Goal: Transaction & Acquisition: Purchase product/service

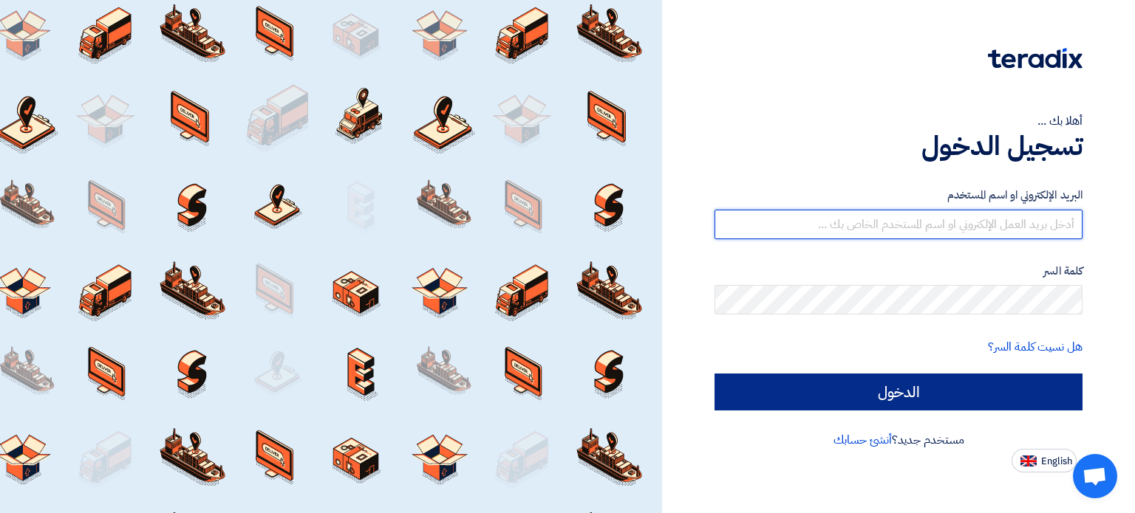
type input "[PERSON_NAME][EMAIL_ADDRESS][DOMAIN_NAME]"
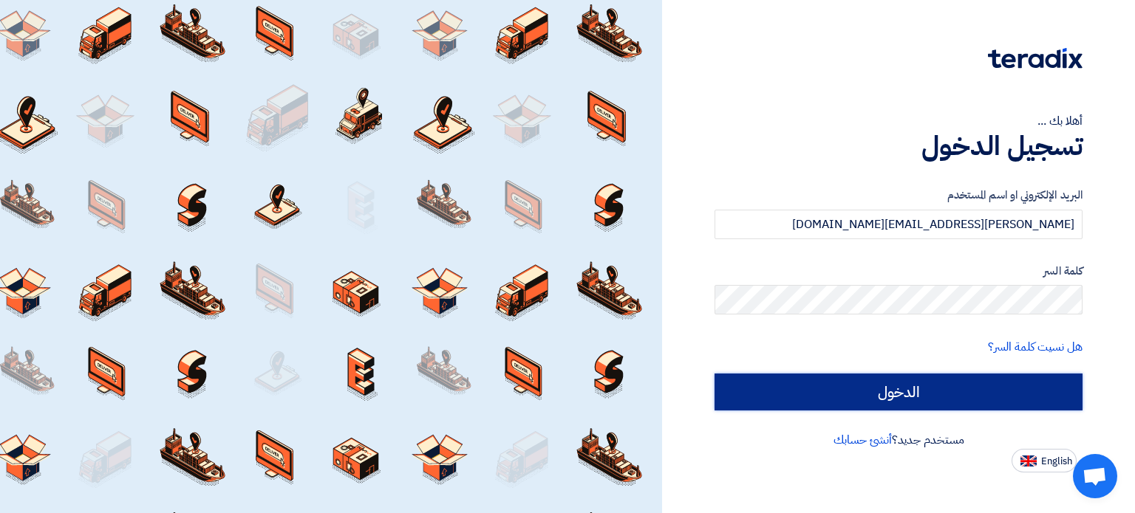
click at [771, 406] on input "الدخول" at bounding box center [898, 392] width 368 height 37
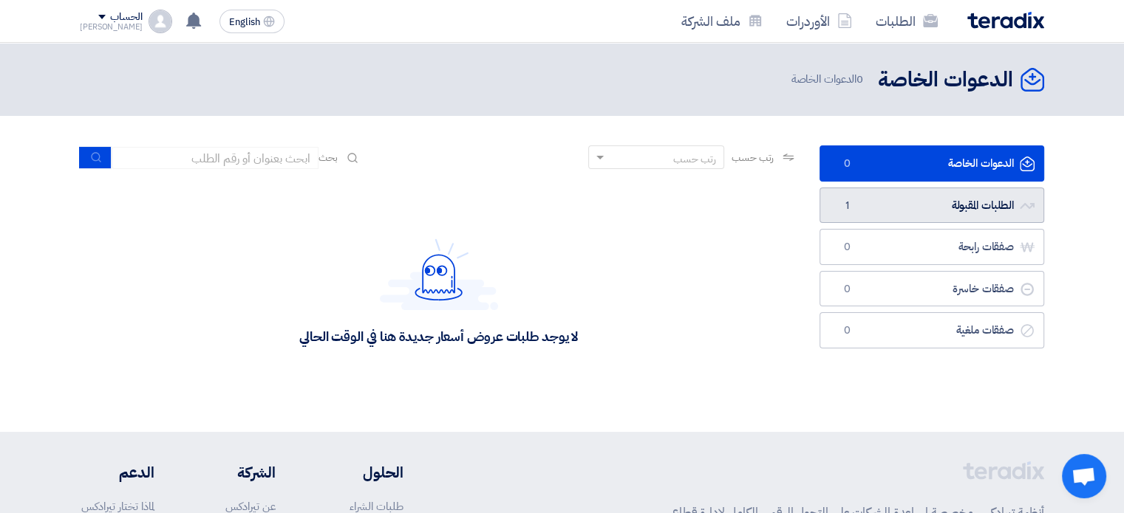
click at [938, 212] on link "الطلبات المقبولة الطلبات المقبولة 1" at bounding box center [931, 206] width 225 height 36
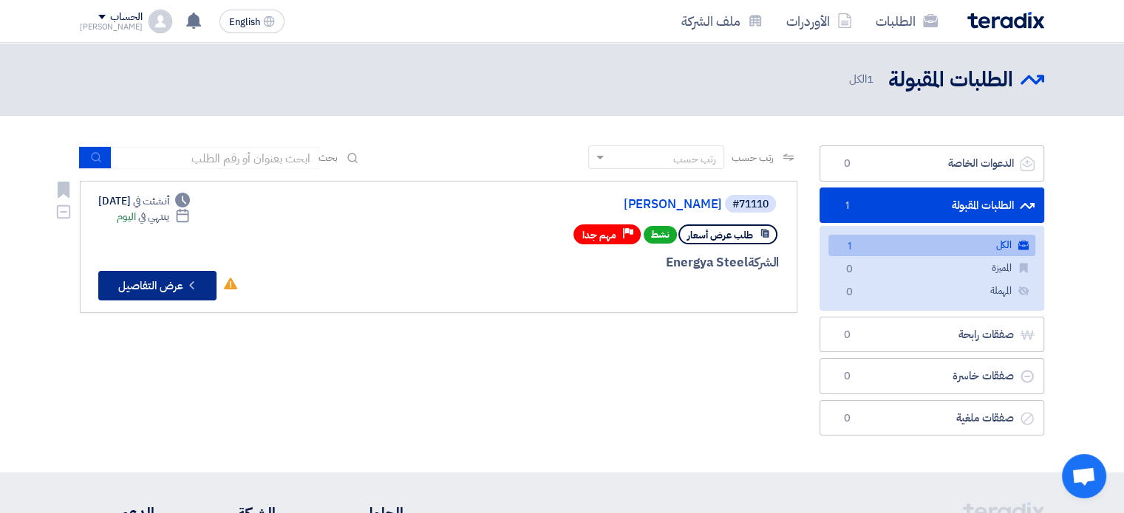
click at [180, 280] on button "Check details عرض التفاصيل" at bounding box center [157, 286] width 118 height 30
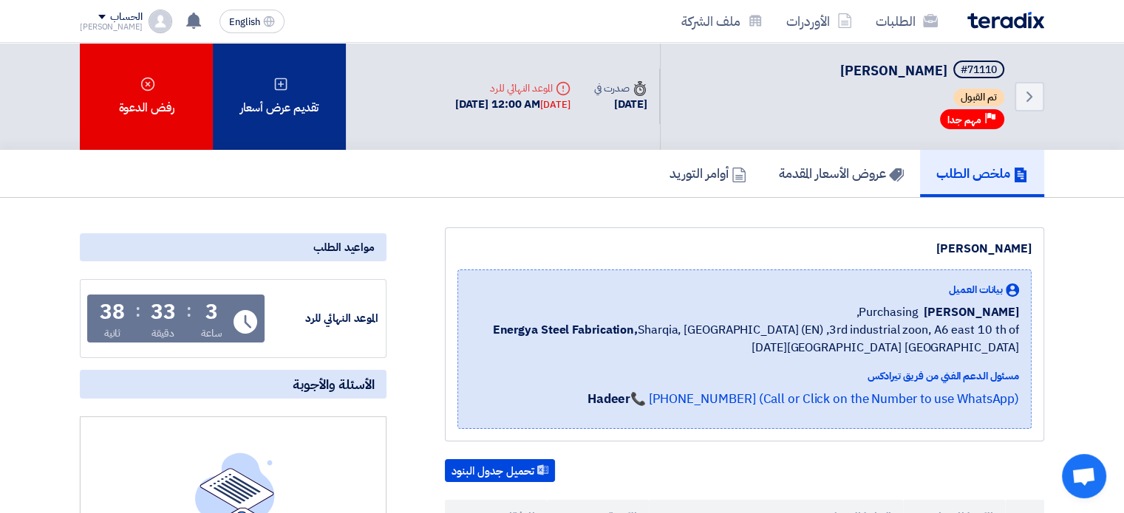
click at [273, 111] on div "تقديم عرض أسعار" at bounding box center [279, 96] width 133 height 107
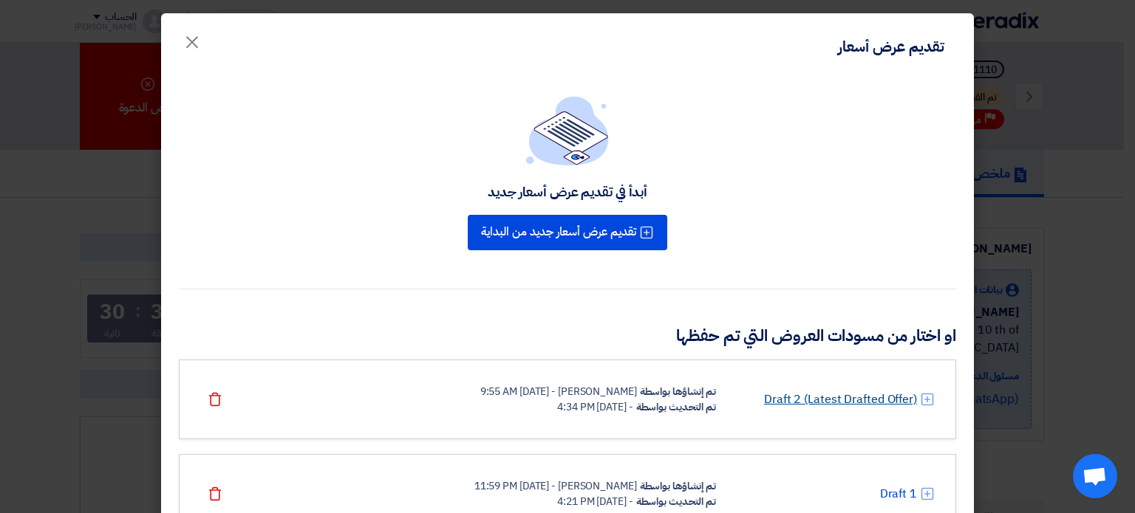
click at [827, 404] on link "Draft 2 (Latest Drafted Offer)" at bounding box center [840, 400] width 153 height 18
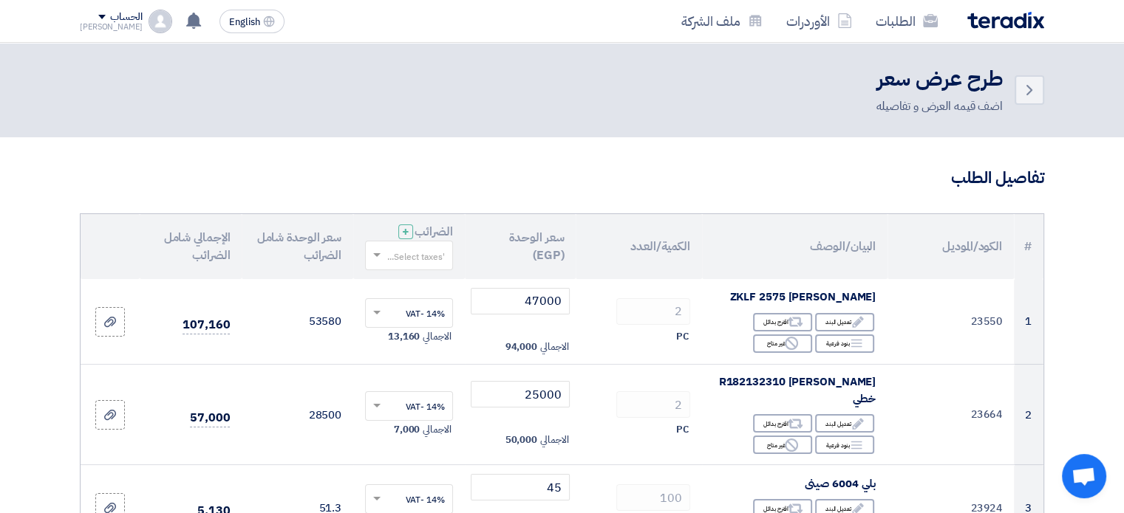
click at [378, 251] on span at bounding box center [375, 255] width 18 height 13
click at [405, 282] on span "14% -VAT" at bounding box center [424, 282] width 41 height 13
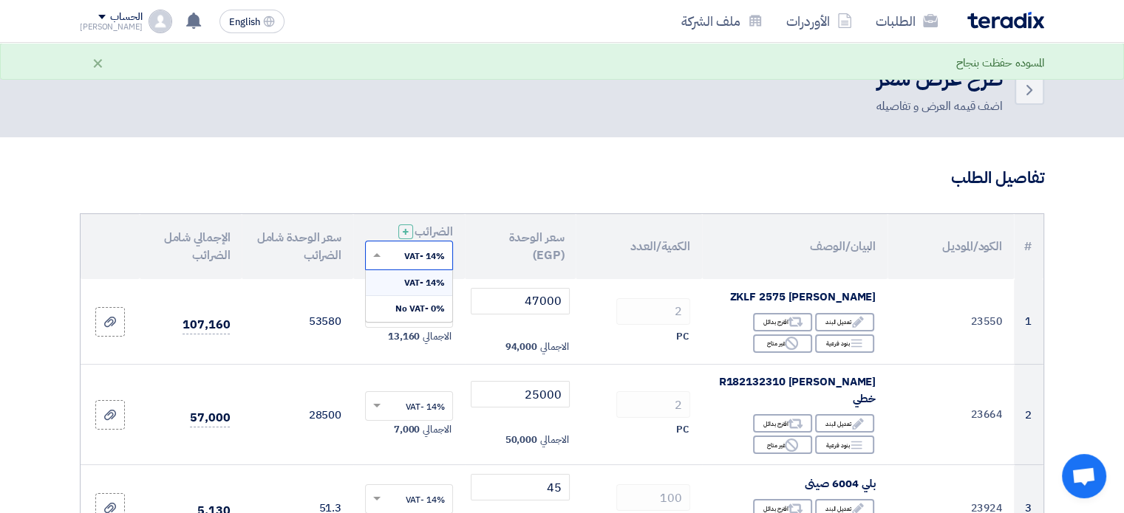
click at [381, 262] on span at bounding box center [375, 255] width 18 height 13
click at [406, 306] on span "0% -No VAT" at bounding box center [419, 308] width 49 height 13
click at [378, 253] on span at bounding box center [376, 255] width 7 height 5
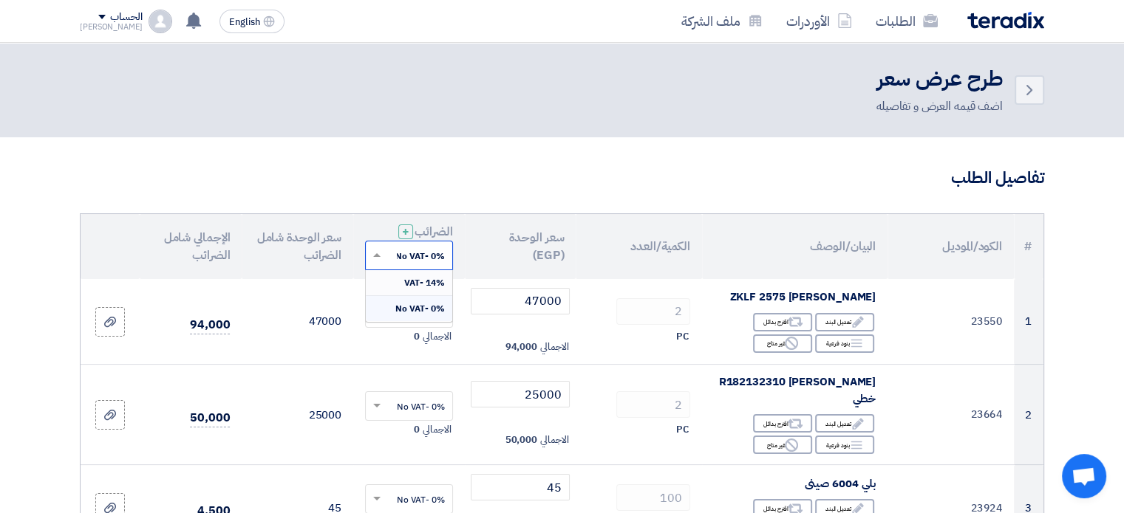
click at [399, 285] on div "14% -VAT" at bounding box center [409, 283] width 86 height 26
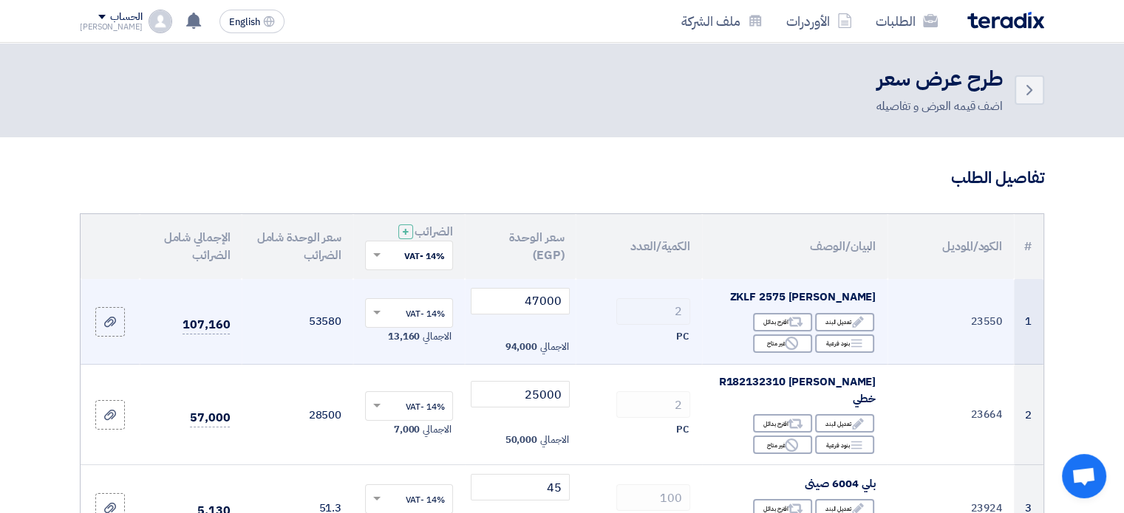
click at [465, 330] on td "47000 الاجمالي 94,000" at bounding box center [521, 322] width 112 height 86
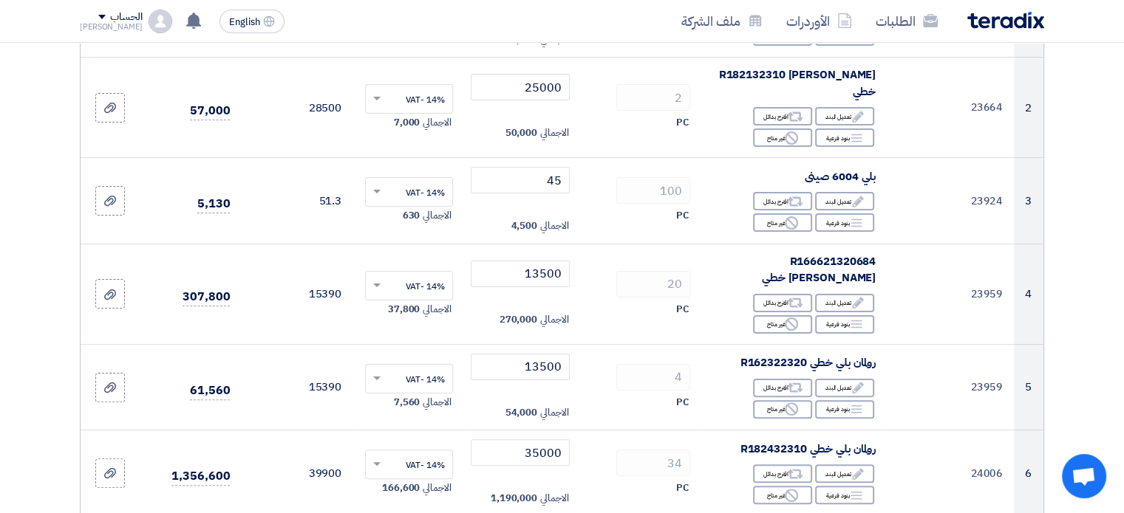
scroll to position [98, 0]
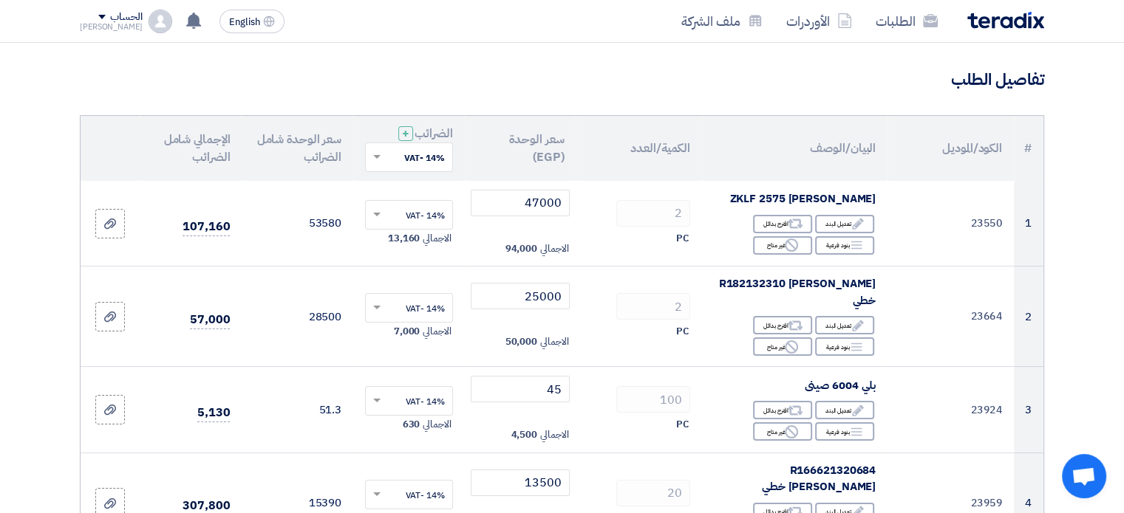
click at [428, 71] on h3 "تفاصيل الطلب" at bounding box center [562, 80] width 964 height 23
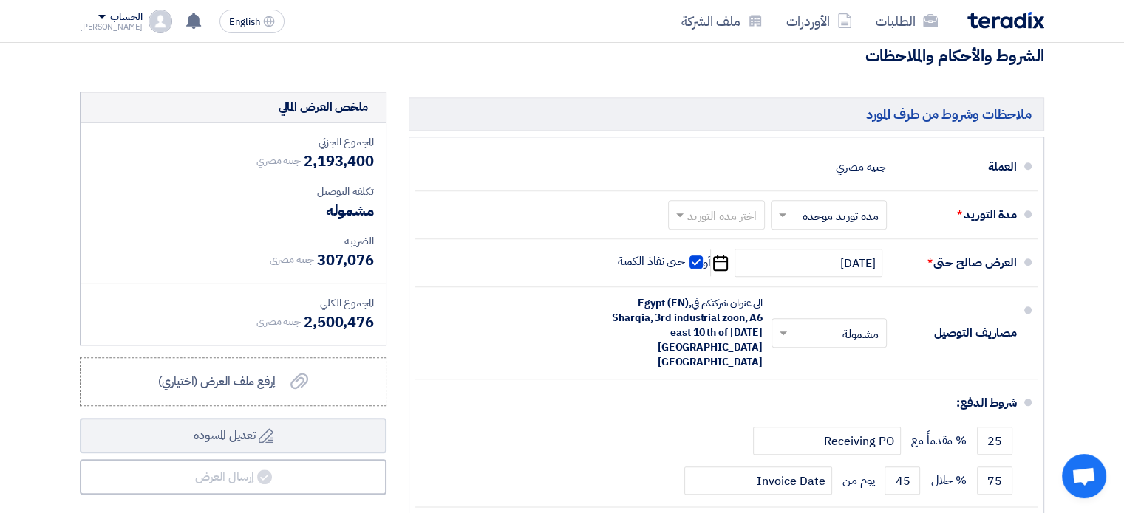
scroll to position [1588, 0]
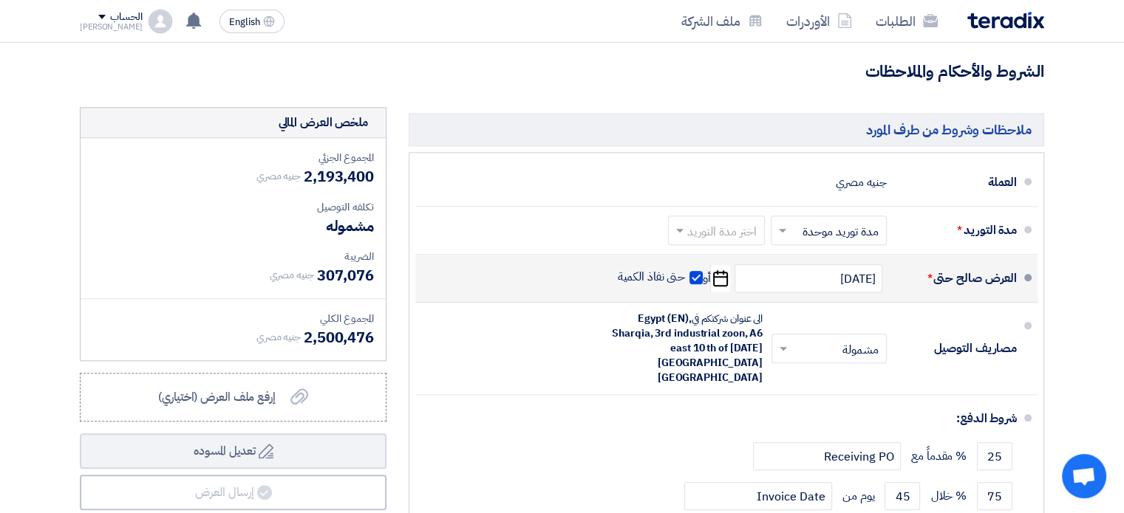
click at [724, 270] on use "button" at bounding box center [720, 278] width 15 height 16
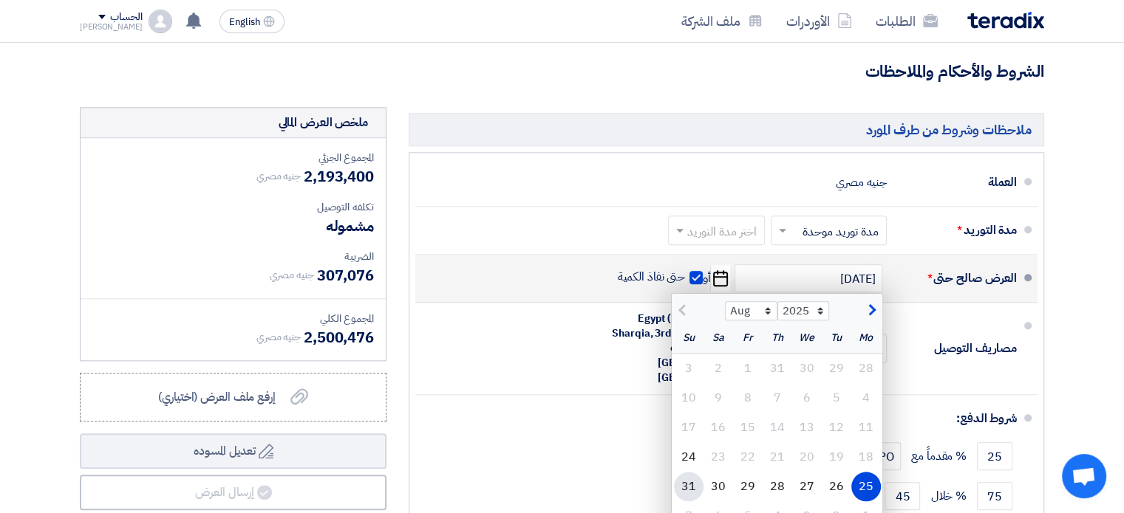
click at [695, 472] on div "31" at bounding box center [689, 487] width 30 height 30
type input "8/31/2025"
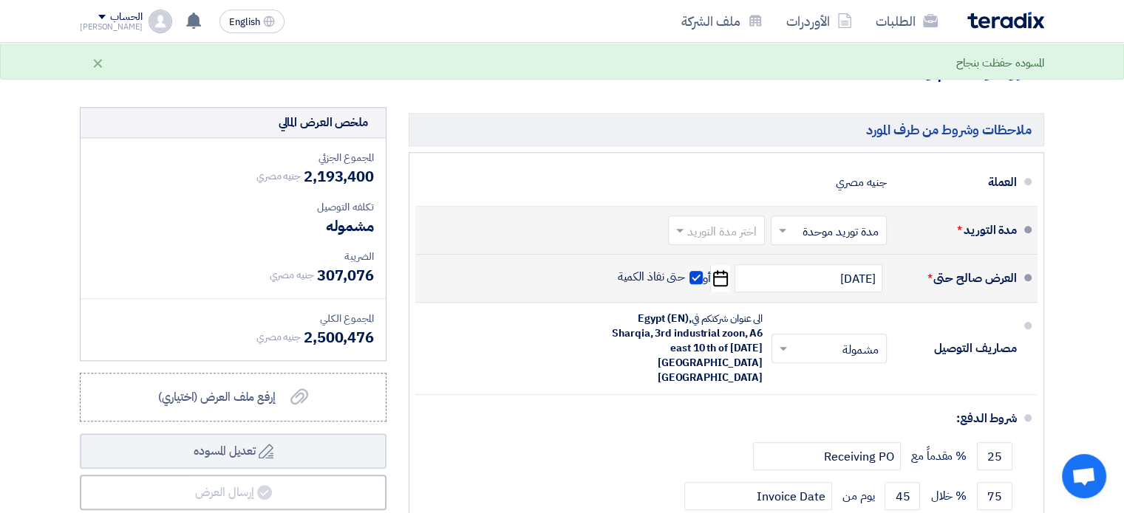
click at [786, 229] on span at bounding box center [782, 231] width 7 height 5
click at [689, 222] on input "text" at bounding box center [713, 232] width 89 height 21
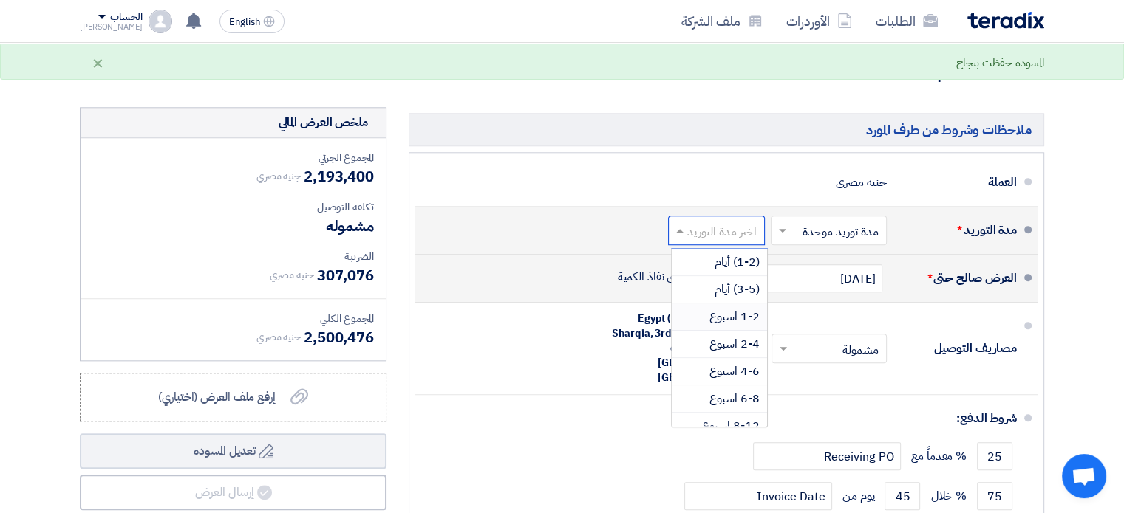
click at [731, 308] on span "1-2 اسبوع" at bounding box center [734, 317] width 50 height 18
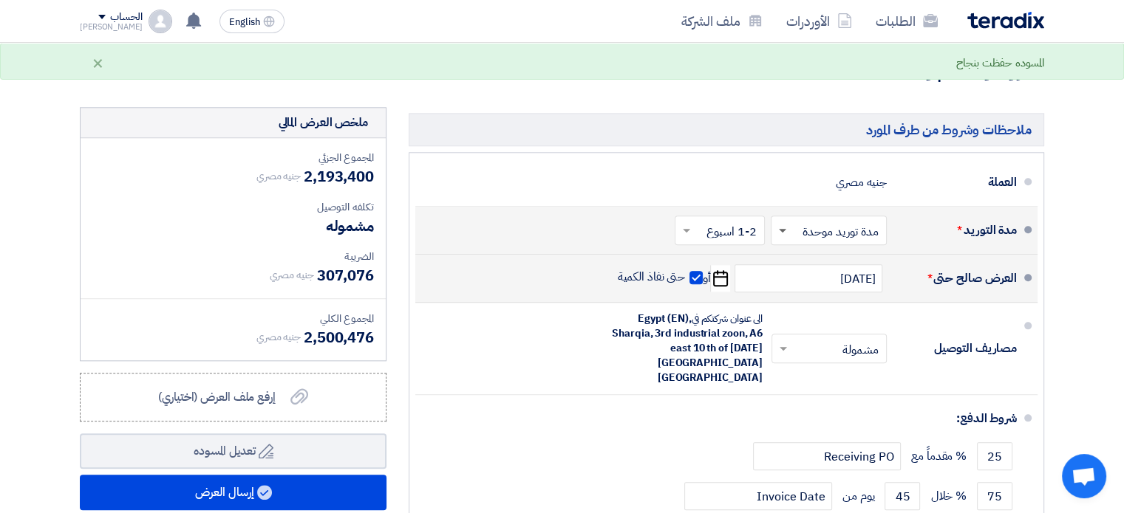
click at [782, 229] on span at bounding box center [782, 231] width 7 height 5
click at [812, 253] on span "مدد توريد متعددة" at bounding box center [842, 262] width 80 height 18
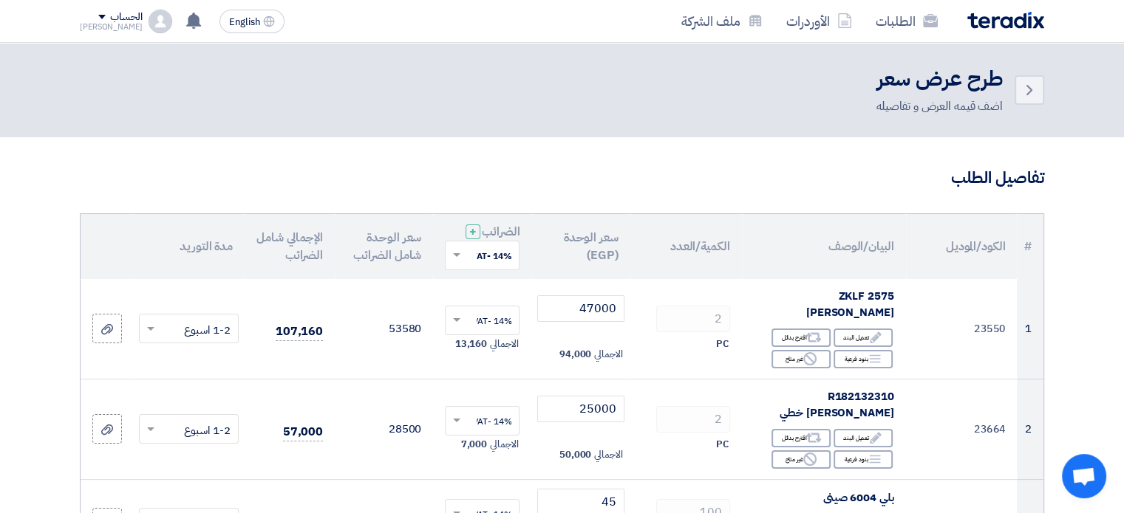
scroll to position [153, 0]
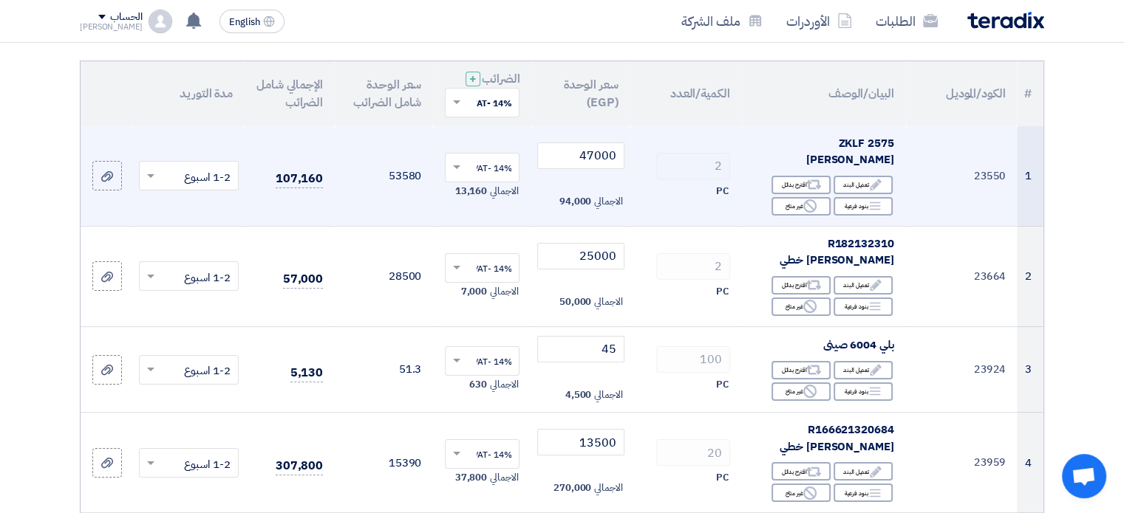
click at [155, 169] on span at bounding box center [149, 176] width 18 height 17
click at [193, 255] on span "1-2 اسبوع" at bounding box center [207, 263] width 47 height 16
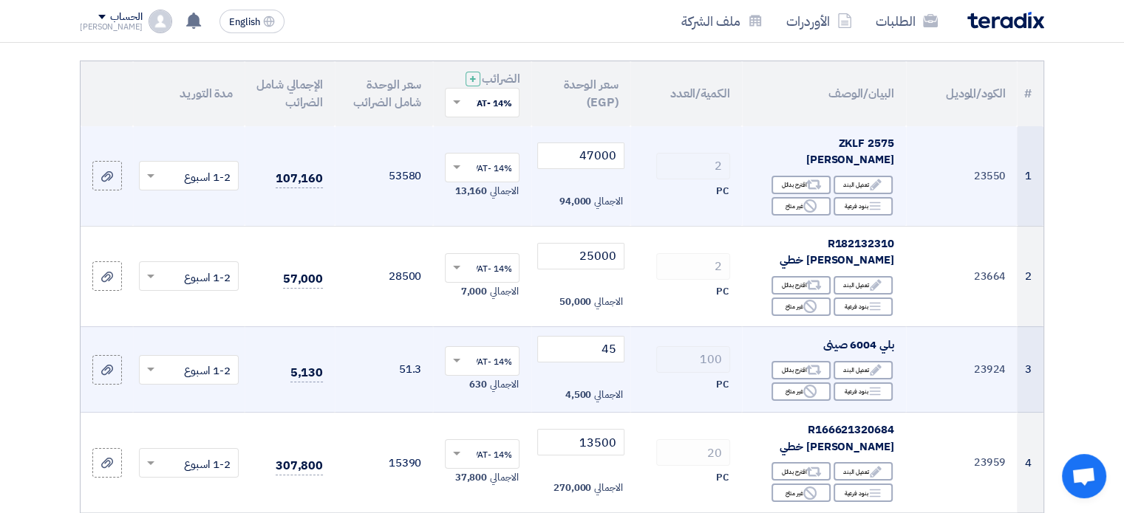
click at [151, 361] on span at bounding box center [149, 369] width 18 height 17
click at [204, 183] on span "(1-2) أيام" at bounding box center [209, 191] width 42 height 16
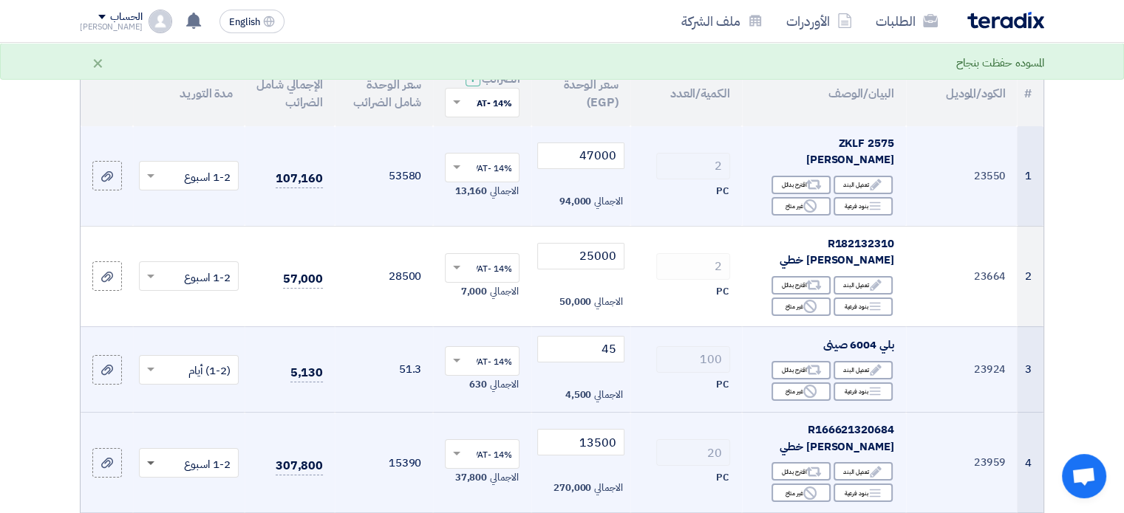
click at [154, 455] on span at bounding box center [149, 463] width 18 height 17
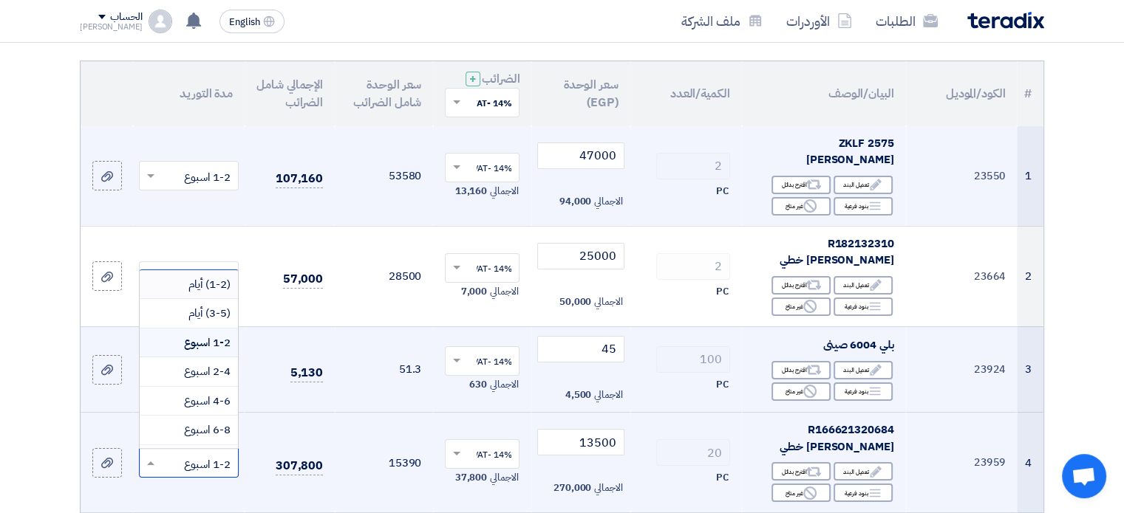
click at [201, 276] on span "(1-2) أيام" at bounding box center [209, 284] width 42 height 16
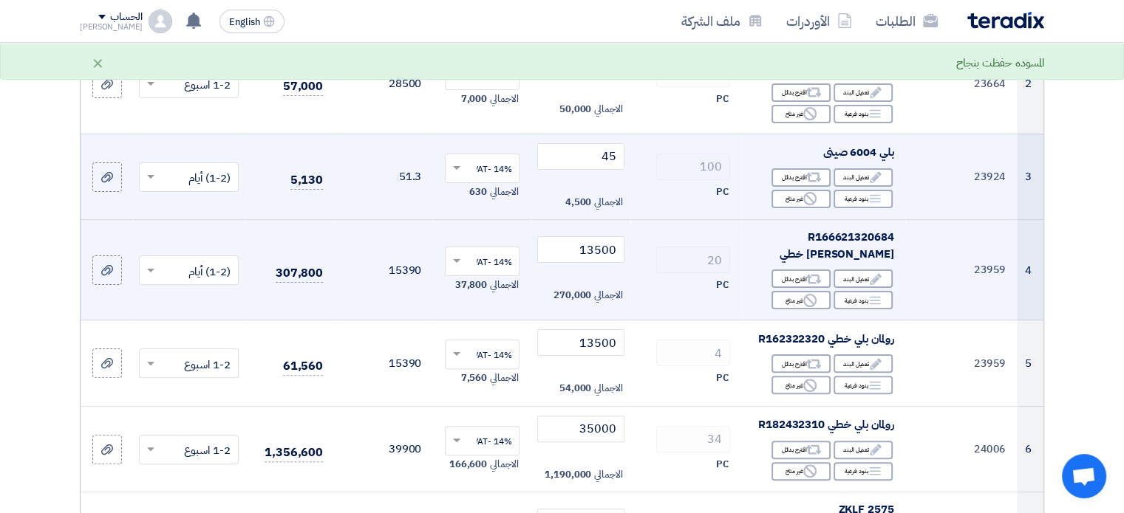
scroll to position [355, 0]
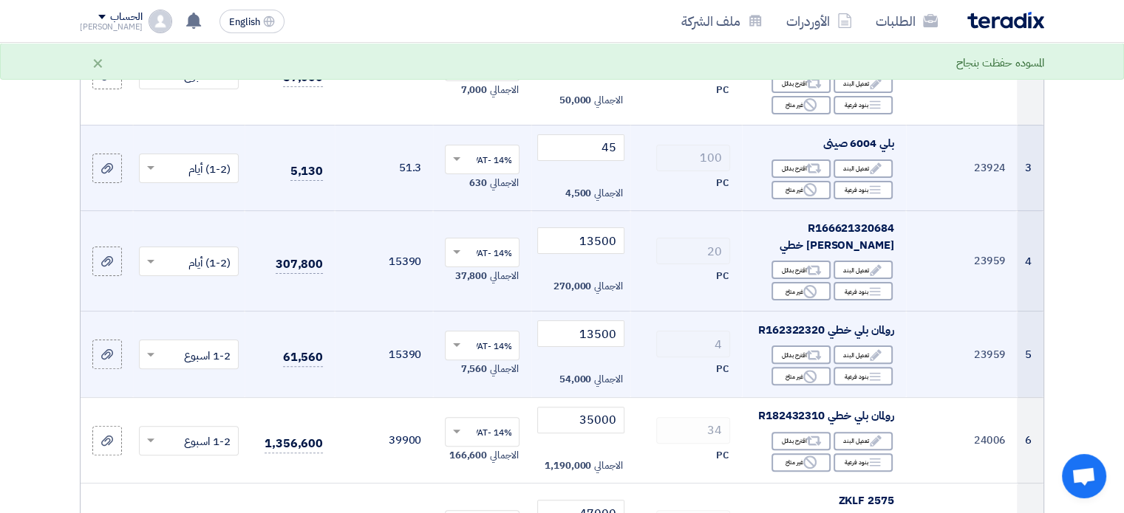
click at [153, 346] on span at bounding box center [149, 354] width 18 height 17
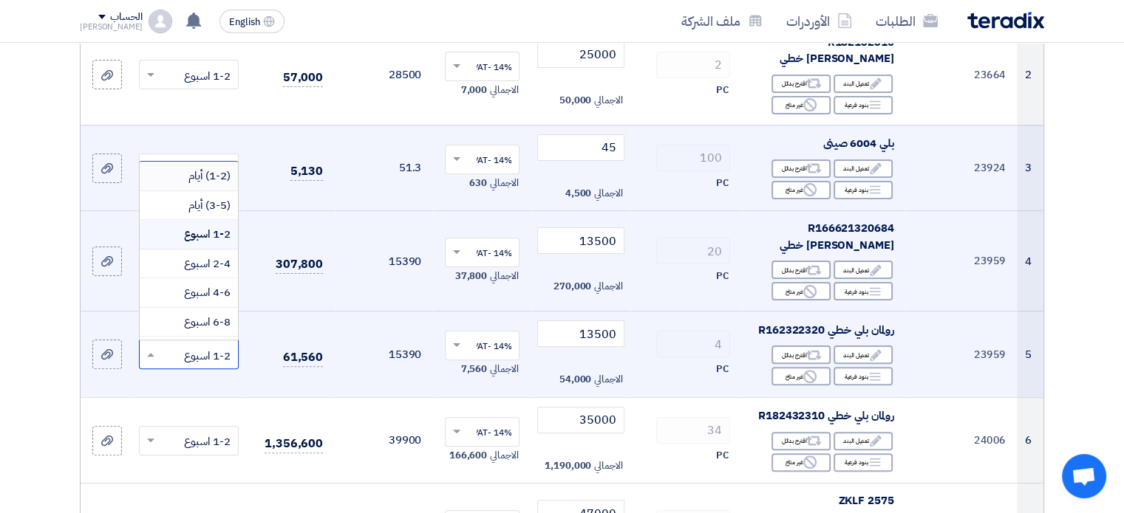
click at [200, 168] on span "(1-2) أيام" at bounding box center [209, 176] width 42 height 16
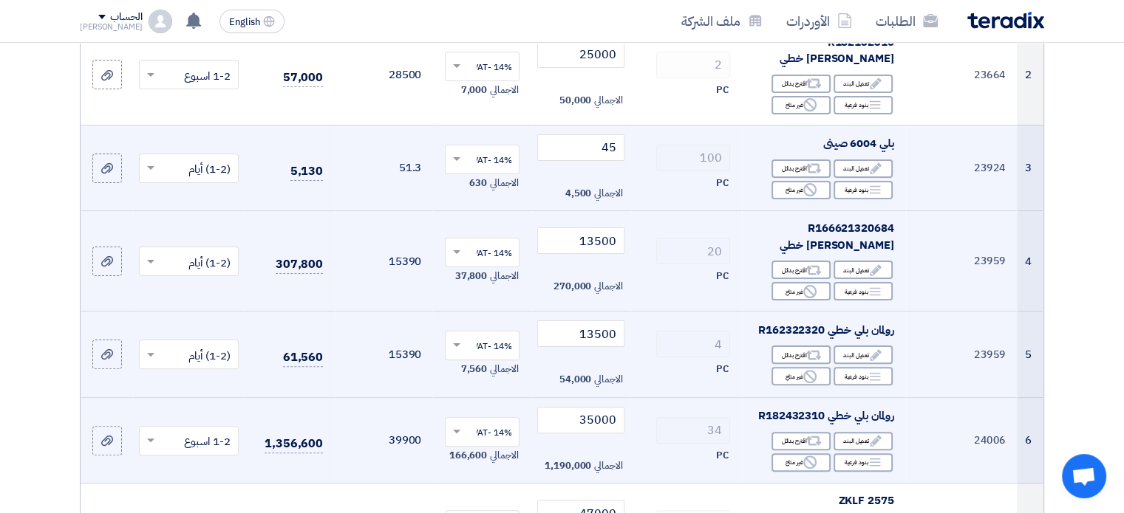
click at [153, 432] on span at bounding box center [149, 440] width 18 height 17
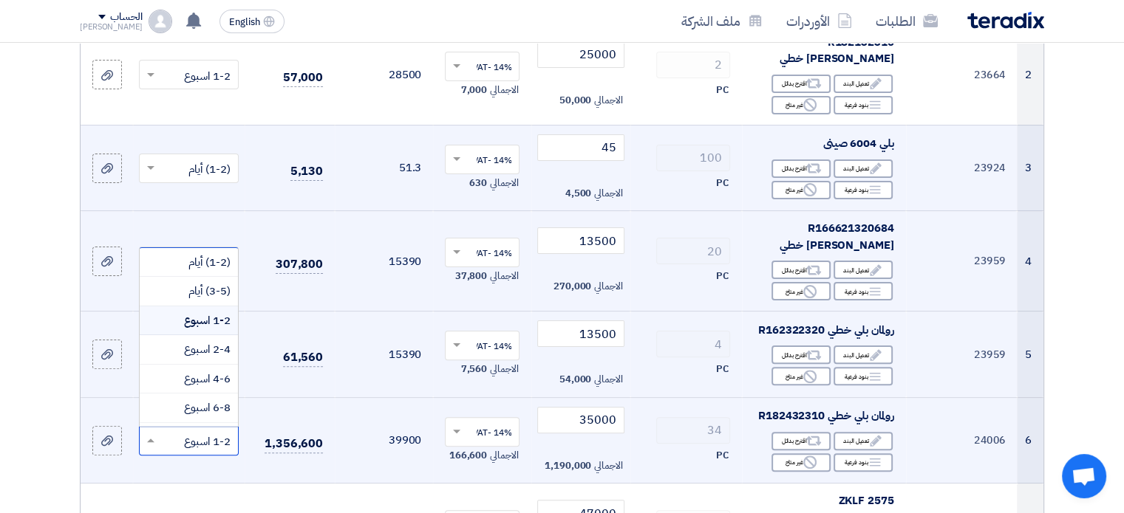
click at [200, 313] on span "1-2 اسبوع" at bounding box center [207, 321] width 47 height 16
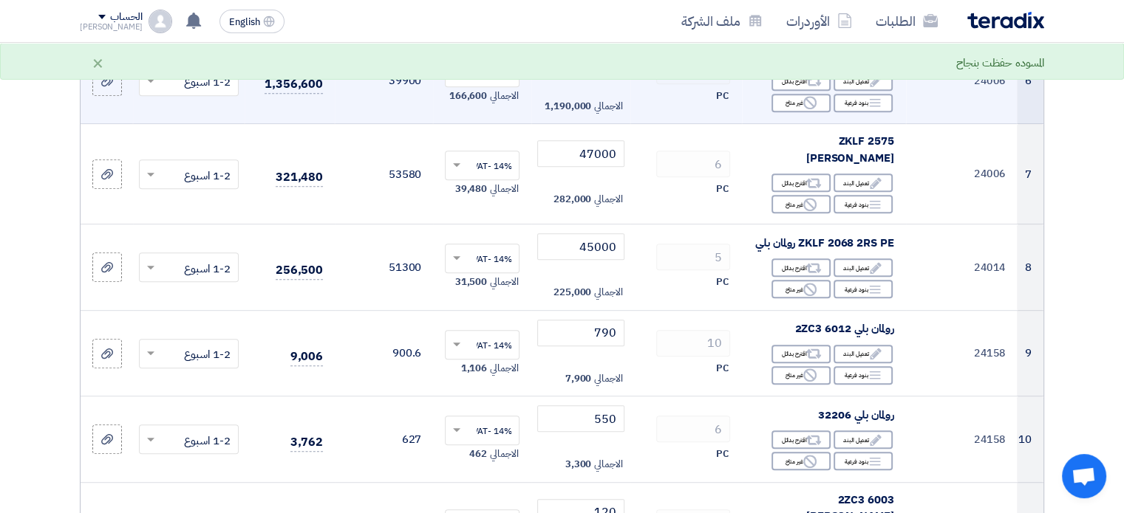
scroll to position [721, 0]
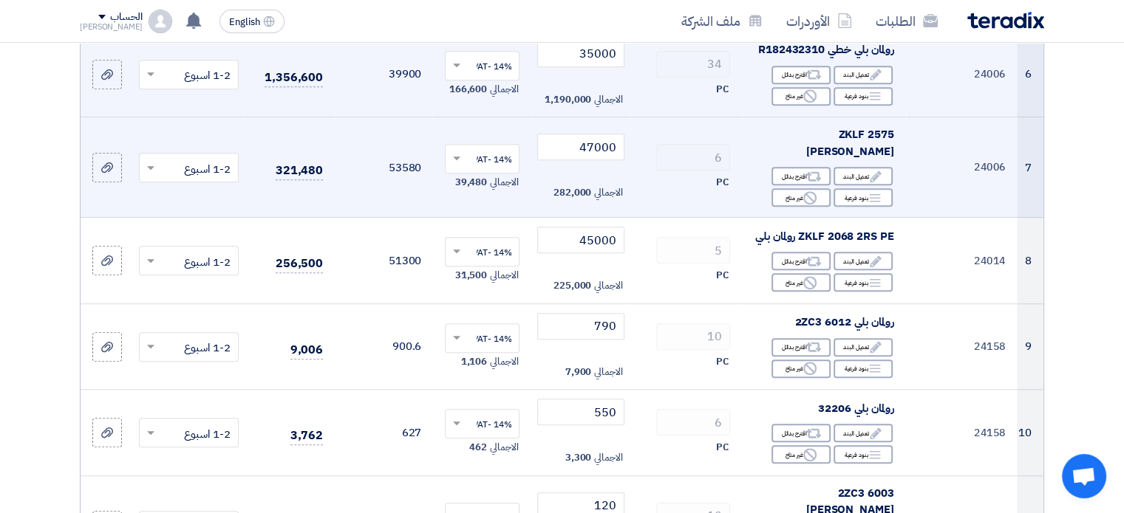
click at [148, 160] on span at bounding box center [149, 168] width 18 height 17
click at [194, 247] on span "1-2 اسبوع" at bounding box center [207, 255] width 47 height 16
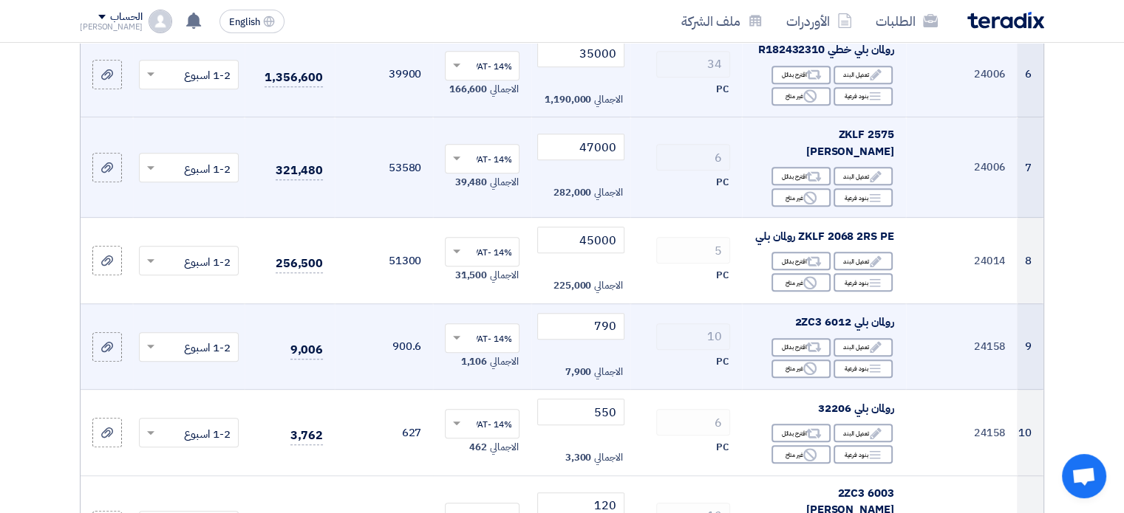
click at [148, 338] on span at bounding box center [149, 346] width 18 height 17
click at [185, 362] on div "(1-2) أيام" at bounding box center [189, 377] width 98 height 30
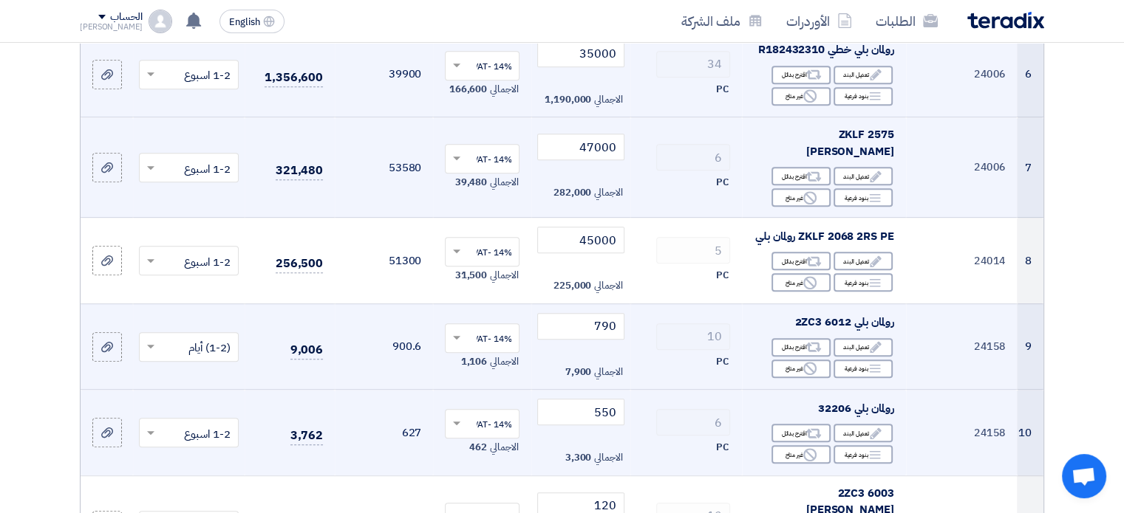
click at [154, 425] on span at bounding box center [149, 433] width 18 height 17
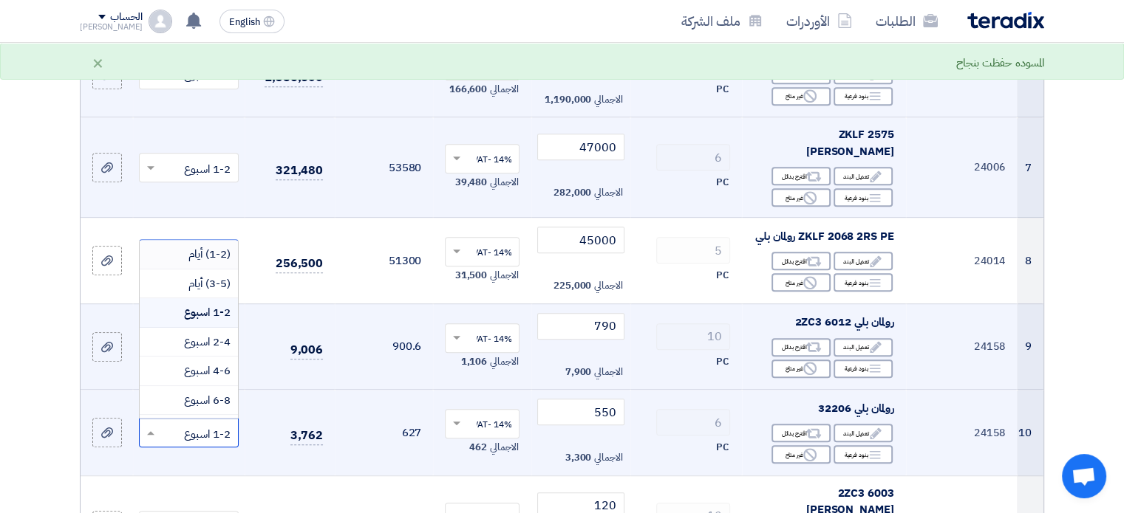
click at [189, 246] on span "(1-2) أيام" at bounding box center [209, 254] width 42 height 16
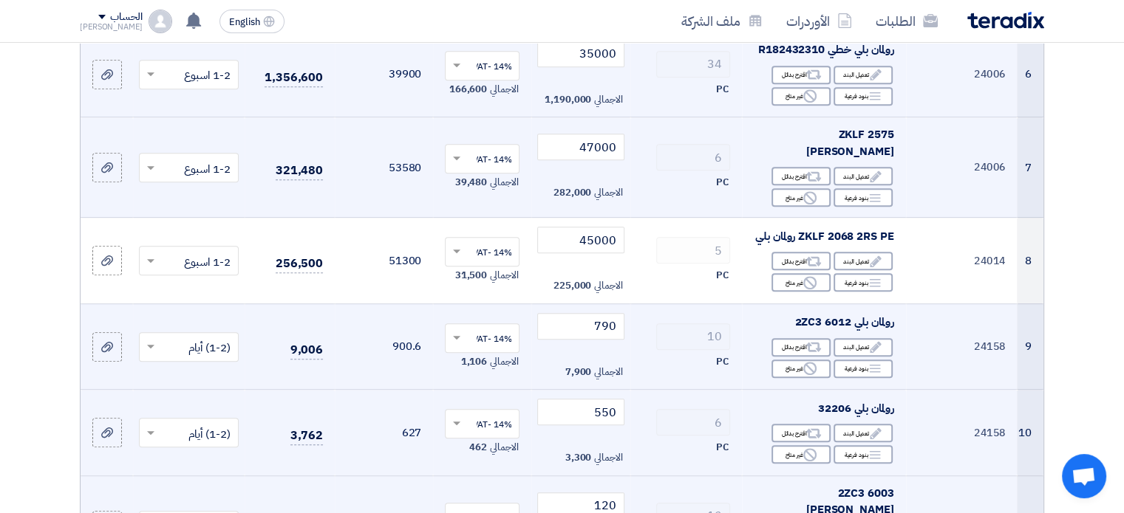
click at [186, 333] on div "(1-2) أيام" at bounding box center [189, 348] width 98 height 30
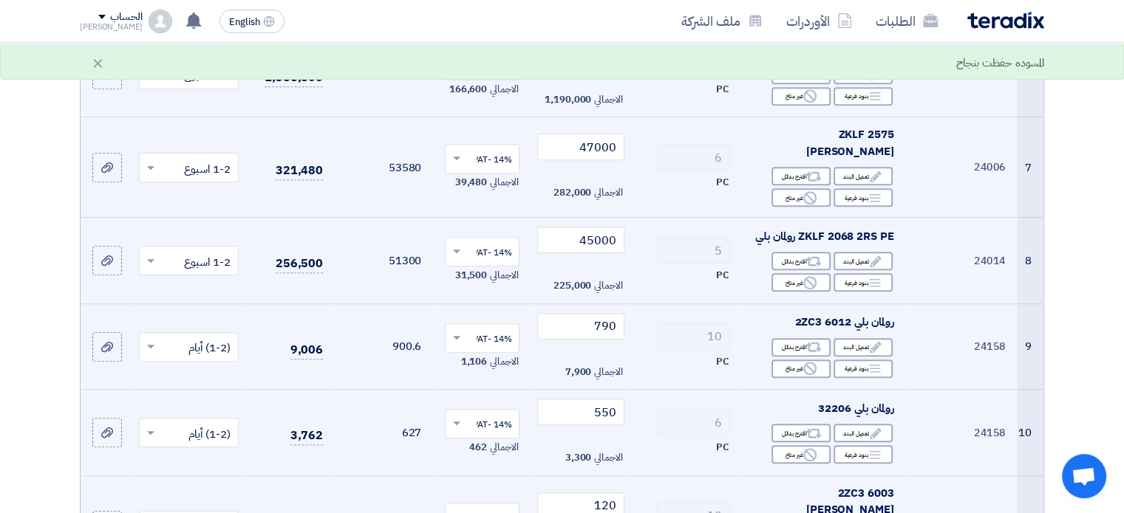
click at [187, 250] on input "text" at bounding box center [197, 262] width 70 height 24
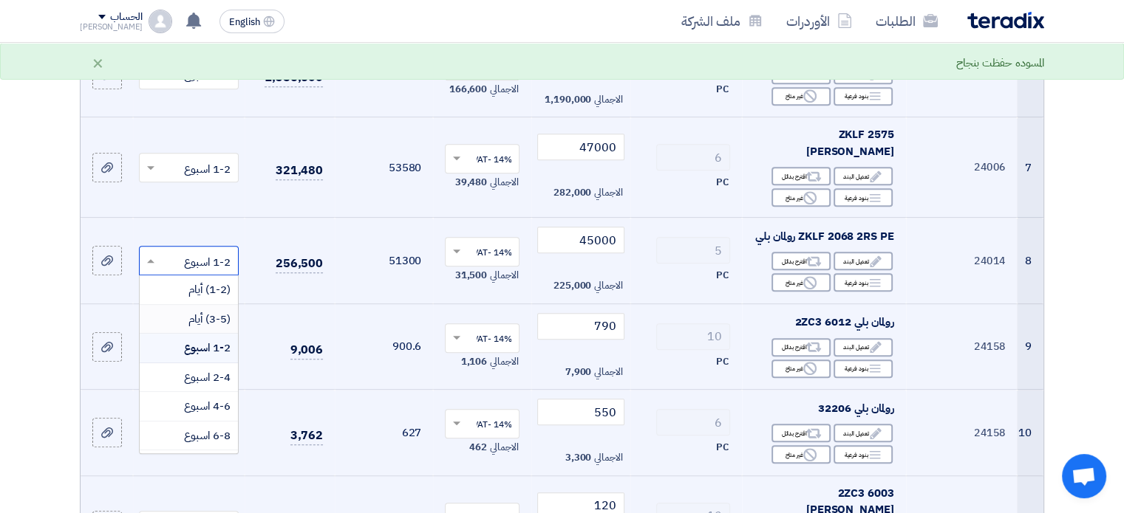
click at [198, 311] on span "(3-5) أيام" at bounding box center [209, 319] width 42 height 16
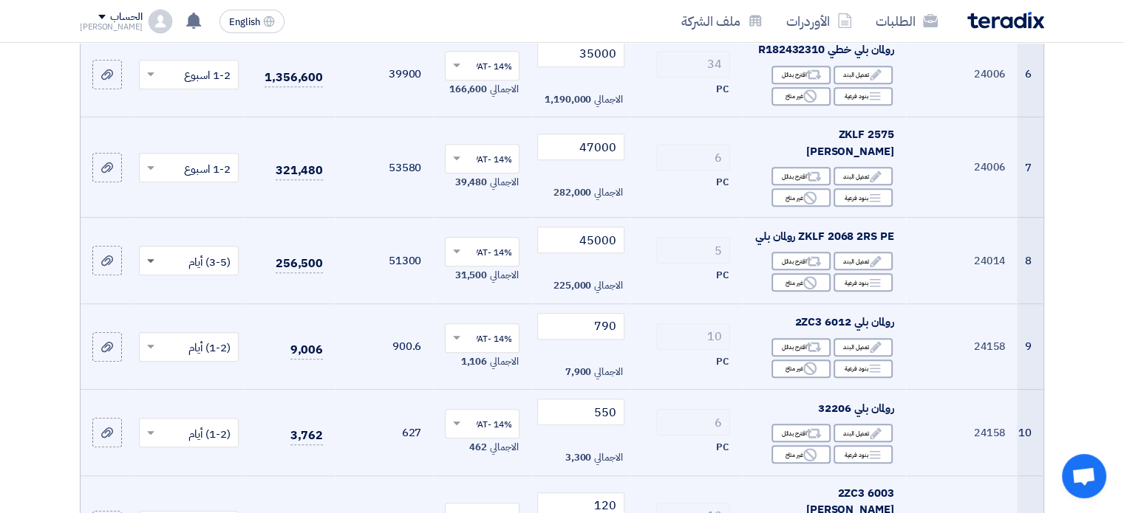
click at [149, 259] on span at bounding box center [150, 261] width 7 height 5
click at [185, 340] on span "1-2 اسبوع" at bounding box center [207, 348] width 47 height 16
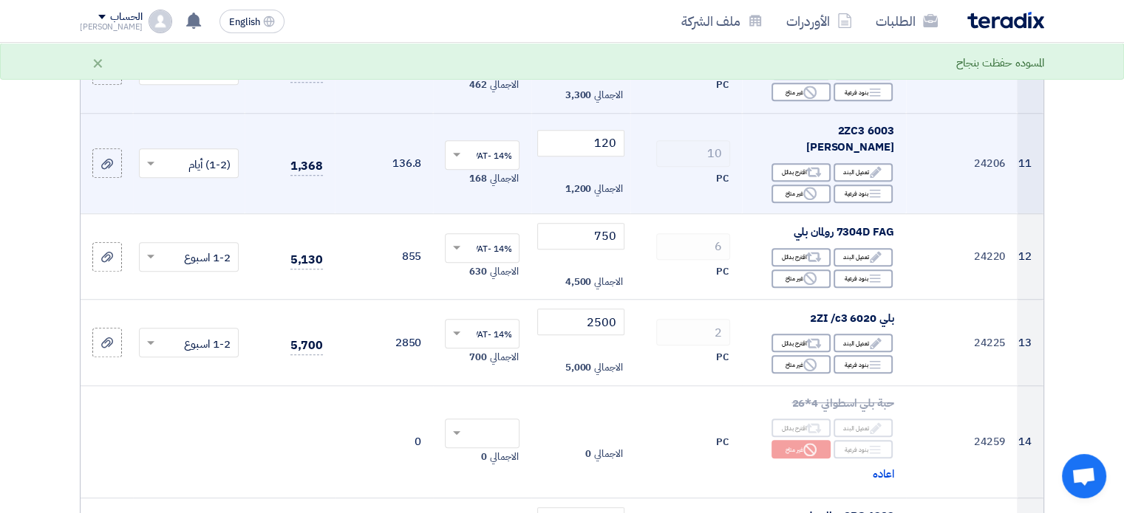
scroll to position [1130, 0]
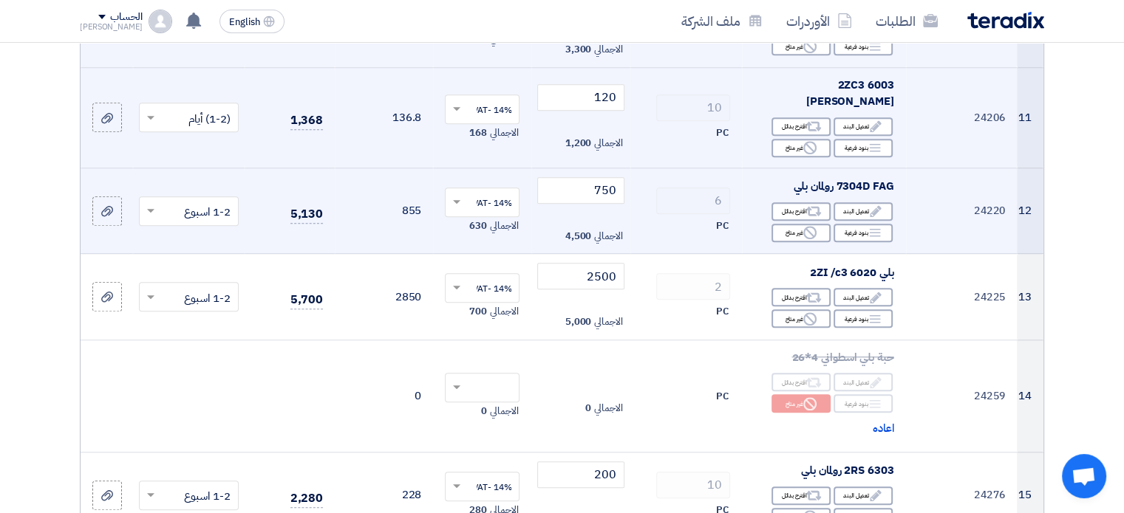
click at [163, 200] on input "text" at bounding box center [197, 212] width 70 height 24
click at [202, 232] on span "(1-2) أيام" at bounding box center [209, 240] width 42 height 16
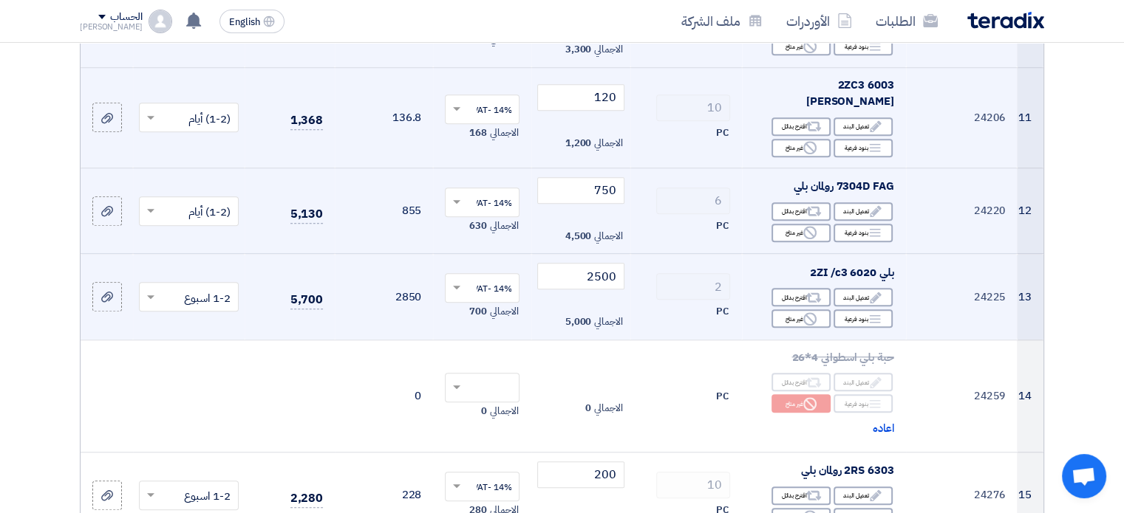
click at [216, 287] on input "text" at bounding box center [197, 299] width 70 height 24
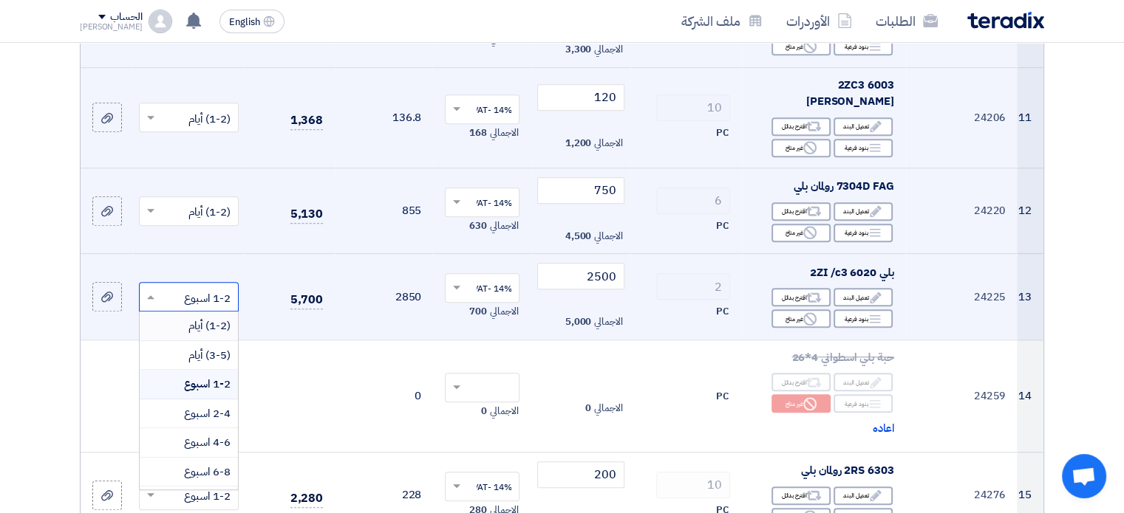
click at [216, 318] on span "(1-2) أيام" at bounding box center [209, 326] width 42 height 16
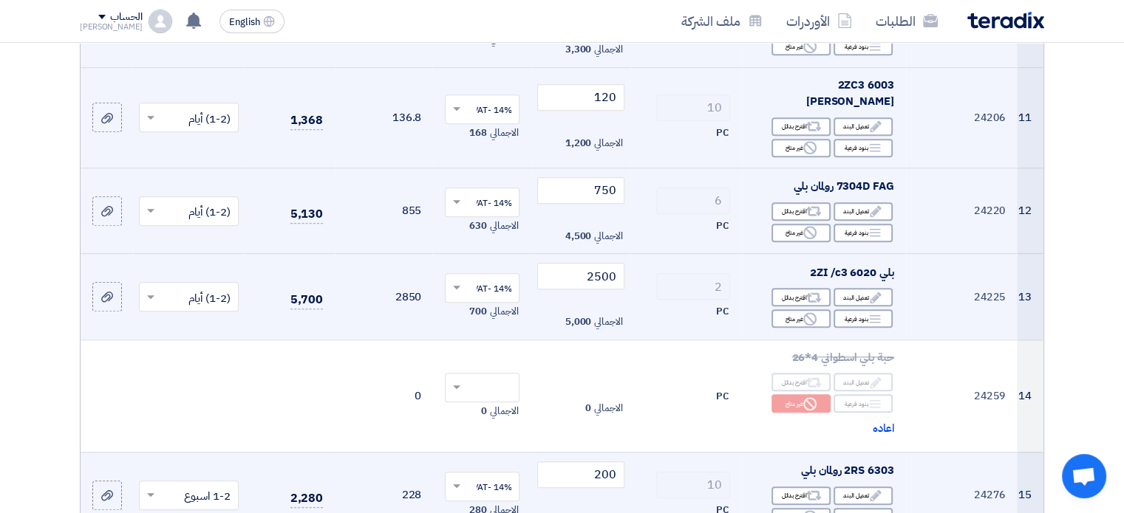
click at [210, 485] on input "text" at bounding box center [197, 497] width 70 height 24
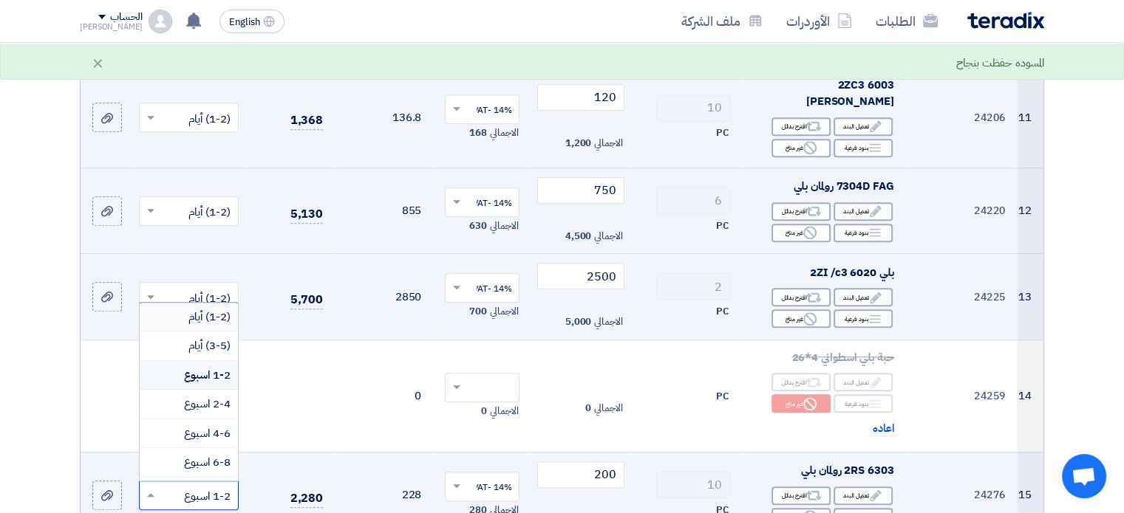
click at [226, 309] on span "(1-2) أيام" at bounding box center [209, 317] width 42 height 16
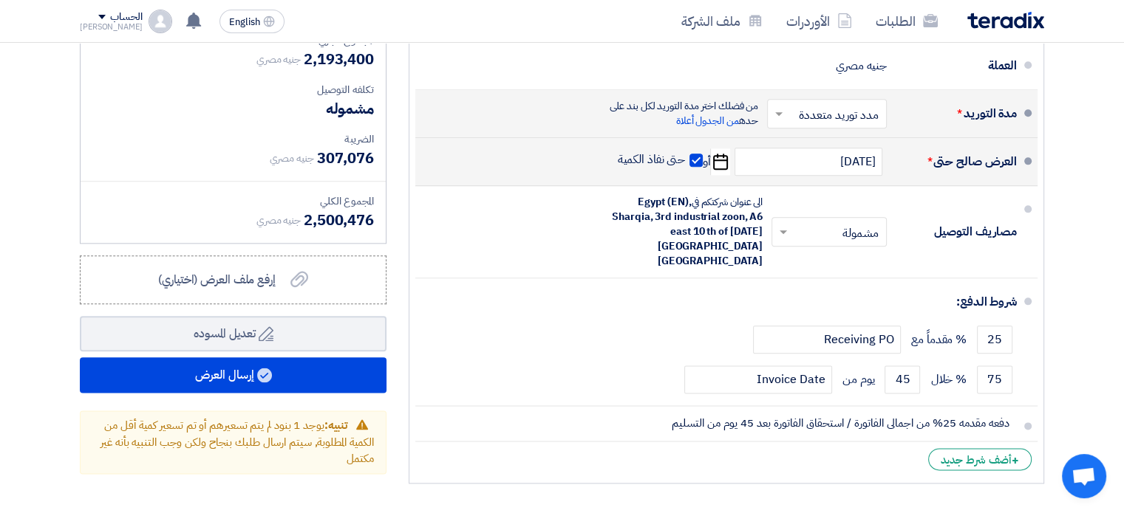
scroll to position [1746, 0]
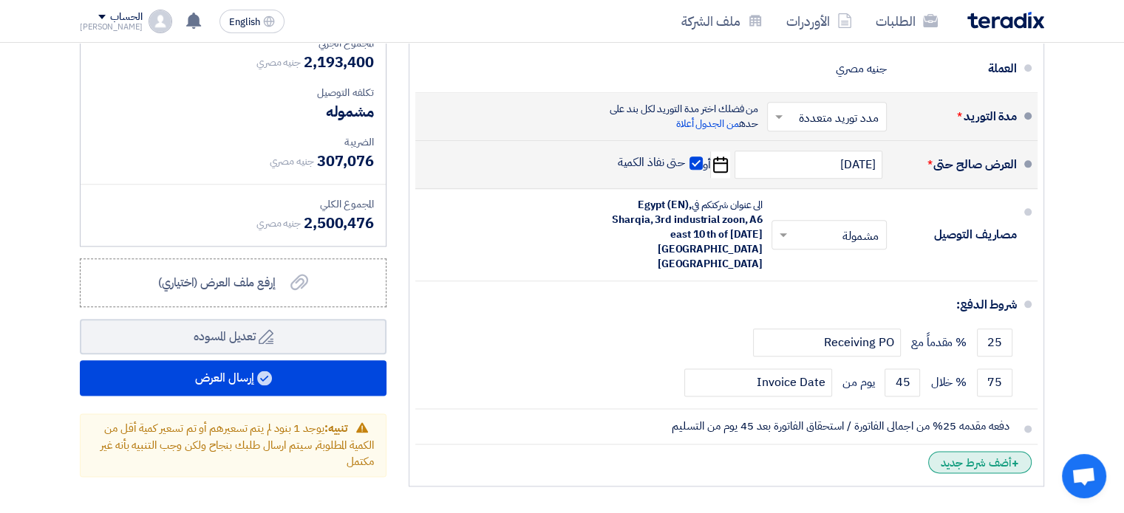
click at [980, 451] on div "+ أضف شرط جديد" at bounding box center [979, 462] width 103 height 22
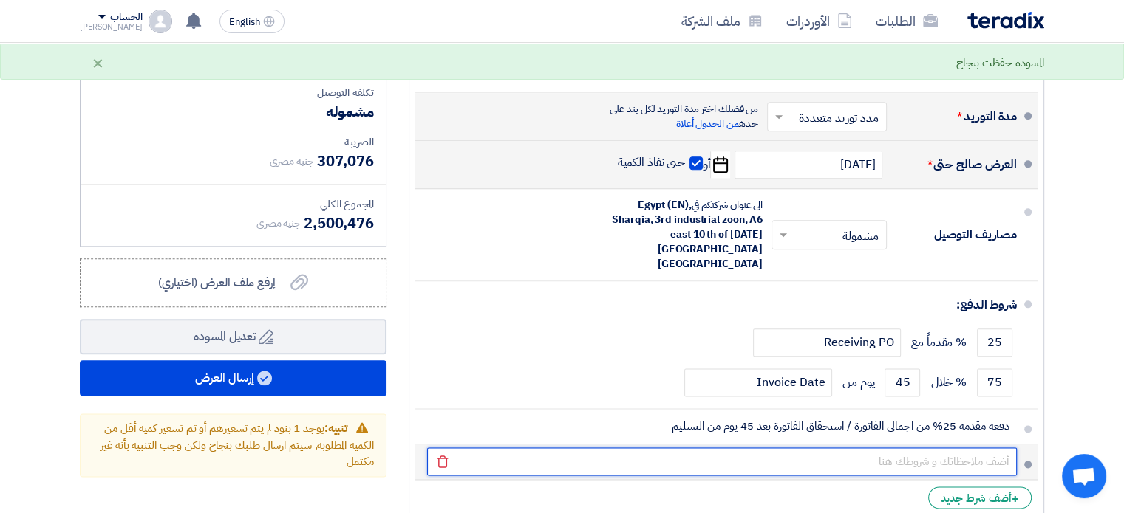
click at [980, 448] on input "text" at bounding box center [722, 462] width 590 height 28
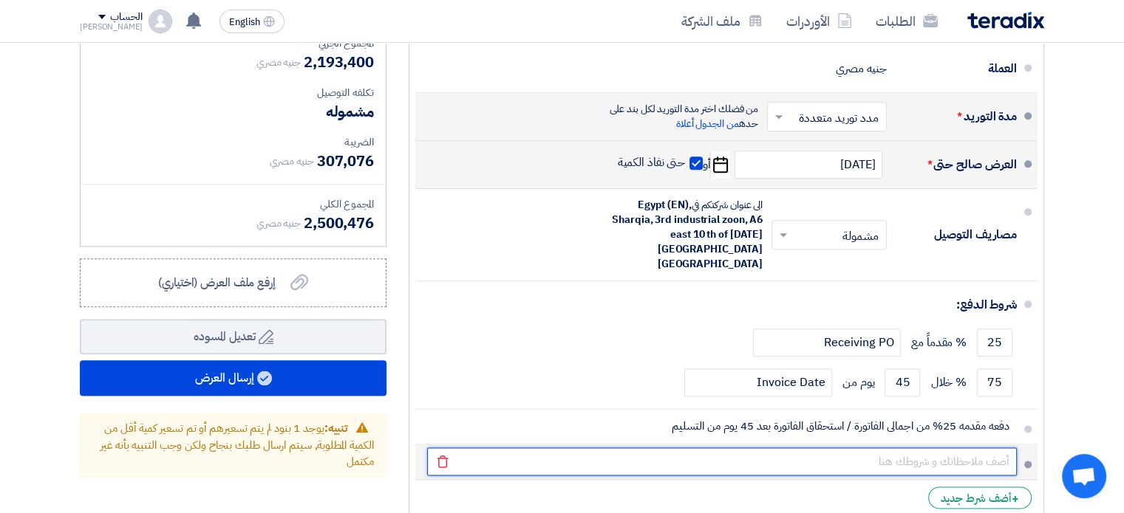
click at [977, 448] on input "text" at bounding box center [722, 462] width 590 height 28
type input "d"
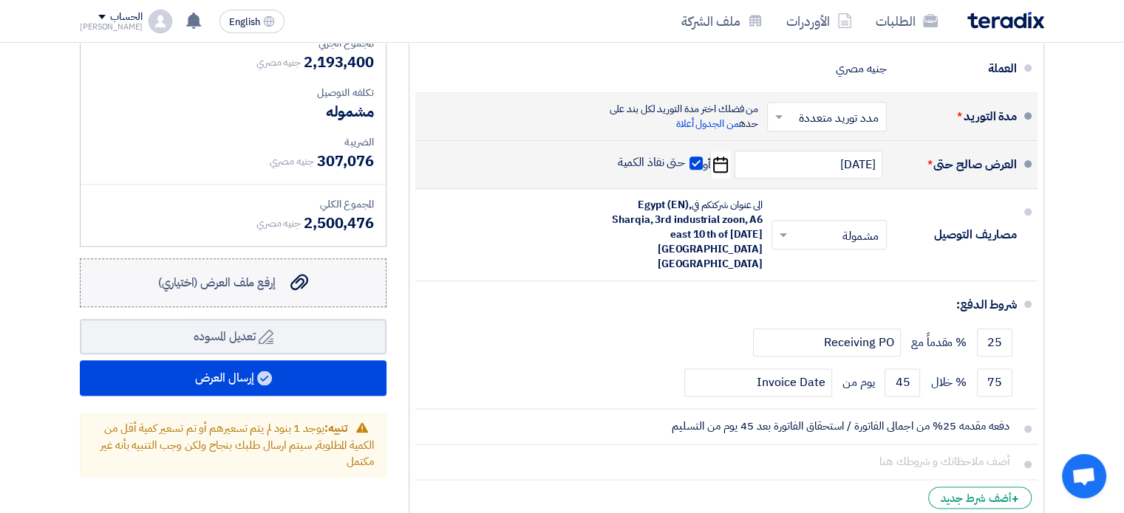
click at [242, 274] on span "إرفع ملف العرض (اختياري)" at bounding box center [216, 283] width 117 height 18
click at [0, 0] on input "إرفع ملف العرض (اختياري) إرفع ملف العرض (اختياري)" at bounding box center [0, 0] width 0 height 0
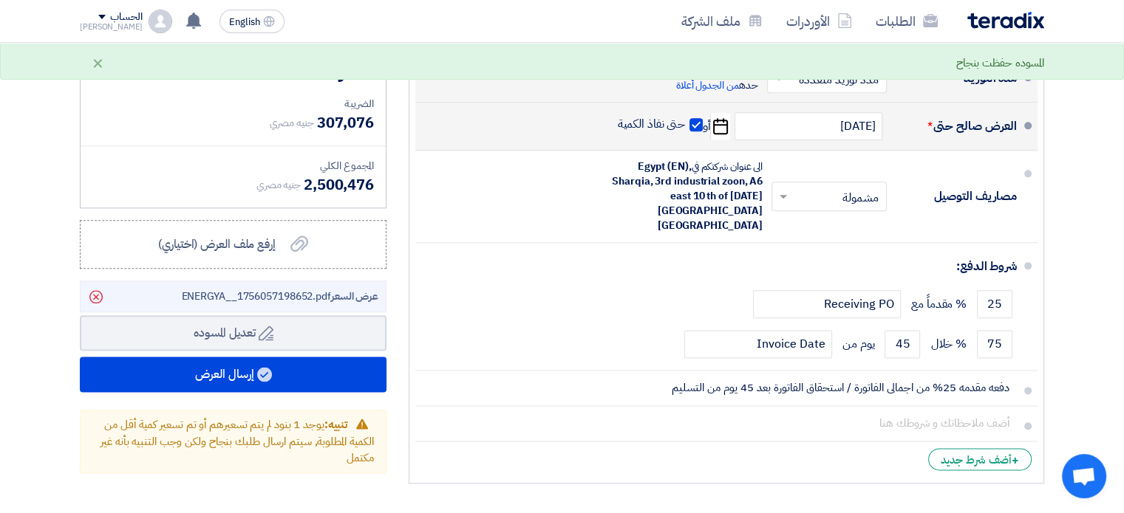
scroll to position [1778, 0]
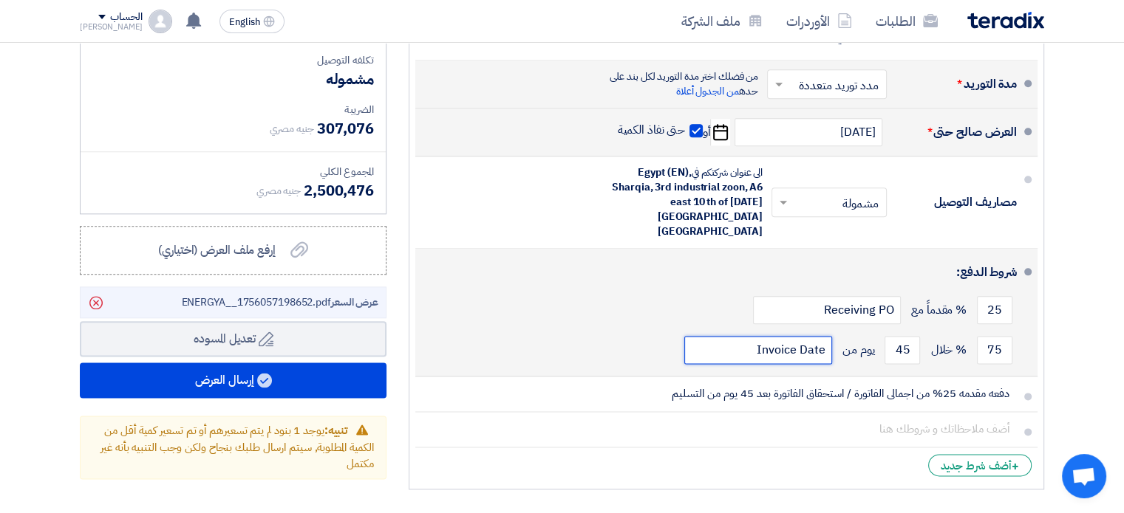
click at [779, 336] on input "Invoice Date" at bounding box center [758, 350] width 148 height 28
click at [745, 336] on input "Invoice Date" at bounding box center [758, 350] width 148 height 28
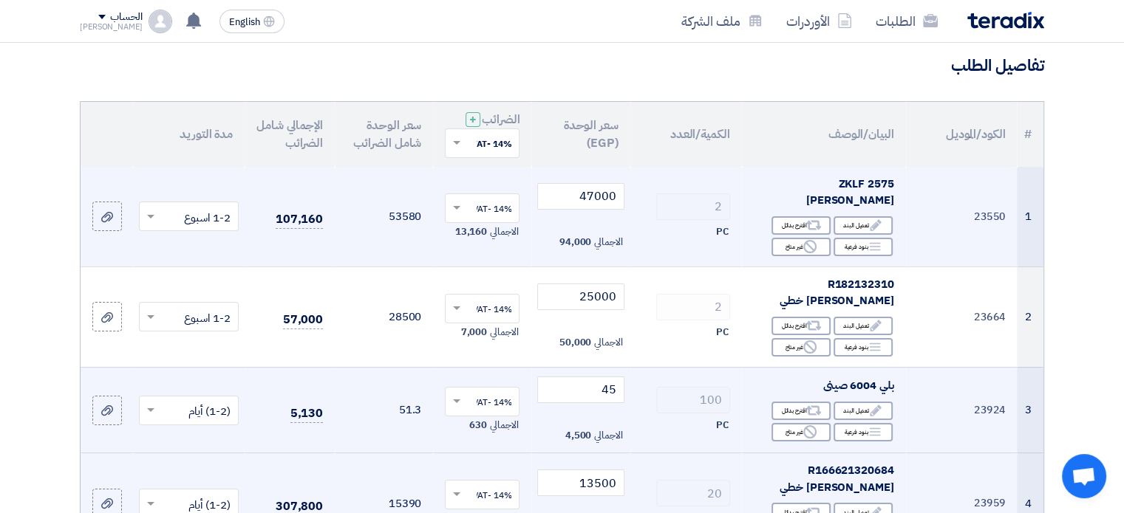
scroll to position [100, 0]
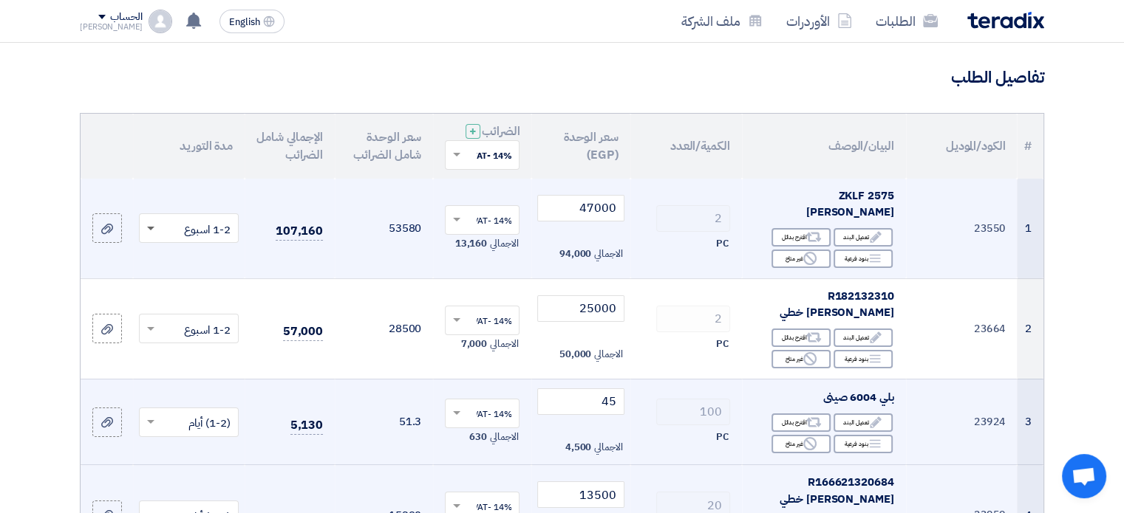
click at [150, 227] on span at bounding box center [150, 229] width 7 height 5
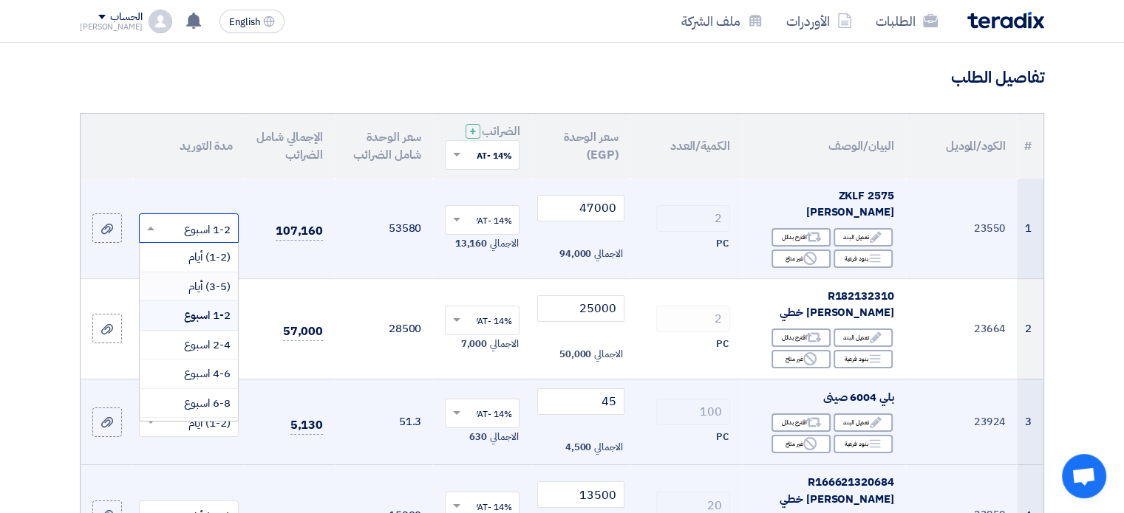
click at [184, 280] on div "(3-5) أيام" at bounding box center [189, 288] width 98 height 30
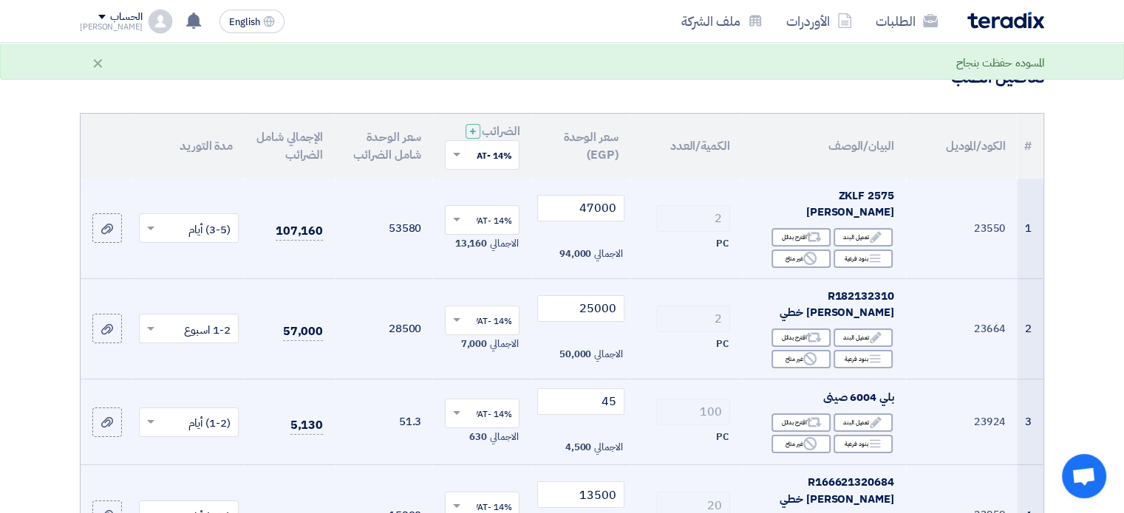
click at [144, 321] on span at bounding box center [149, 329] width 18 height 17
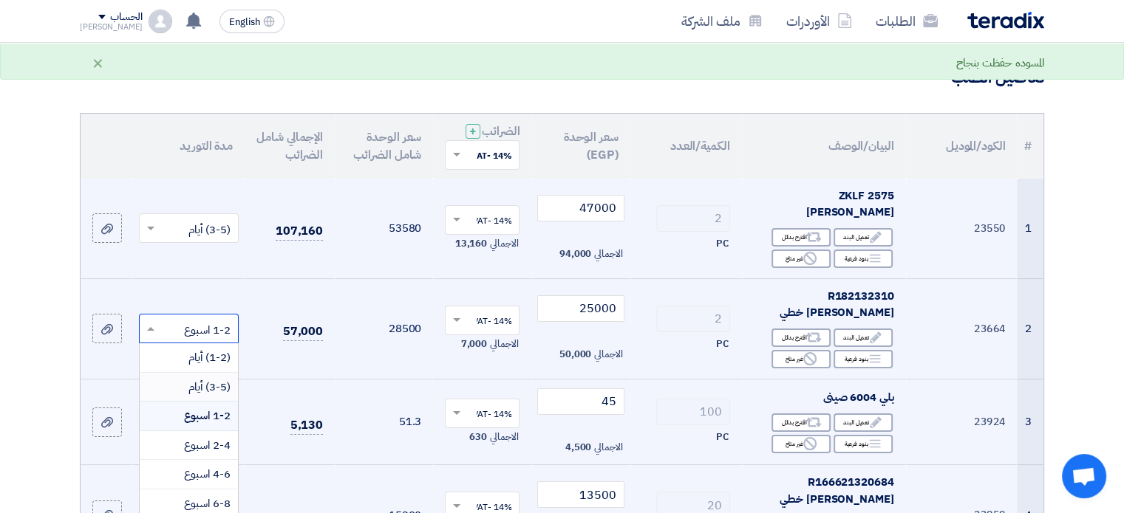
click at [186, 373] on div "(3-5) أيام" at bounding box center [189, 388] width 98 height 30
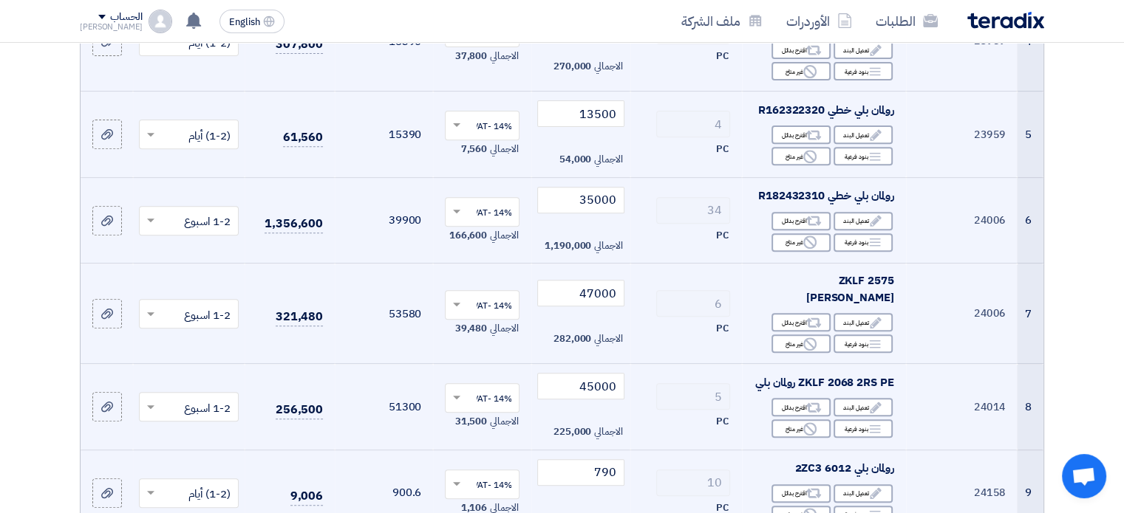
scroll to position [581, 0]
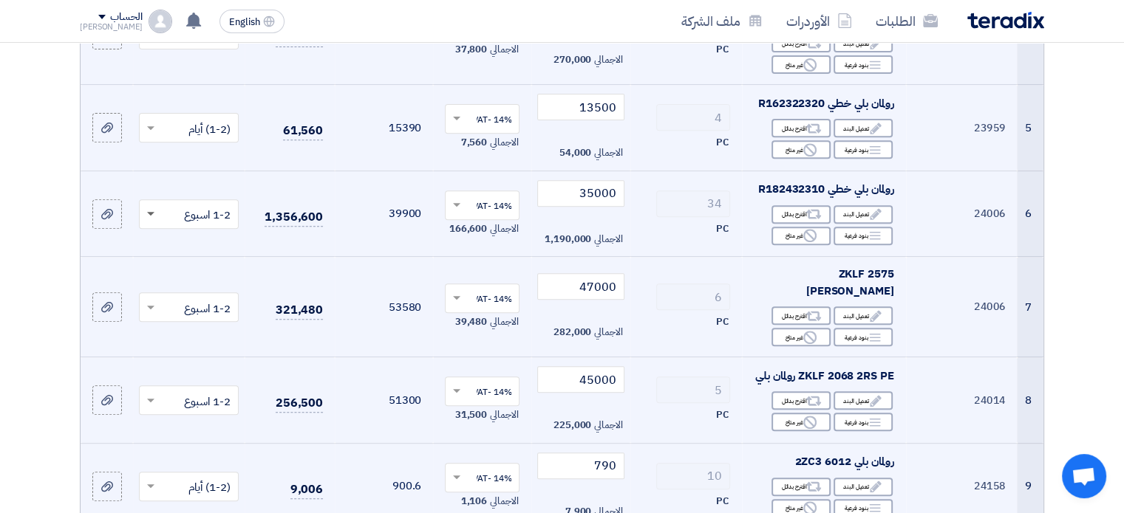
click at [148, 212] on span at bounding box center [150, 214] width 7 height 5
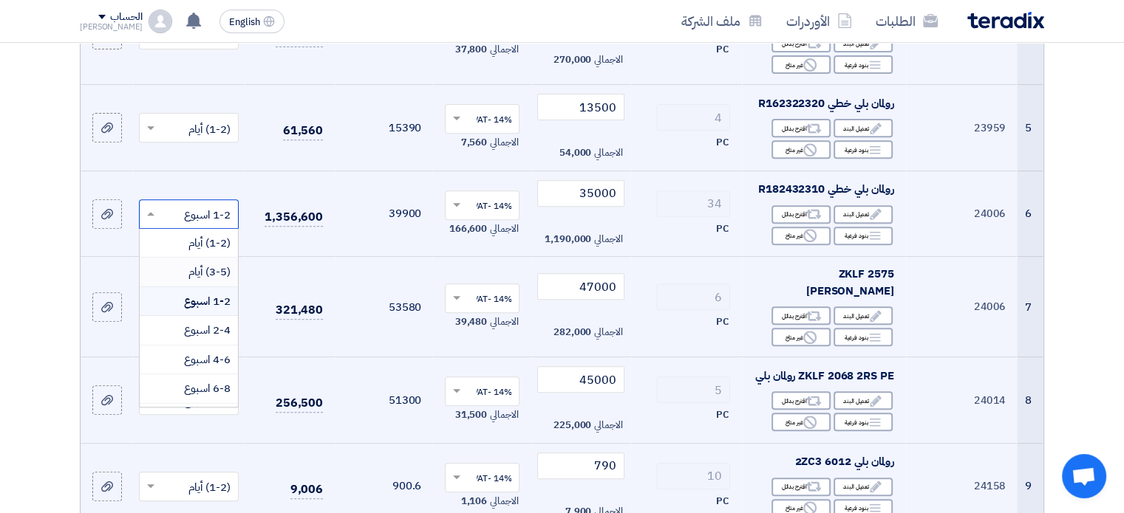
click at [211, 264] on span "(3-5) أيام" at bounding box center [209, 272] width 42 height 16
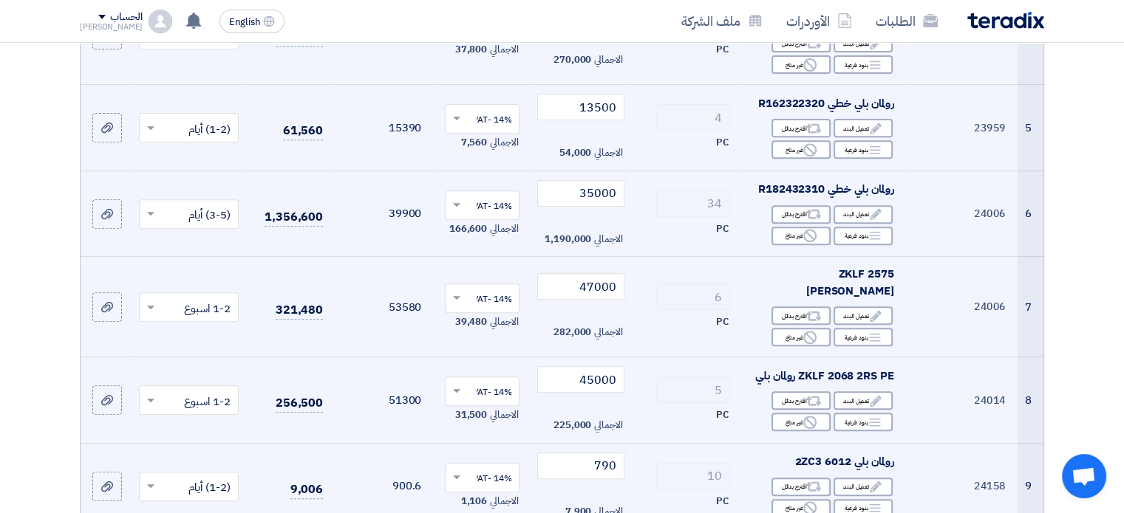
click at [185, 296] on input "text" at bounding box center [197, 308] width 70 height 24
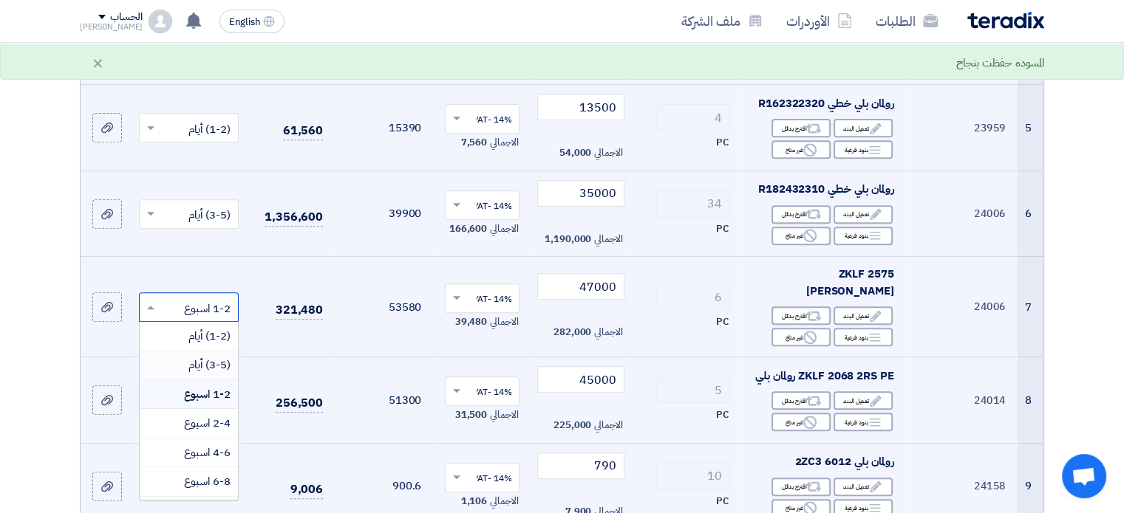
click at [206, 357] on span "(3-5) أيام" at bounding box center [209, 365] width 42 height 16
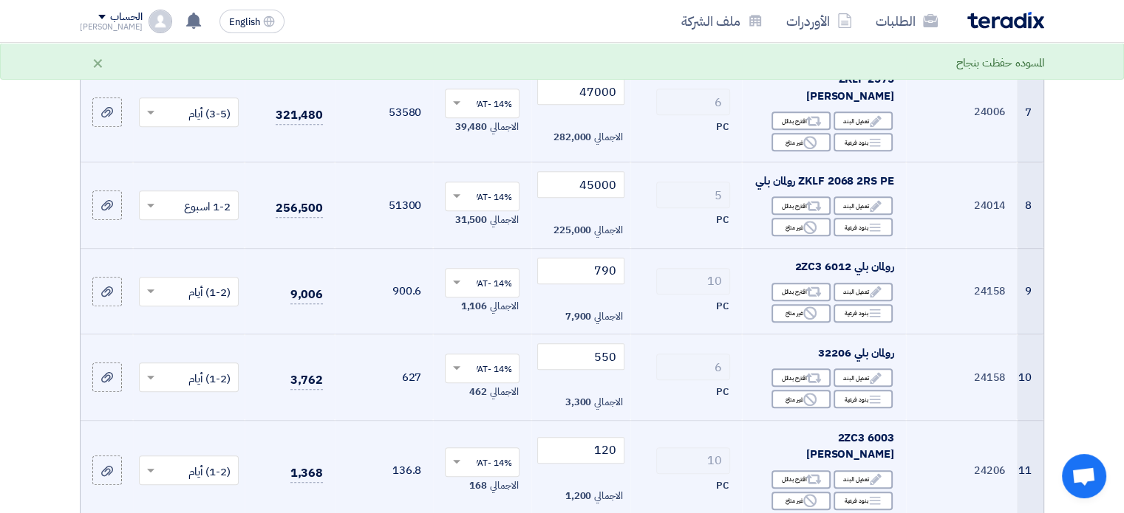
scroll to position [801, 0]
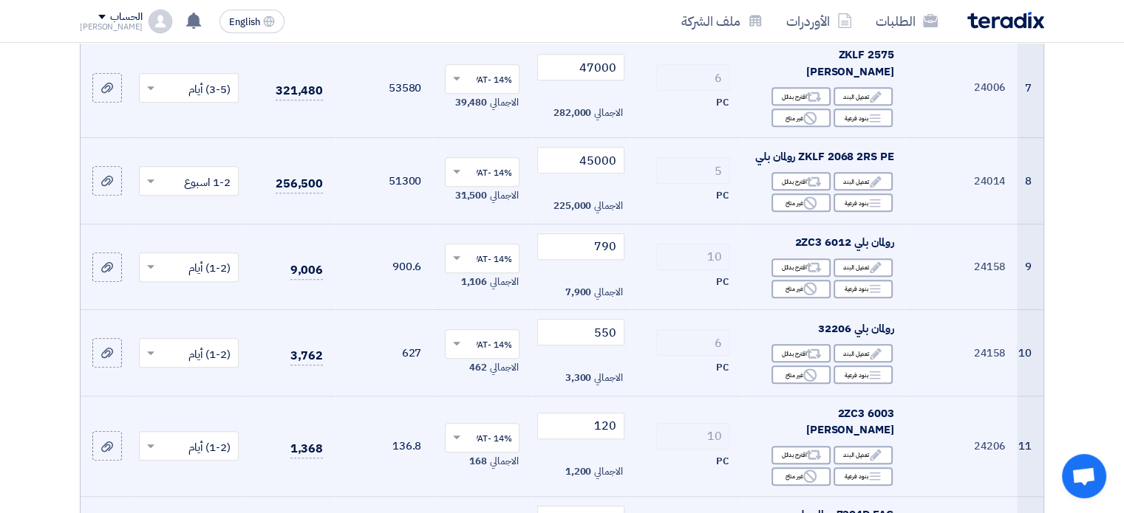
click at [157, 173] on span at bounding box center [149, 181] width 18 height 17
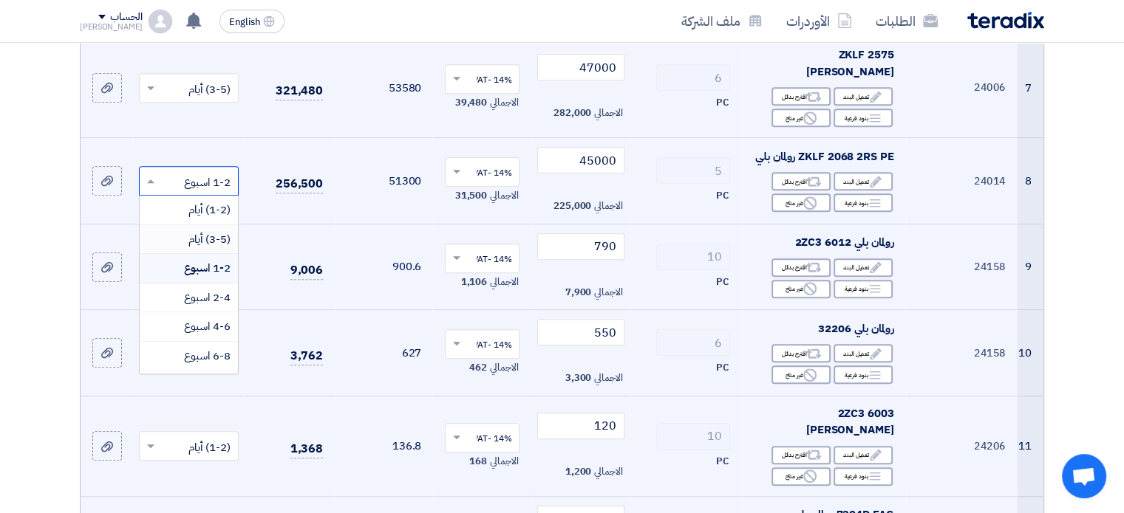
click at [203, 231] on span "(3-5) أيام" at bounding box center [209, 239] width 42 height 16
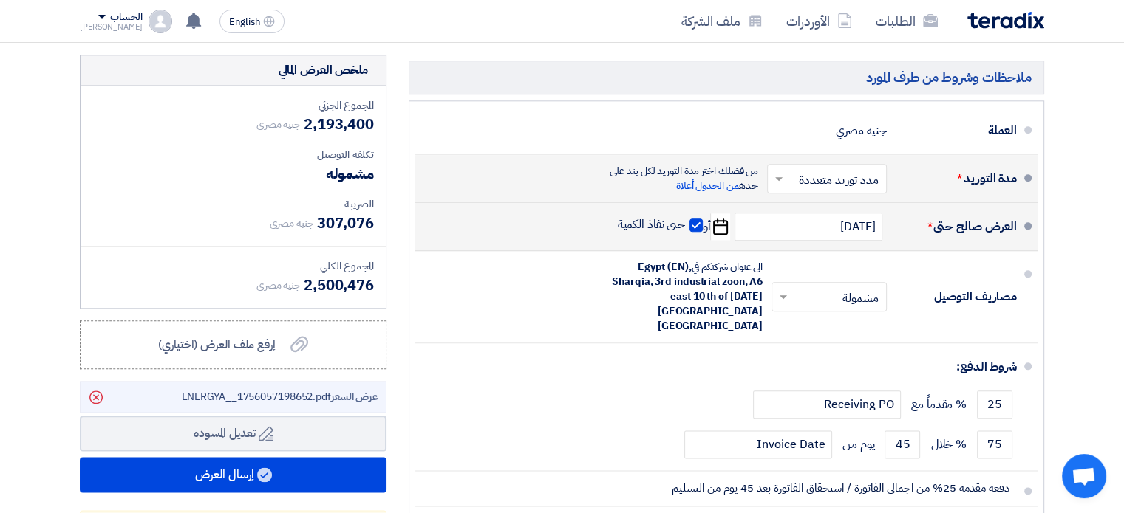
scroll to position [1687, 0]
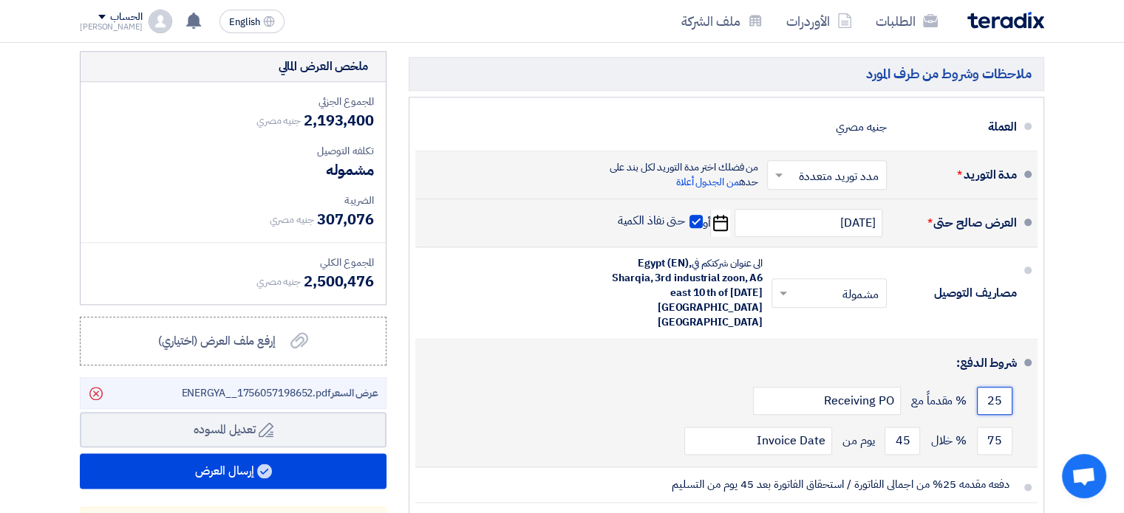
click at [991, 387] on input "25" at bounding box center [994, 401] width 35 height 28
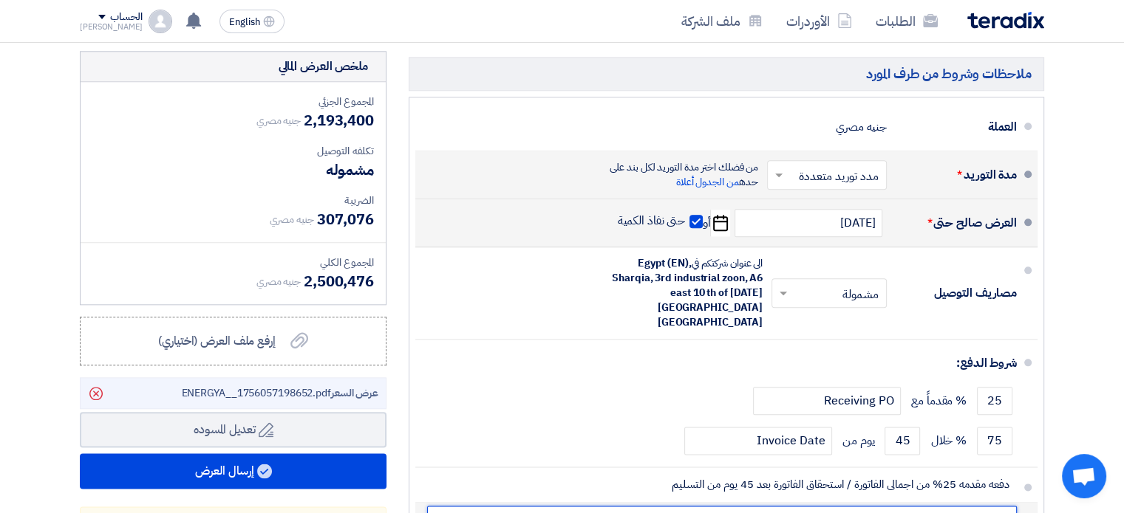
click at [902, 506] on input "text" at bounding box center [722, 520] width 590 height 28
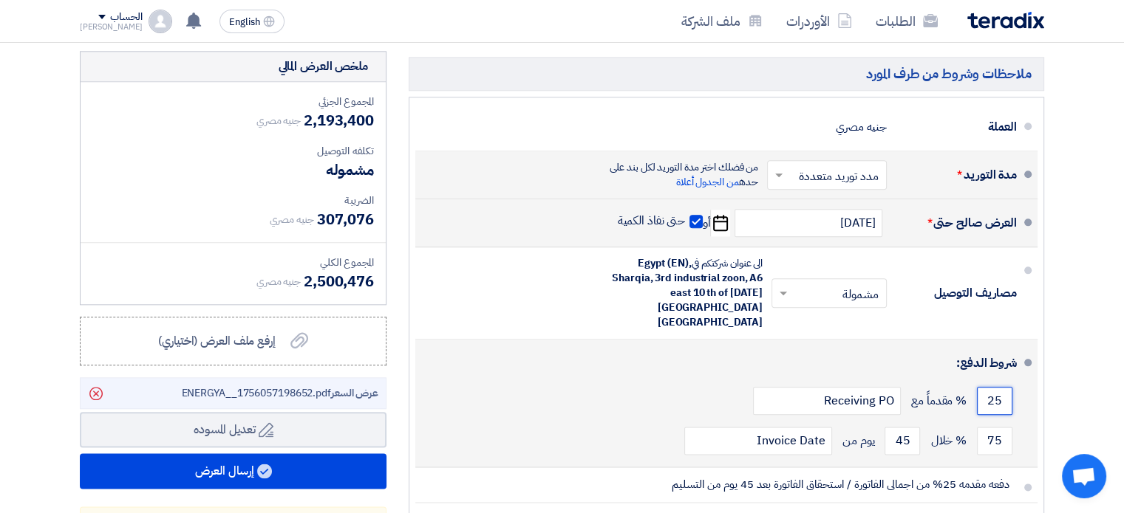
click at [993, 387] on input "25" at bounding box center [994, 401] width 35 height 28
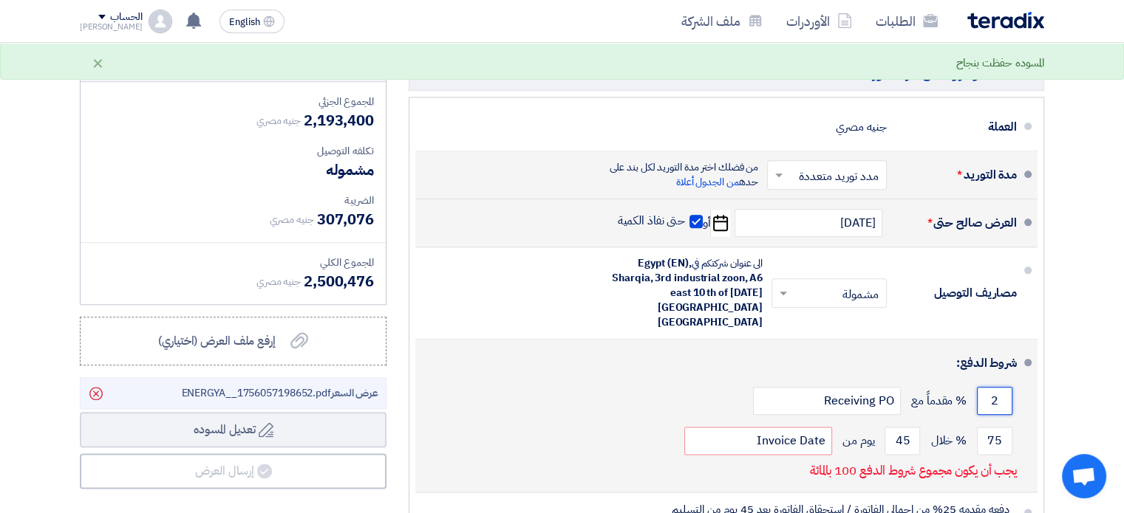
type input "25"
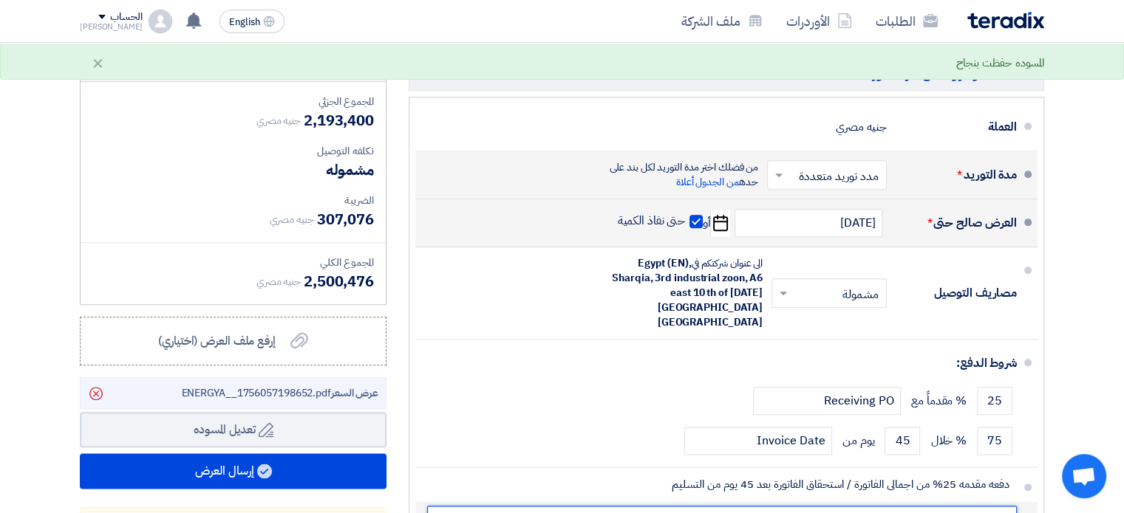
click at [940, 506] on input "text" at bounding box center [722, 520] width 590 height 28
click at [80, 412] on button "Draft تعديل المسوده" at bounding box center [233, 429] width 307 height 35
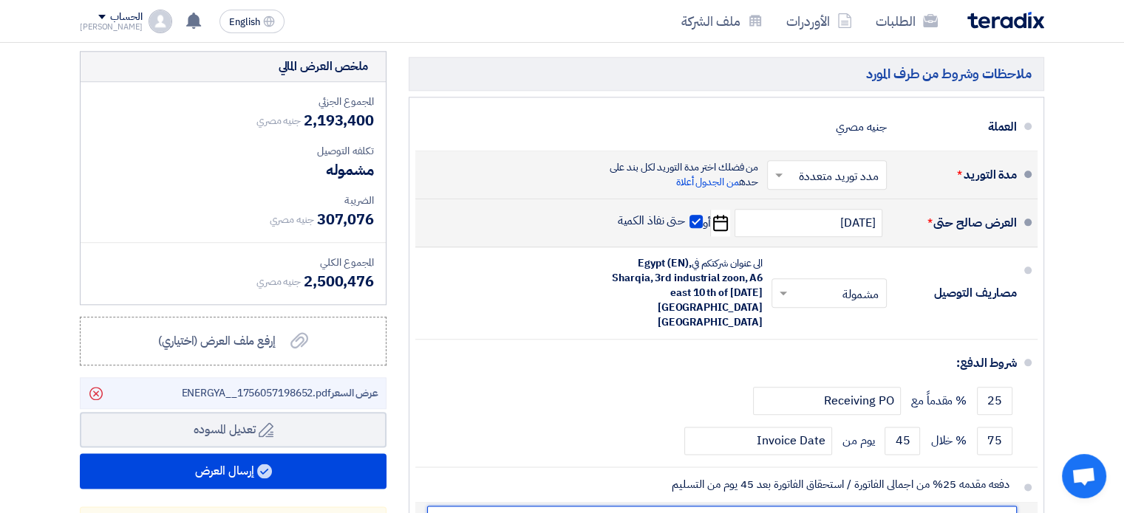
scroll to position [0, -368]
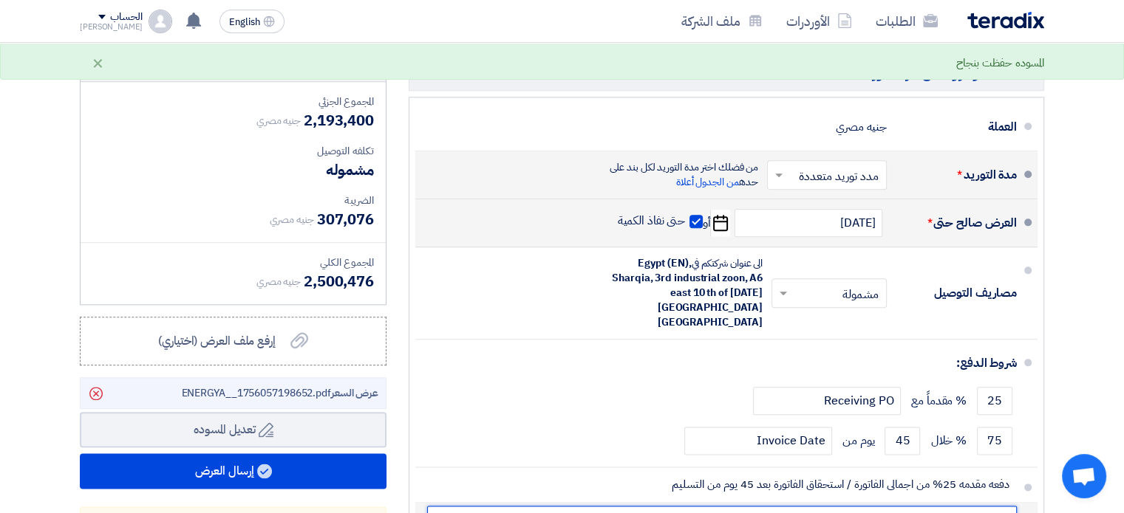
click at [928, 506] on input "25% على الاصناف التى سيكون مده التوريد لها من 3 الى 5 ايام بالنسبه للاصناف المت…" at bounding box center [722, 520] width 590 height 28
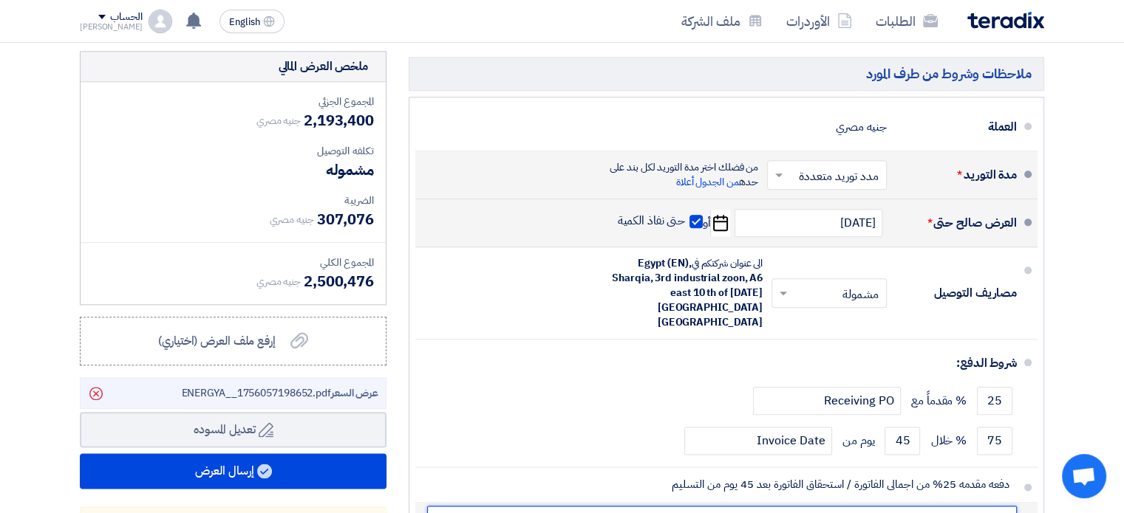
scroll to position [0, 0]
click at [751, 506] on input "25% على الاصناف التى سيكون مده التوريد لها من 3 الى 5 ايام بالنسبه للاصناف المت…" at bounding box center [722, 520] width 590 height 28
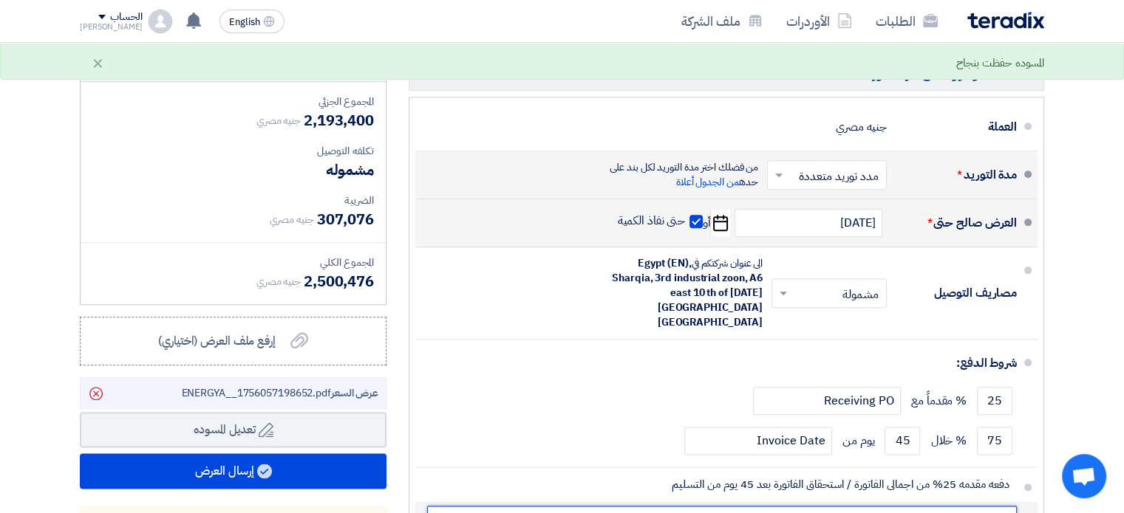
click at [516, 506] on input "25% على الاصناف التى سيكون مده التوريد لها من 3 الى 5 ايام والمتبقى بعد 45 يوم …" at bounding box center [722, 520] width 590 height 28
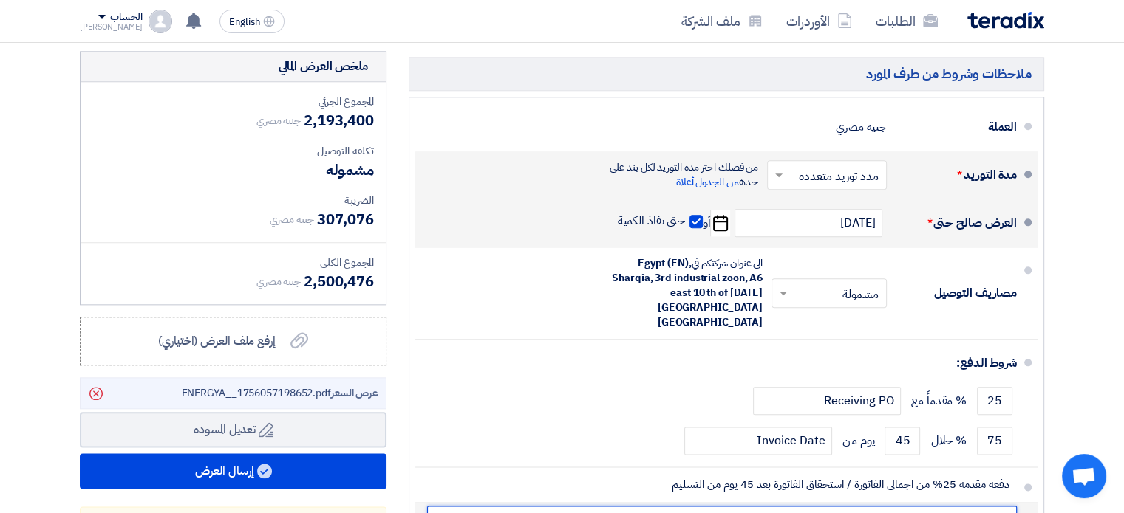
scroll to position [0, -533]
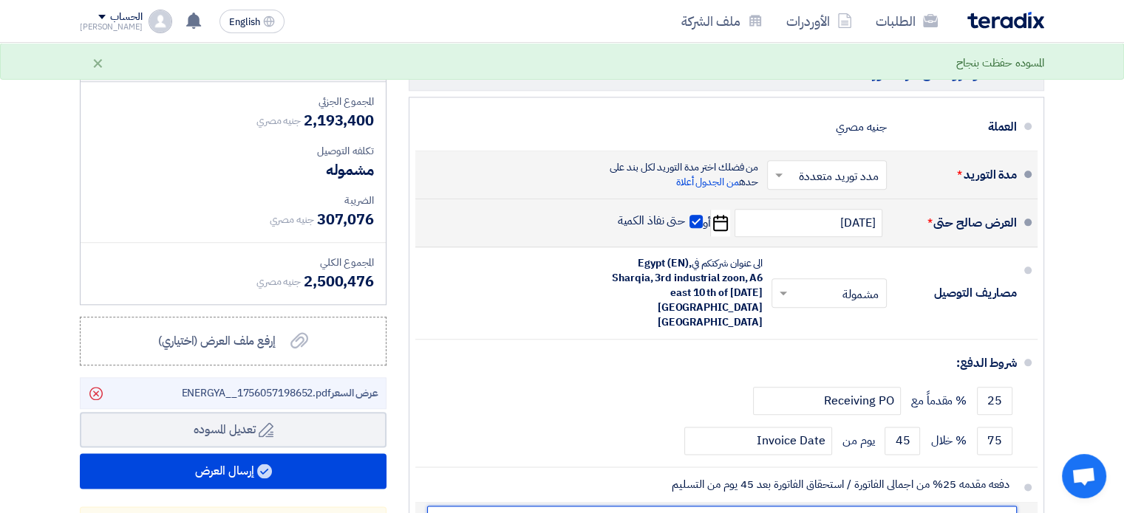
click at [877, 506] on input "25% على الاصناف التى سيكون مده التوريد لها من 3 الى 5 ايام والمتبقى بعد 45 يوم …" at bounding box center [722, 520] width 590 height 28
drag, startPoint x: 728, startPoint y: 428, endPoint x: 717, endPoint y: 428, distance: 10.3
click at [717, 506] on input "25% على الاصناف التى سيكون مده التوريد لها من 3 الى 5 ايام والمتبقى بعد 45 يوم …" at bounding box center [722, 520] width 590 height 28
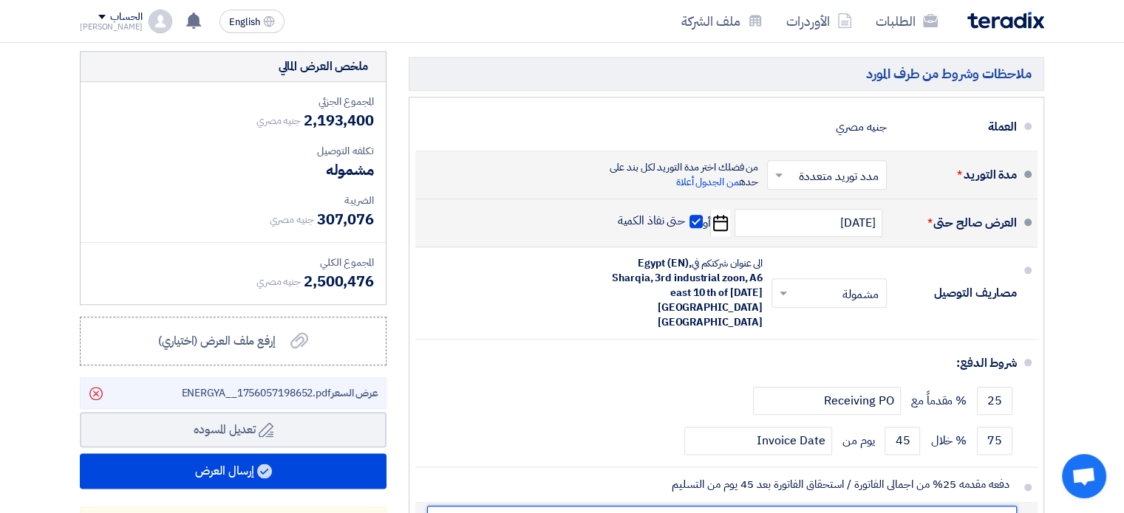
drag, startPoint x: 694, startPoint y: 429, endPoint x: 802, endPoint y: 431, distance: 107.9
click at [802, 506] on input "25% على الاصناف التى سيكون مده التوريد لها من 3 الى 5 ايام والمتبقى بعد 45 يوم …" at bounding box center [722, 520] width 590 height 28
click at [644, 506] on input "25% على الاصناف التى سيكون مده التوريد لها من 3 الى 5 ايام والمتبقى بعد 45 يوم …" at bounding box center [722, 520] width 590 height 28
click at [470, 506] on input "25% على الاصناف التى سيكون مده التوريد لها من 3 الى 5 ايام والمتبقى بعد 45 يوم …" at bounding box center [722, 520] width 590 height 28
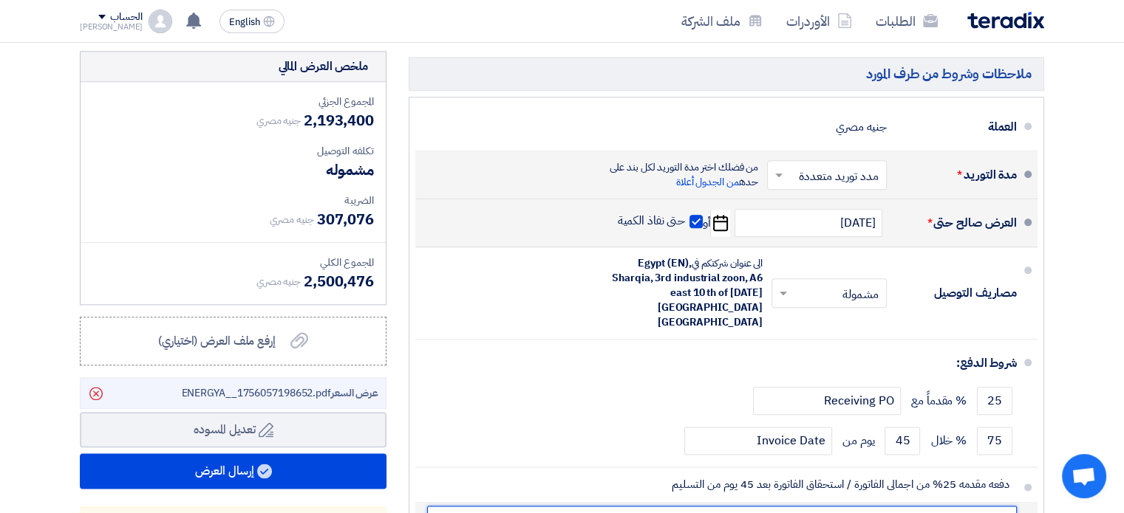
click at [470, 506] on input "25% على الاصناف التى سيكون مده التوريد لها من 3 الى 5 ايام والمتبقى بعد 45 يوم …" at bounding box center [722, 520] width 590 height 28
drag, startPoint x: 455, startPoint y: 427, endPoint x: 536, endPoint y: 433, distance: 80.7
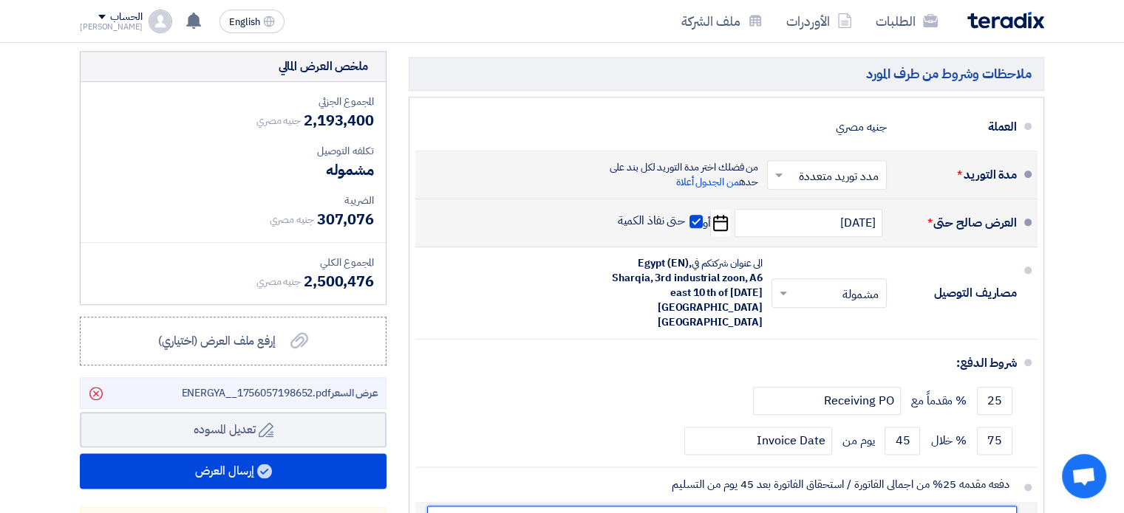
click at [536, 506] on input "25% على الاصناف التى سيكون مده التوريد لها من 3 الى 5 ايام والمتبقى بعد 45 يوم …" at bounding box center [722, 520] width 590 height 28
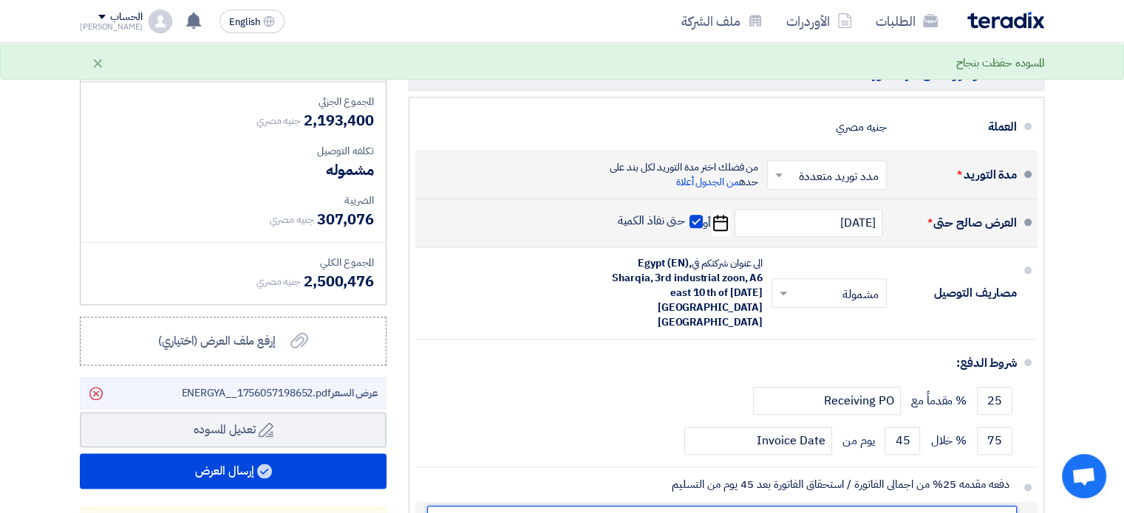
click at [797, 506] on input "25% على الاصناف التى سيكون مده التوريد لها من 3 الى 5 ايام والمتبقى بعد 45 يوم …" at bounding box center [722, 520] width 590 height 28
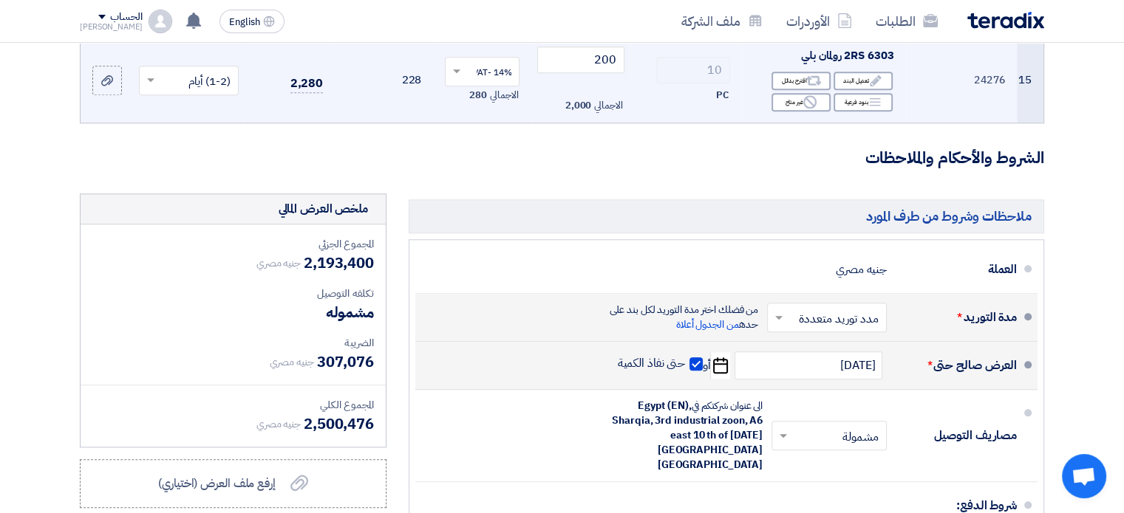
scroll to position [1560, 0]
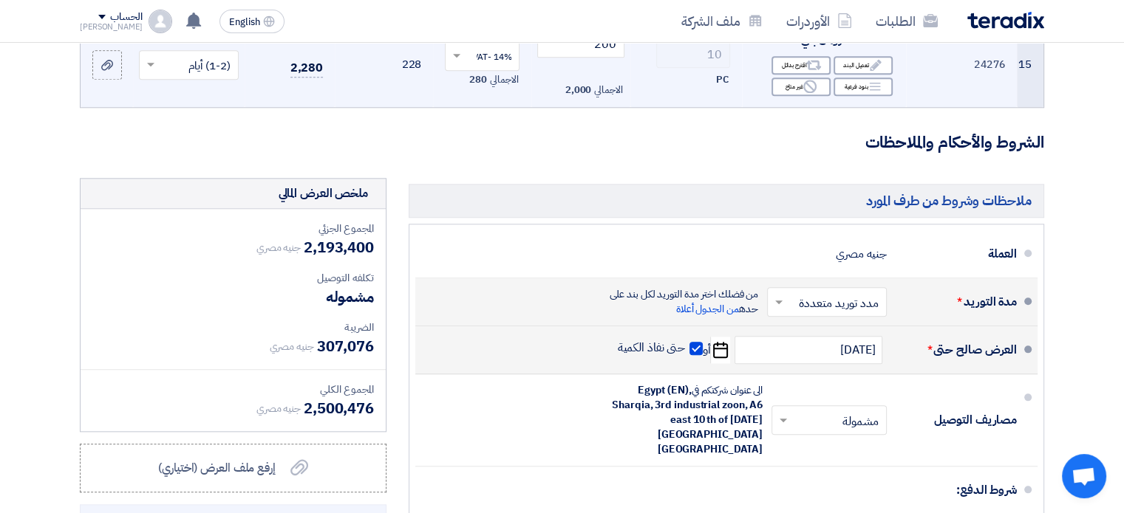
type input "25% على الاصناف التى سيكون مده التوريد لها من 3 الى 5 ايام والمتبقى بعد 45 يوم …"
click at [721, 337] on icon "Pick a date" at bounding box center [720, 350] width 20 height 27
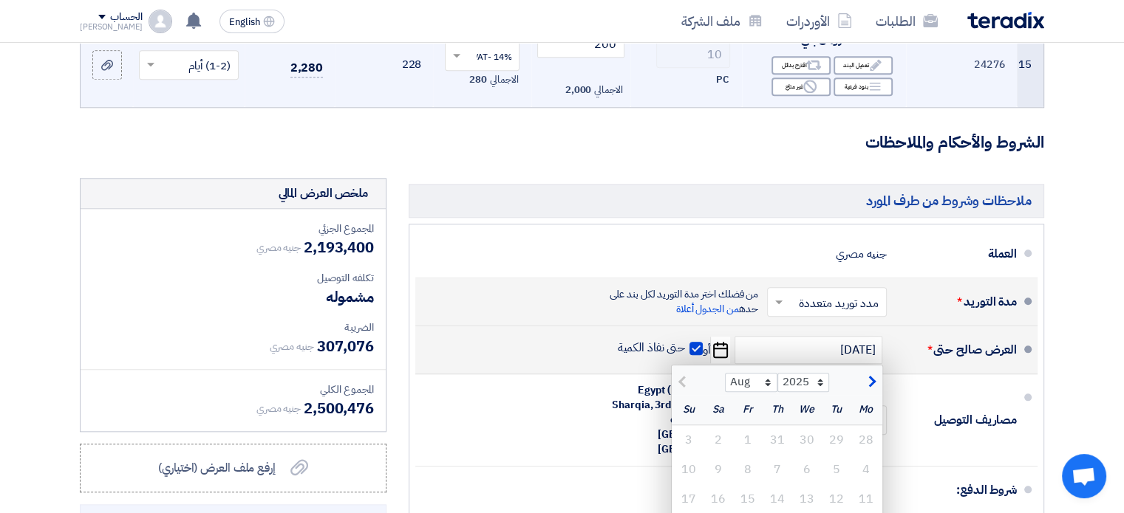
scroll to position [0, 0]
click at [870, 374] on span "button" at bounding box center [870, 382] width 8 height 16
select select "9"
click at [597, 332] on div "العرض صالح حتى * 8/31/2025 Aug Sep Oct Nov Dec 2025 2026 2027 2028 2029 2030 20…" at bounding box center [722, 349] width 590 height 35
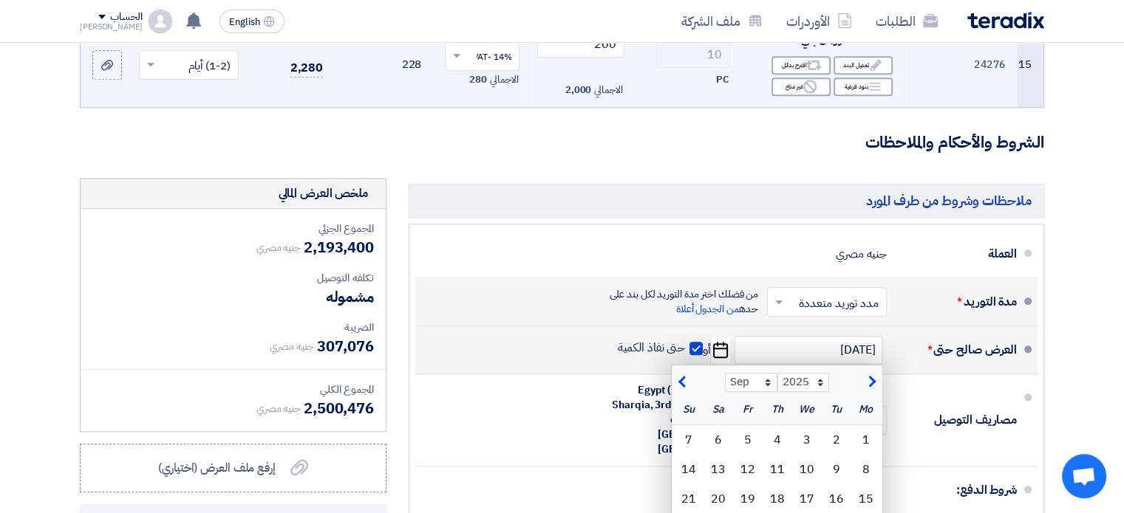
click at [697, 342] on span at bounding box center [695, 348] width 13 height 13
click at [686, 341] on input "حتى نفاذ الكمية" at bounding box center [650, 355] width 71 height 28
click at [697, 342] on span at bounding box center [695, 348] width 13 height 13
click at [686, 341] on input "حتى نفاذ الكمية" at bounding box center [650, 355] width 71 height 28
checkbox input "true"
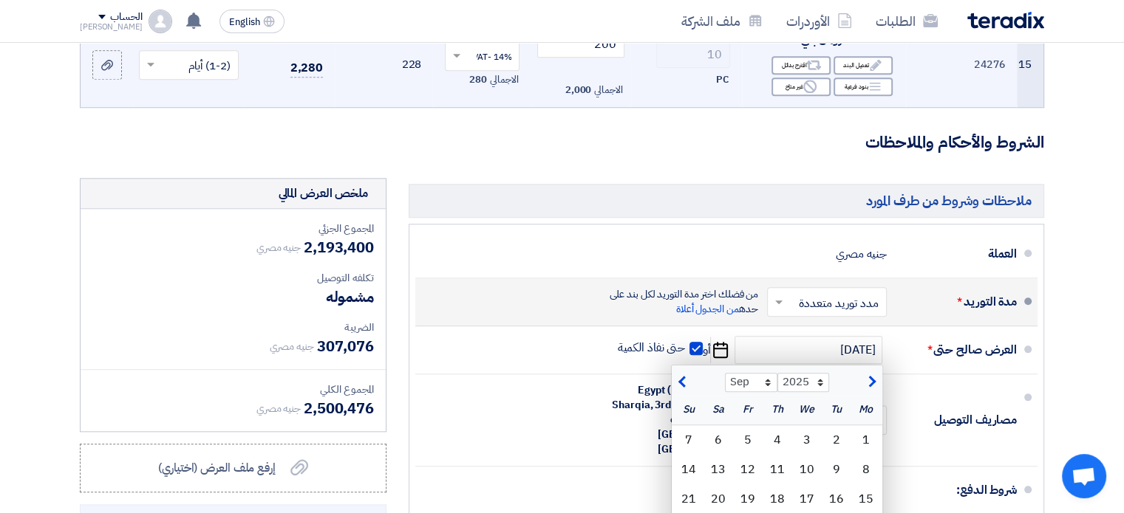
click at [1048, 295] on div "ملاحظات وشروط من طرف المورد العملة جنيه مصري مدة التوريد * اختر مدة التوريد × ×" at bounding box center [726, 446] width 658 height 536
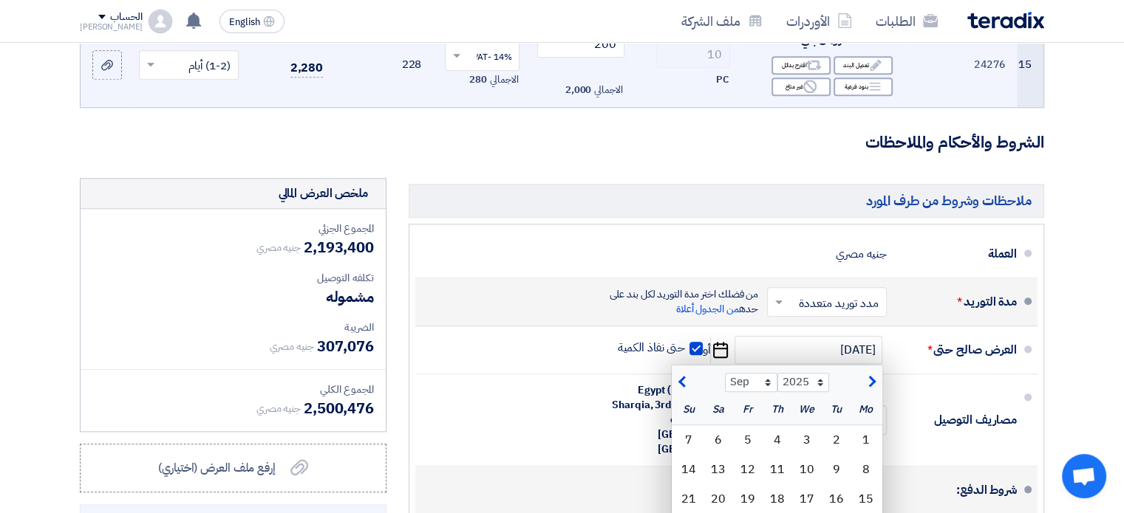
click at [589, 473] on div "شروط الدفع:" at bounding box center [728, 490] width 578 height 35
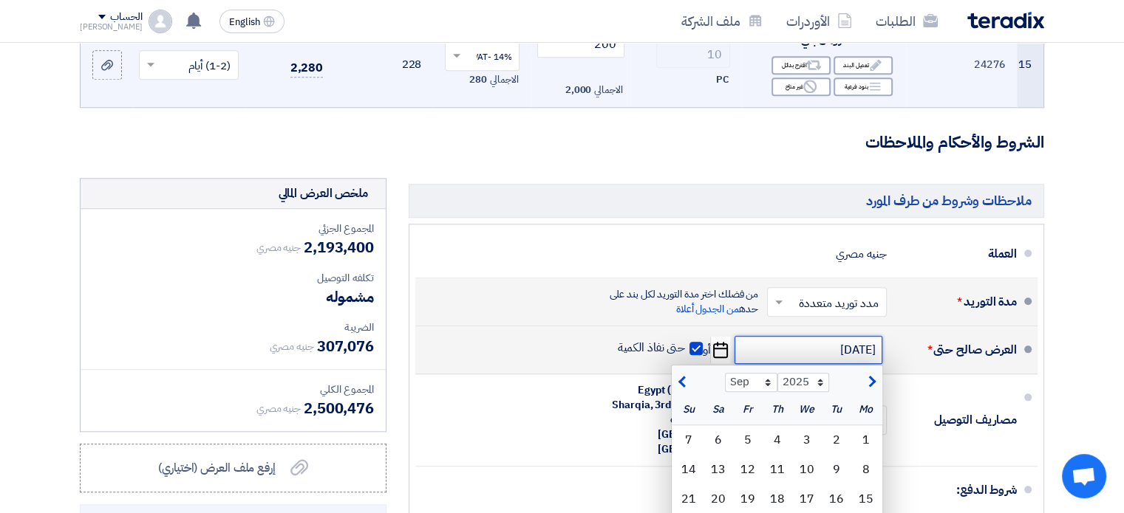
click at [762, 336] on input "8/31/2025" at bounding box center [808, 350] width 148 height 28
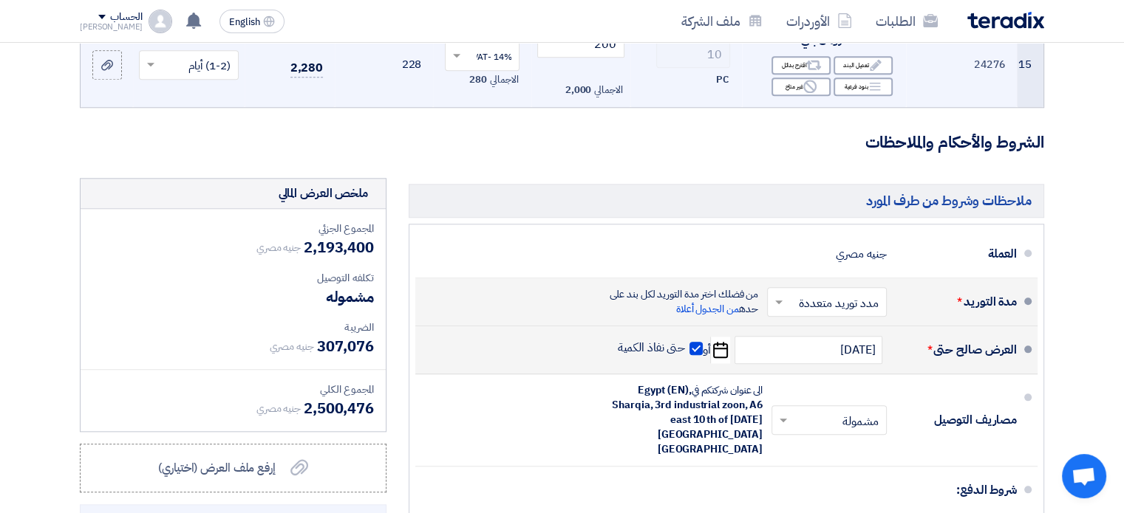
click at [723, 342] on use "button" at bounding box center [720, 350] width 15 height 16
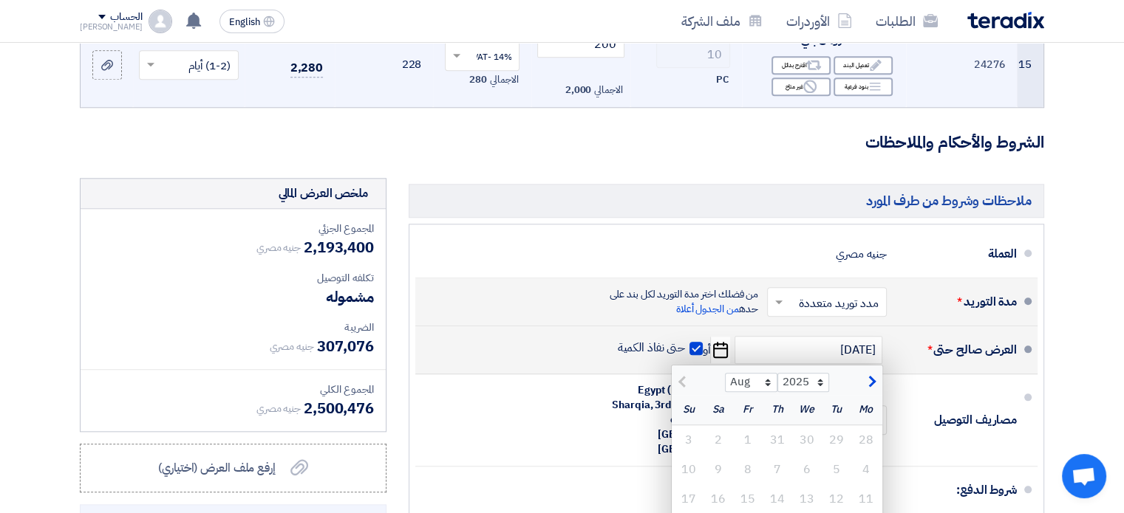
click at [869, 374] on span "button" at bounding box center [870, 382] width 8 height 16
select select "9"
click at [860, 426] on div "1" at bounding box center [866, 441] width 30 height 30
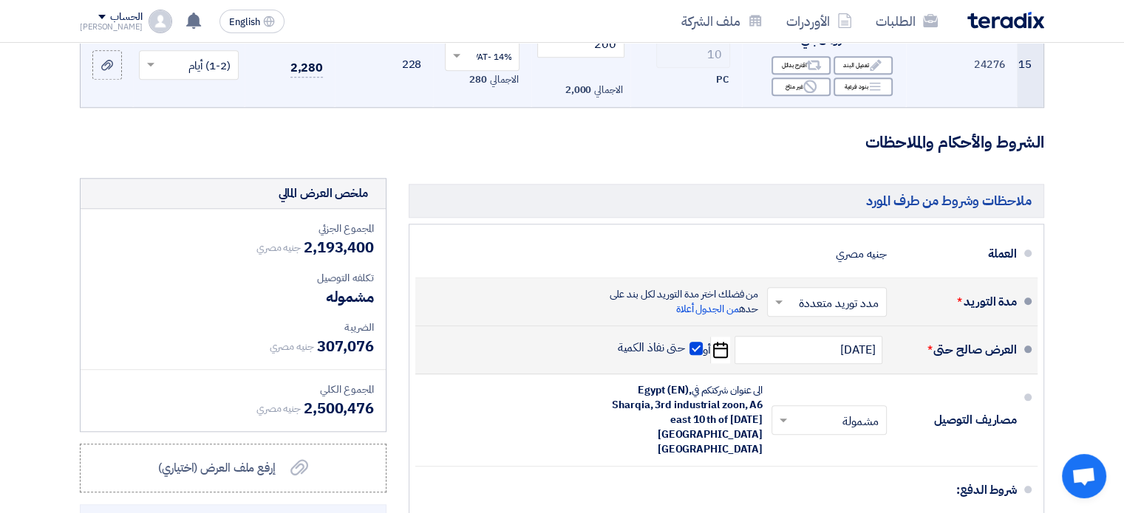
type input "[DATE]"
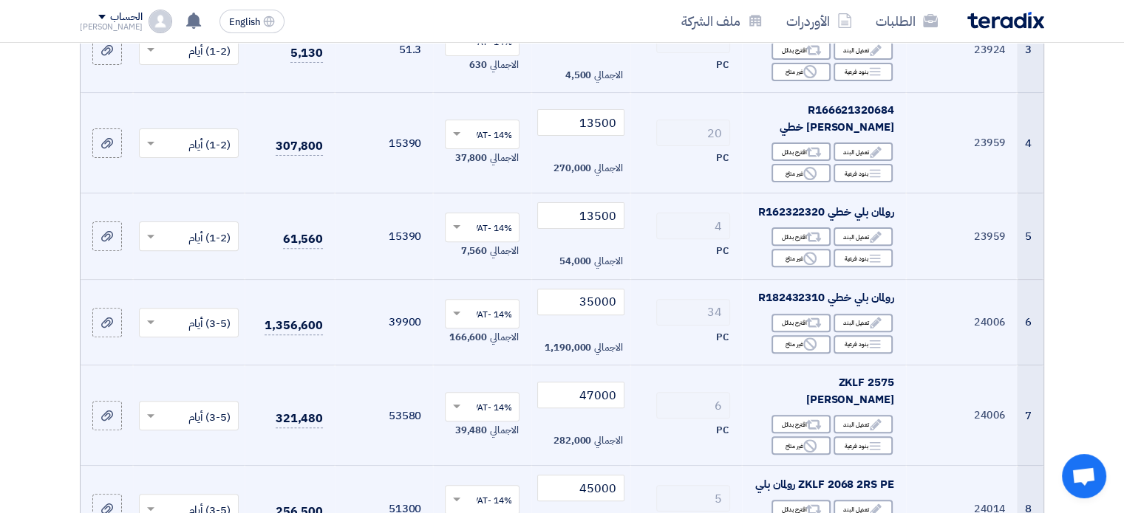
scroll to position [476, 0]
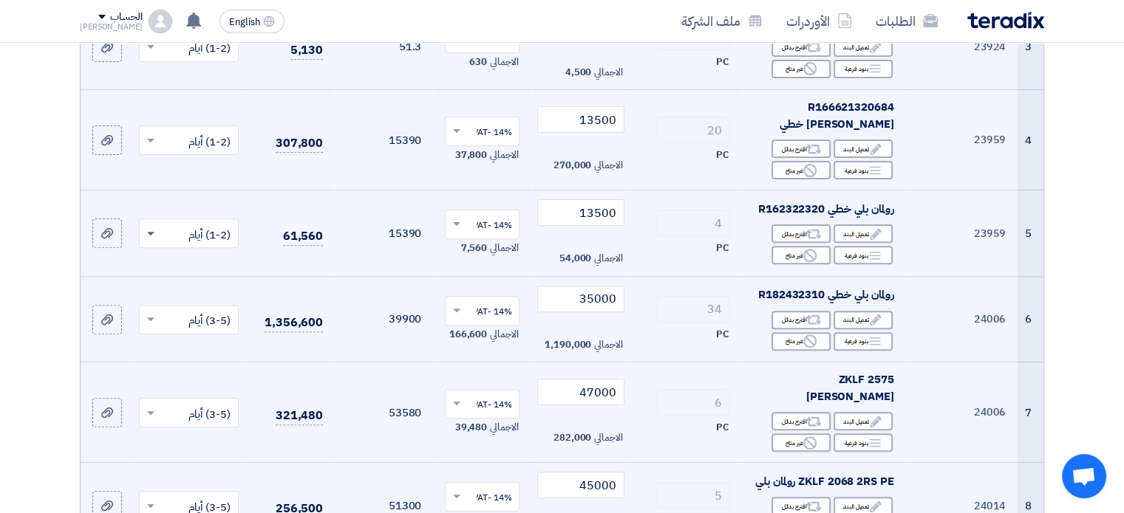
click at [153, 232] on span at bounding box center [150, 234] width 7 height 5
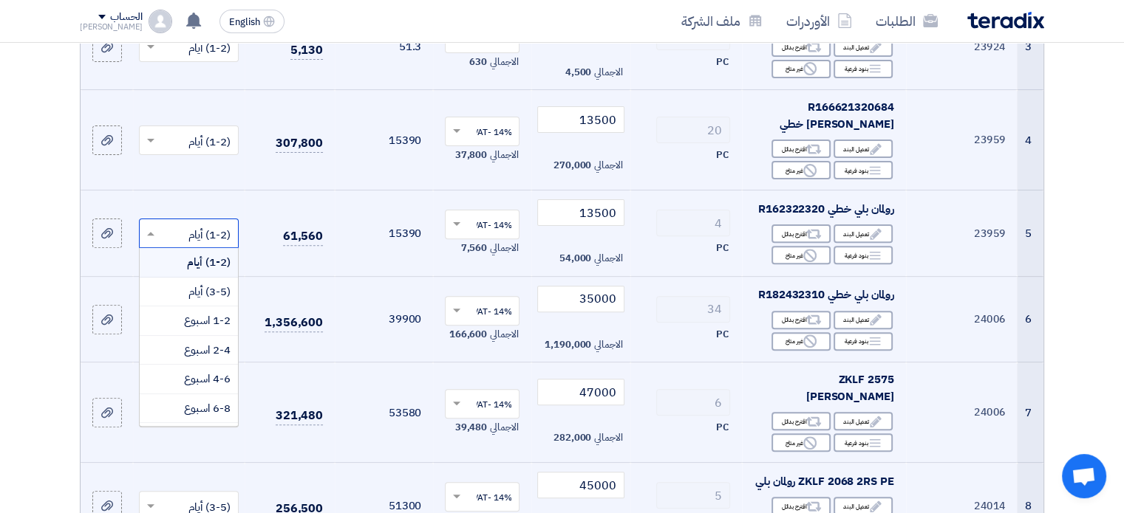
click at [216, 254] on span "(1-2) أيام" at bounding box center [209, 262] width 44 height 16
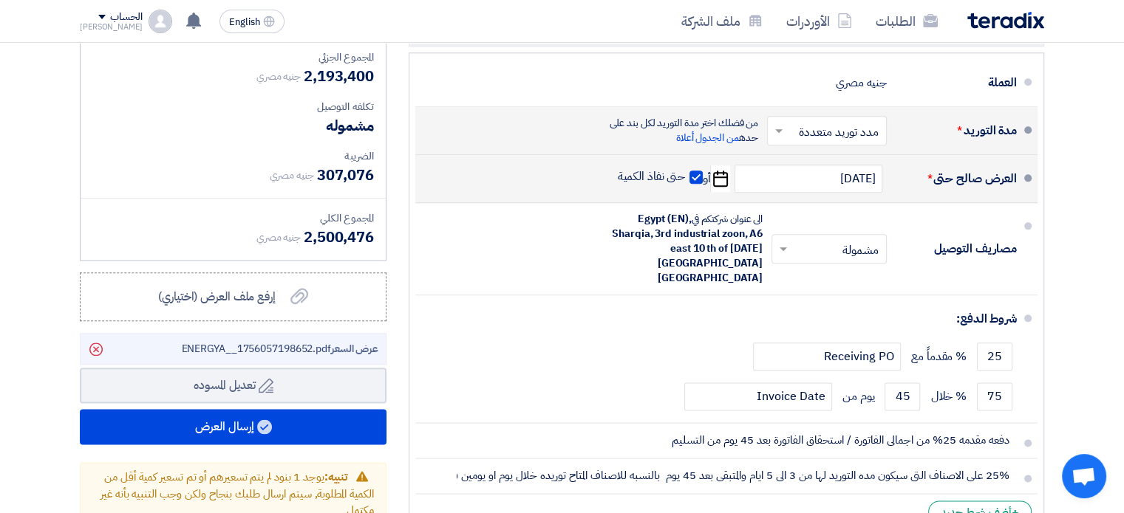
scroll to position [1751, 0]
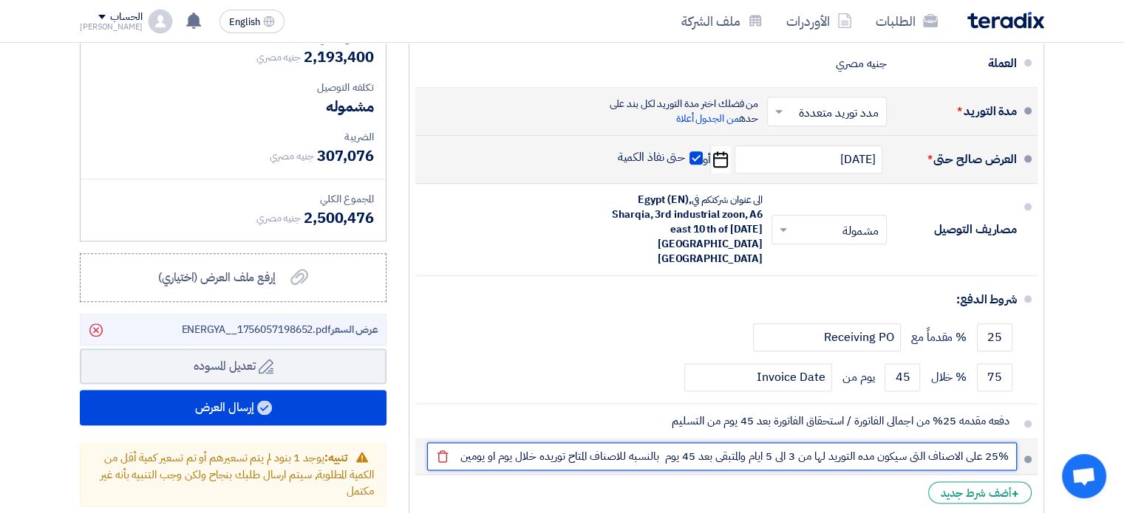
click at [1003, 443] on input "25% على الاصناف التى سيكون مده التوريد لها من 3 الى 5 ايام والمتبقى بعد 45 يوم …" at bounding box center [722, 457] width 590 height 28
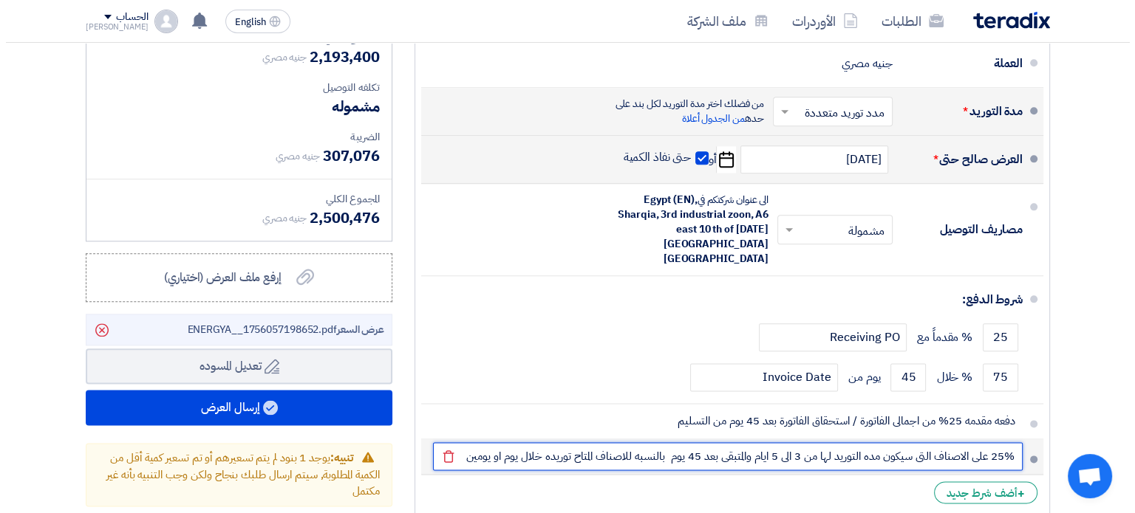
scroll to position [0, -7]
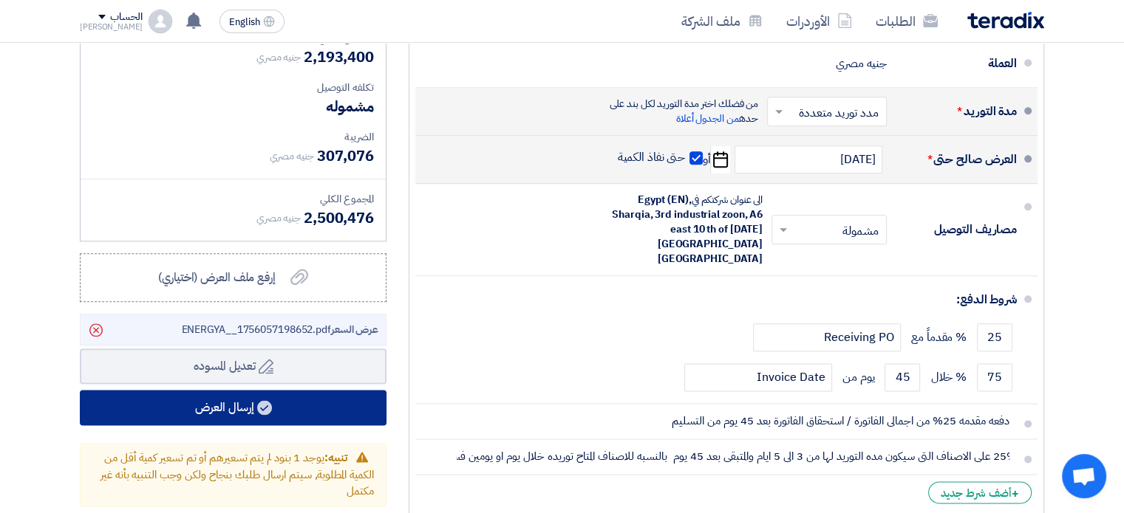
click at [258, 400] on icon at bounding box center [264, 407] width 15 height 15
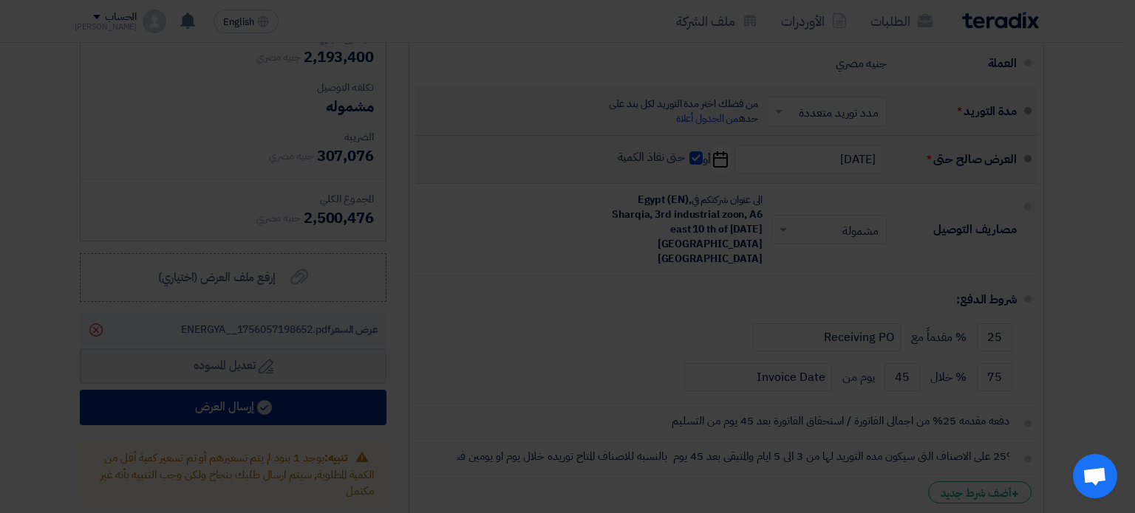
scroll to position [0, 0]
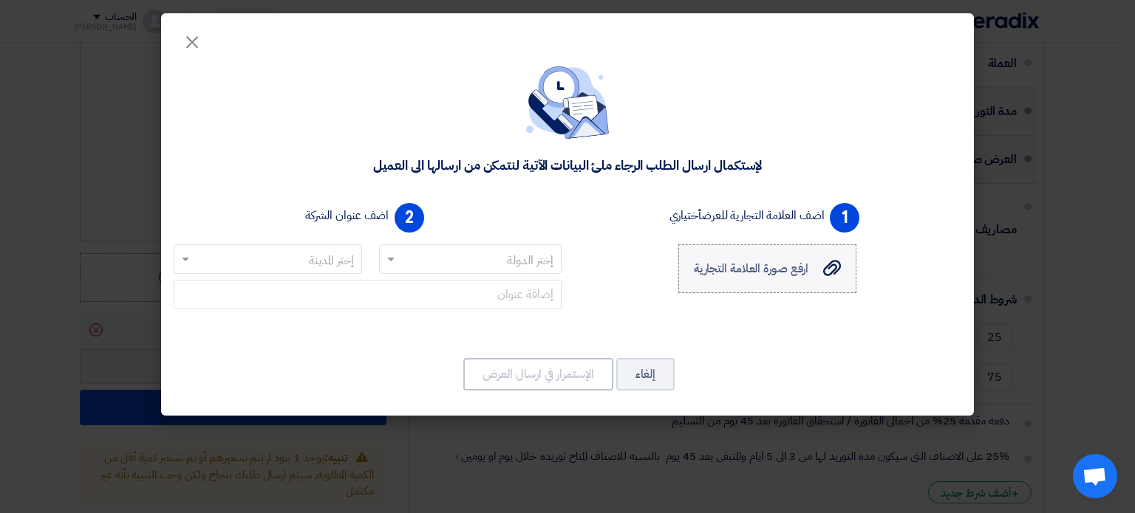
click at [735, 265] on span "ارفع صورة العلامة التجارية" at bounding box center [751, 269] width 115 height 18
click at [0, 0] on input "ارفع صورة العلامة التجارية ارفع صورة العلامة التجارية" at bounding box center [0, 0] width 0 height 0
click at [505, 251] on input "text" at bounding box center [479, 260] width 154 height 24
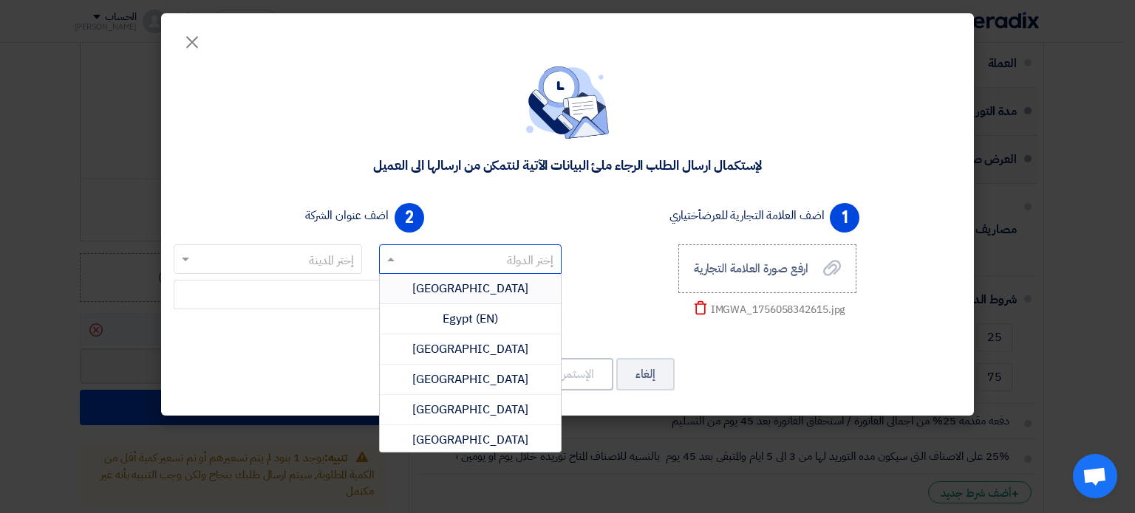
click at [472, 286] on span "Egypt" at bounding box center [470, 289] width 116 height 18
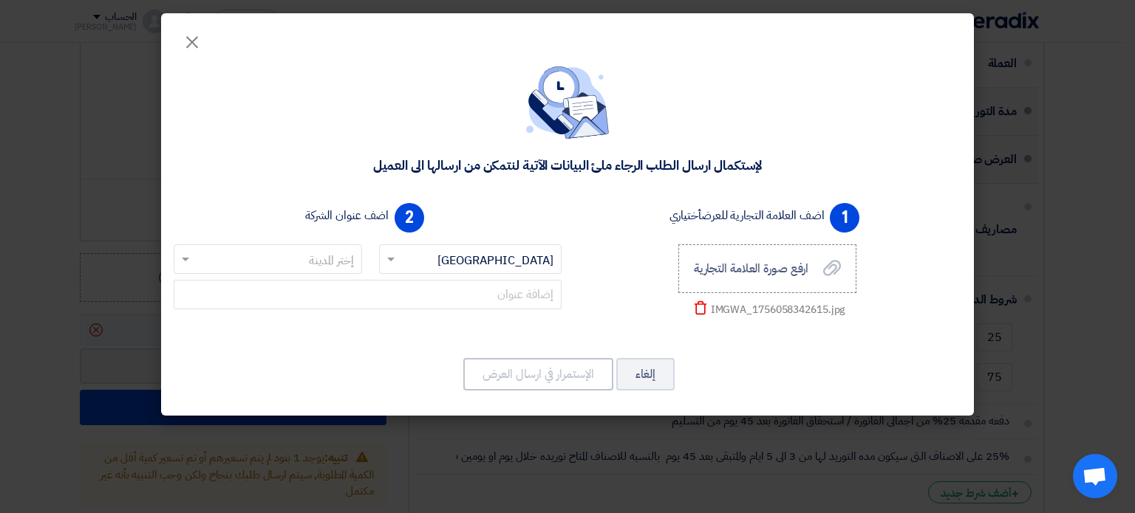
click at [316, 251] on input "text" at bounding box center [276, 260] width 159 height 24
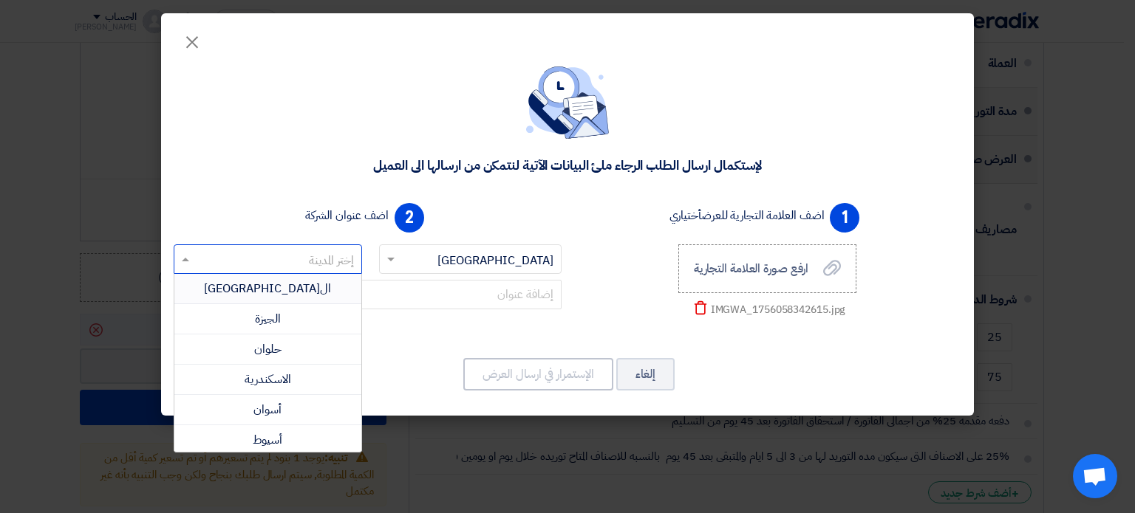
click at [284, 289] on span "القاهرة" at bounding box center [267, 289] width 127 height 18
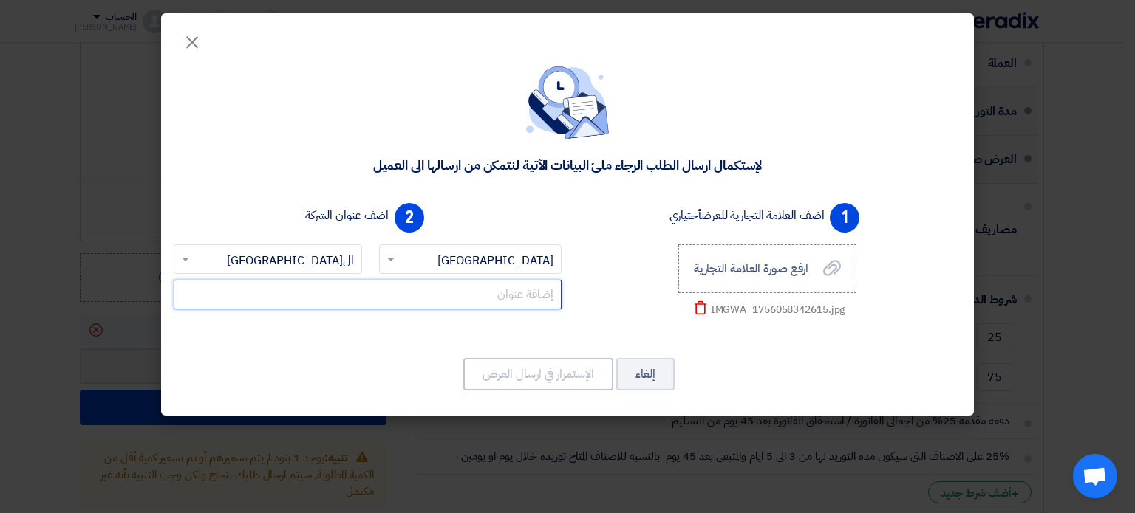
click at [437, 305] on input "text" at bounding box center [368, 295] width 388 height 30
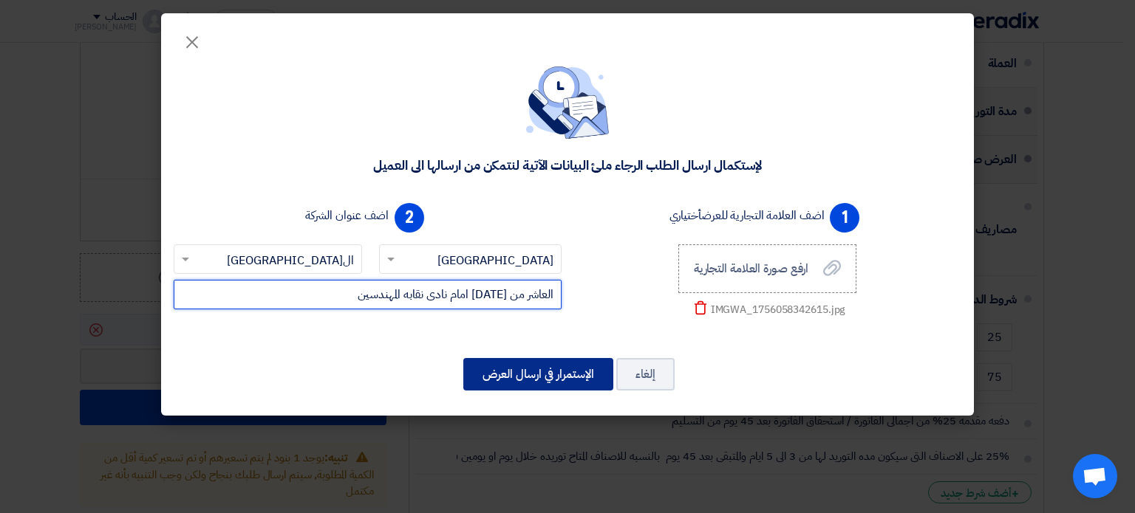
type input "العاشر من رمضان امام نادى نقابه المهندسين"
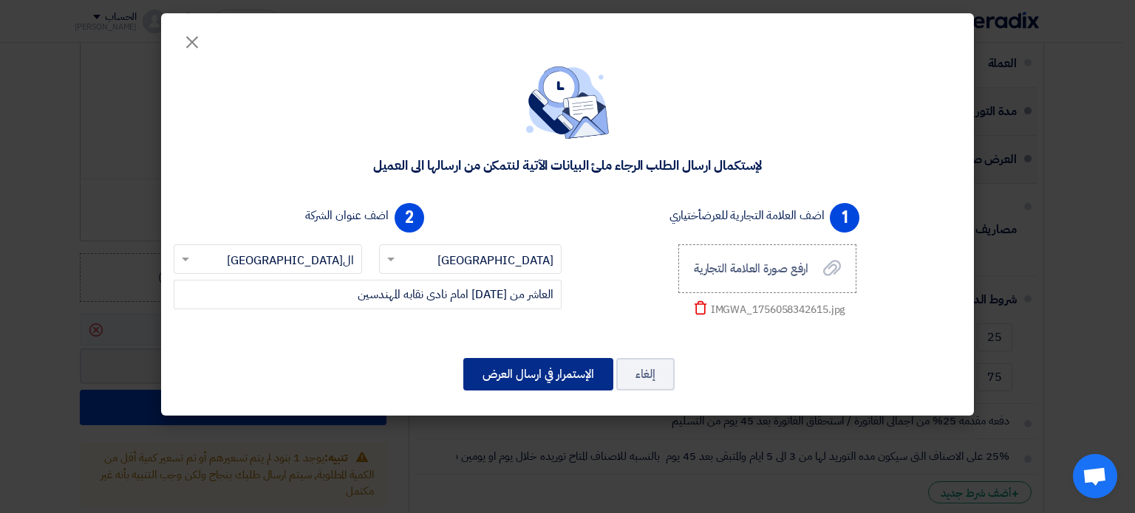
click at [542, 383] on button "الإستمرار في ارسال العرض" at bounding box center [538, 374] width 150 height 33
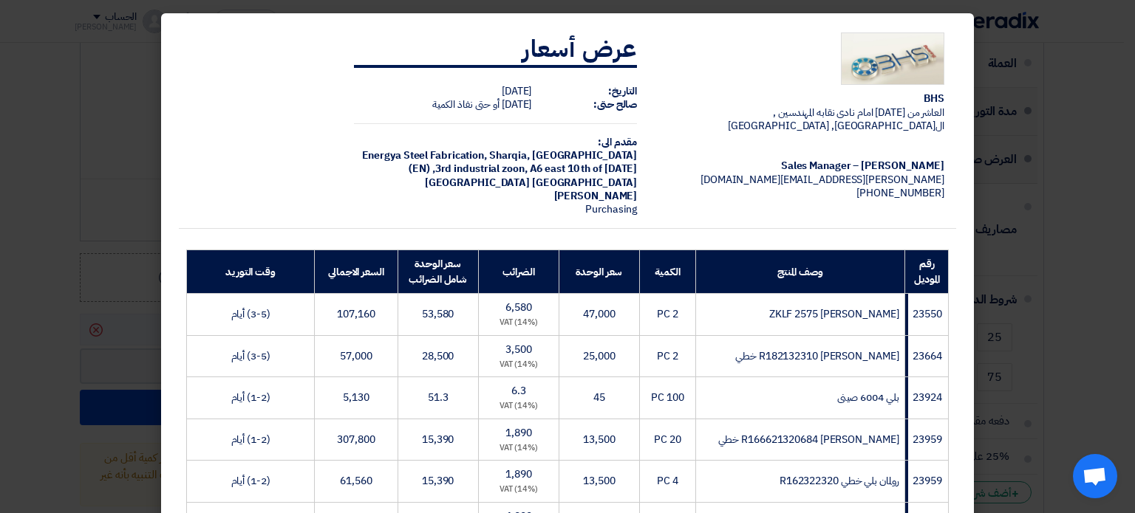
click at [731, 126] on td "BHS العاشر من رمضان امام نادى نقابه المهندسين , القاهرة, Egypt Mohamed Abd elna…" at bounding box center [802, 125] width 307 height 208
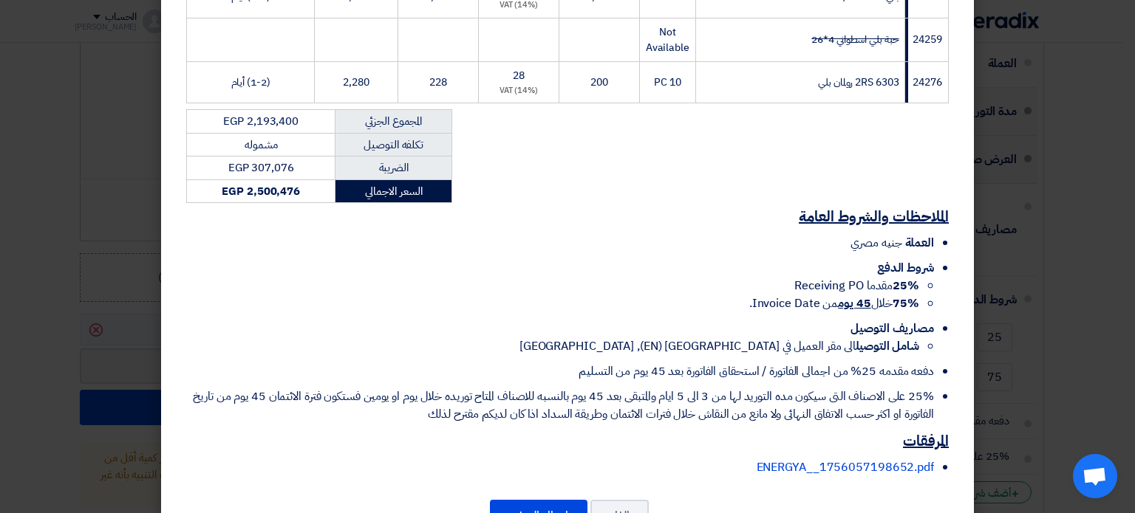
scroll to position [858, 0]
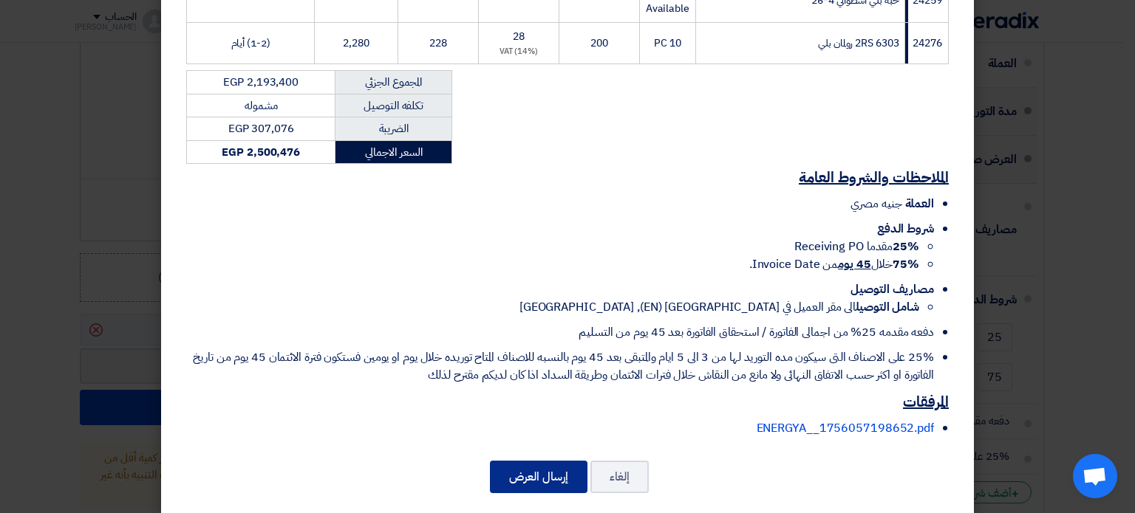
click at [524, 461] on button "إرسال العرض" at bounding box center [539, 477] width 98 height 33
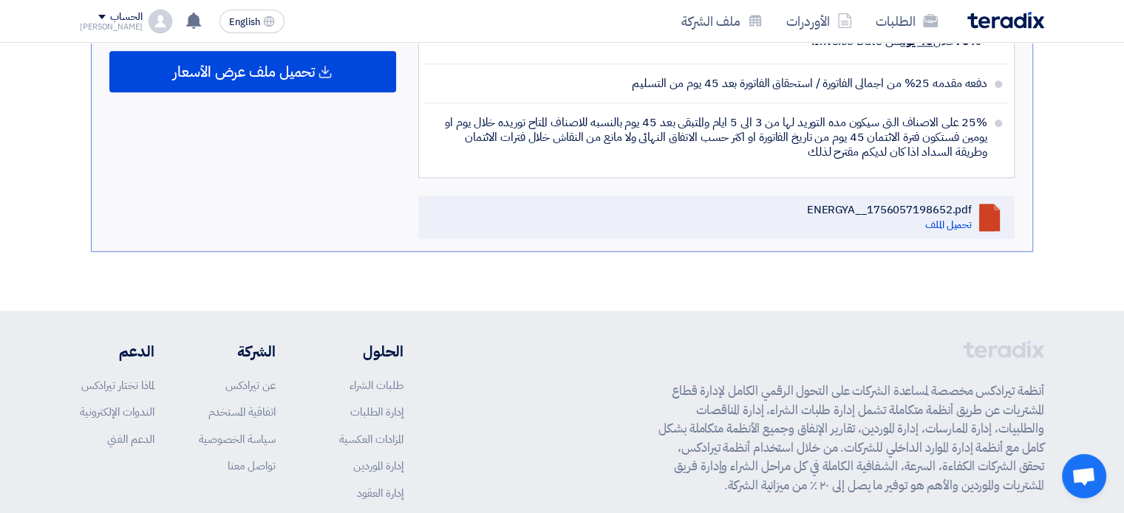
scroll to position [1590, 0]
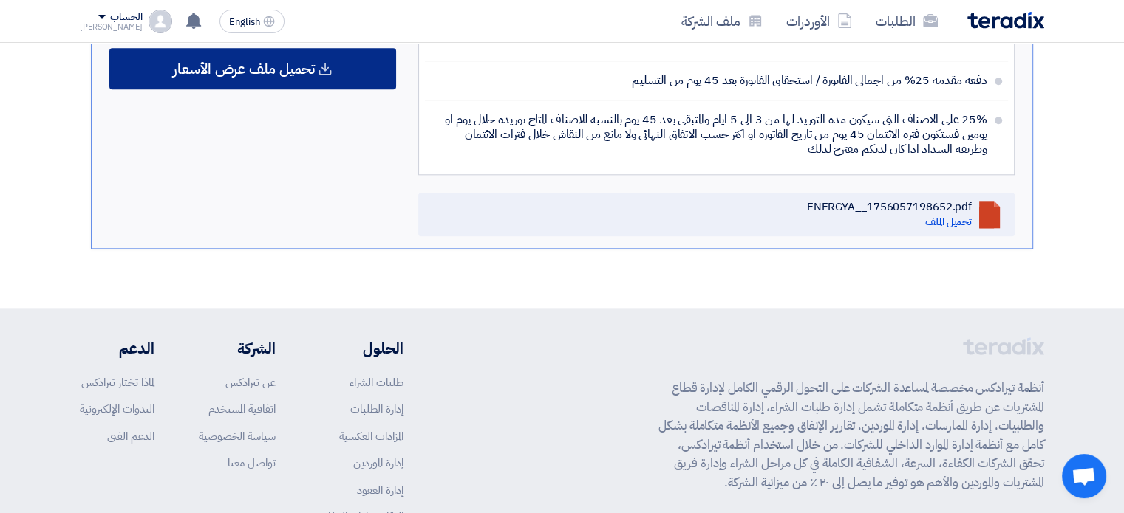
click at [230, 62] on span "تحميل ملف عرض الأسعار" at bounding box center [244, 68] width 142 height 13
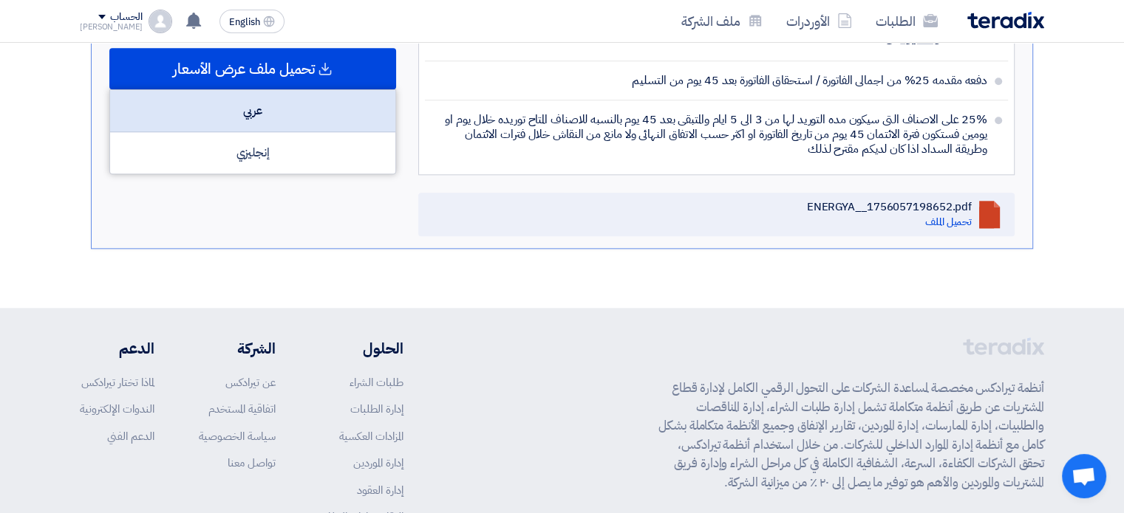
click at [236, 103] on div "عربي" at bounding box center [252, 111] width 285 height 42
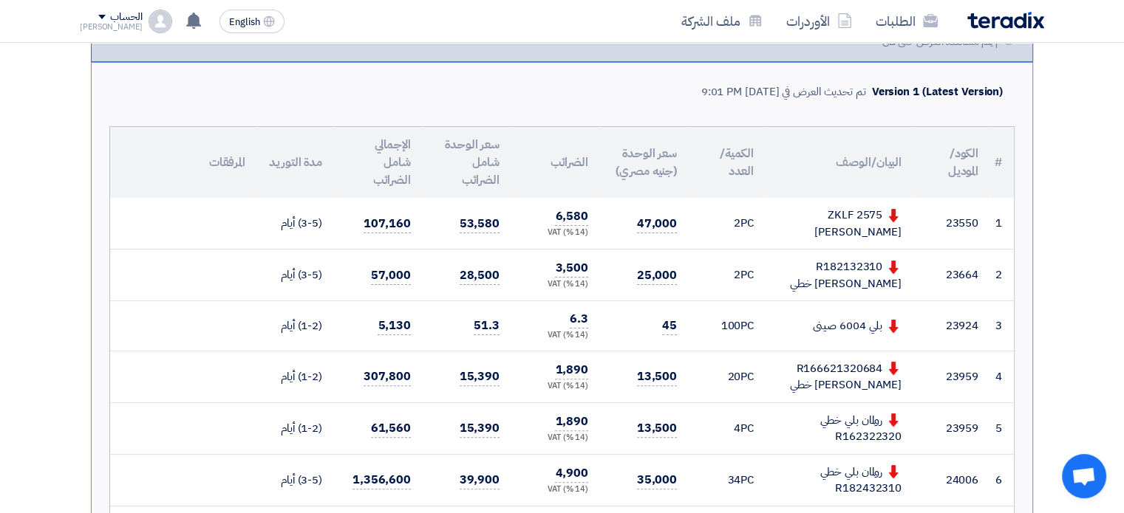
scroll to position [0, 0]
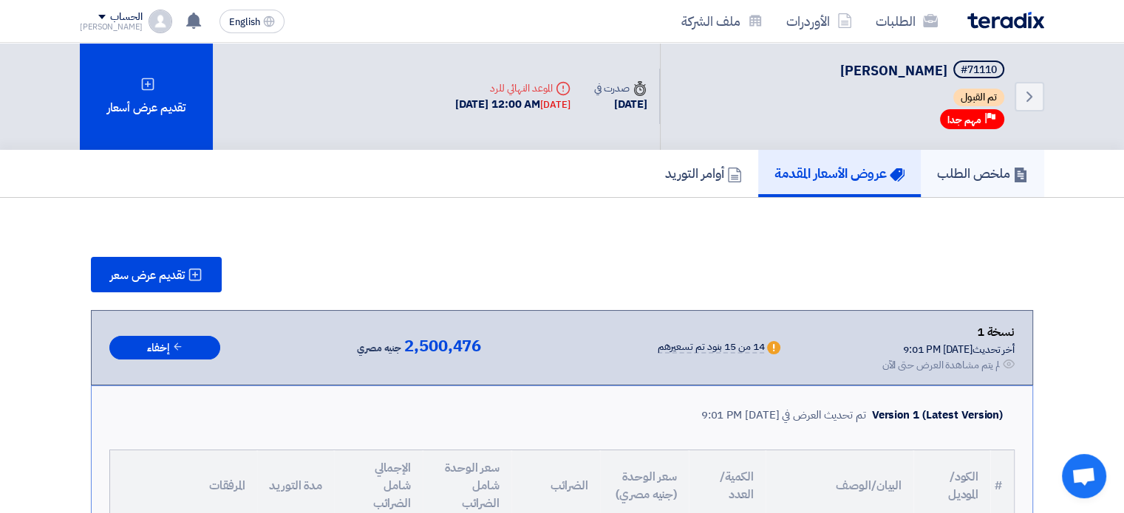
click at [984, 165] on h5 "ملخص الطلب" at bounding box center [982, 173] width 91 height 17
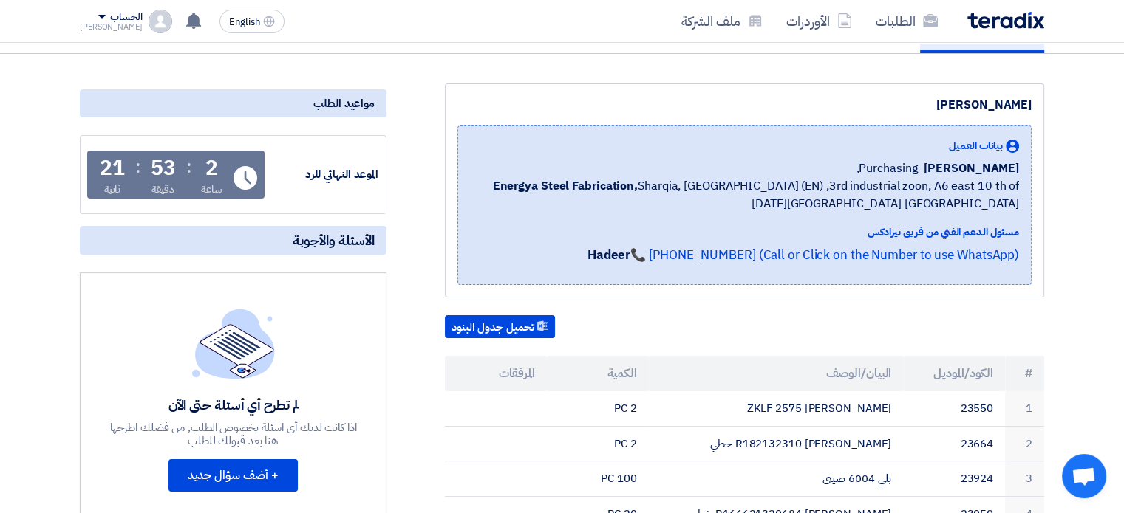
scroll to position [142, 0]
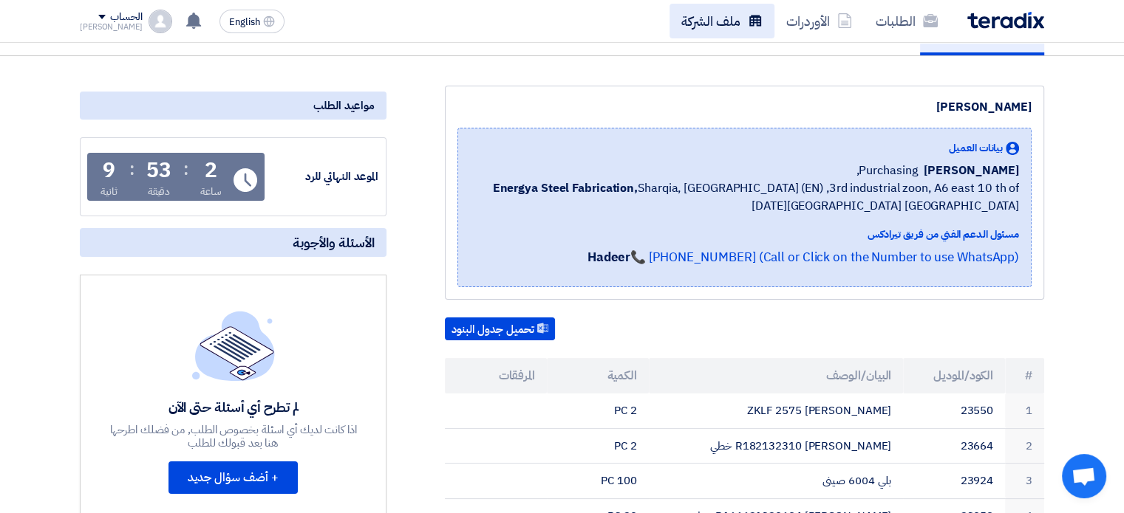
click at [742, 24] on link "ملف الشركة" at bounding box center [721, 21] width 105 height 35
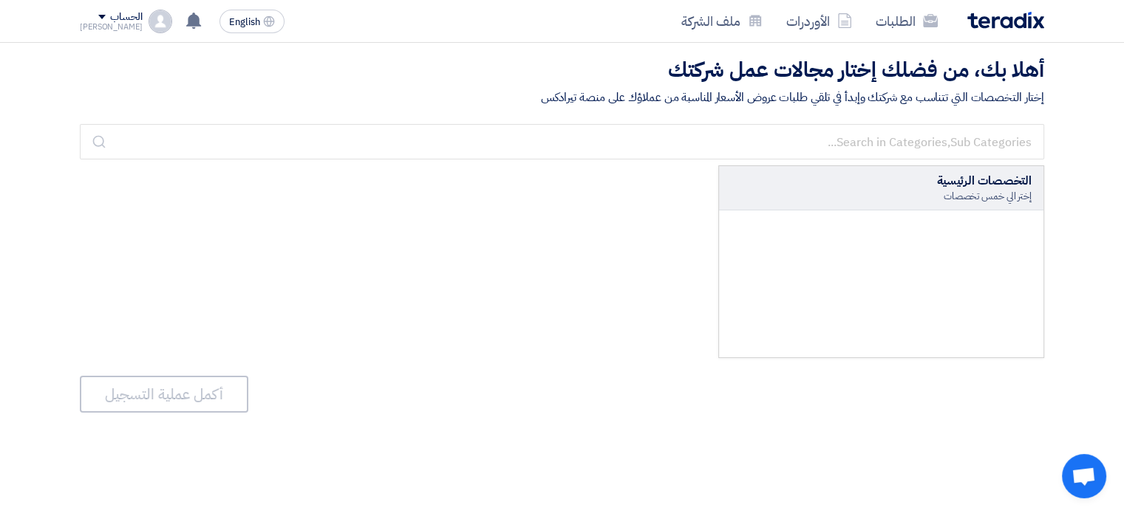
scroll to position [0, 0]
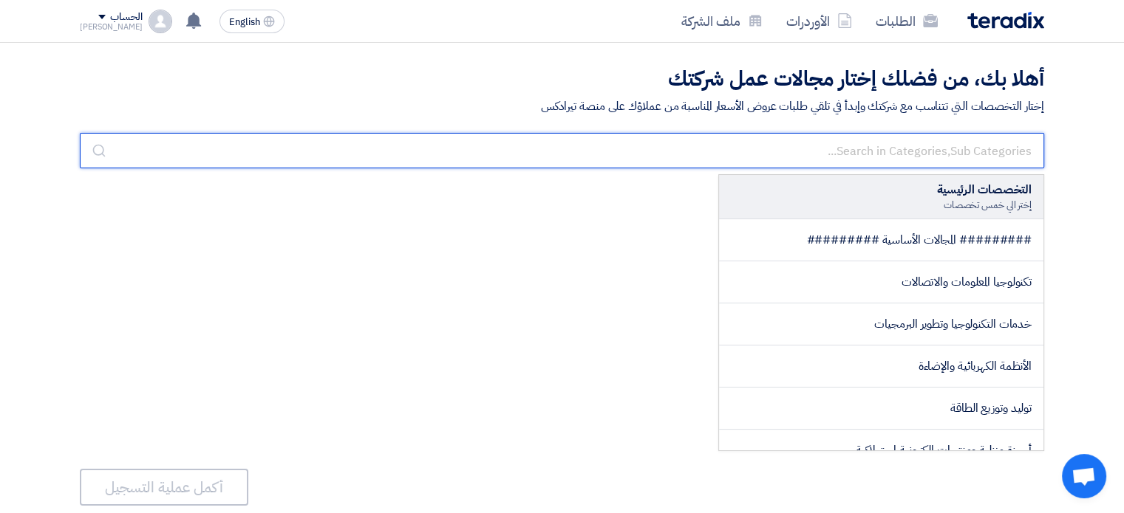
click at [955, 142] on input "text" at bounding box center [562, 150] width 964 height 35
type input "ل"
type input "b"
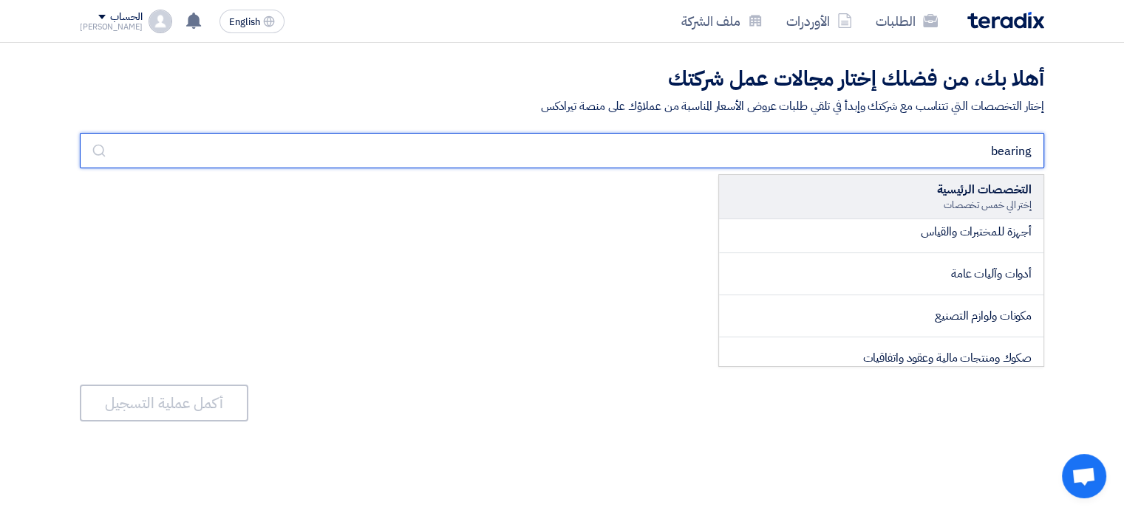
scroll to position [94, 0]
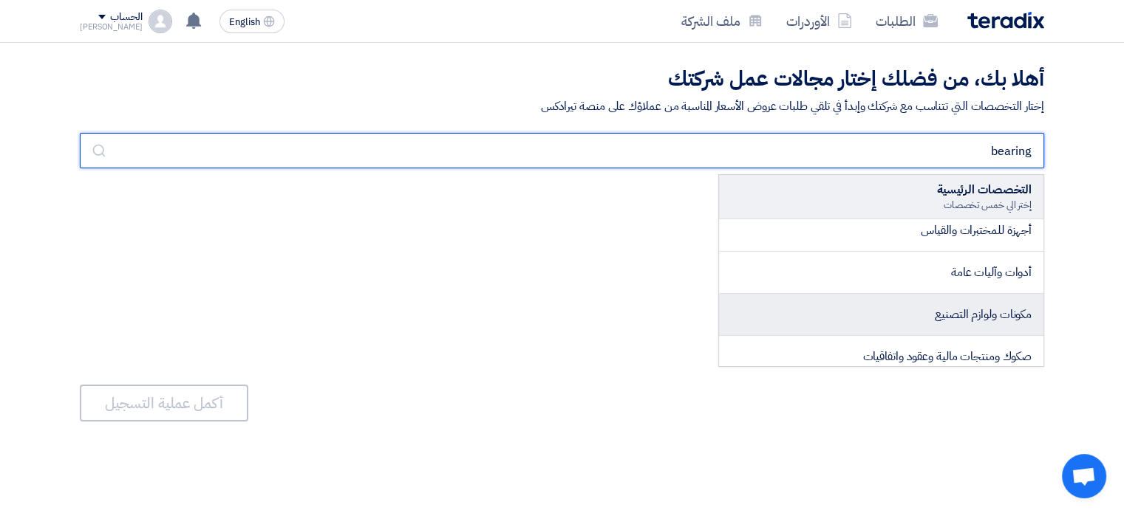
type input "bearing"
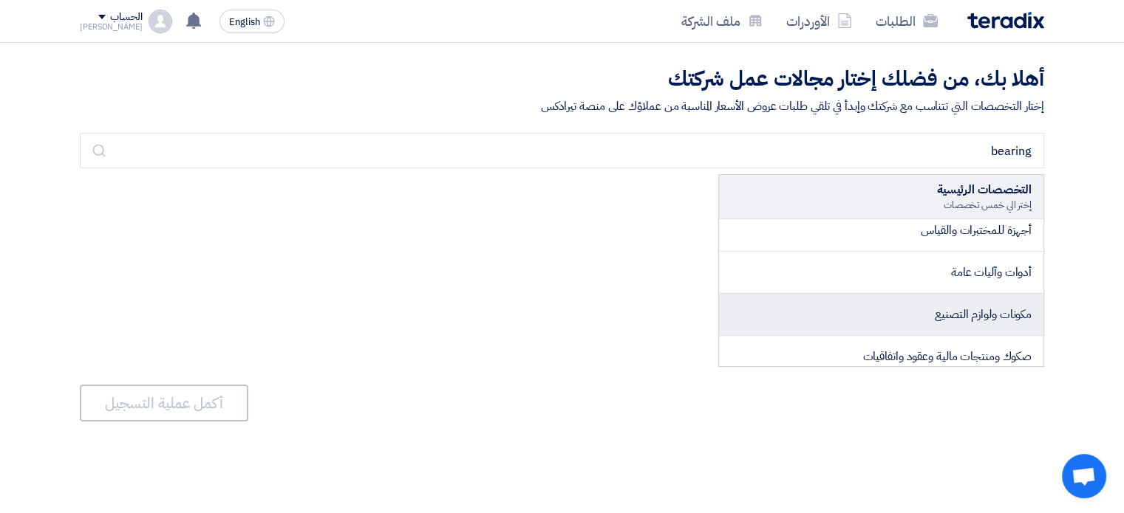
click at [852, 317] on li "مكونات ولوازم التصنيع" at bounding box center [881, 315] width 324 height 42
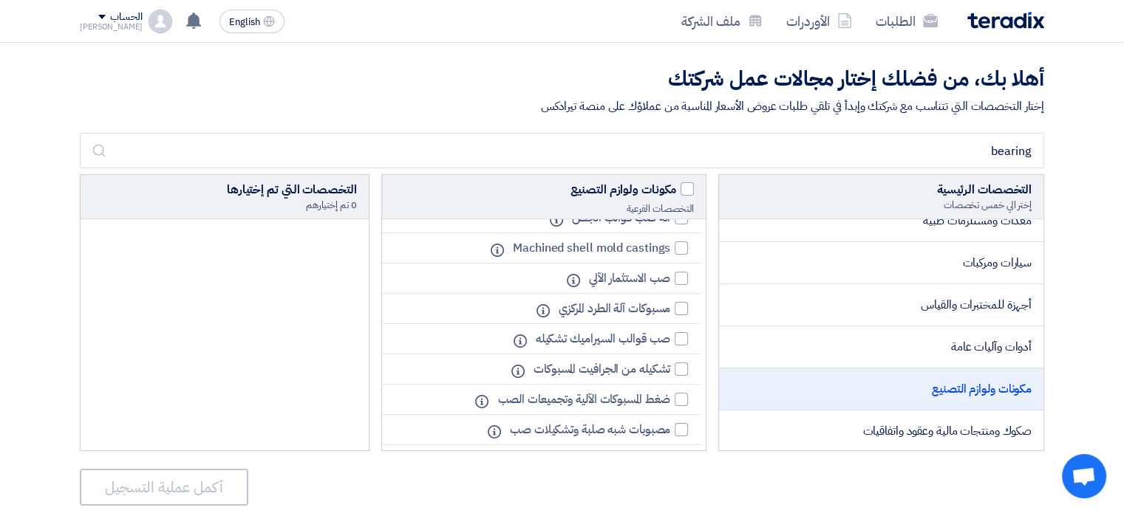
scroll to position [6366, 0]
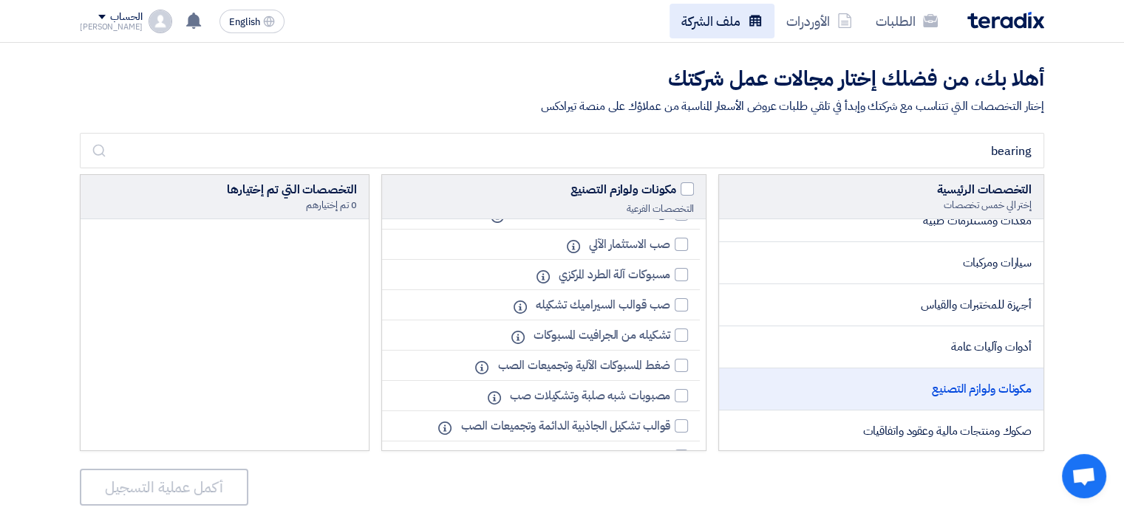
click at [733, 27] on link "ملف الشركة" at bounding box center [721, 21] width 105 height 35
click at [803, 17] on link "الأوردرات" at bounding box center [818, 21] width 89 height 35
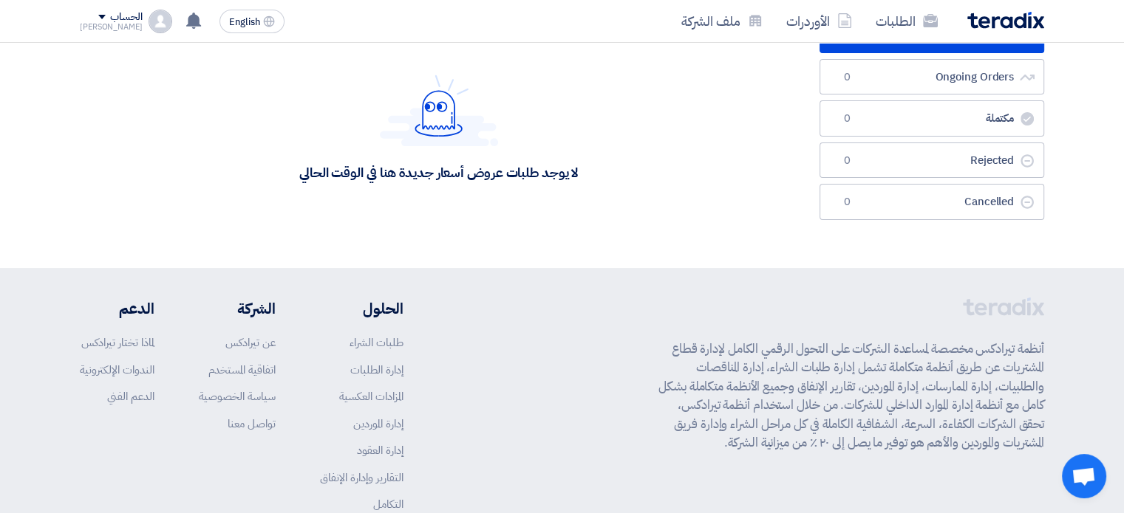
scroll to position [222, 0]
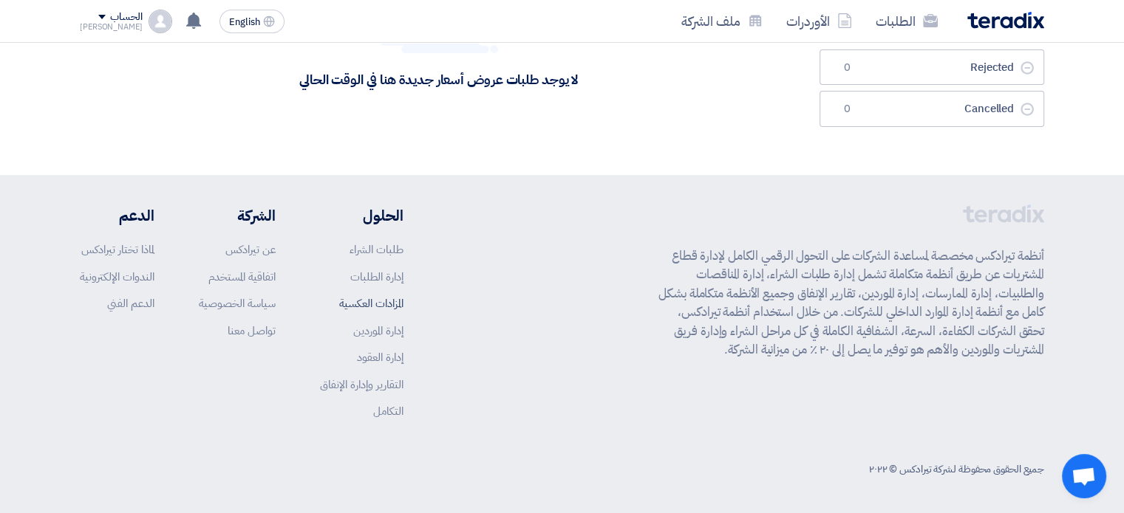
click at [383, 309] on link "المزادات العكسية" at bounding box center [371, 304] width 64 height 16
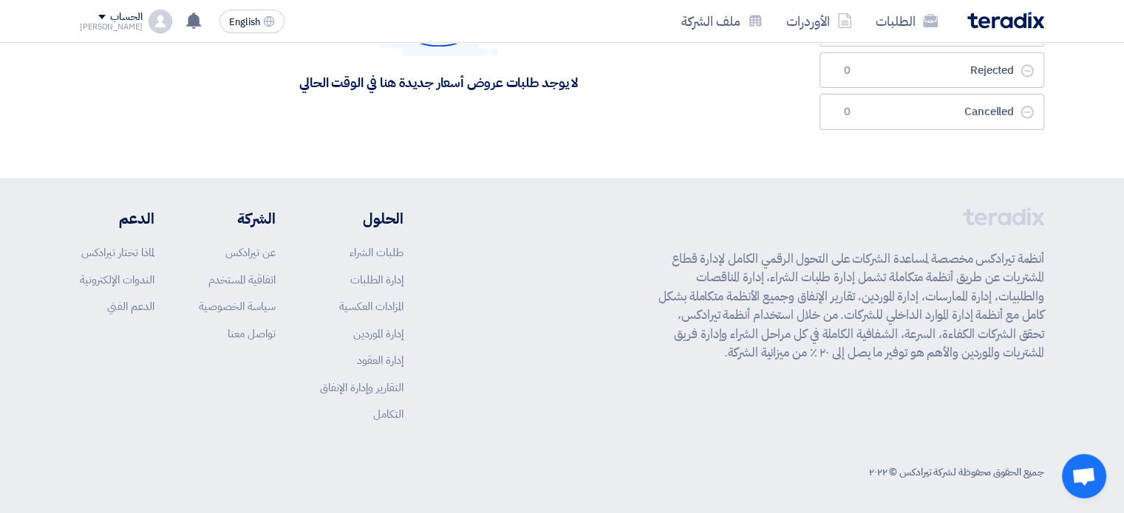
scroll to position [10, 0]
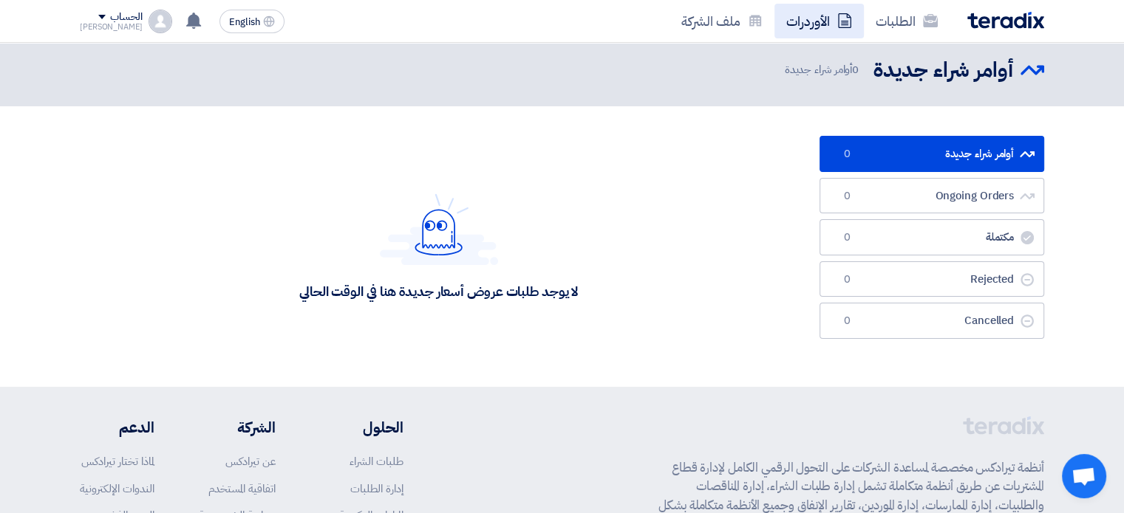
click at [822, 16] on link "الأوردرات" at bounding box center [818, 21] width 89 height 35
click at [901, 30] on link "الطلبات" at bounding box center [907, 21] width 86 height 35
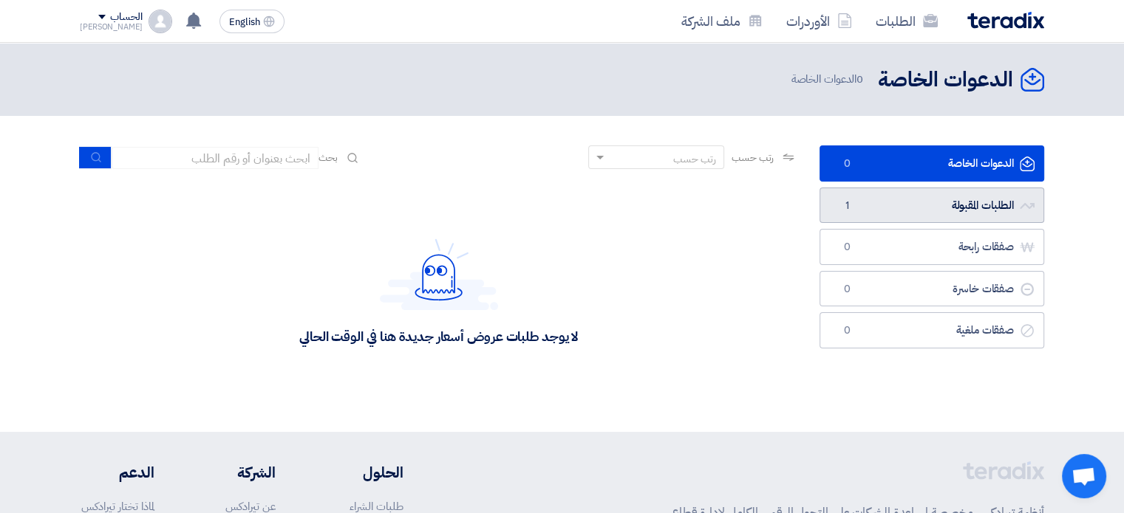
click at [968, 215] on link "الطلبات المقبولة الطلبات المقبولة 1" at bounding box center [931, 206] width 225 height 36
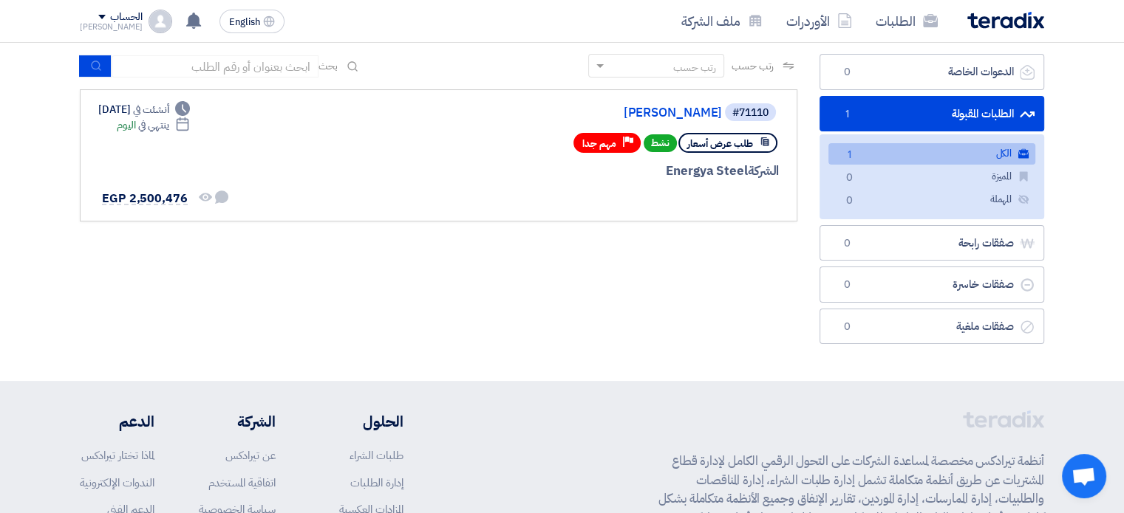
scroll to position [55, 0]
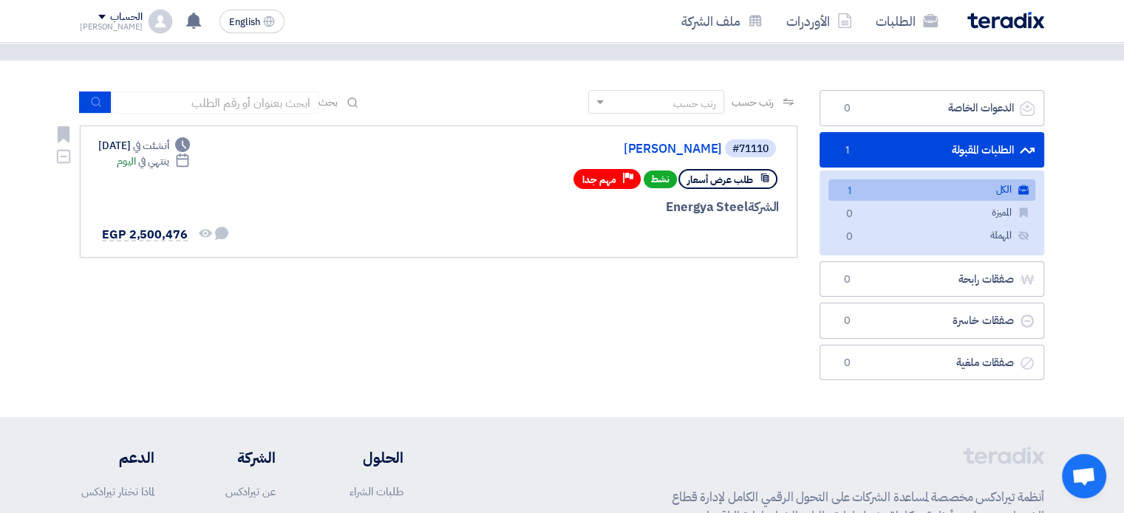
click at [734, 182] on span "طلب عرض أسعار" at bounding box center [720, 180] width 66 height 14
click at [138, 233] on span "EGP 2,500,476" at bounding box center [145, 235] width 86 height 18
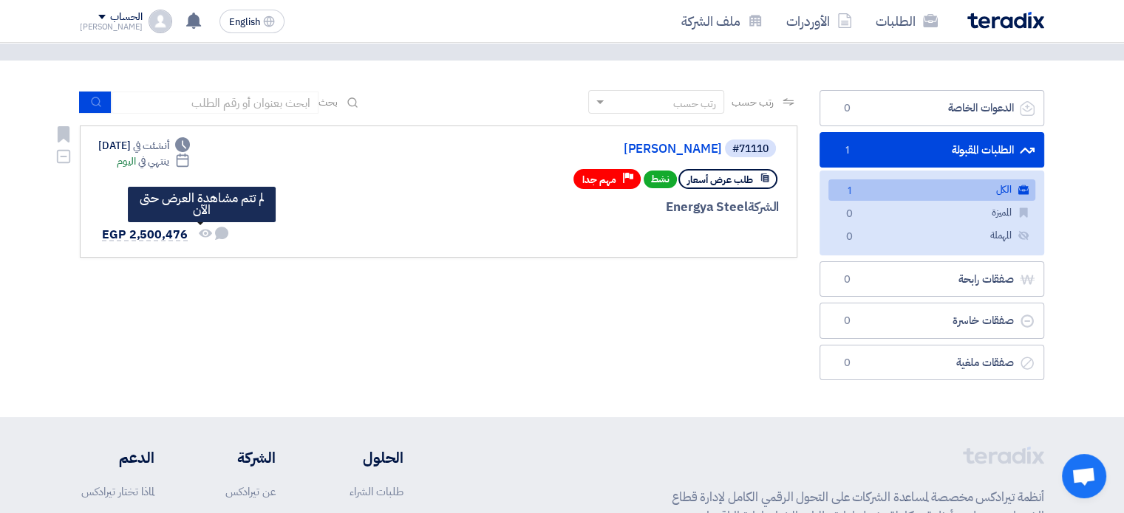
click at [199, 227] on icon "لم تتم مشاهدة العرض حتى الآن" at bounding box center [205, 233] width 13 height 13
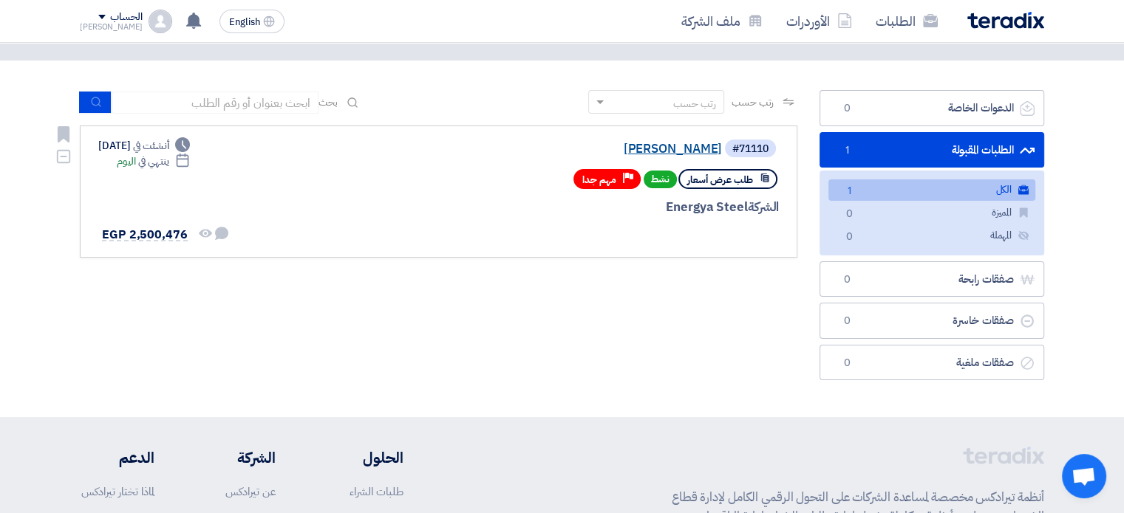
click at [700, 153] on link "[PERSON_NAME]" at bounding box center [574, 149] width 296 height 13
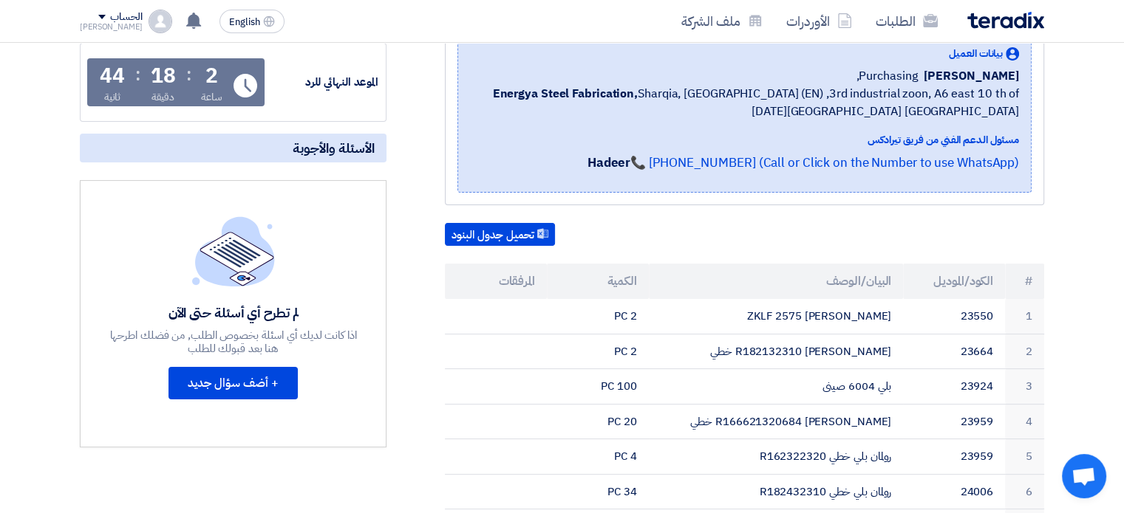
scroll to position [292, 0]
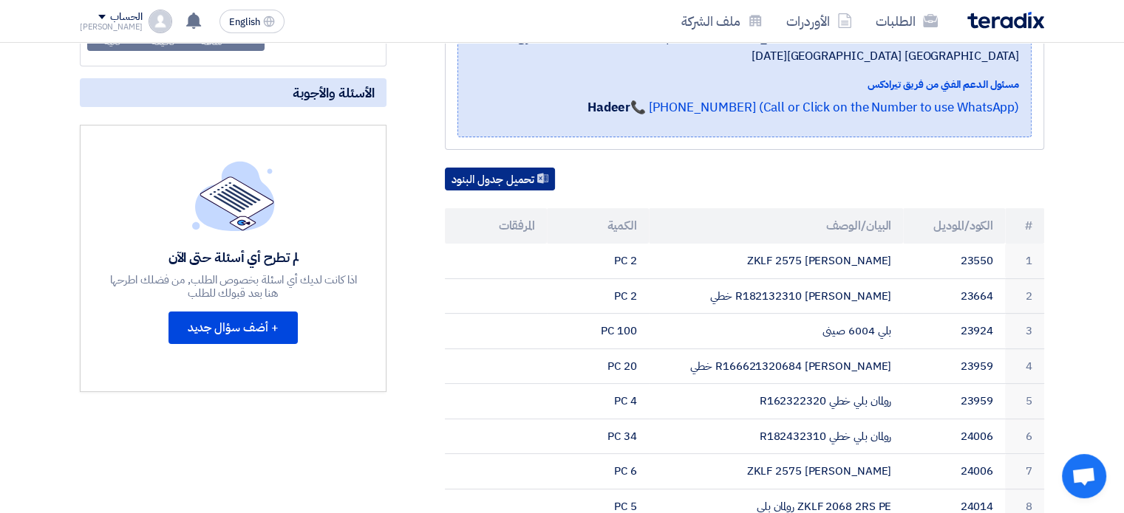
click at [494, 180] on button "تحميل جدول البنود" at bounding box center [500, 180] width 110 height 24
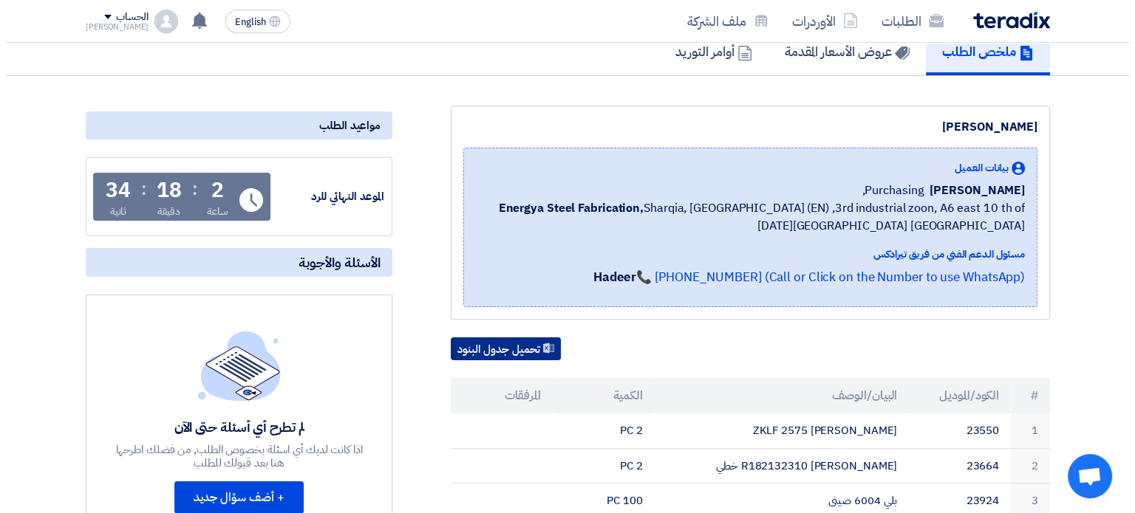
scroll to position [124, 0]
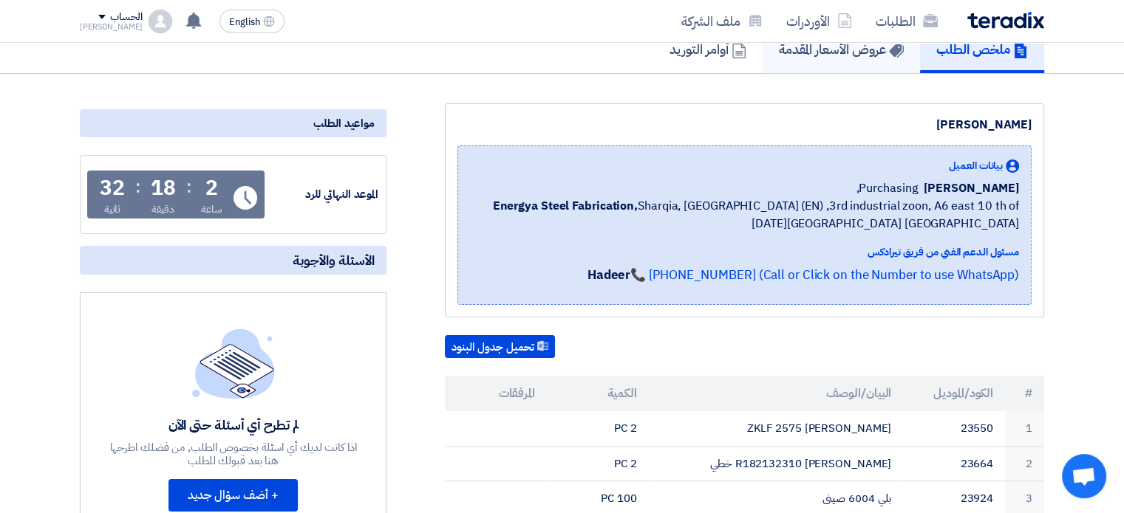
click at [833, 59] on link "عروض الأسعار المقدمة" at bounding box center [840, 49] width 157 height 47
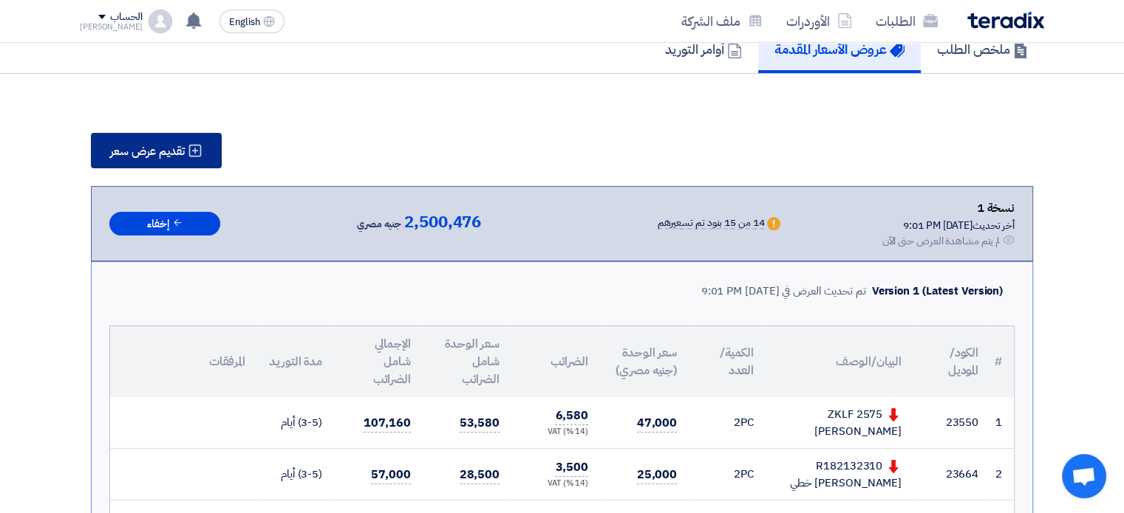
click at [174, 148] on span "تقديم عرض سعر" at bounding box center [147, 152] width 75 height 12
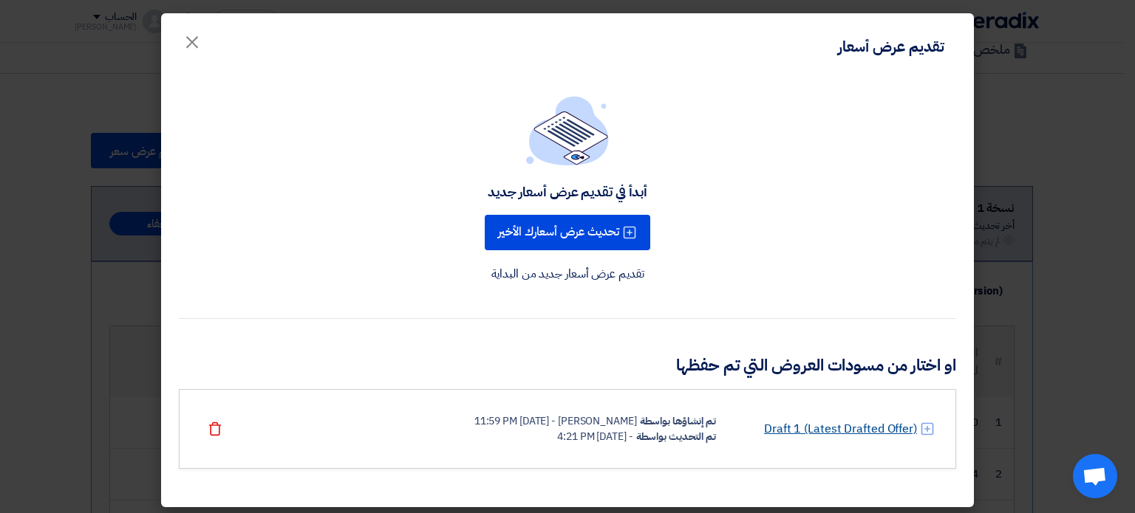
click at [861, 432] on link "Draft 1 (Latest Drafted Offer)" at bounding box center [840, 429] width 153 height 18
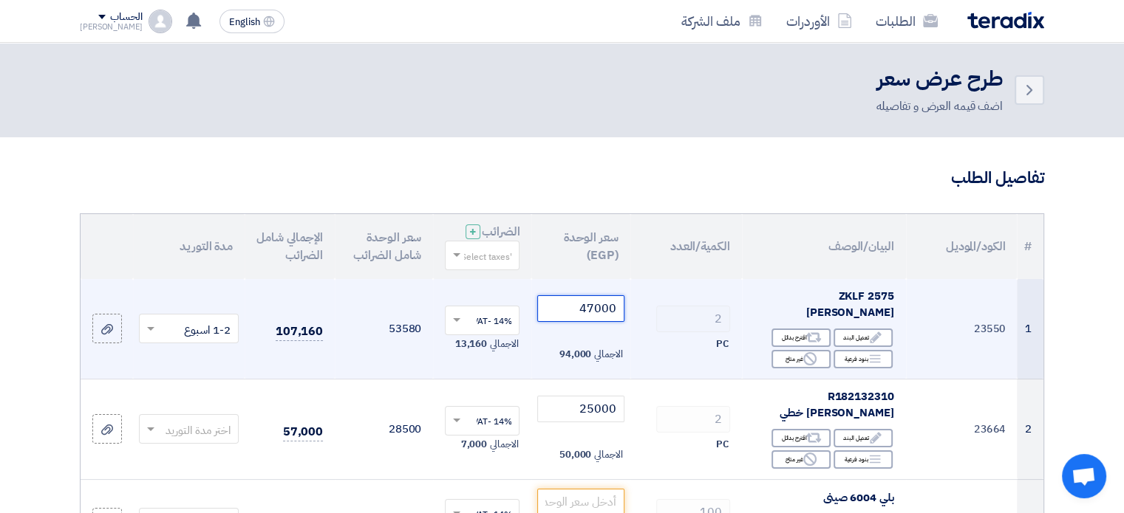
click at [585, 302] on input "47000" at bounding box center [580, 309] width 86 height 27
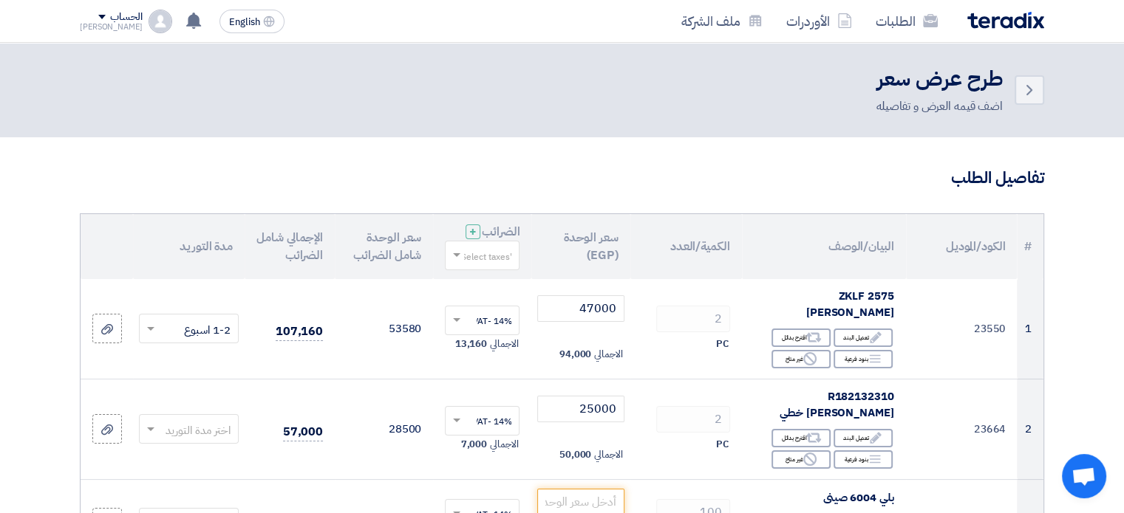
click at [665, 254] on th "الكمية/العدد" at bounding box center [686, 246] width 112 height 65
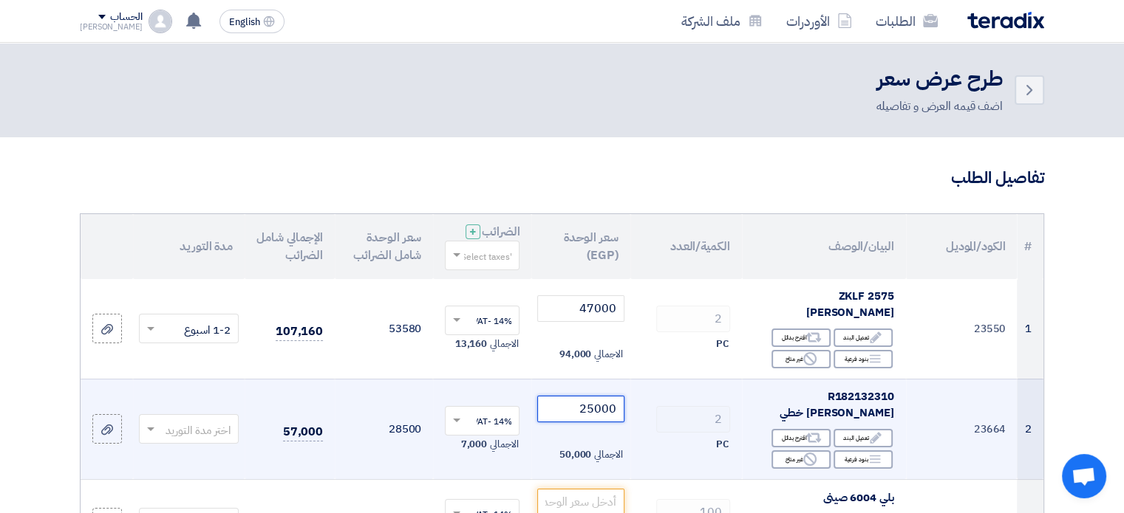
click at [600, 396] on input "25000" at bounding box center [580, 409] width 86 height 27
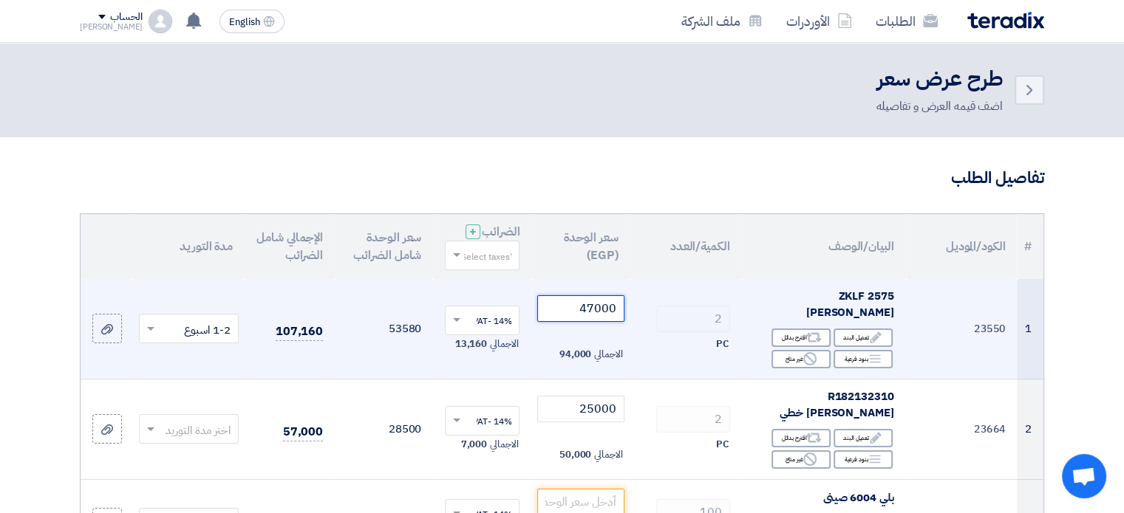
click at [603, 296] on input "47000" at bounding box center [580, 309] width 86 height 27
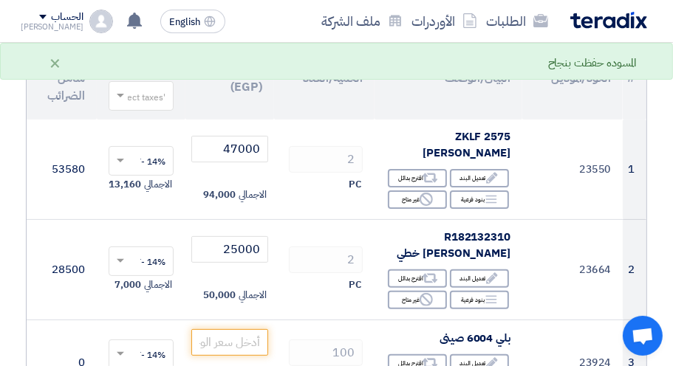
scroll to position [207, 0]
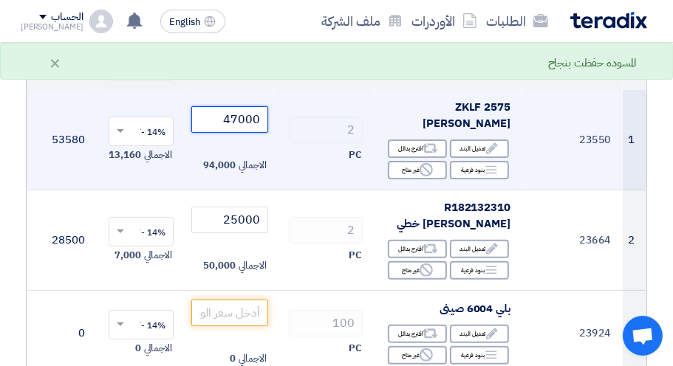
click at [251, 108] on input "47000" at bounding box center [229, 119] width 77 height 27
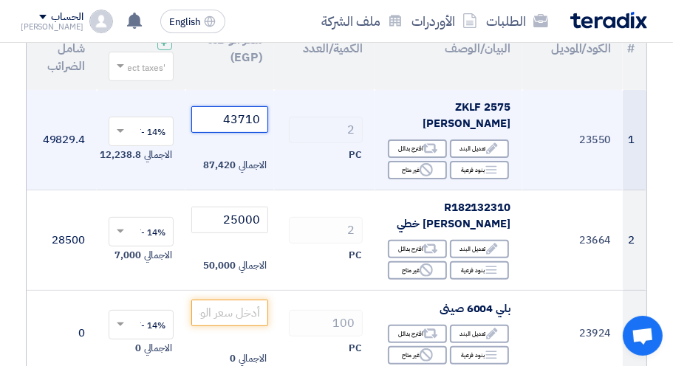
type input "43710"
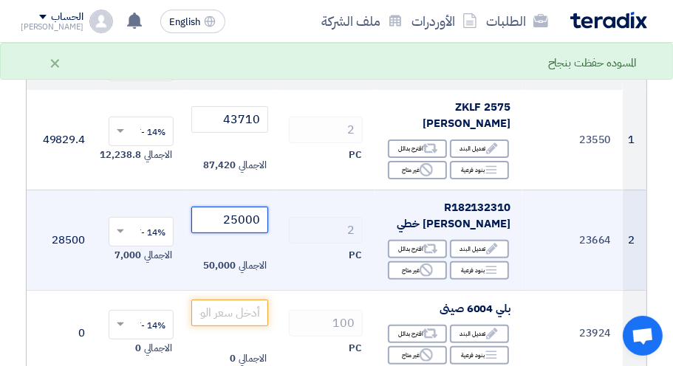
click at [243, 207] on input "25000" at bounding box center [229, 220] width 77 height 27
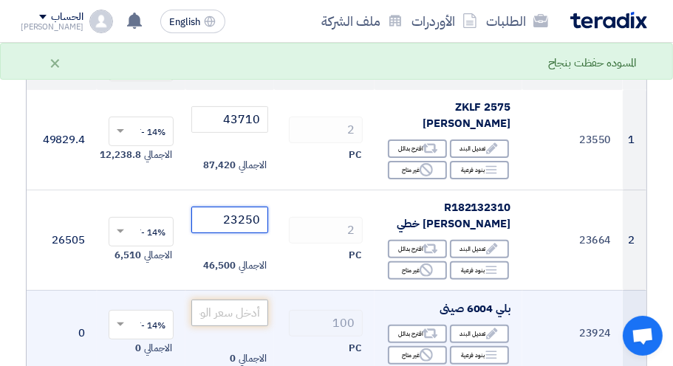
type input "23250"
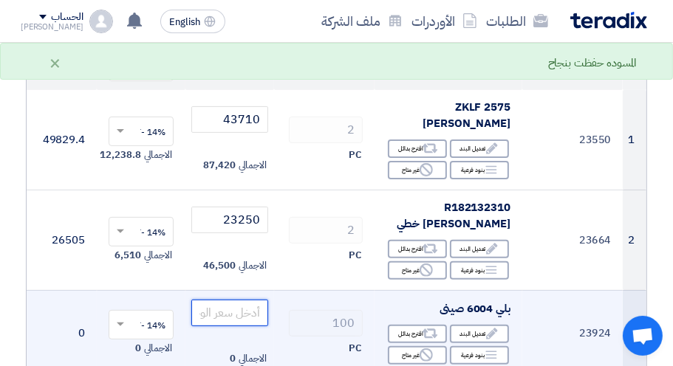
click at [228, 300] on input "number" at bounding box center [229, 313] width 77 height 27
type input "42"
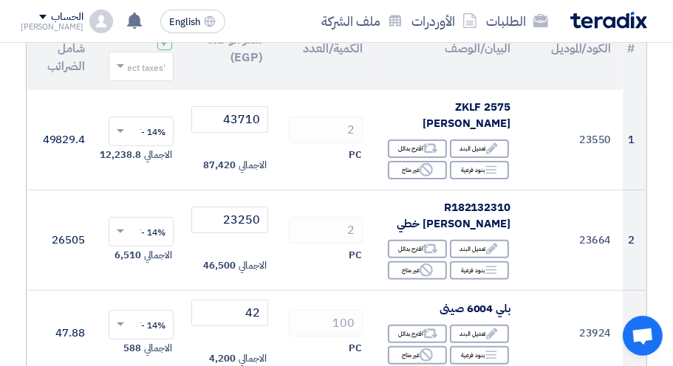
click at [445, 85] on th "البيان/الوصف" at bounding box center [449, 48] width 148 height 83
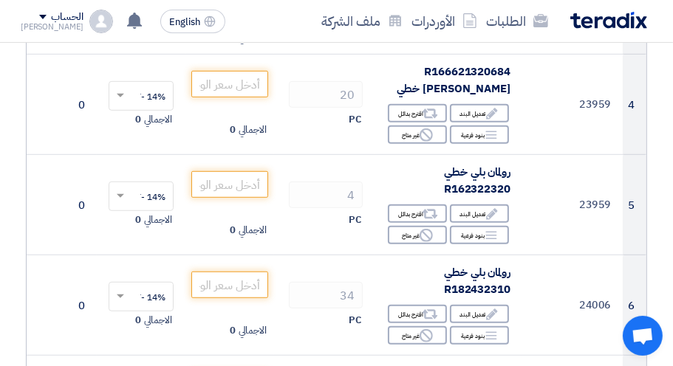
scroll to position [532, 0]
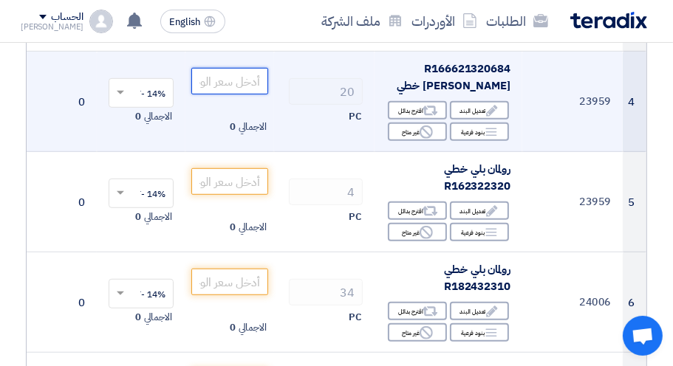
click at [239, 71] on input "number" at bounding box center [229, 81] width 77 height 27
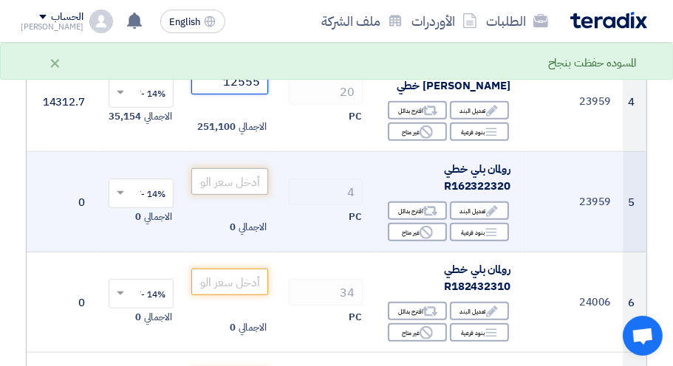
type input "12555"
click at [247, 168] on input "number" at bounding box center [229, 181] width 77 height 27
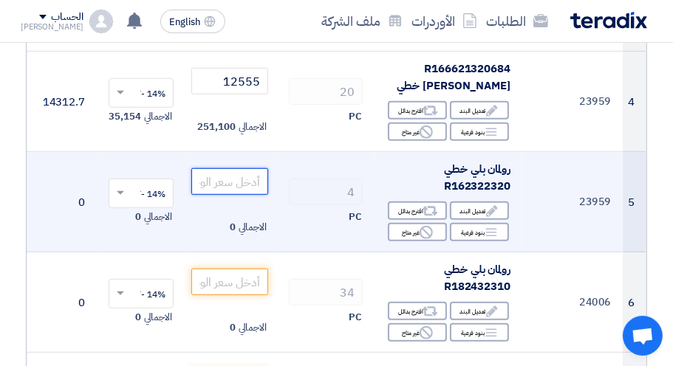
type input "1"
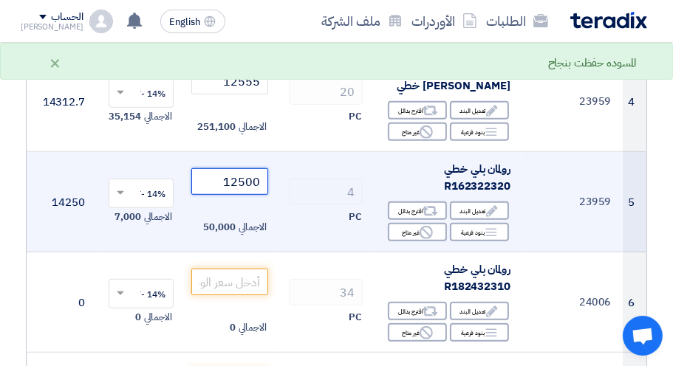
click at [247, 168] on input "12500" at bounding box center [229, 181] width 77 height 27
click at [252, 168] on input "12500" at bounding box center [229, 181] width 77 height 27
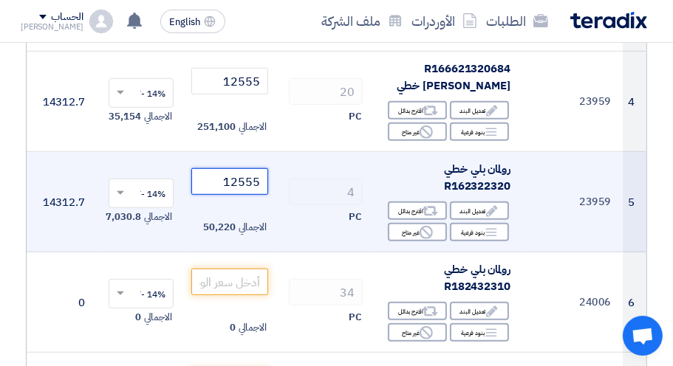
type input "12555"
click at [269, 152] on td "12555 الاجمالي 50,220" at bounding box center [229, 202] width 89 height 100
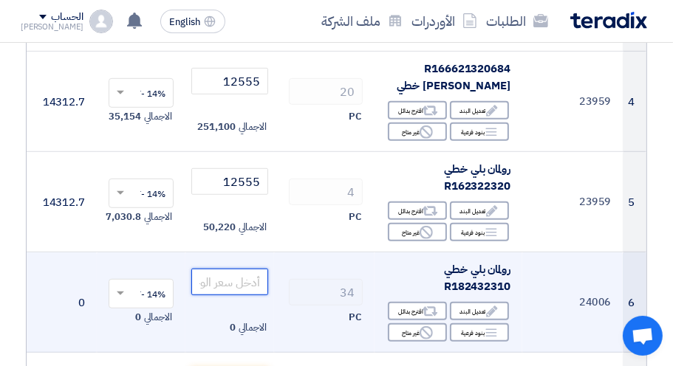
click at [233, 269] on input "number" at bounding box center [229, 282] width 77 height 27
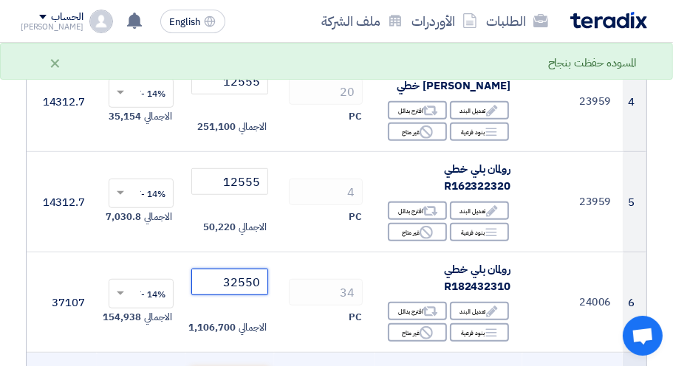
type input "32550"
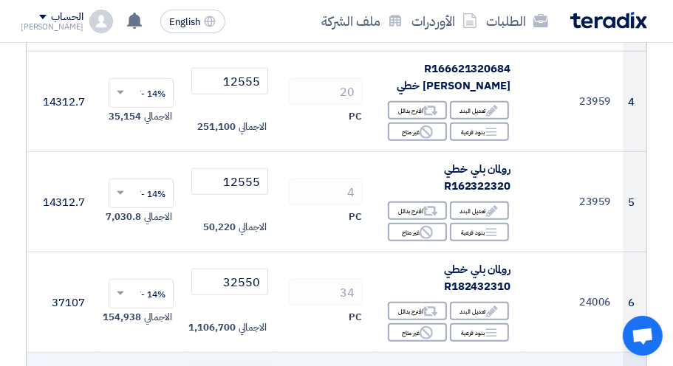
scroll to position [535, 0]
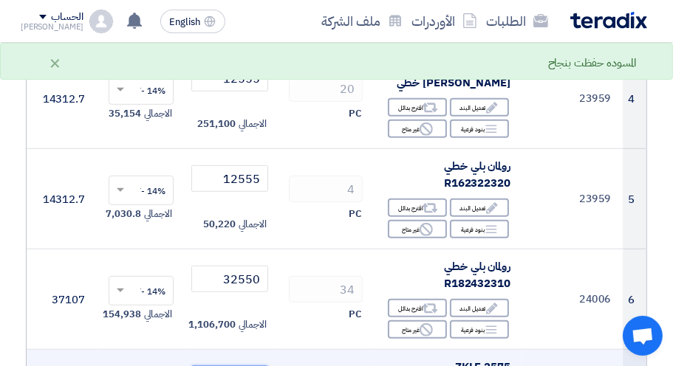
type input "43710"
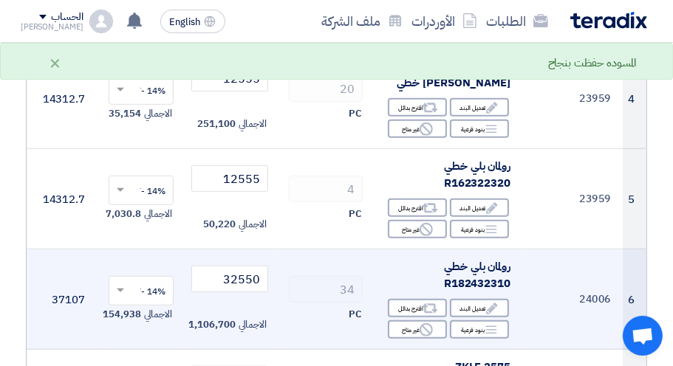
click at [317, 324] on td "34 PC" at bounding box center [324, 300] width 100 height 100
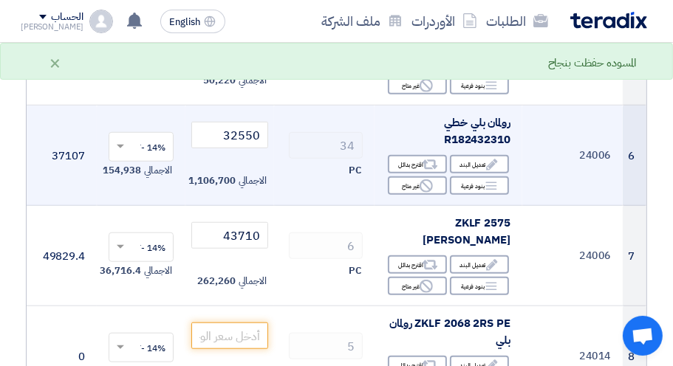
scroll to position [683, 0]
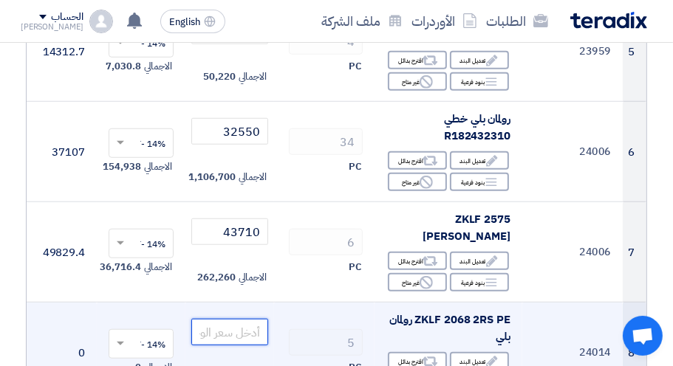
click at [234, 319] on input "number" at bounding box center [229, 332] width 77 height 27
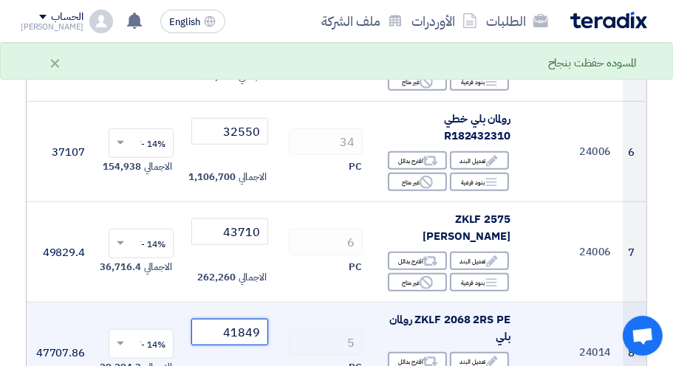
type input "41850"
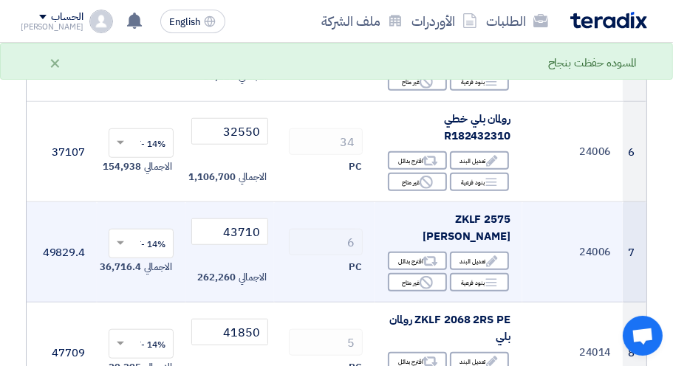
click at [252, 227] on td "43710 الاجمالي 262,260" at bounding box center [229, 252] width 89 height 100
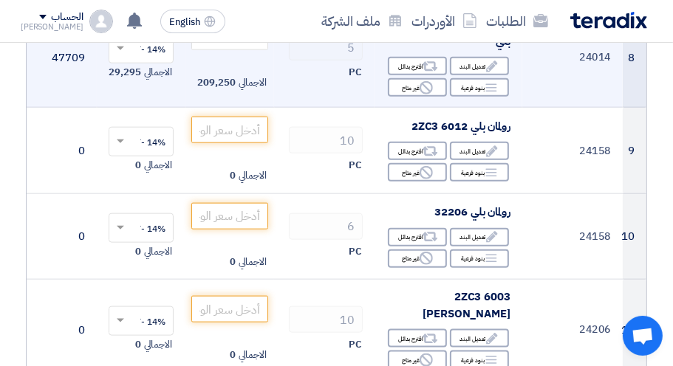
scroll to position [1008, 0]
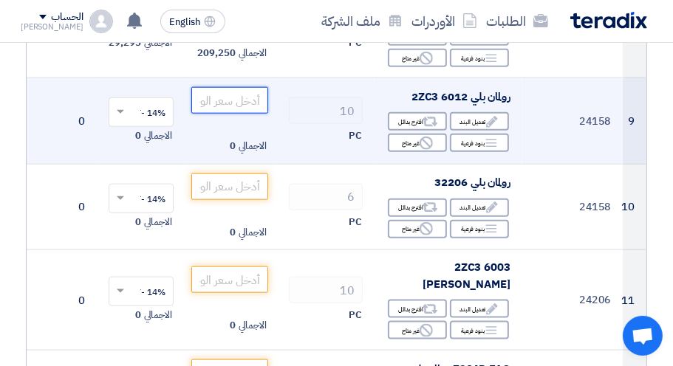
click at [244, 87] on input "number" at bounding box center [229, 100] width 77 height 27
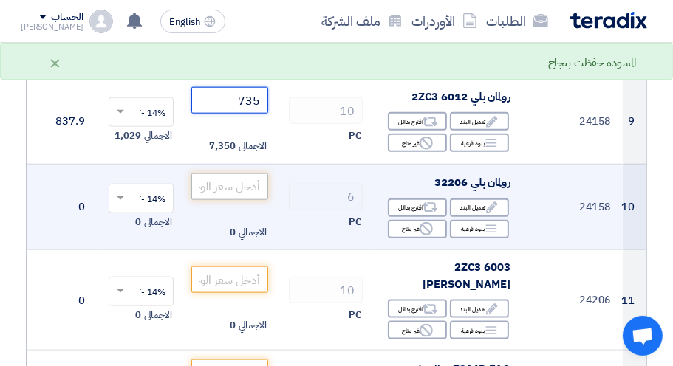
type input "735"
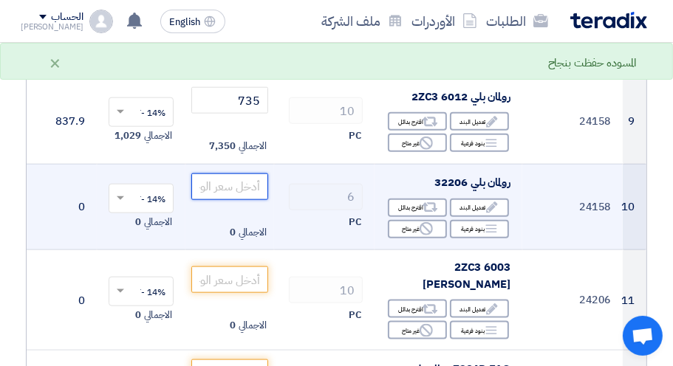
click at [248, 174] on input "number" at bounding box center [229, 187] width 77 height 27
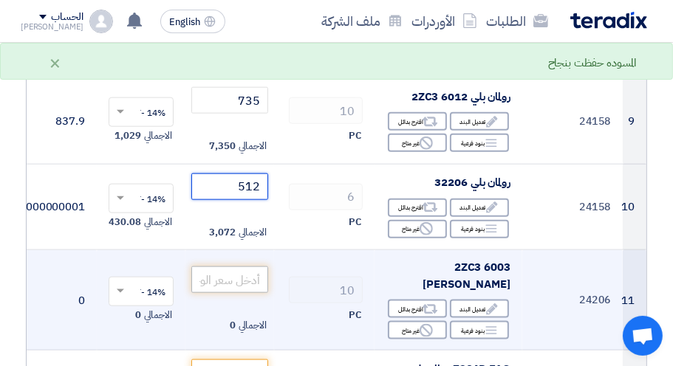
type input "512"
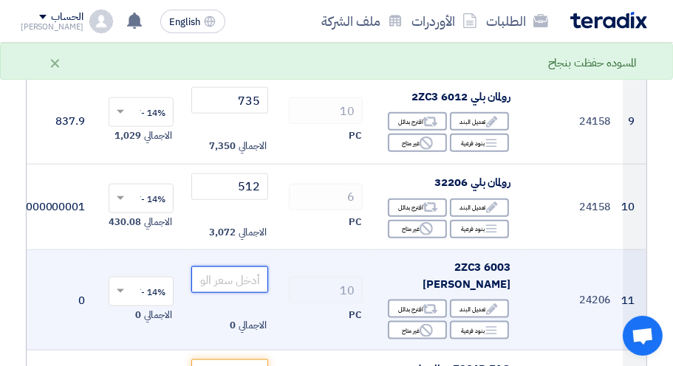
click at [239, 267] on input "number" at bounding box center [229, 280] width 77 height 27
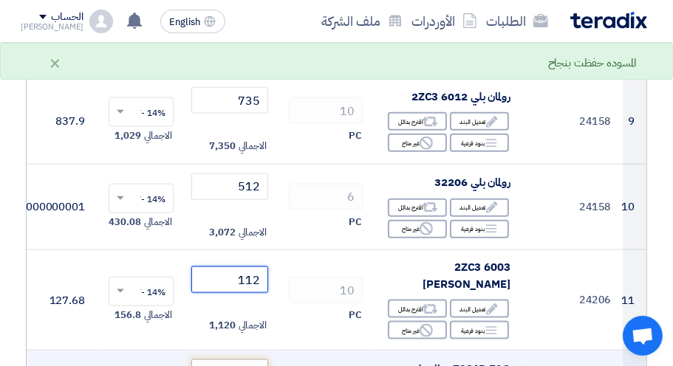
type input "112"
click at [256, 360] on input "number" at bounding box center [229, 373] width 77 height 27
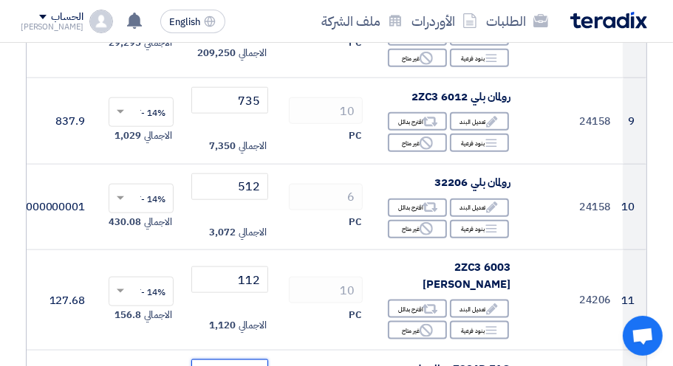
type input "698"
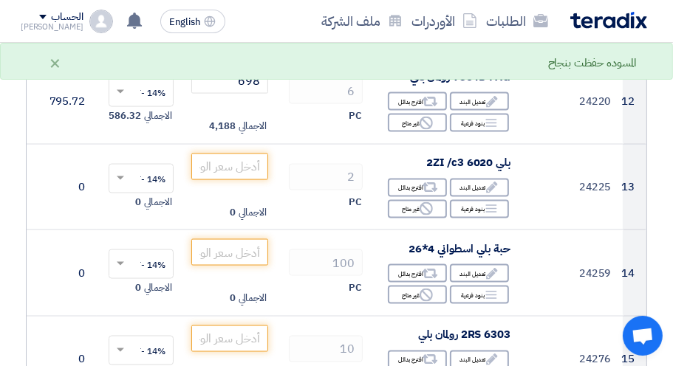
scroll to position [1303, 0]
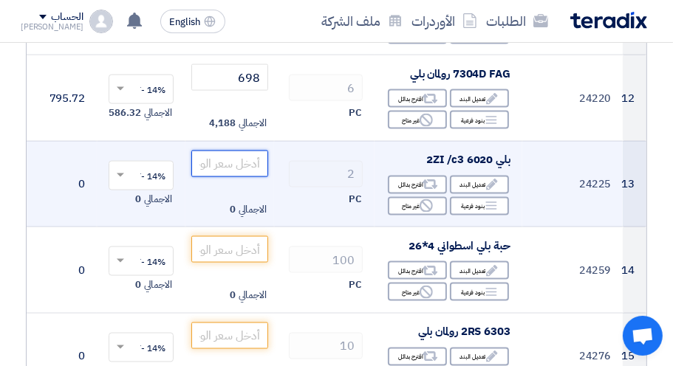
click at [245, 151] on input "number" at bounding box center [229, 164] width 77 height 27
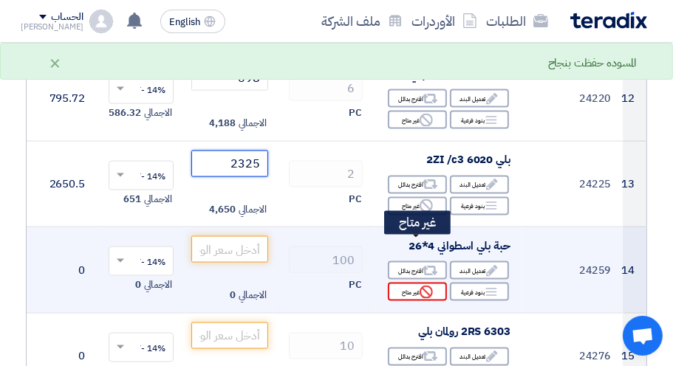
type input "2325"
click at [434, 283] on div "Reject غير متاح" at bounding box center [417, 292] width 59 height 18
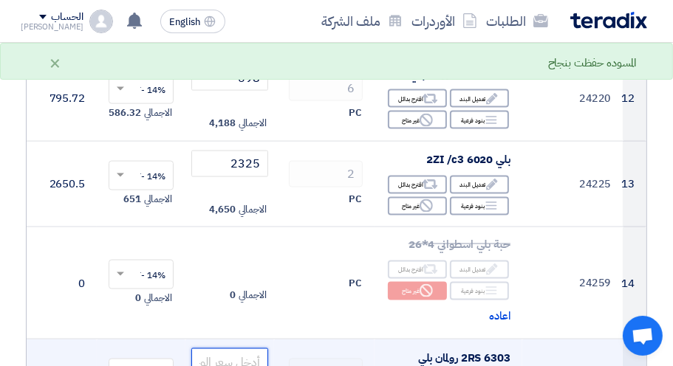
click at [228, 349] on input "number" at bounding box center [229, 362] width 77 height 27
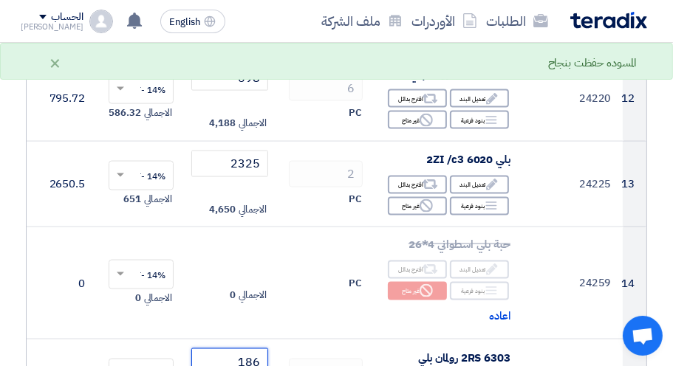
type input "186"
click at [21, 215] on div "تفاصيل الطلب # الكود/الموديل البيان/الوصف الكمية/العدد سعر الوحدة (EGP) الضرائب…" at bounding box center [336, 148] width 643 height 2568
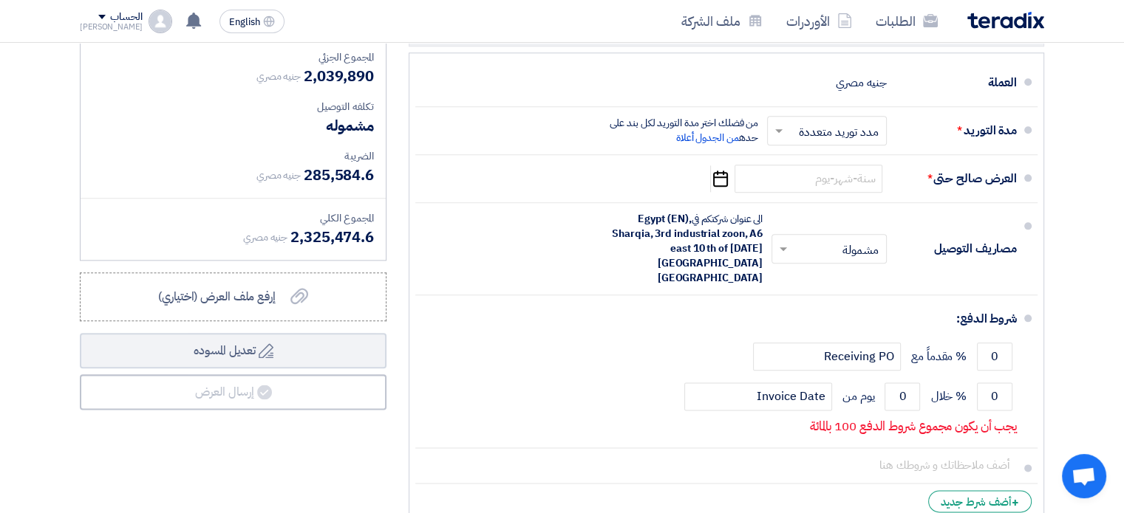
scroll to position [1735, 0]
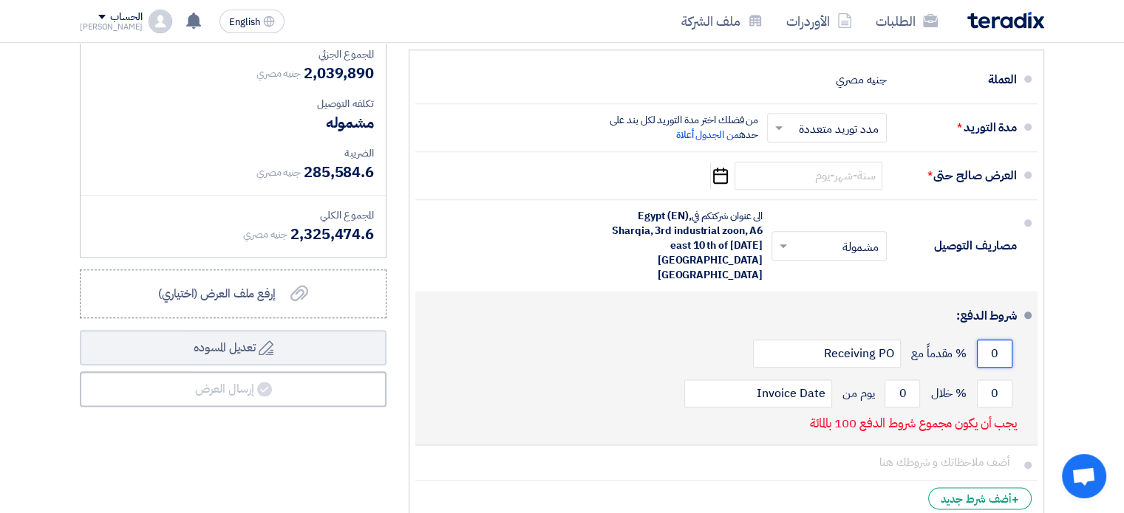
click at [995, 340] on input "0" at bounding box center [994, 354] width 35 height 28
type input "25"
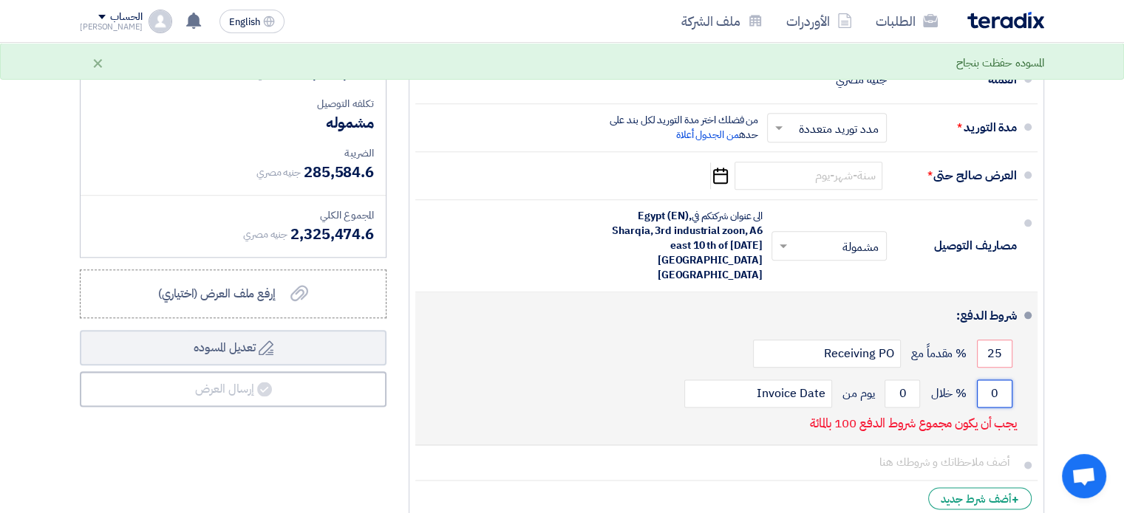
click at [996, 380] on input "0" at bounding box center [994, 394] width 35 height 28
type input "75"
click at [904, 380] on input "0" at bounding box center [901, 394] width 35 height 28
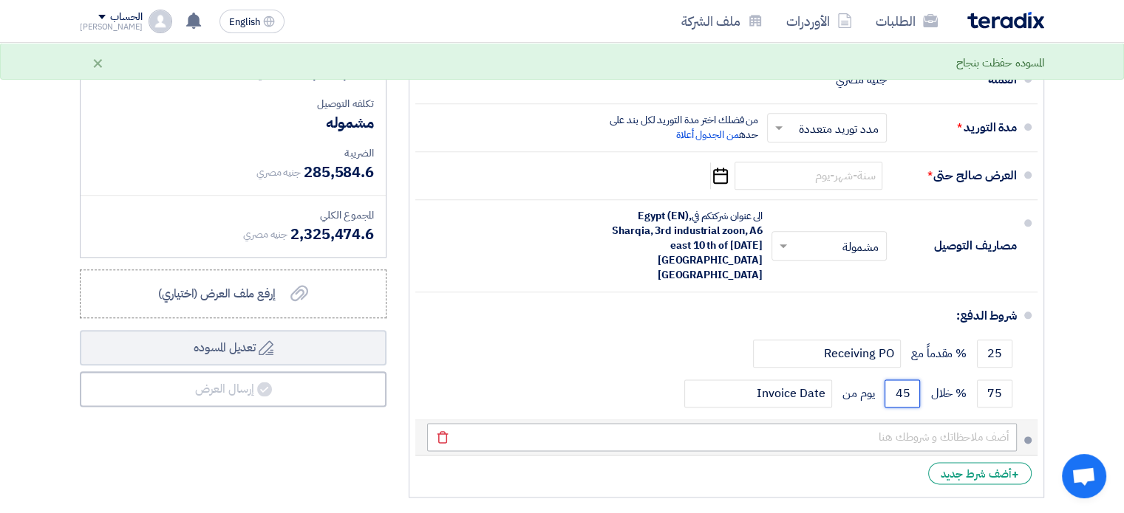
type input "45"
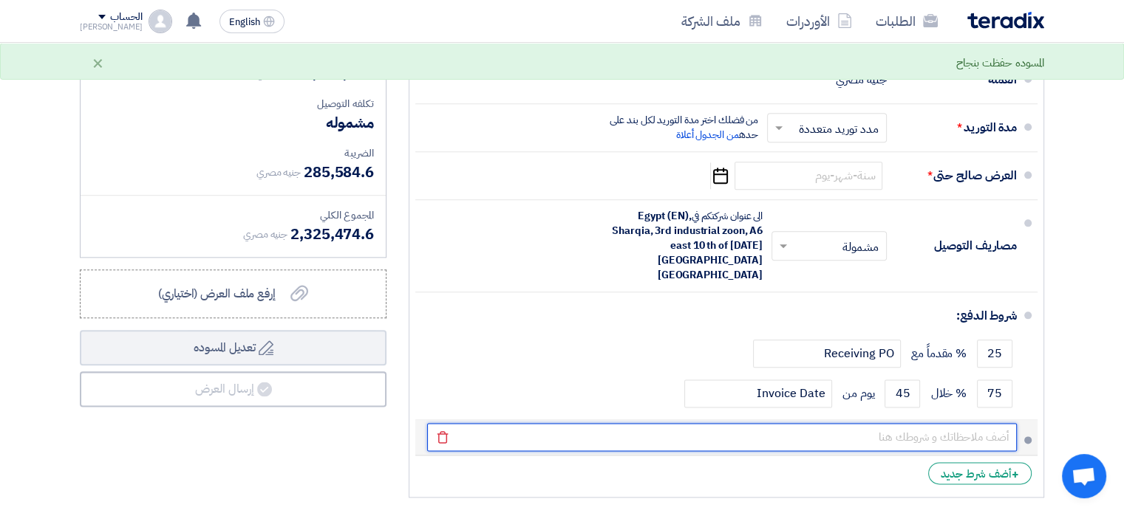
click at [942, 423] on input "text" at bounding box center [722, 437] width 590 height 28
drag, startPoint x: 637, startPoint y: 342, endPoint x: 882, endPoint y: 353, distance: 245.5
click at [882, 423] on input "دفعه مقدمه 25% من اجمالى الفاتورة / استحقاق الفاتورة بعد 45 يوم من التسليم" at bounding box center [722, 437] width 590 height 28
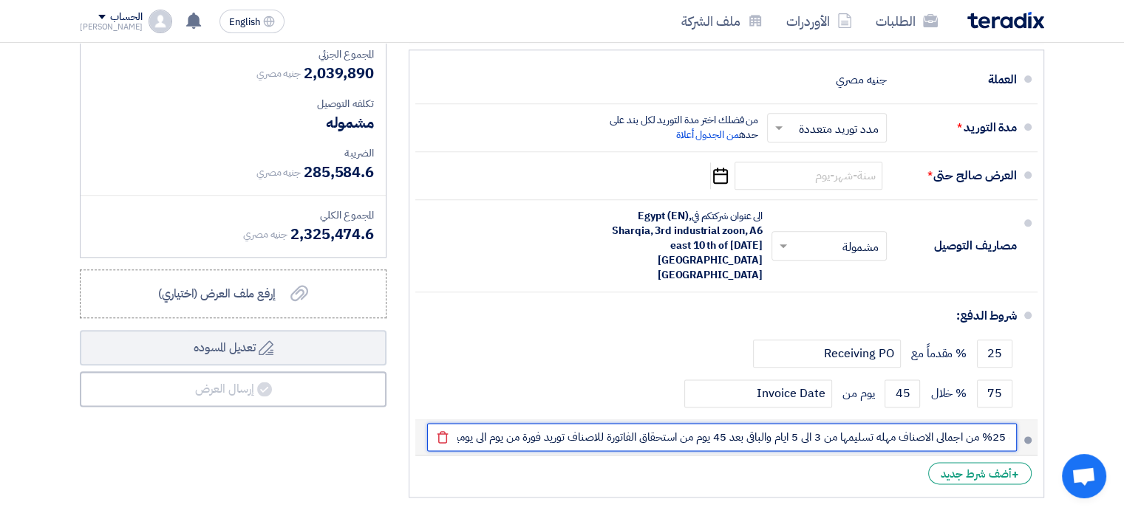
scroll to position [0, -55]
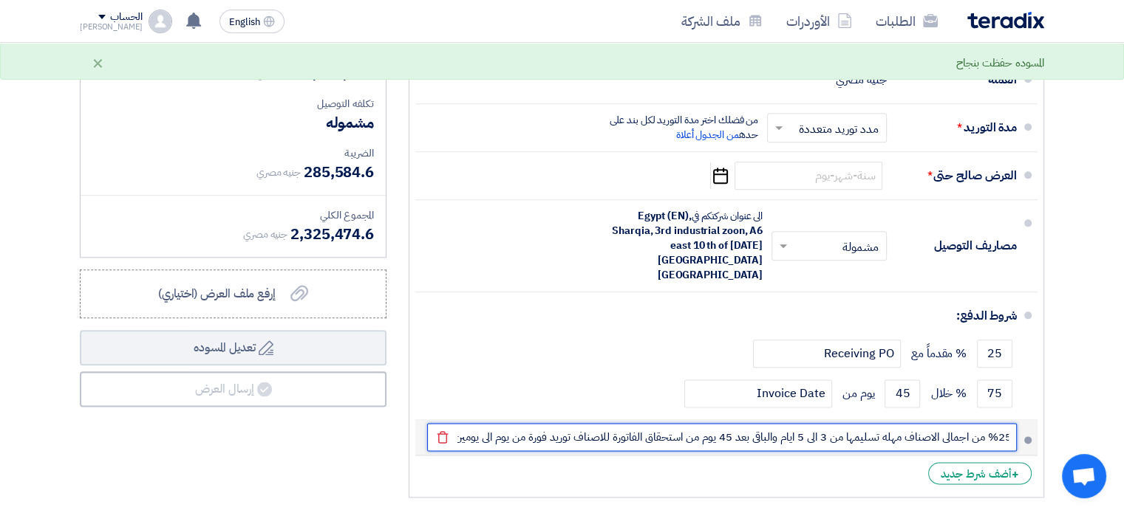
click at [928, 423] on input "دفعه مقدمه 25% من اجمالى الاصناف مهله تسليمها من 3 الى 5 ايام والباقى بعد 45 يو…" at bounding box center [722, 437] width 590 height 28
click at [848, 423] on input "دفعه مقدمه 25% من اجمالى الاصناف مهله تسليمها من 3 الى 5 ايام والباقى بعد 45 يو…" at bounding box center [722, 437] width 590 height 28
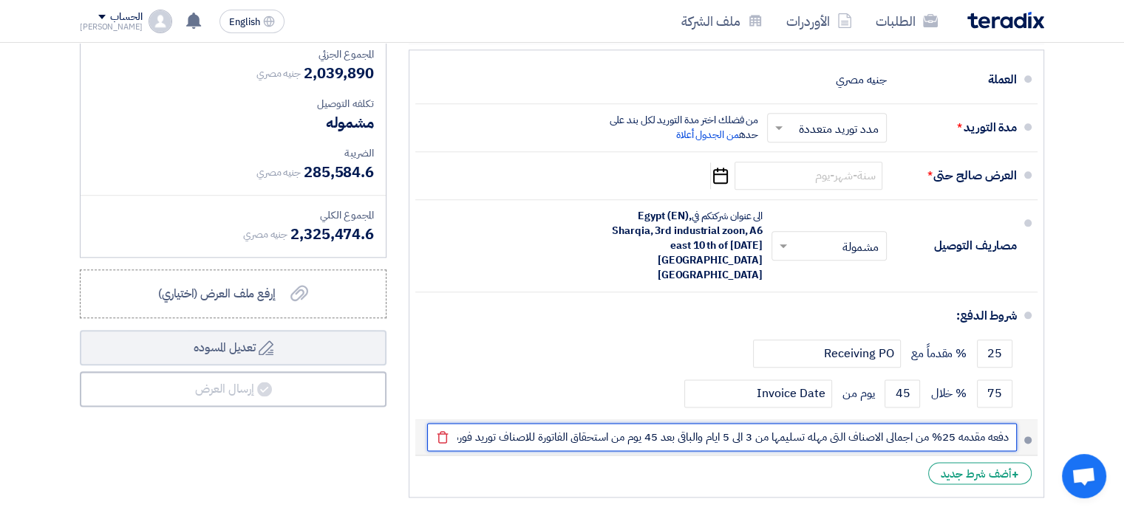
click at [500, 423] on input "دفعه مقدمه 25% من اجمالى الاصناف التى مهله تسليمها من 3 الى 5 ايام والباقى بعد …" at bounding box center [722, 437] width 590 height 28
click at [459, 423] on input "دفعه مقدمه 25% من اجمالى الاصناف التى مهله تسليمها من 3 الى 5 ايام والباقى بعد …" at bounding box center [722, 437] width 590 height 28
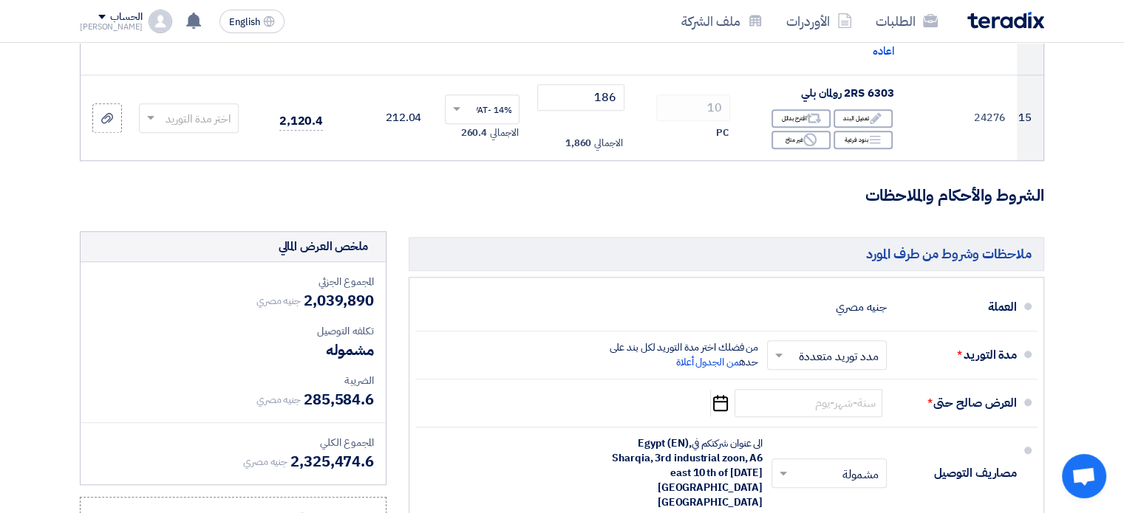
scroll to position [1504, 0]
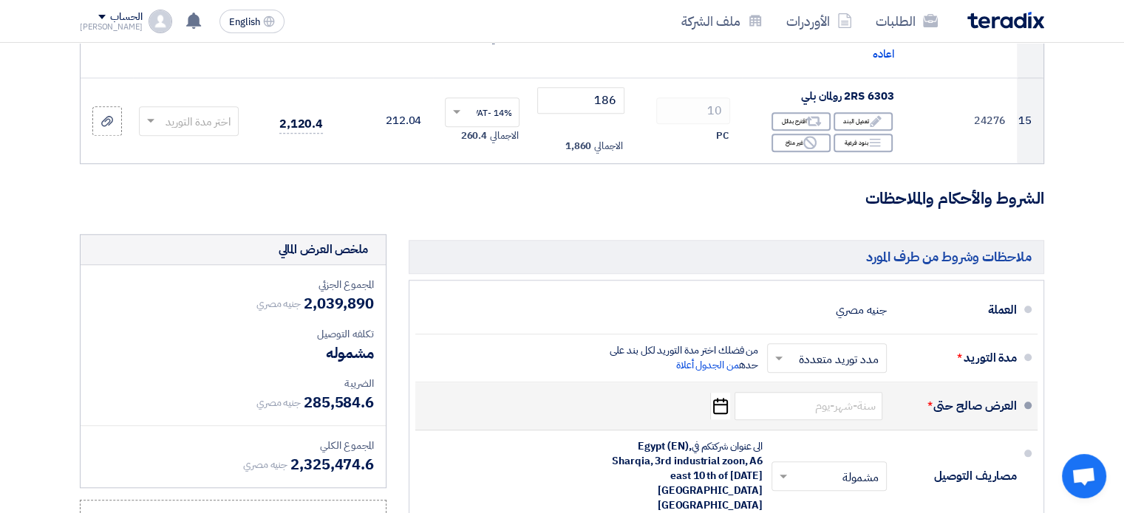
type input "دفعه مقدمه 25% من اجمالى الاصناف التى مهله تسليمها من 3 الى 5 ايام والباقى بعد …"
click at [720, 393] on icon "Pick a date" at bounding box center [720, 406] width 20 height 27
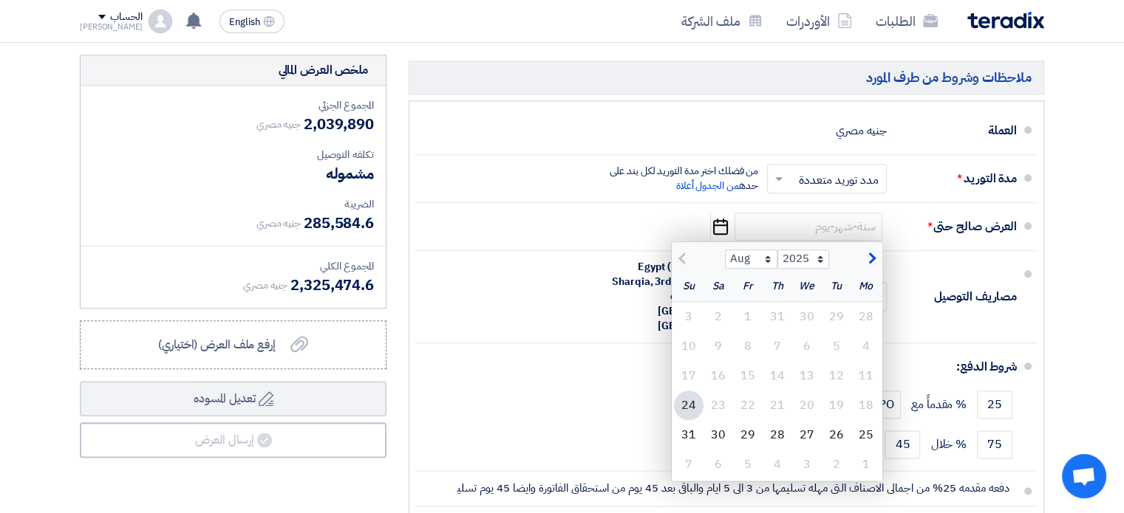
scroll to position [1696, 0]
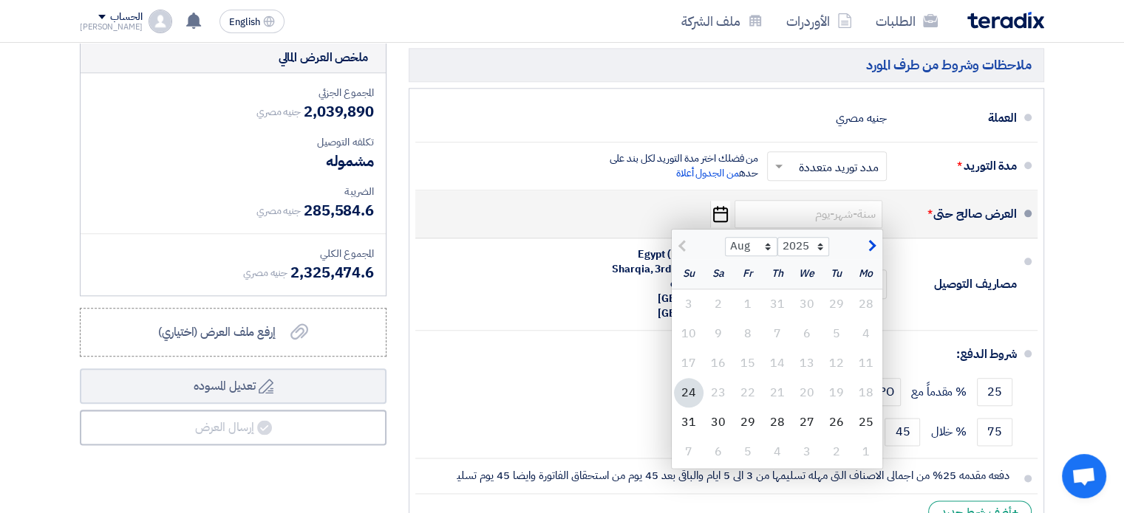
click at [873, 238] on span "button" at bounding box center [870, 246] width 8 height 16
select select "9"
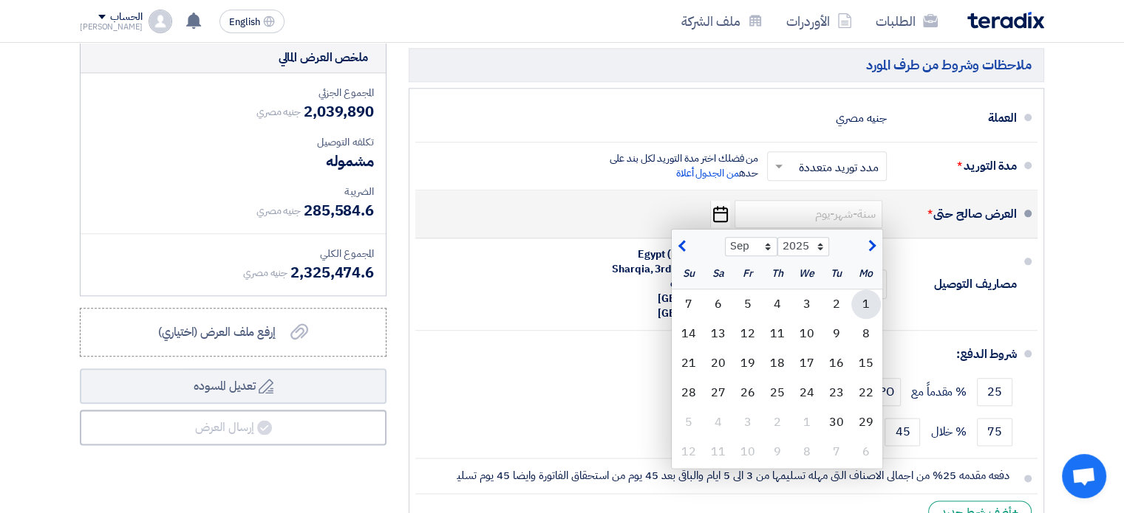
click at [867, 290] on div "1" at bounding box center [866, 305] width 30 height 30
type input "[DATE]"
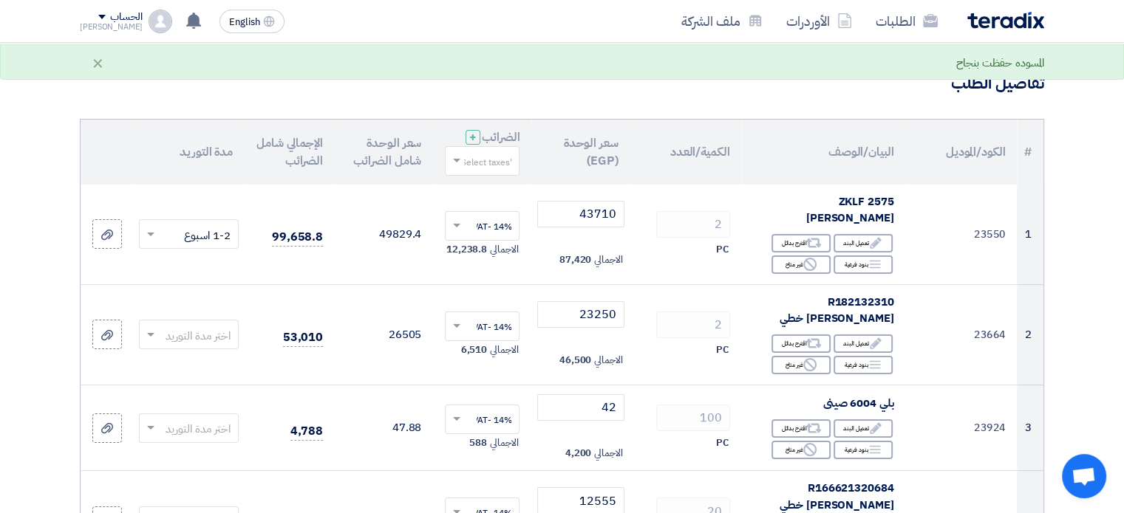
scroll to position [92, 0]
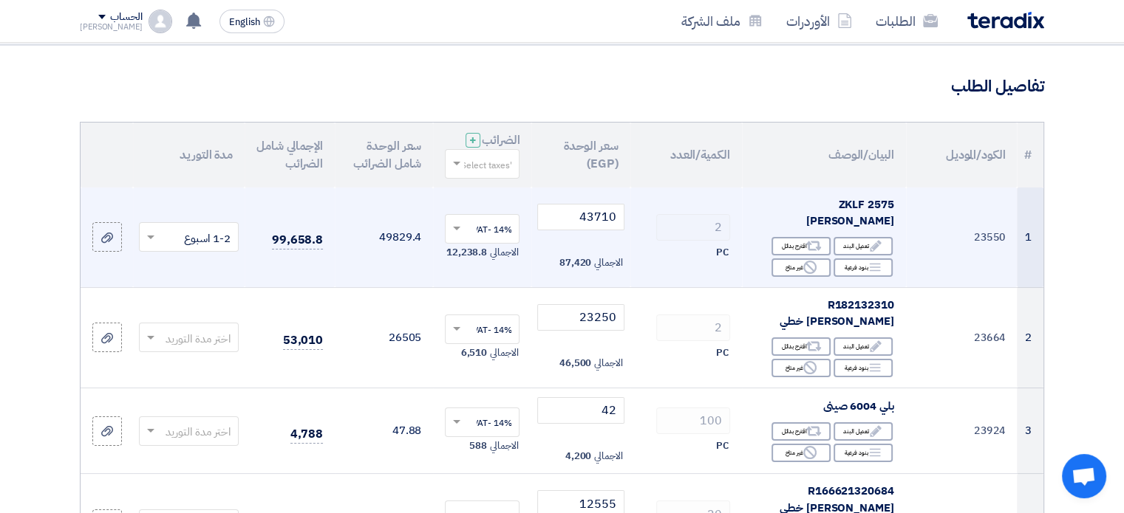
click at [154, 233] on span at bounding box center [149, 237] width 18 height 17
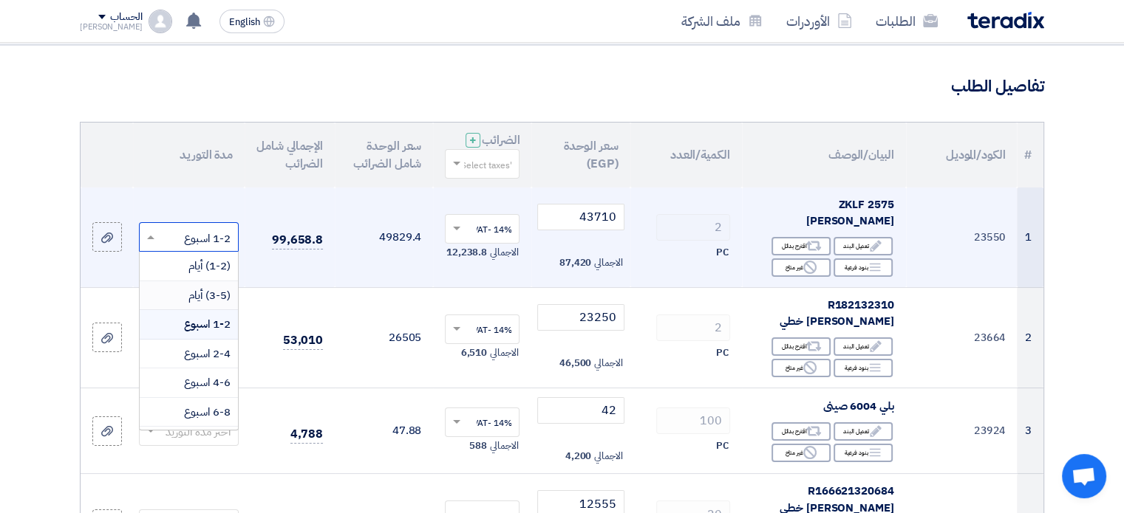
click at [196, 287] on span "(3-5) أيام" at bounding box center [209, 295] width 42 height 16
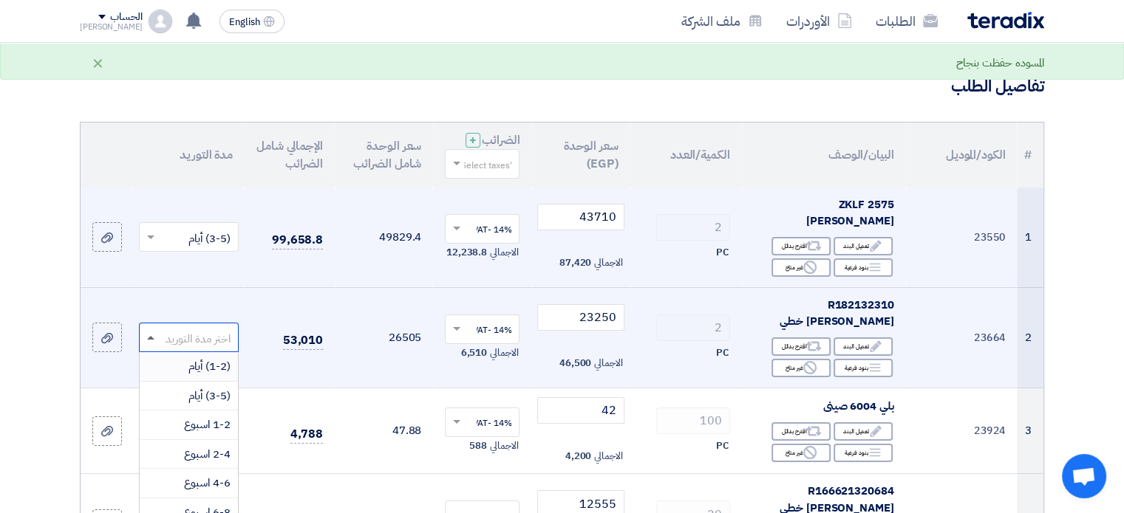
click at [151, 336] on span at bounding box center [150, 338] width 7 height 4
click at [204, 388] on span "(3-5) أيام" at bounding box center [209, 396] width 42 height 16
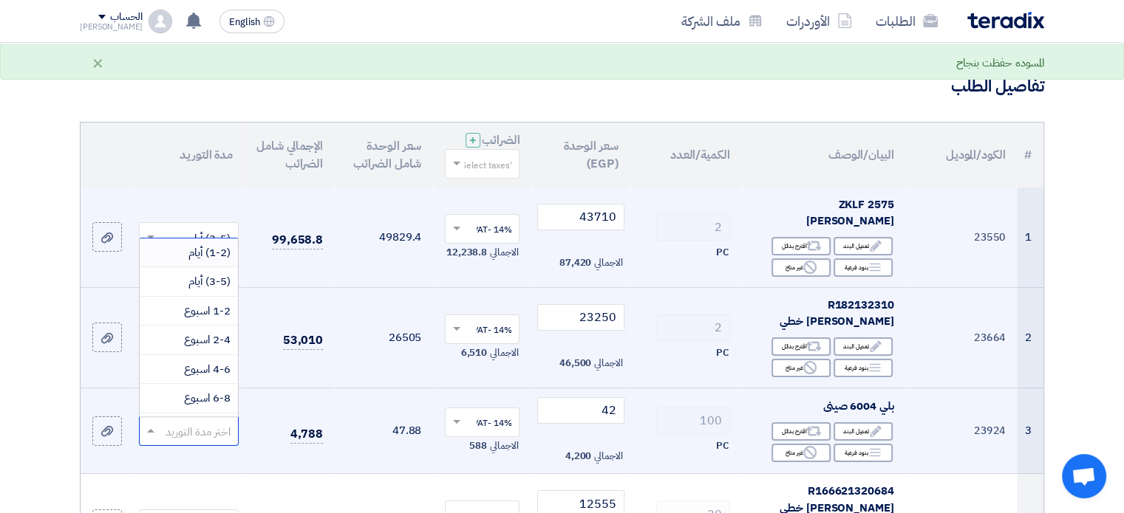
click at [220, 420] on input "text" at bounding box center [197, 432] width 70 height 24
click at [216, 245] on span "(1-2) أيام" at bounding box center [209, 253] width 42 height 16
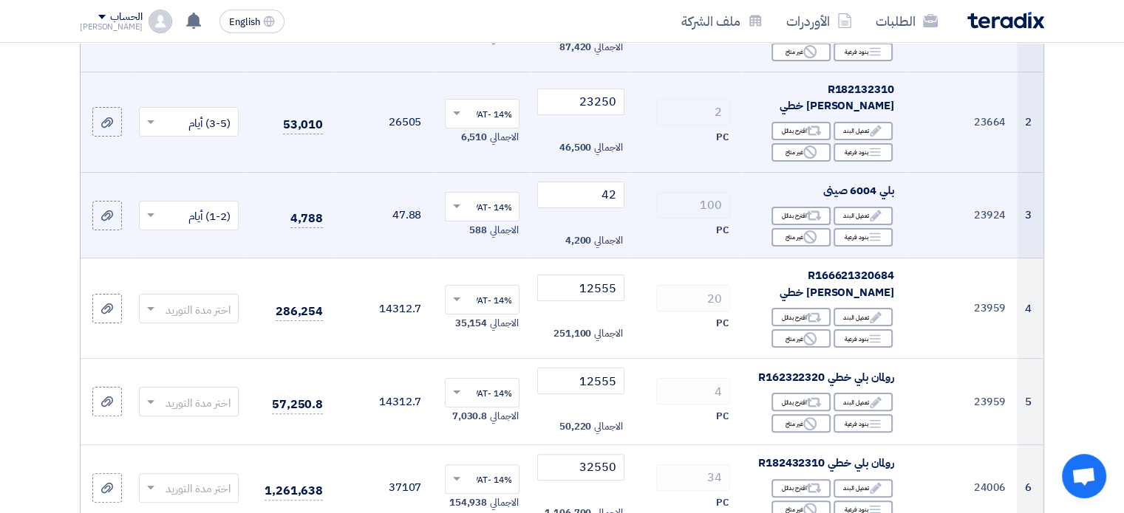
scroll to position [311, 0]
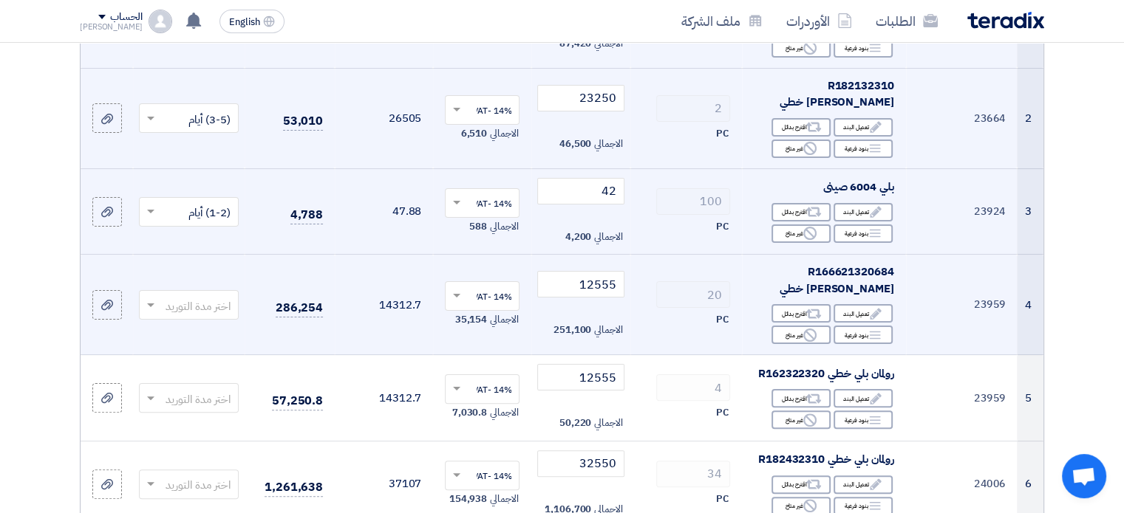
click at [158, 293] on div at bounding box center [189, 305] width 98 height 24
click at [205, 355] on span "(3-5) أيام" at bounding box center [209, 363] width 42 height 16
click at [151, 297] on span at bounding box center [149, 305] width 18 height 17
click at [195, 326] on span "(1-2) أيام" at bounding box center [209, 334] width 42 height 16
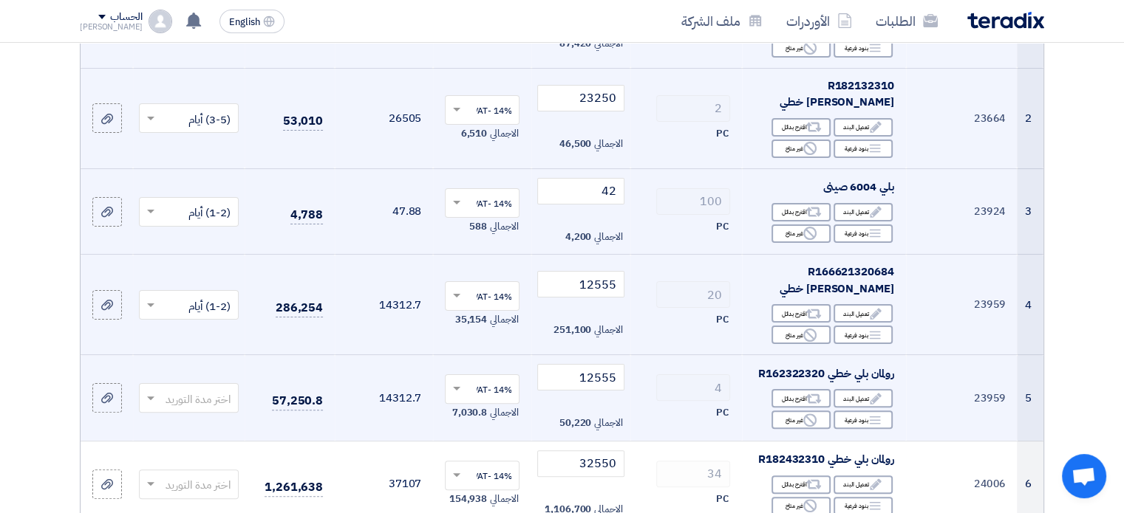
click at [154, 390] on span at bounding box center [149, 398] width 18 height 17
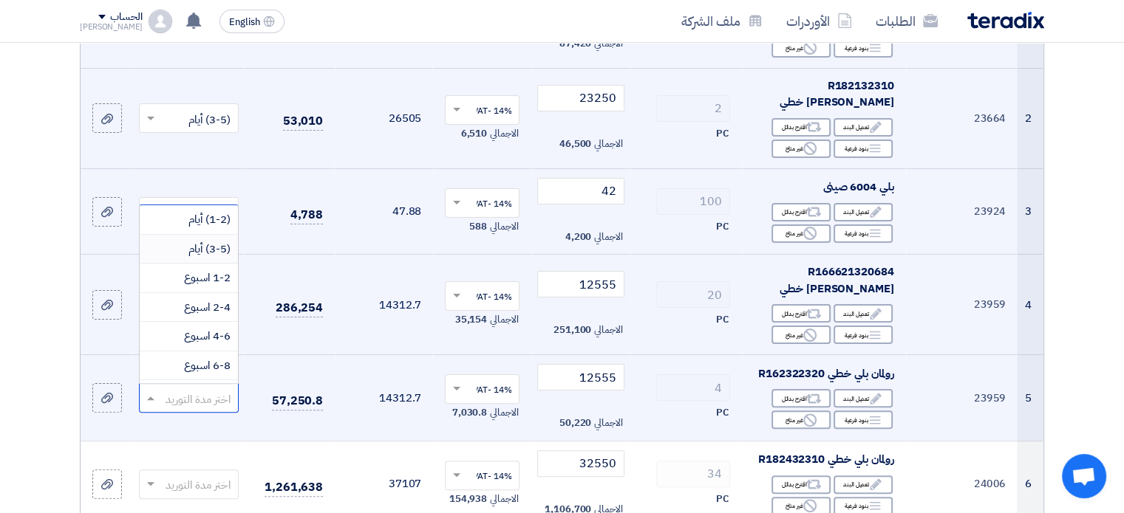
click at [180, 235] on div "(3-5) أيام" at bounding box center [189, 250] width 98 height 30
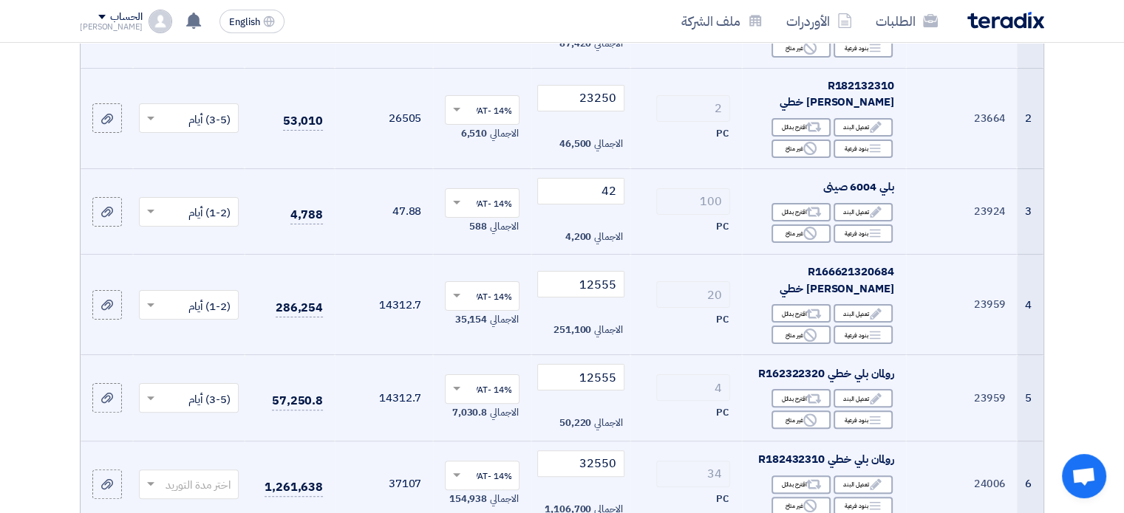
click at [157, 476] on span at bounding box center [149, 484] width 18 height 17
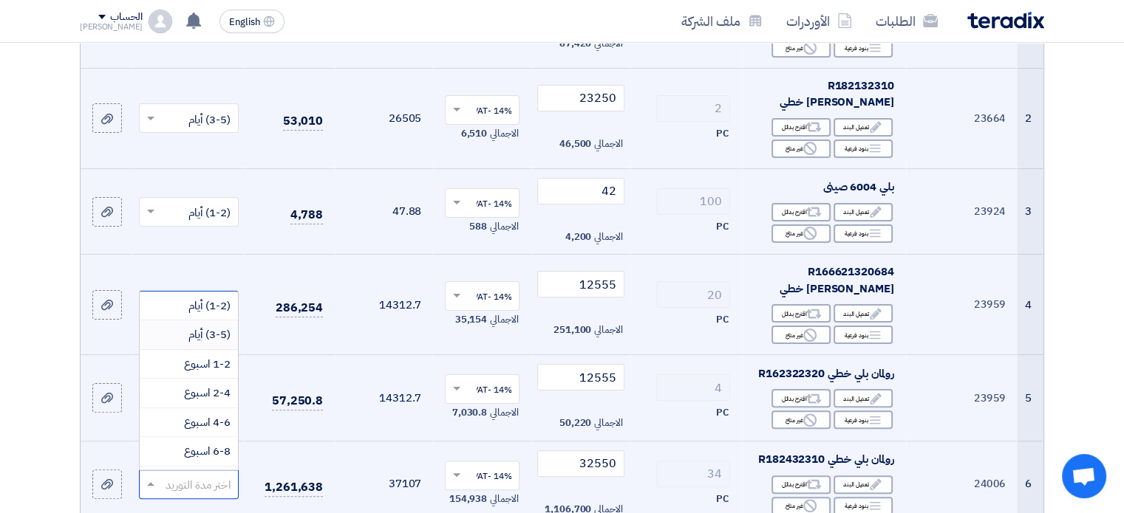
click at [201, 327] on span "(3-5) أيام" at bounding box center [209, 335] width 42 height 16
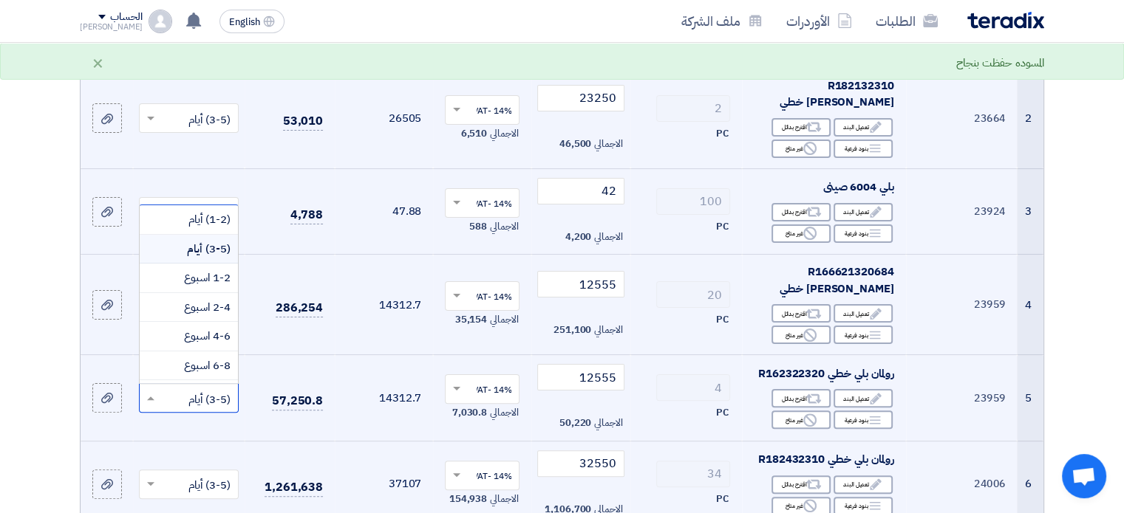
click at [148, 390] on span at bounding box center [149, 398] width 18 height 17
click at [186, 205] on div "(1-2) أيام" at bounding box center [189, 220] width 98 height 30
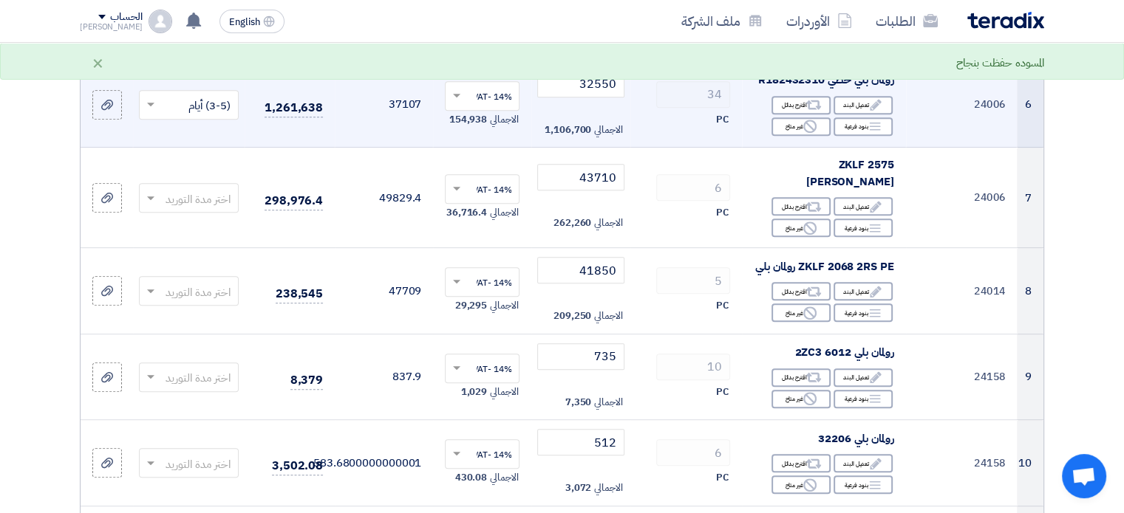
scroll to position [694, 0]
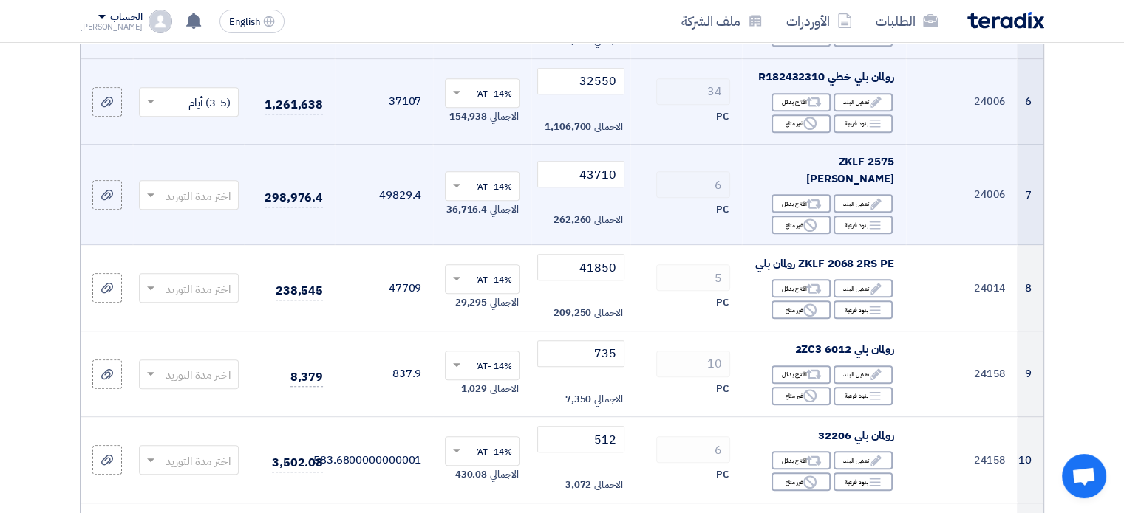
click at [154, 187] on span at bounding box center [149, 195] width 18 height 17
click at [180, 210] on div "(1-2) أيام" at bounding box center [189, 225] width 98 height 30
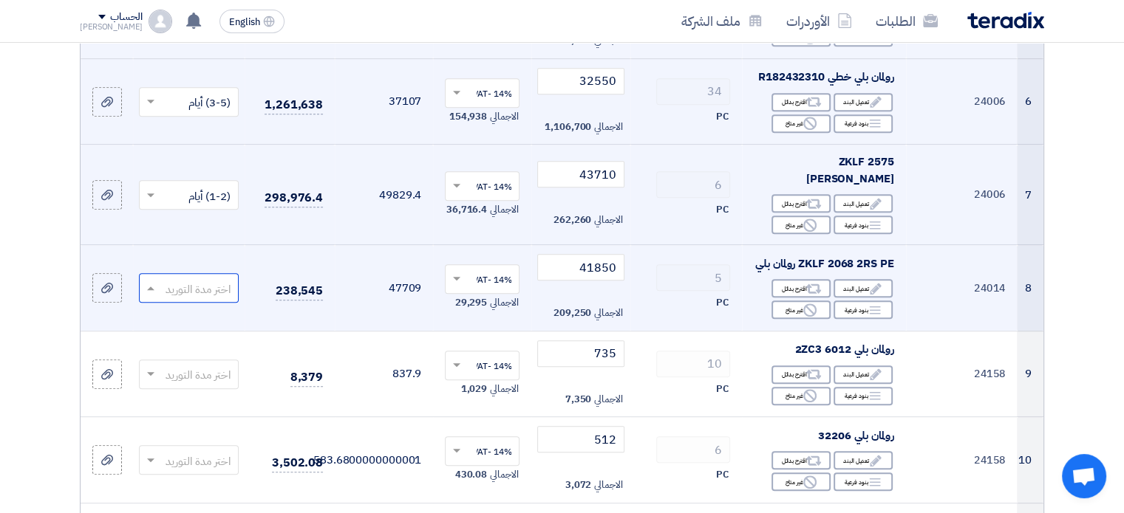
click at [156, 280] on span at bounding box center [149, 288] width 18 height 17
click at [208, 338] on span "(3-5) أيام" at bounding box center [209, 346] width 42 height 16
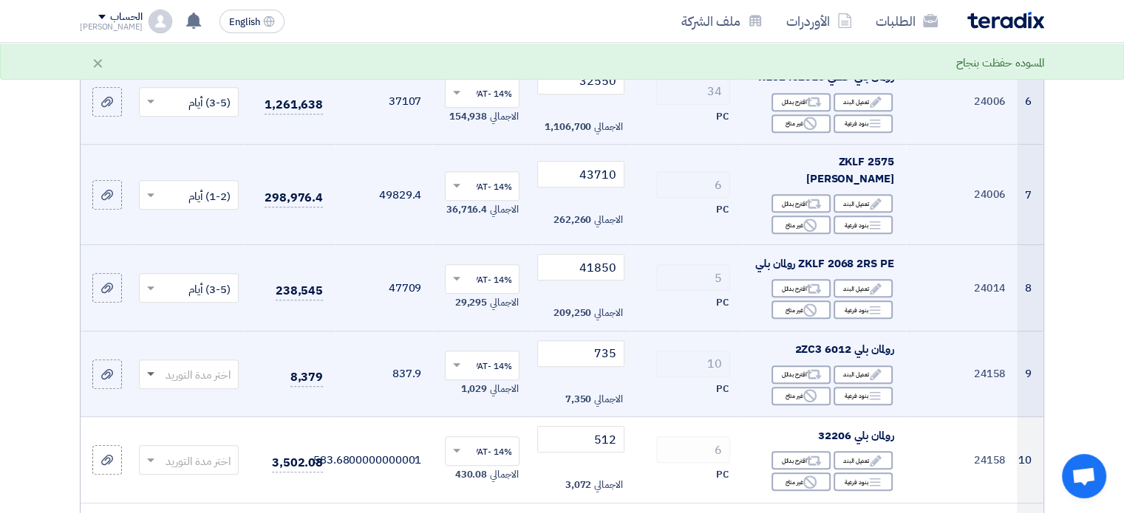
click at [153, 372] on span at bounding box center [150, 374] width 7 height 5
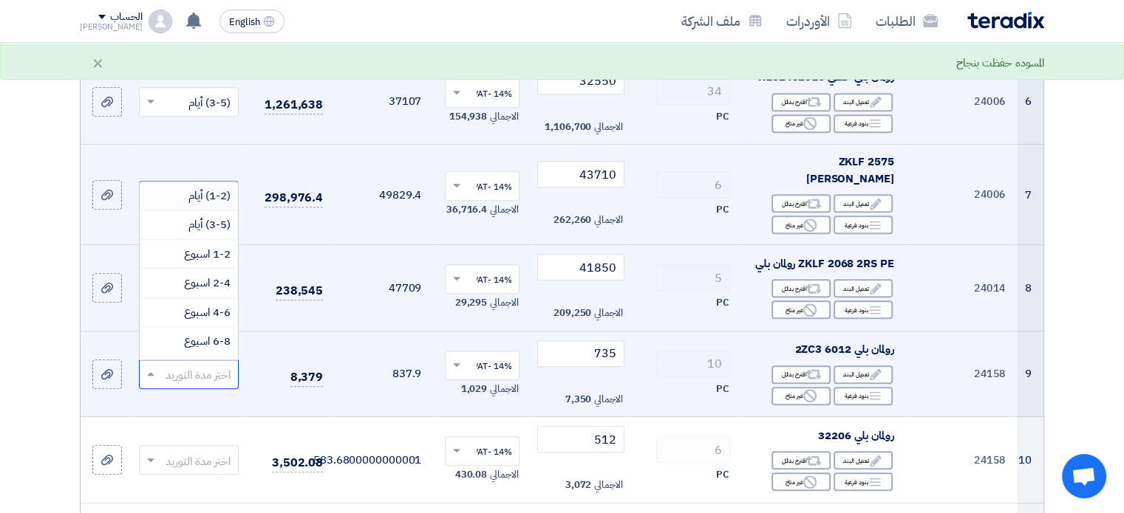
click at [185, 182] on div "(1-2) أيام" at bounding box center [189, 197] width 98 height 30
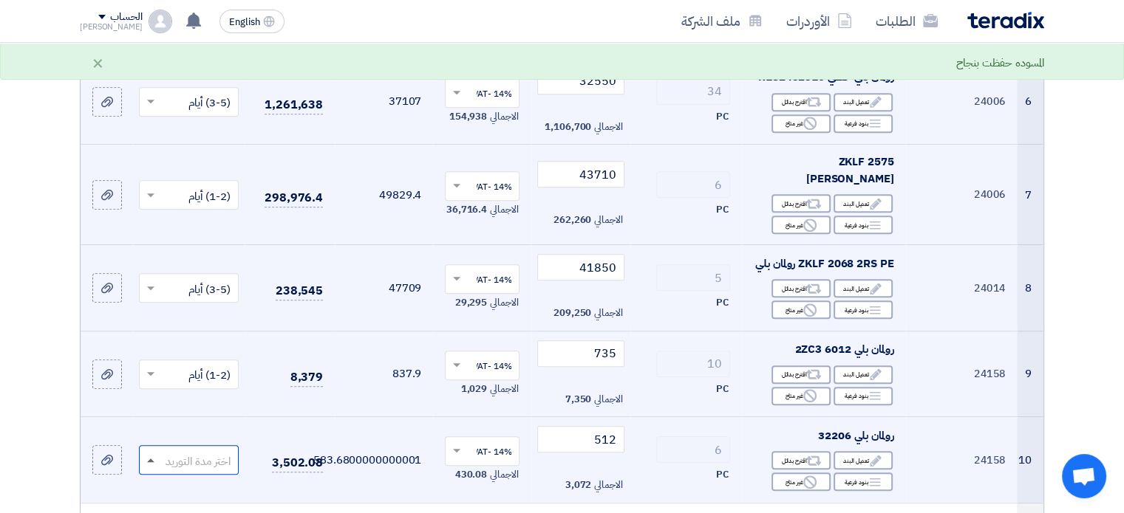
click at [151, 459] on span at bounding box center [150, 461] width 7 height 4
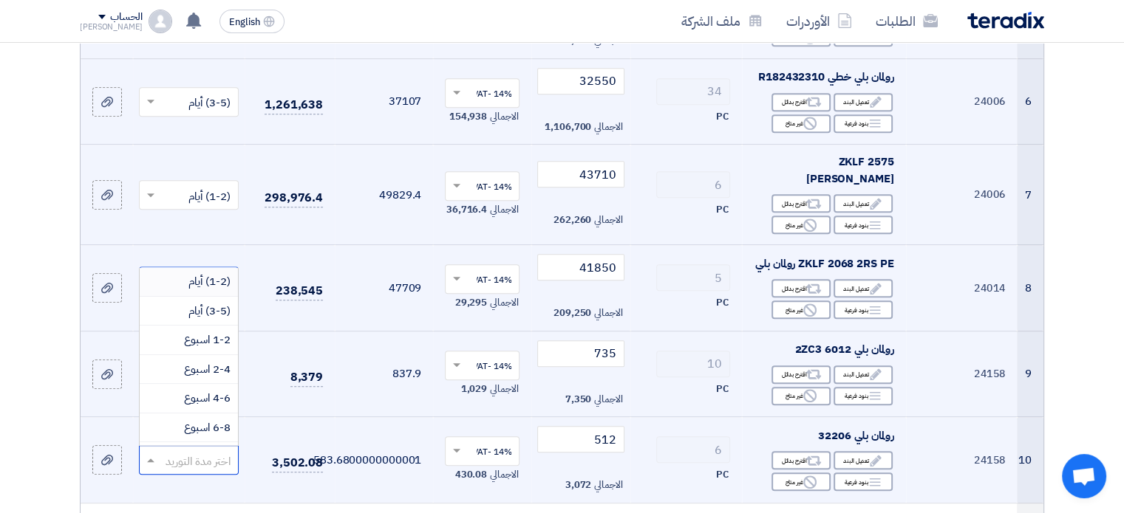
click at [189, 273] on span "(1-2) أيام" at bounding box center [209, 281] width 42 height 16
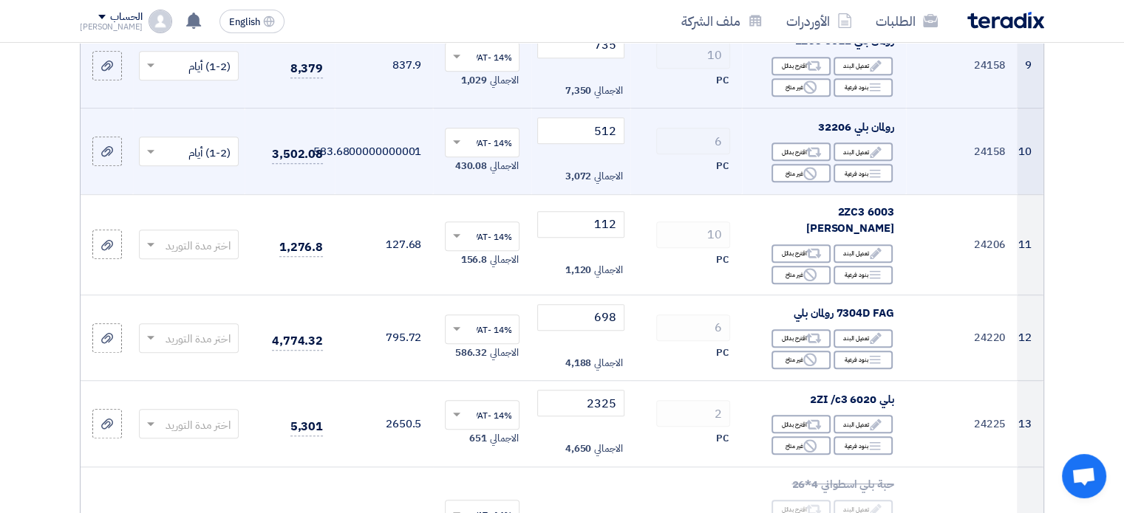
scroll to position [1005, 0]
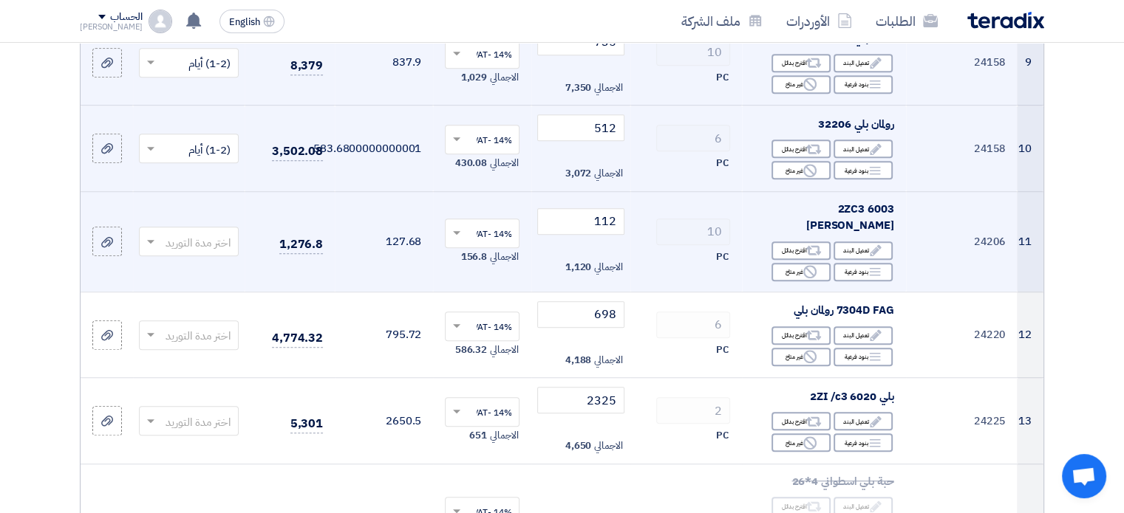
click at [148, 233] on span at bounding box center [149, 241] width 18 height 17
click at [219, 262] on span "(1-2) أيام" at bounding box center [209, 270] width 42 height 16
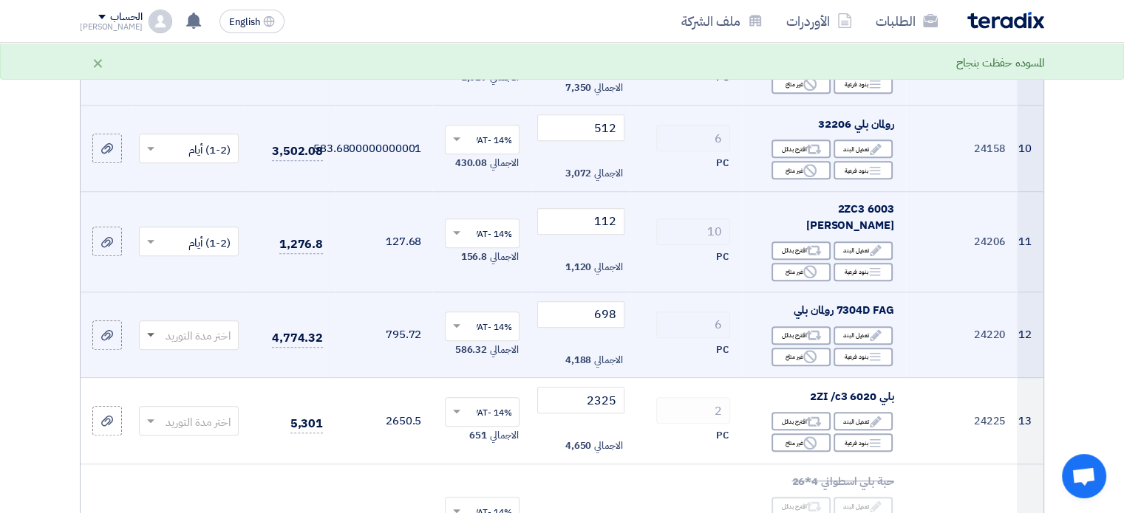
click at [146, 327] on span at bounding box center [149, 335] width 18 height 17
click at [202, 356] on span "(1-2) أيام" at bounding box center [209, 364] width 42 height 16
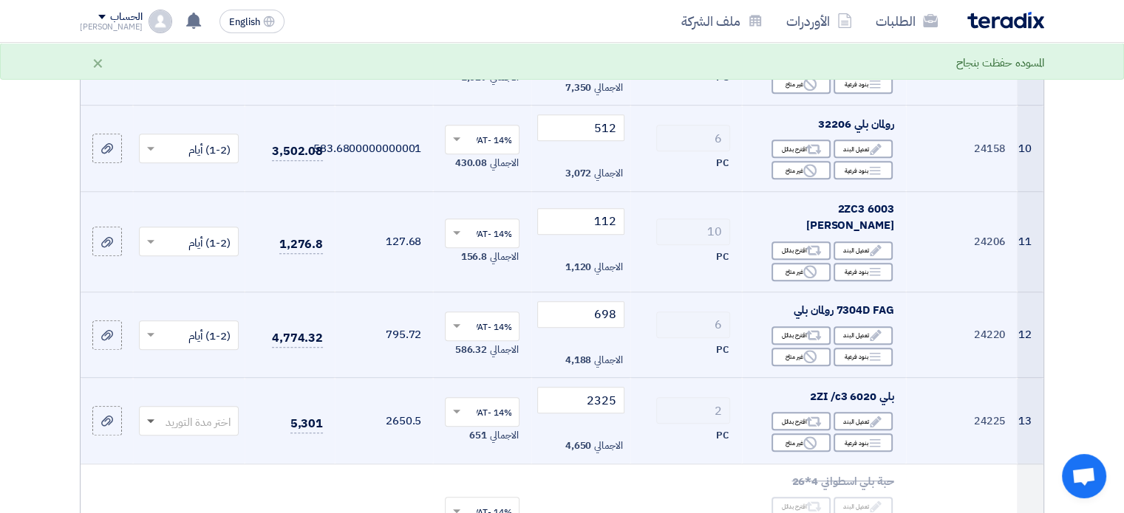
click at [148, 420] on span at bounding box center [150, 422] width 7 height 5
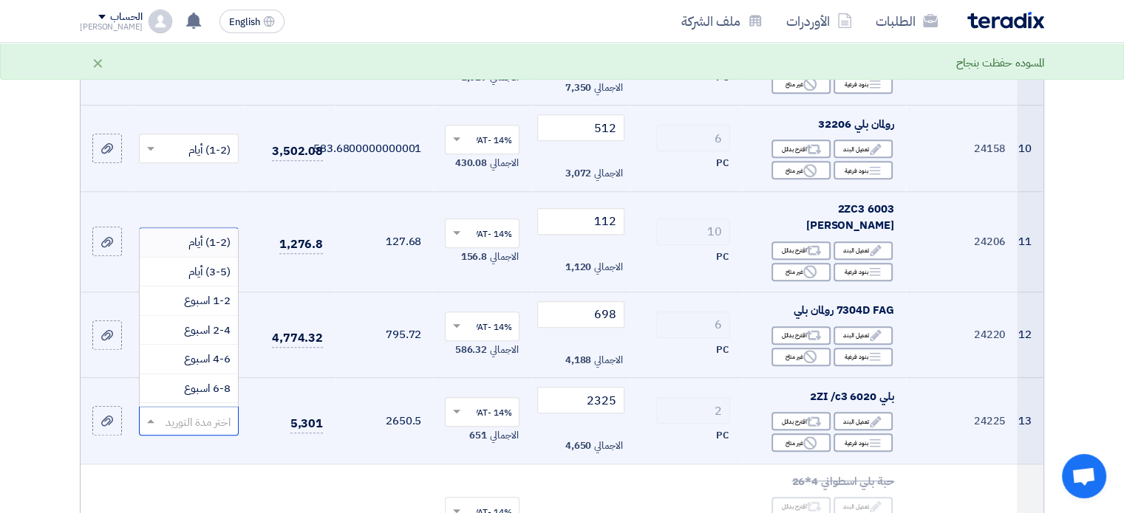
click at [202, 234] on span "(1-2) أيام" at bounding box center [209, 242] width 42 height 16
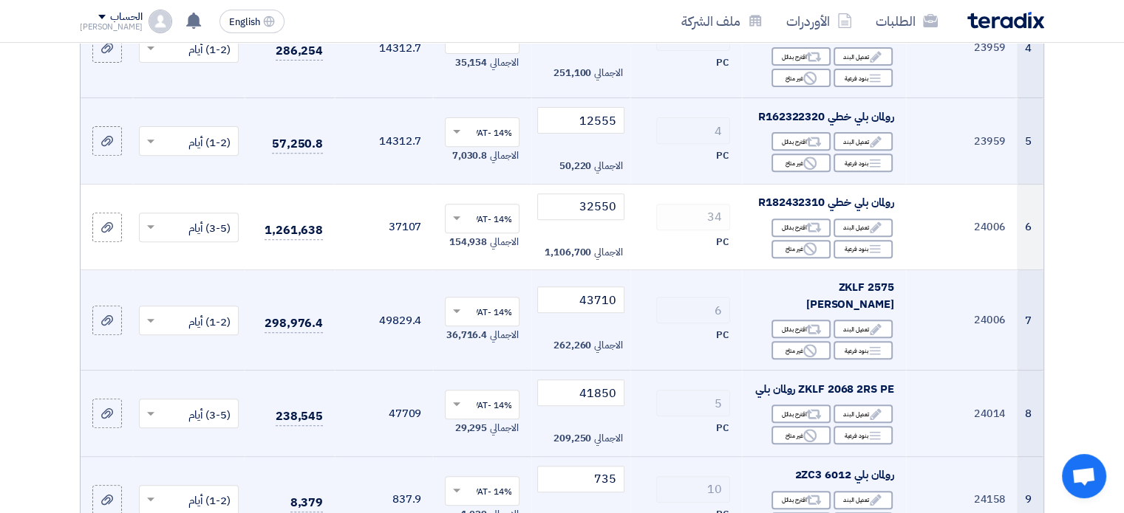
scroll to position [584, 0]
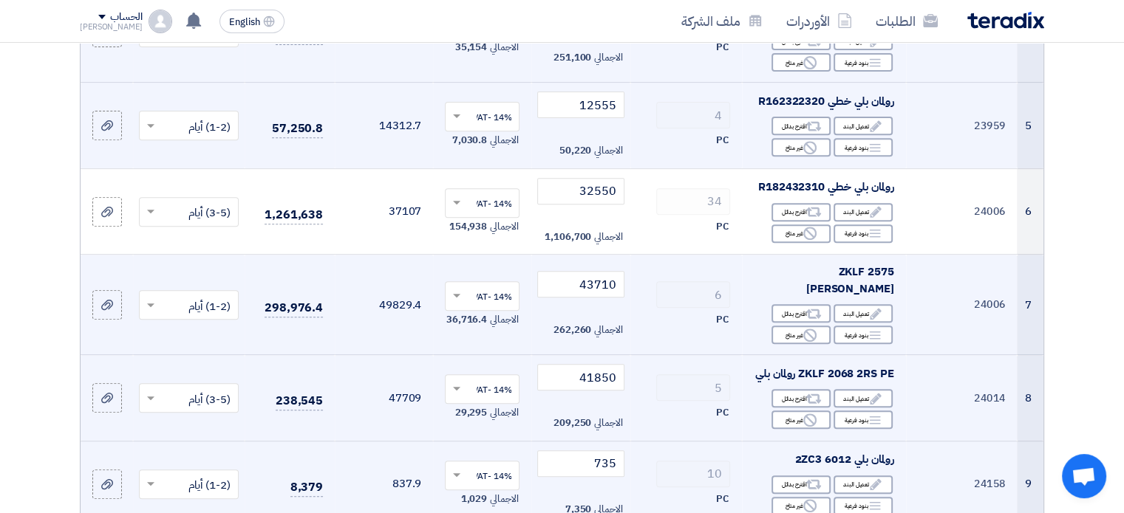
click at [153, 297] on span at bounding box center [149, 305] width 18 height 17
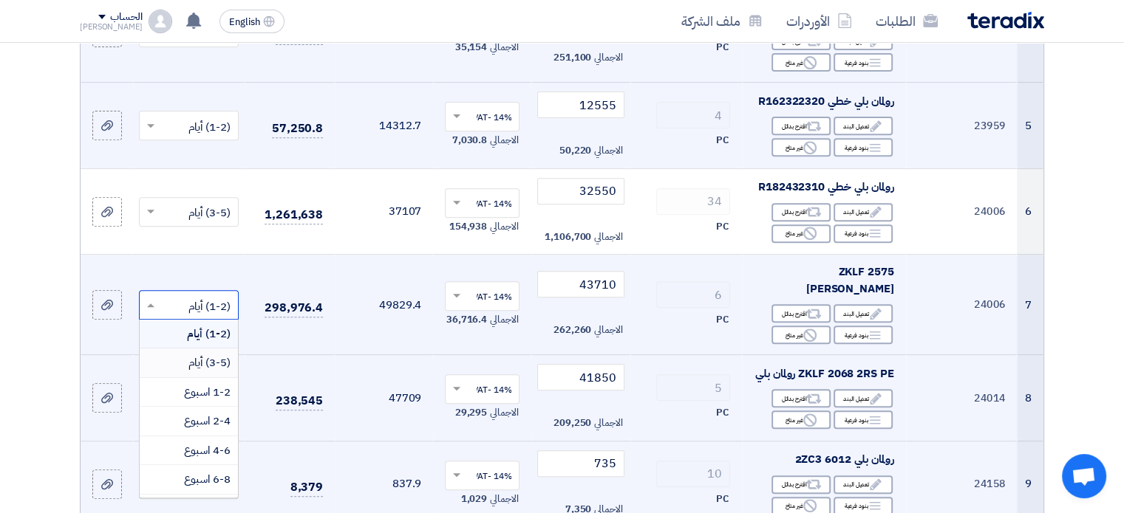
click at [205, 355] on span "(3-5) أيام" at bounding box center [209, 363] width 42 height 16
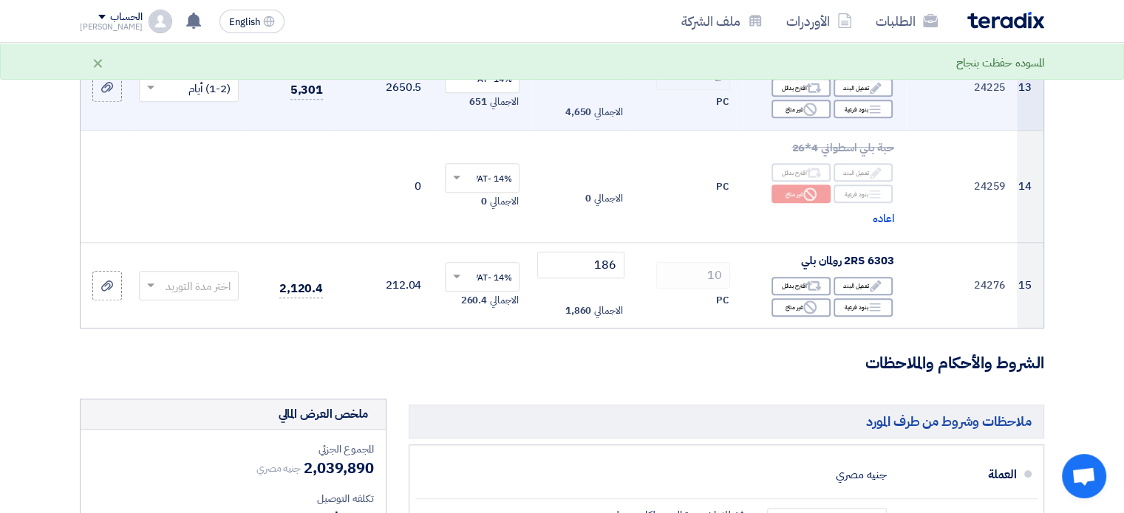
scroll to position [1342, 0]
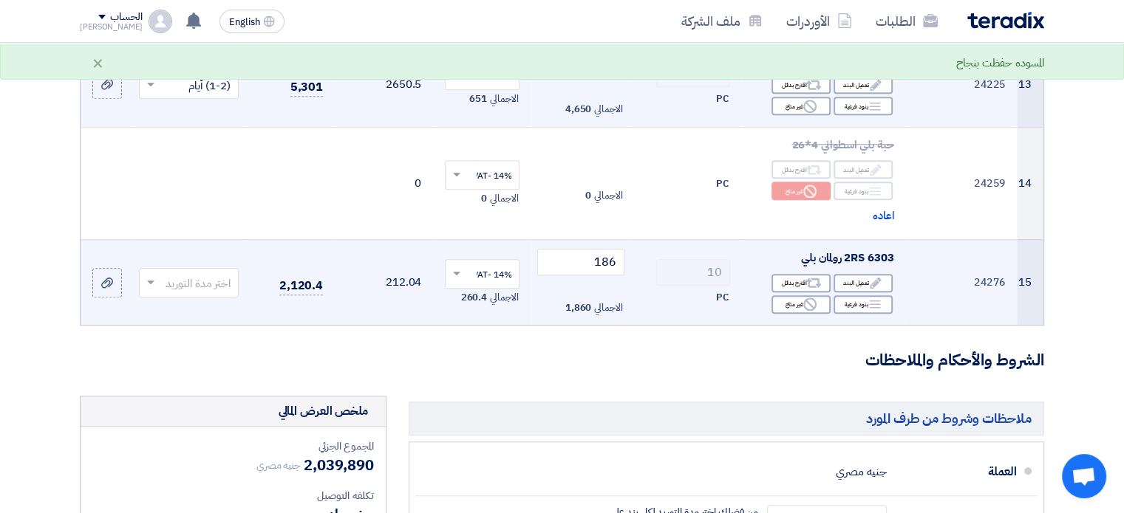
click at [168, 272] on input "text" at bounding box center [197, 284] width 70 height 24
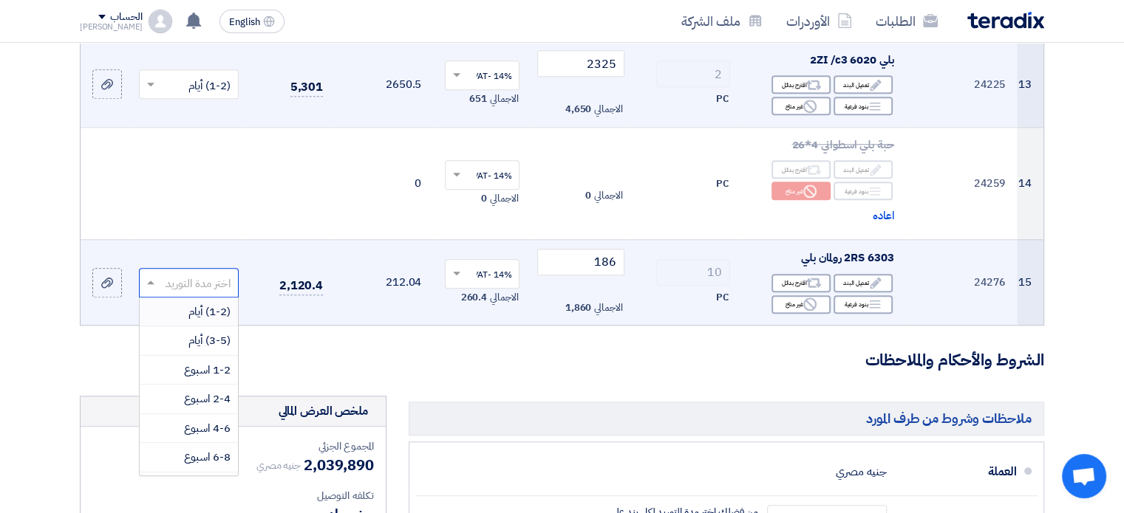
click at [185, 298] on div "(1-2) أيام" at bounding box center [189, 313] width 98 height 30
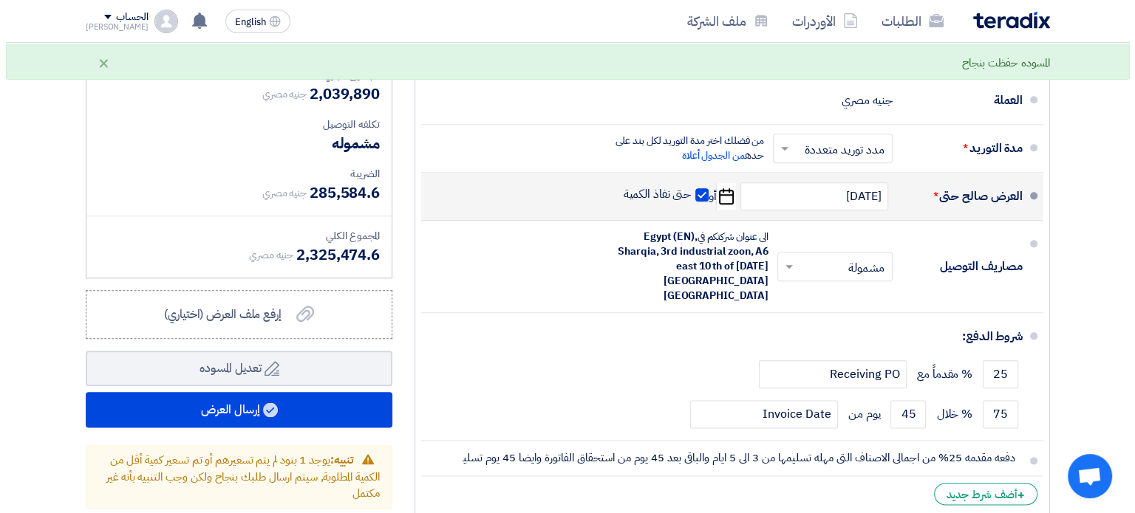
scroll to position [1708, 0]
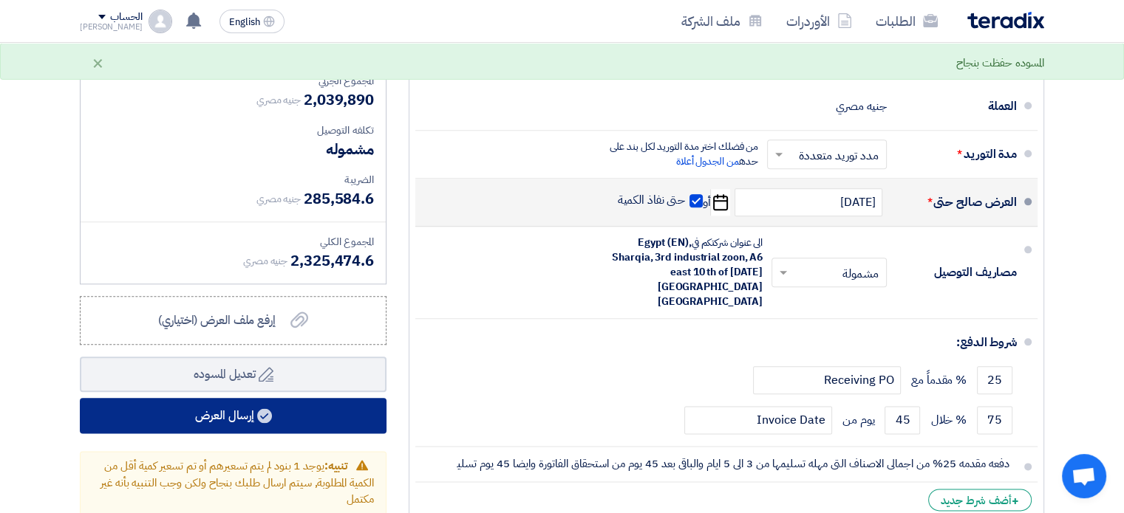
click at [296, 398] on button "إرسال العرض" at bounding box center [233, 415] width 307 height 35
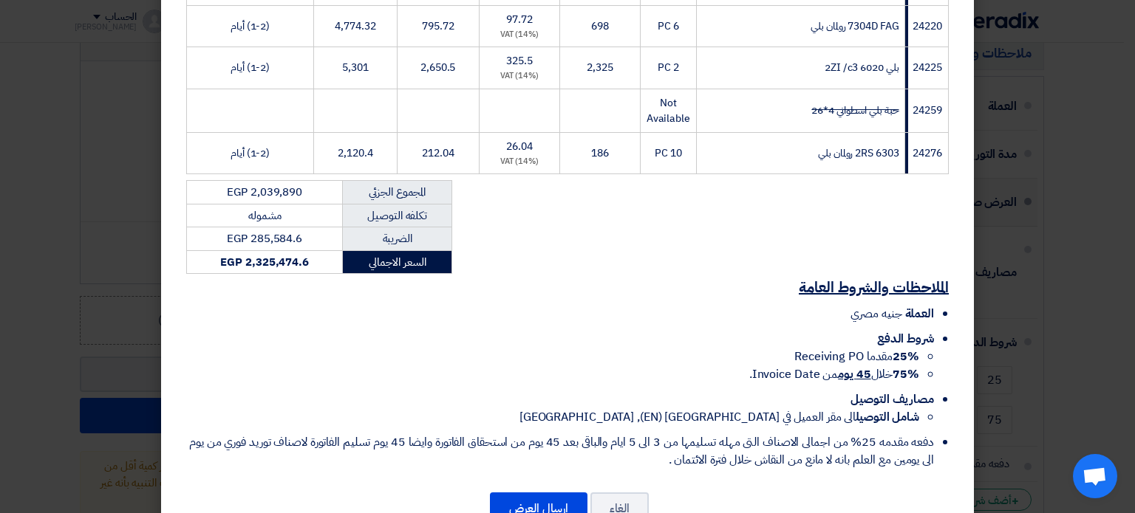
scroll to position [780, 0]
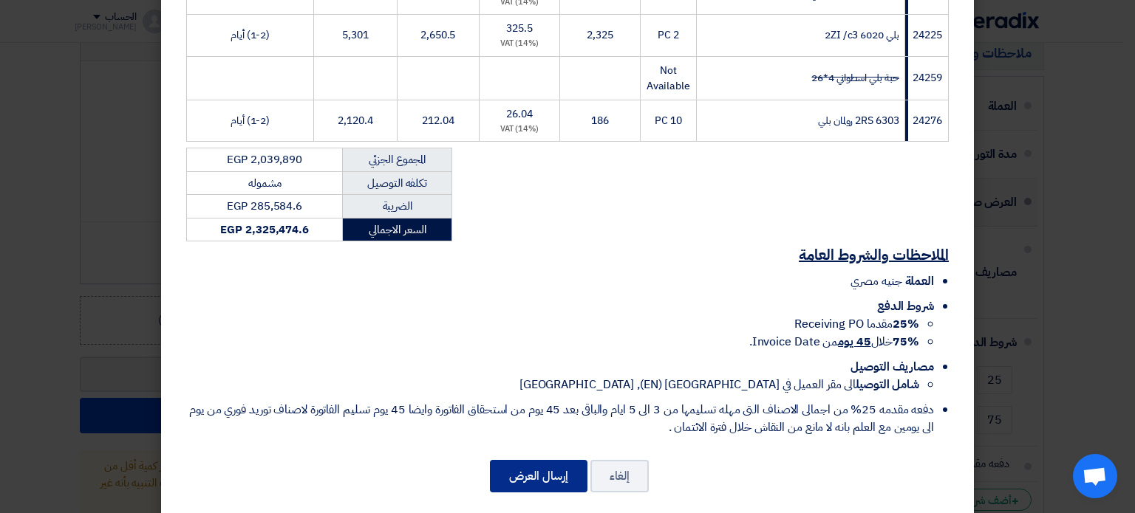
click at [541, 461] on button "إرسال العرض" at bounding box center [539, 476] width 98 height 33
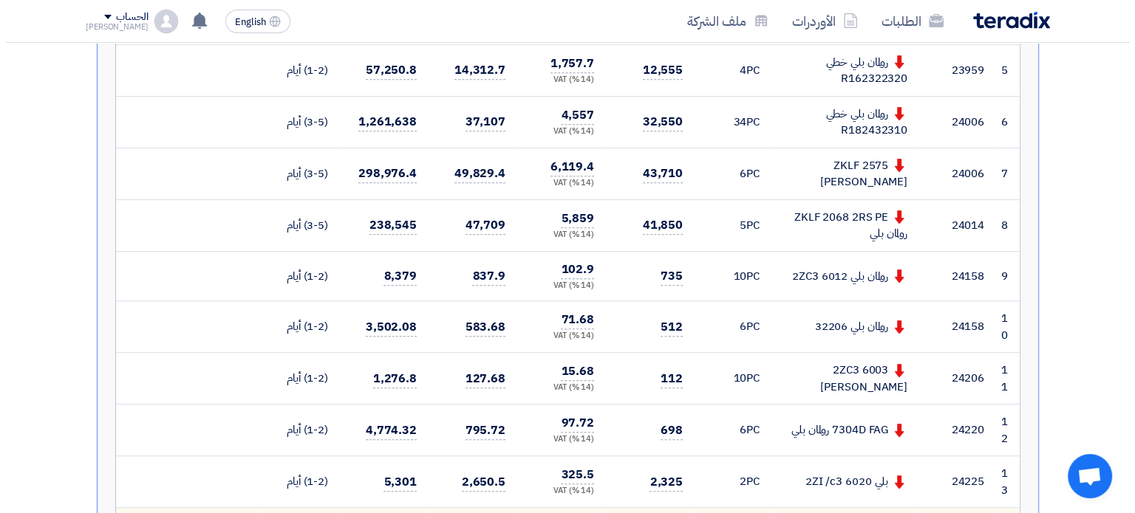
scroll to position [139, 0]
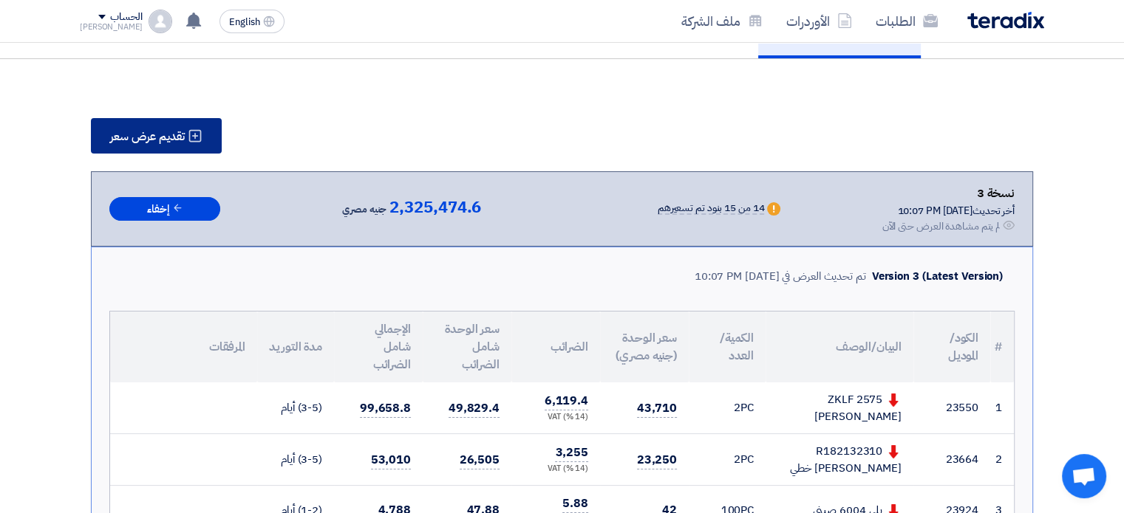
click at [177, 138] on span "تقديم عرض سعر" at bounding box center [147, 137] width 75 height 12
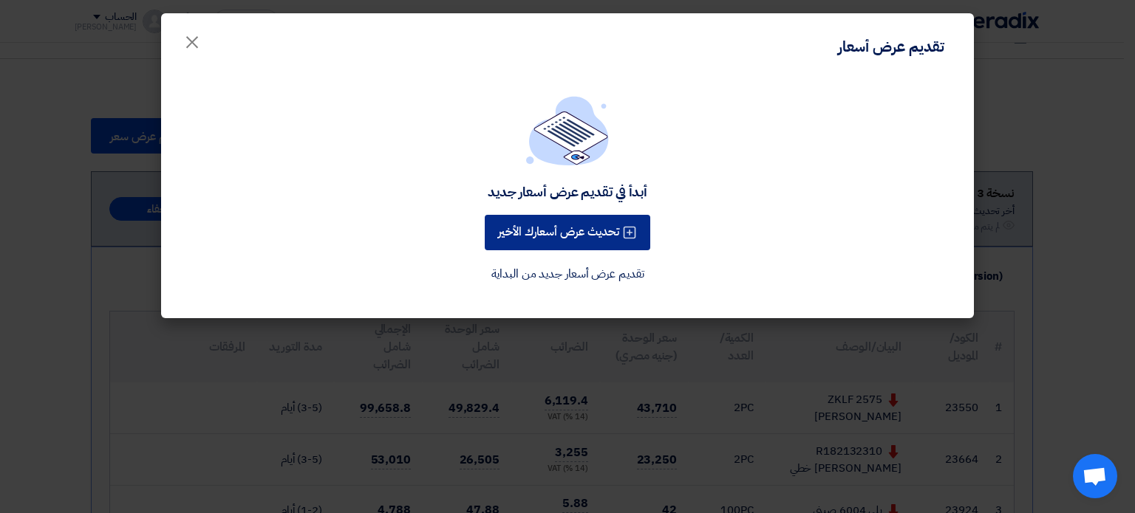
click at [592, 225] on button "تحديث عرض أسعارك الأخير" at bounding box center [567, 232] width 165 height 35
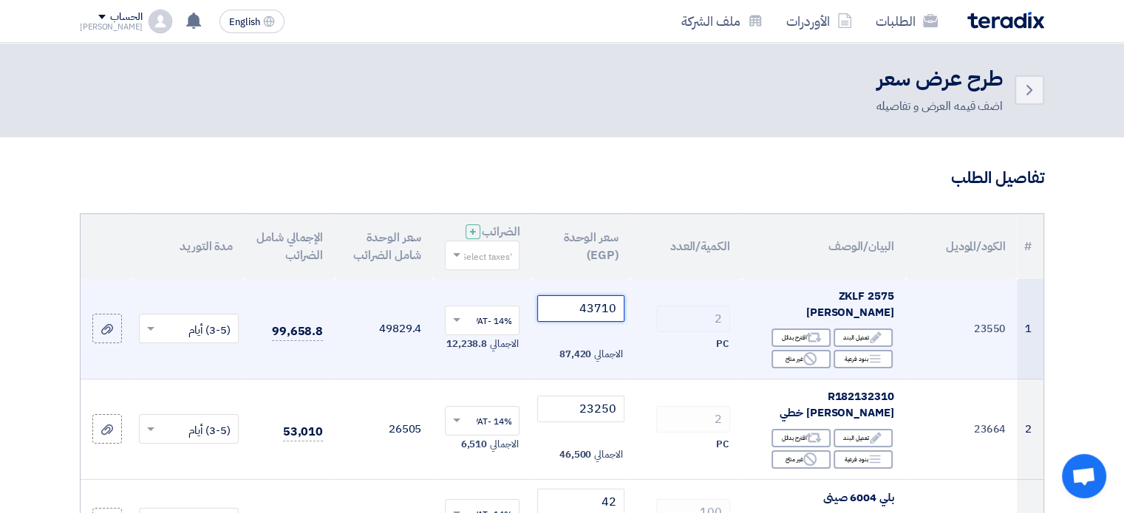
click at [595, 298] on input "43710" at bounding box center [580, 309] width 86 height 27
paste input "230"
type input "42300"
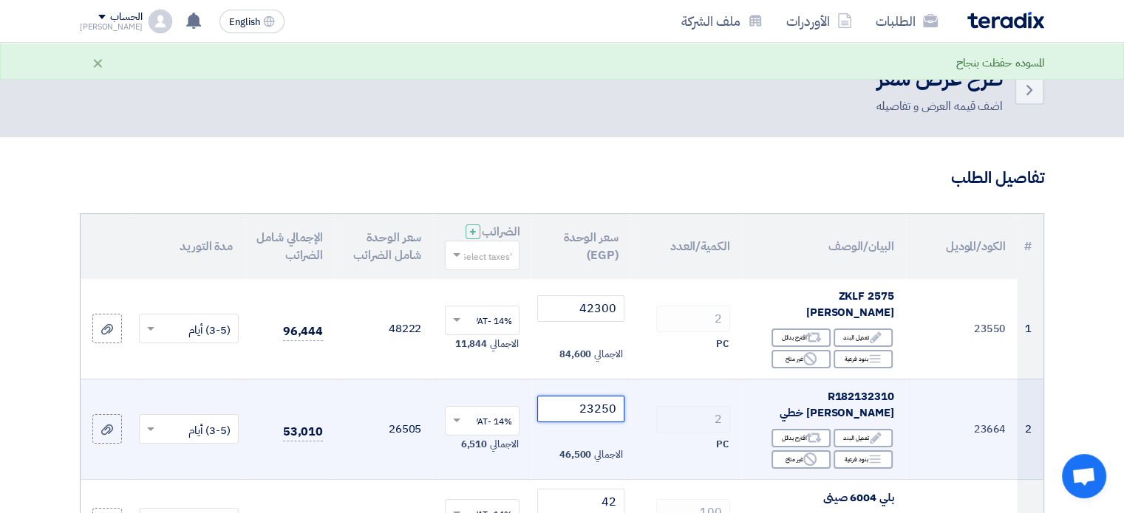
click at [598, 396] on input "23250" at bounding box center [580, 409] width 86 height 27
paste input "250"
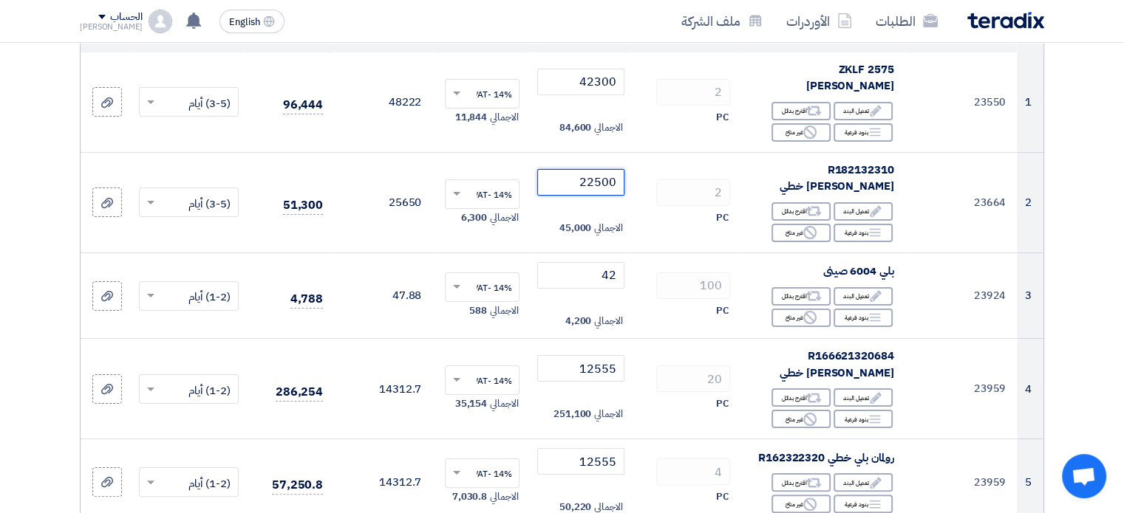
scroll to position [313, 0]
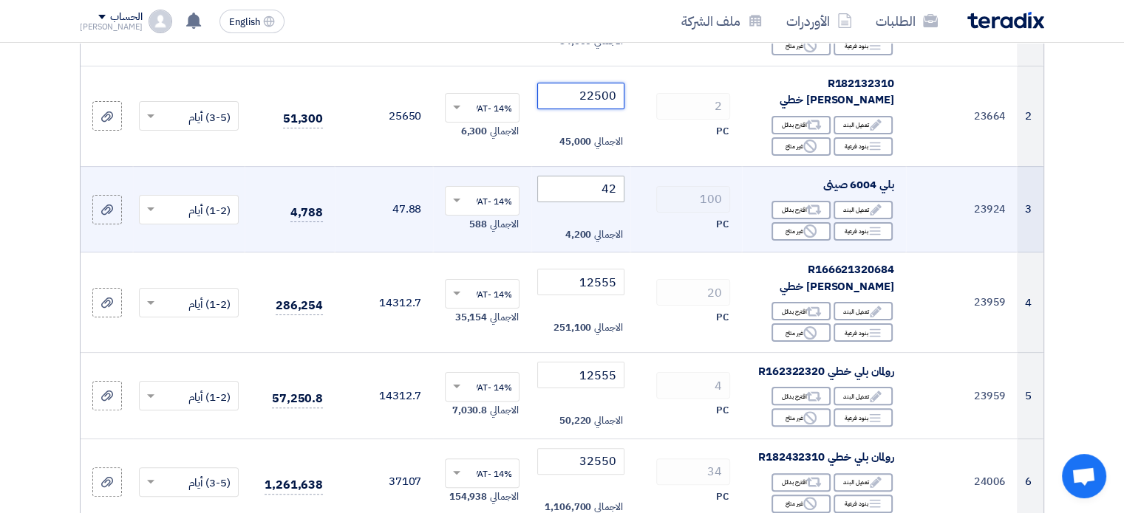
type input "22500"
click at [618, 176] on input "42" at bounding box center [580, 189] width 86 height 27
paste input "1"
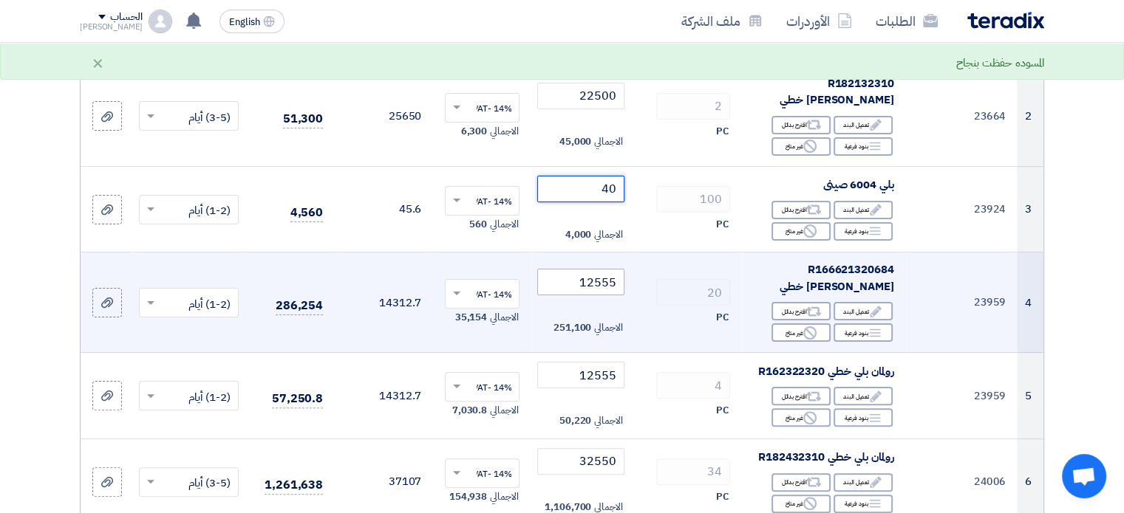
type input "40"
click at [591, 269] on input "12555" at bounding box center [580, 282] width 86 height 27
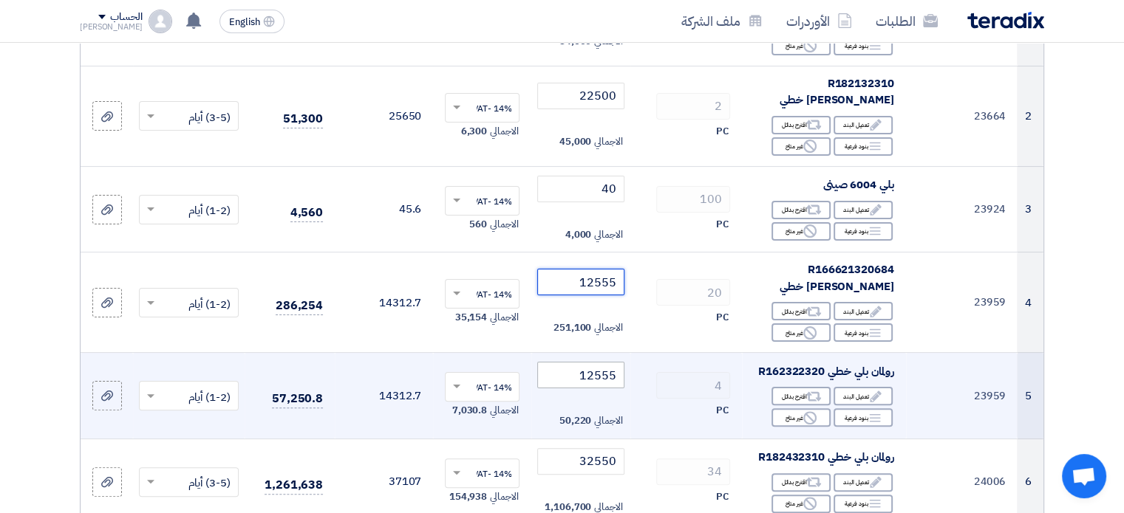
paste input "150"
type input "12150"
click at [599, 362] on input "12555" at bounding box center [580, 375] width 86 height 27
paste input "150"
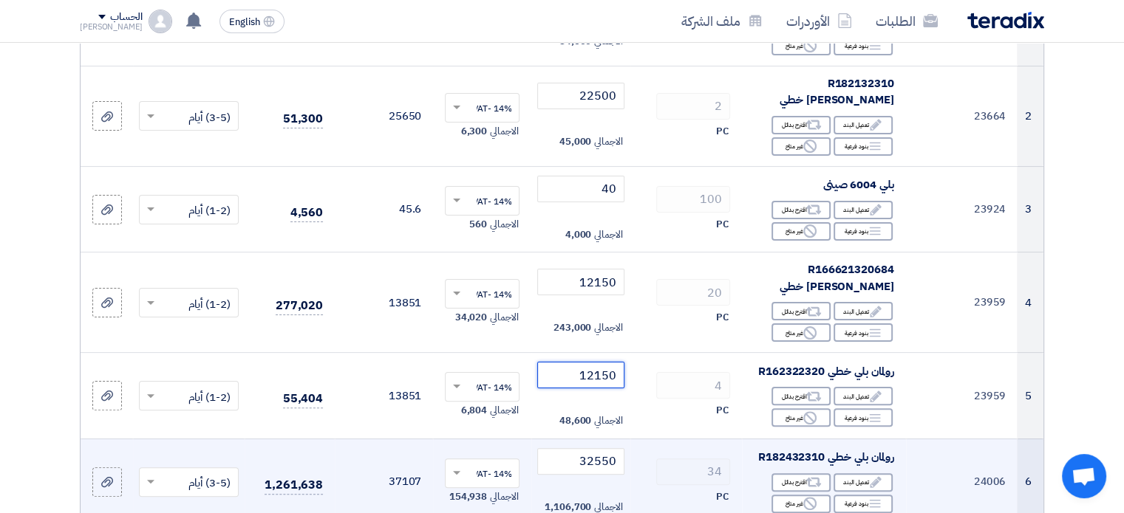
type input "12150"
click at [594, 448] on div "32550" at bounding box center [580, 461] width 86 height 27
click at [597, 448] on input "32550" at bounding box center [580, 461] width 86 height 27
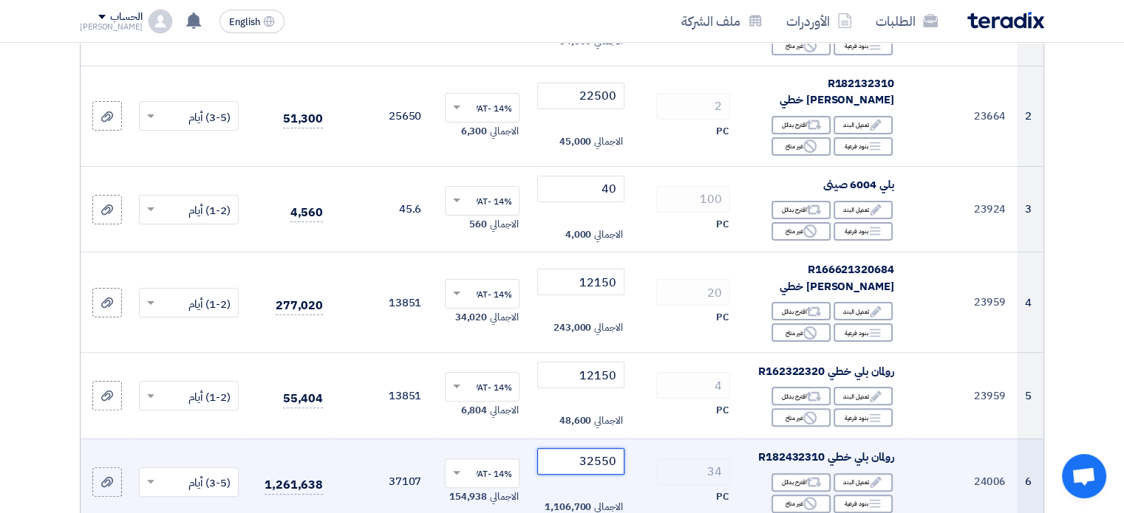
paste input "150"
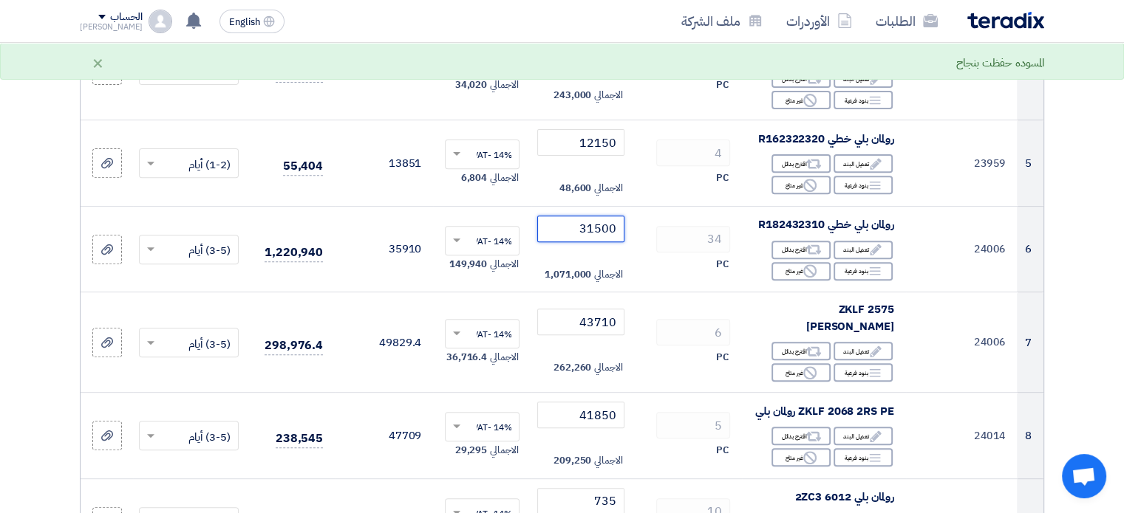
scroll to position [580, 0]
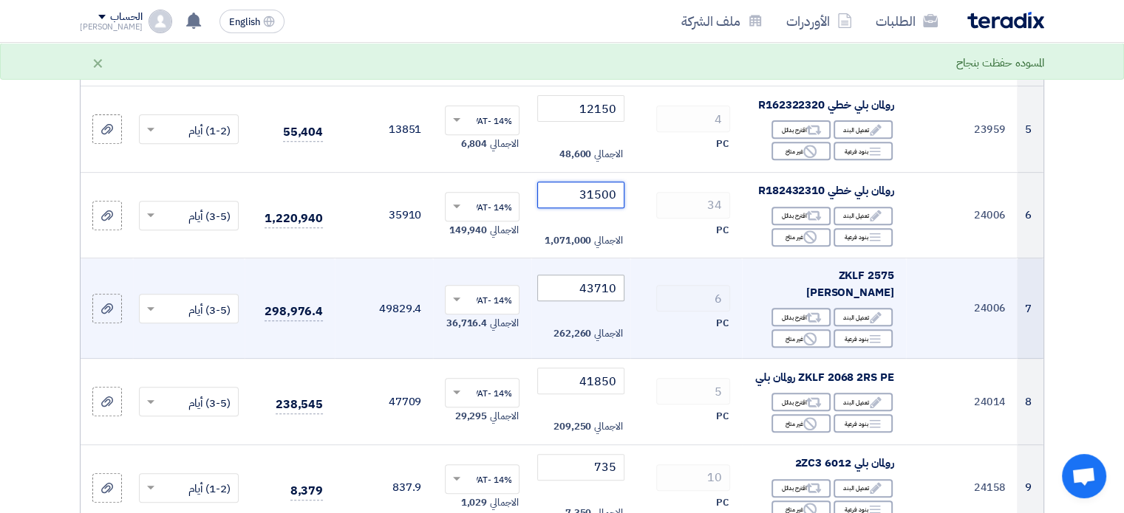
type input "31500"
click at [600, 275] on input "43710" at bounding box center [580, 288] width 86 height 27
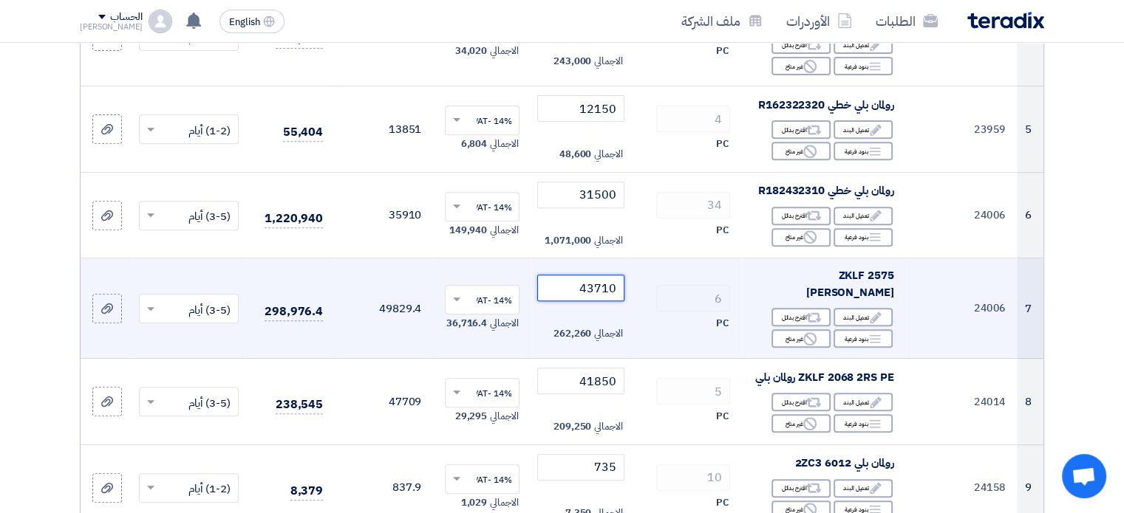
paste input "230"
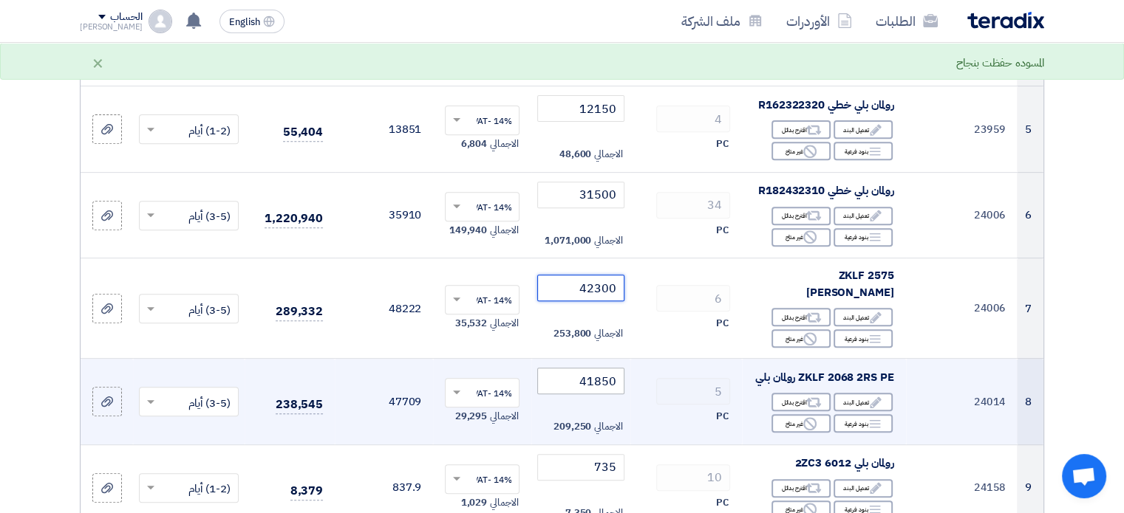
type input "42300"
click at [603, 368] on input "41850" at bounding box center [580, 381] width 86 height 27
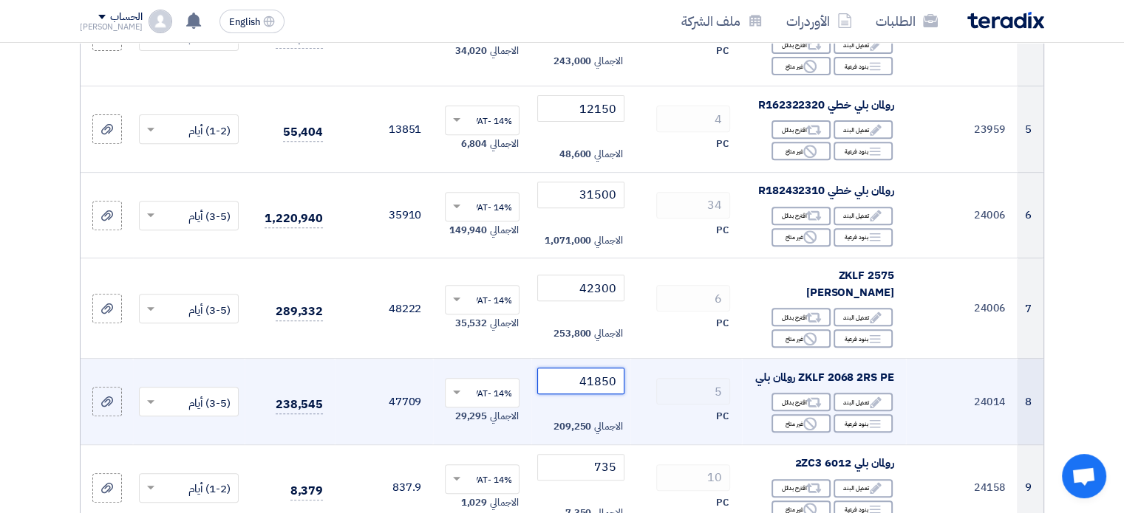
paste input "050"
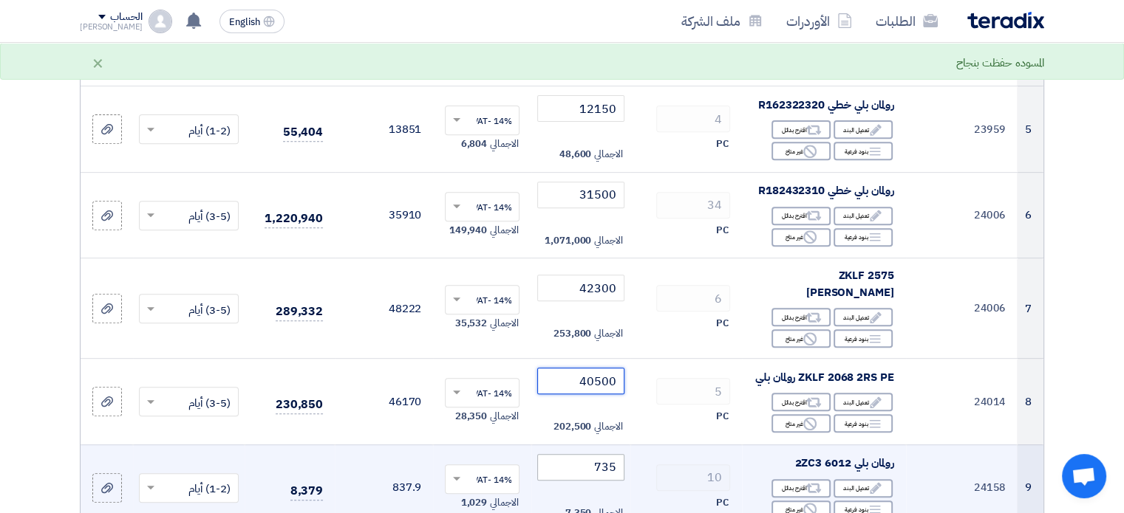
type input "40500"
click at [606, 454] on input "735" at bounding box center [580, 467] width 86 height 27
paste input "11"
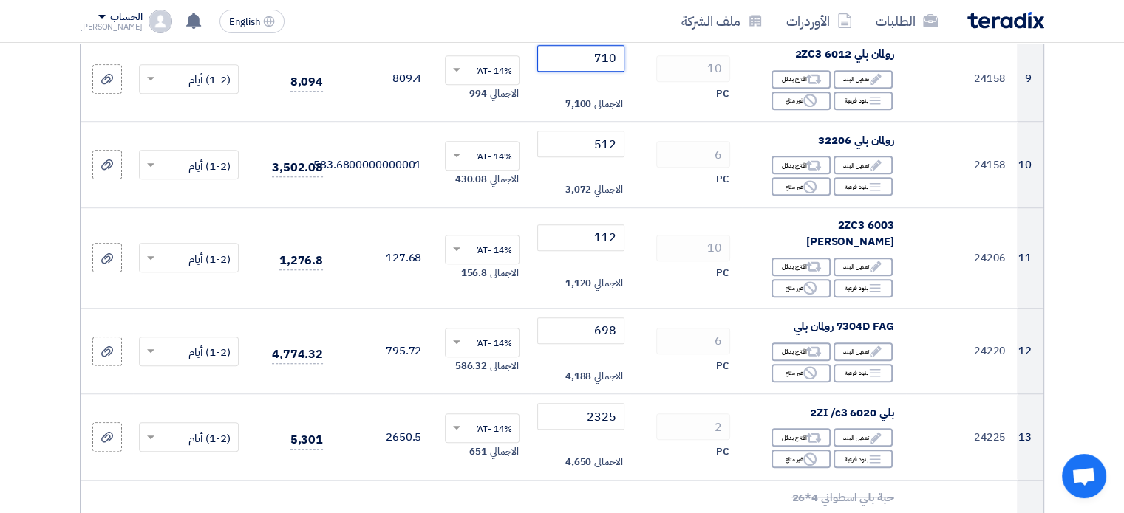
scroll to position [996, 0]
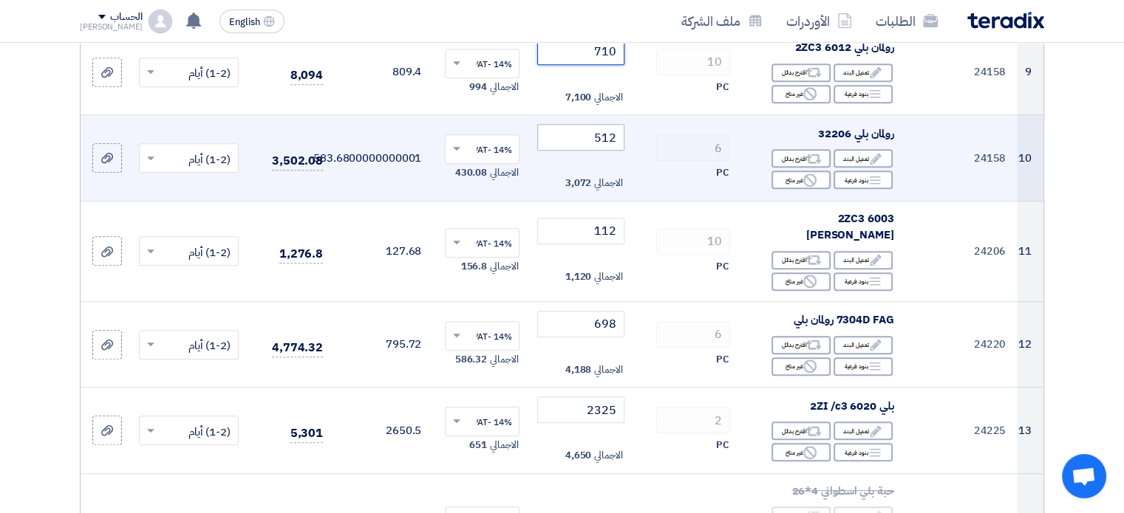
type input "710"
click at [607, 124] on input "512" at bounding box center [580, 137] width 86 height 27
paste input "495"
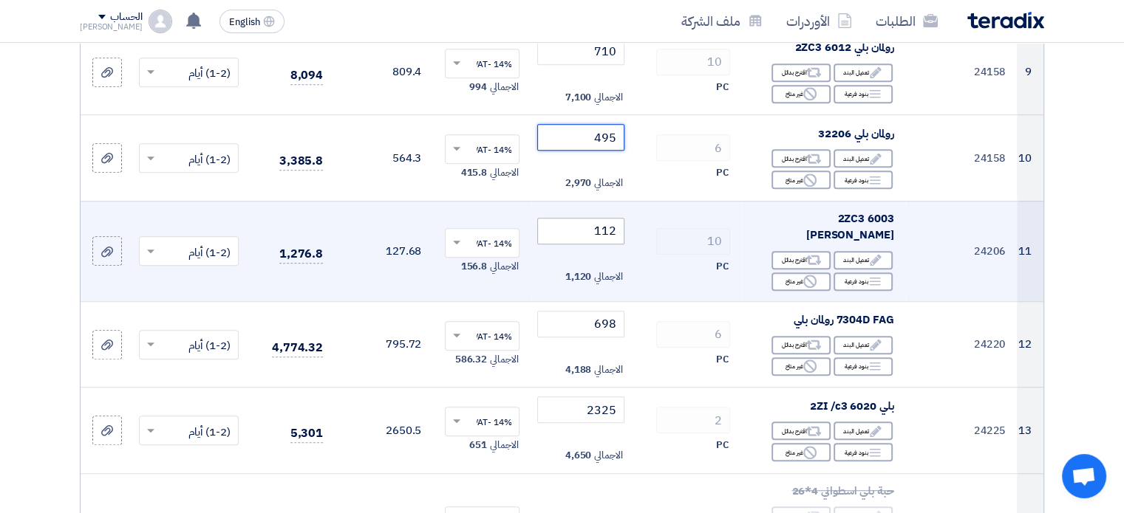
type input "495"
click at [604, 218] on input "112" at bounding box center [580, 231] width 86 height 27
paste input "08"
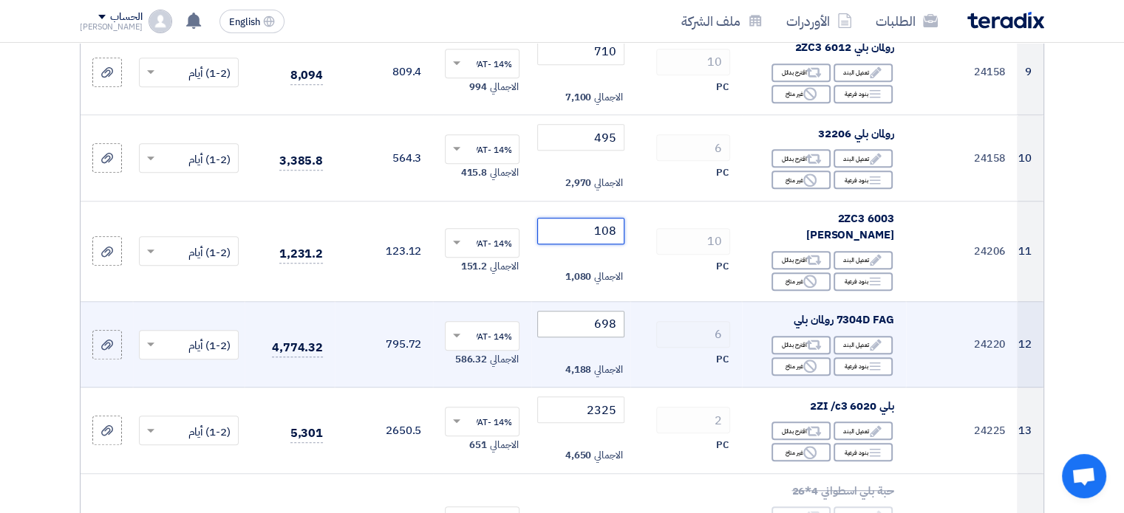
type input "108"
click at [601, 311] on input "698" at bounding box center [580, 324] width 86 height 27
paste input "75"
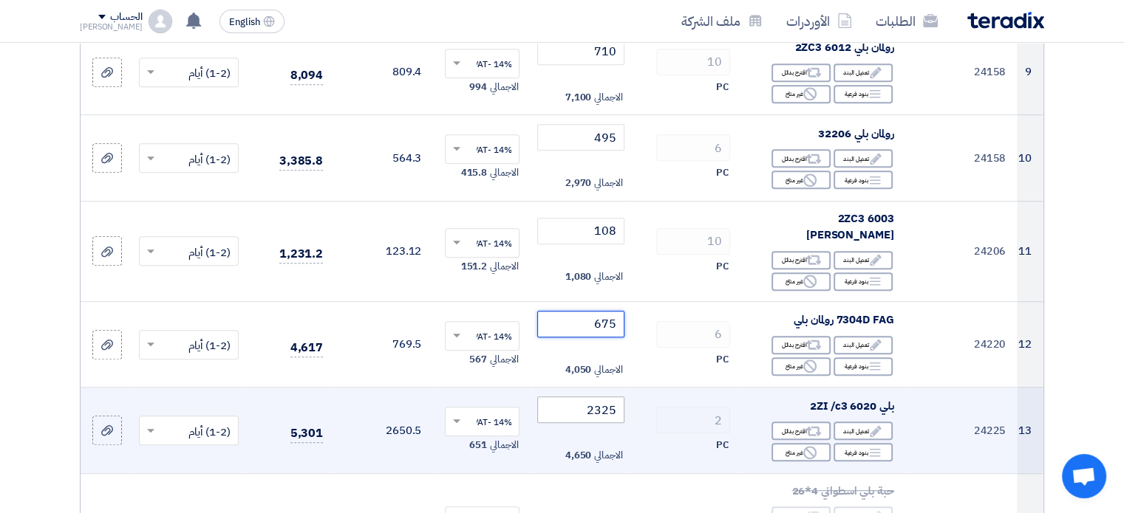
type input "675"
click at [601, 397] on input "2325" at bounding box center [580, 410] width 86 height 27
click at [607, 397] on input "2325" at bounding box center [580, 410] width 86 height 27
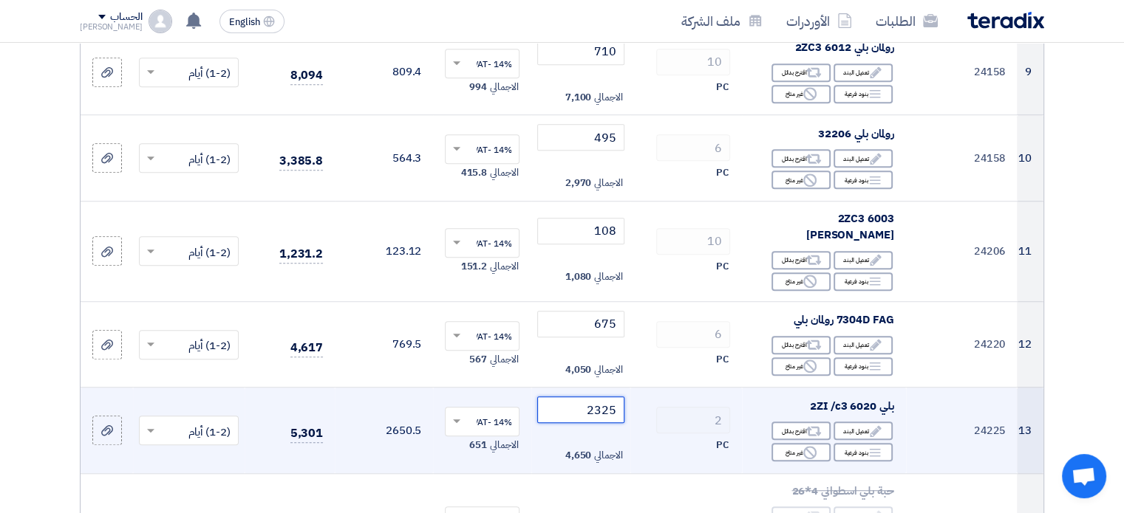
click at [607, 397] on input "2325" at bounding box center [580, 410] width 86 height 27
type input "2323"
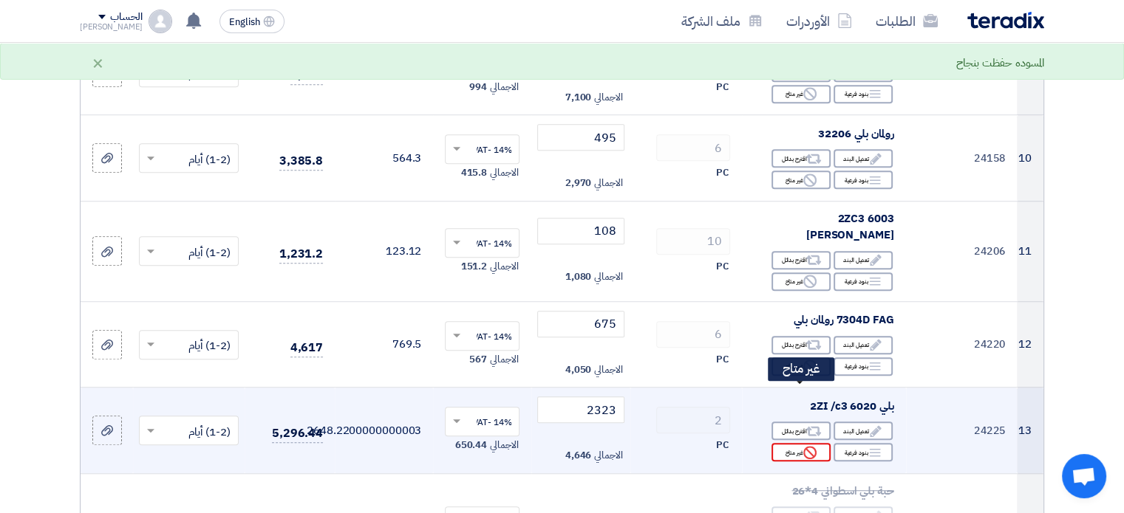
click at [793, 443] on div "Reject غير متاح" at bounding box center [800, 452] width 59 height 18
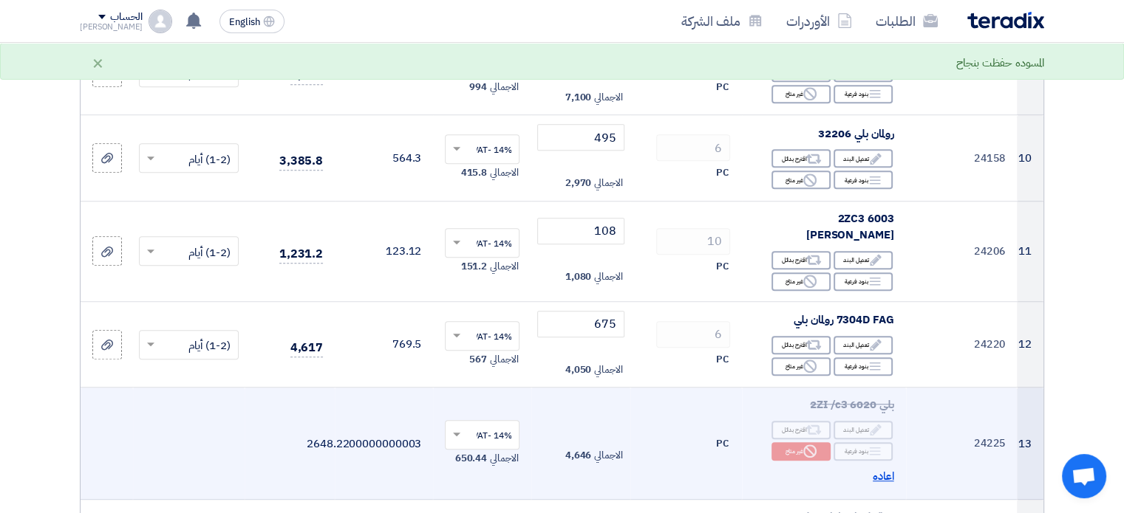
click at [875, 468] on span "اعاده" at bounding box center [883, 476] width 21 height 17
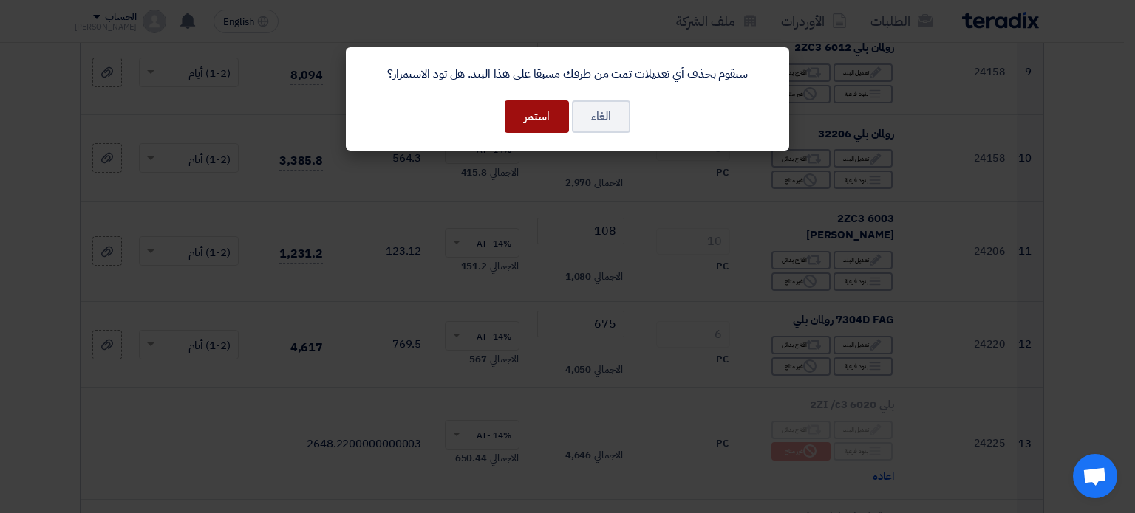
click at [544, 112] on button "استمر" at bounding box center [537, 116] width 64 height 33
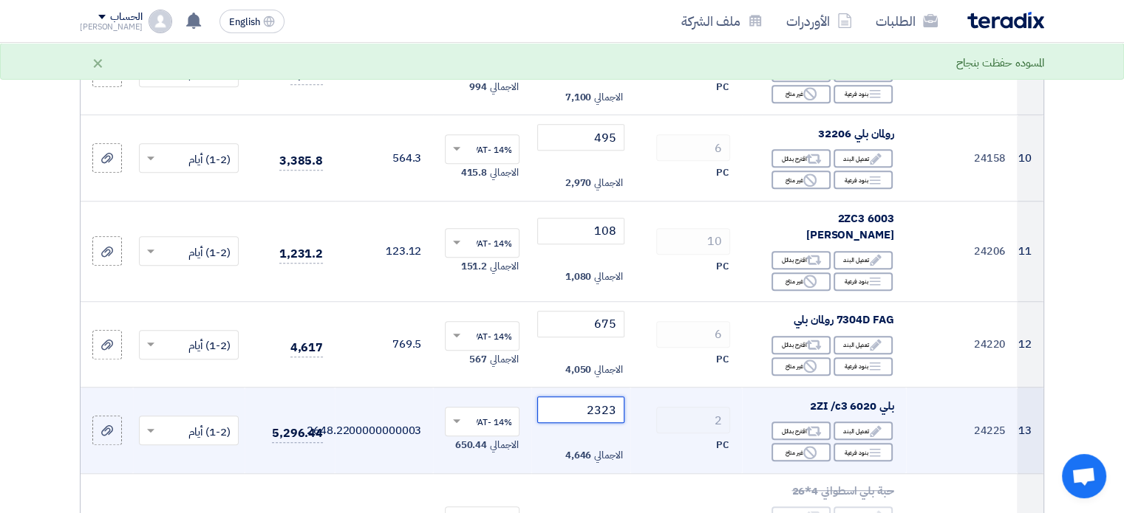
click at [600, 397] on input "2323" at bounding box center [580, 410] width 86 height 27
click at [600, 397] on input "2321" at bounding box center [580, 410] width 86 height 27
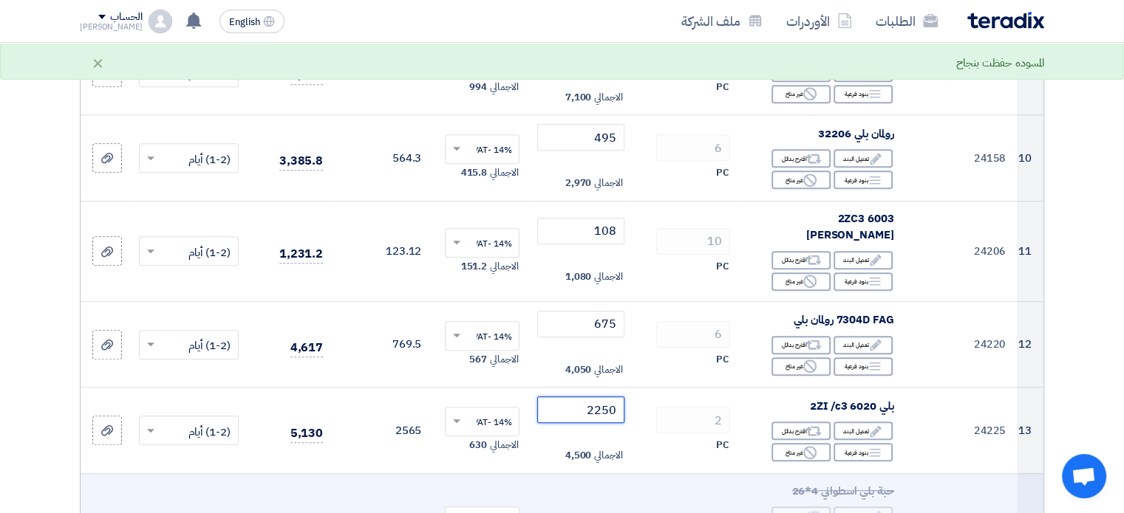
type input "2250"
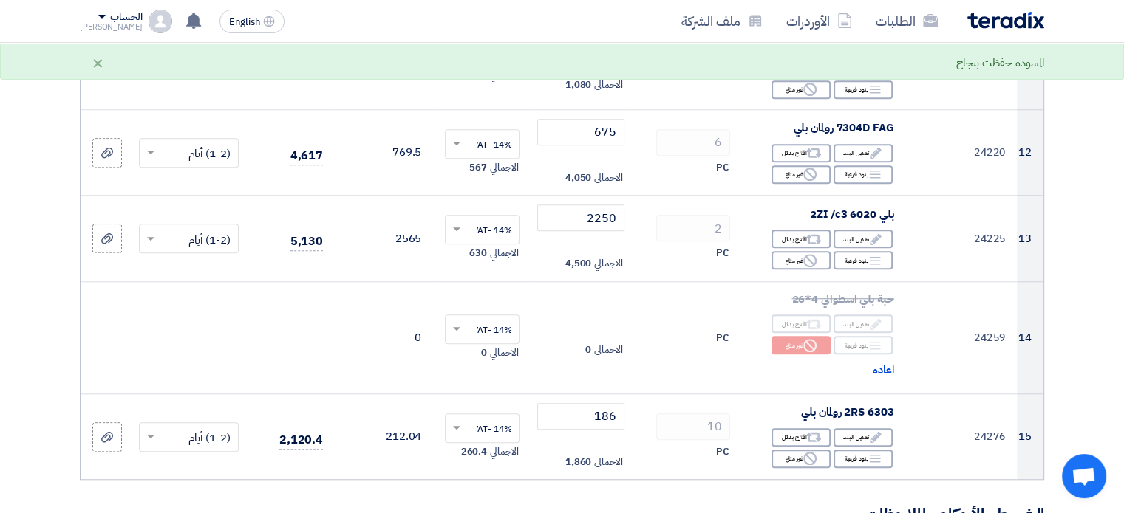
scroll to position [1232, 0]
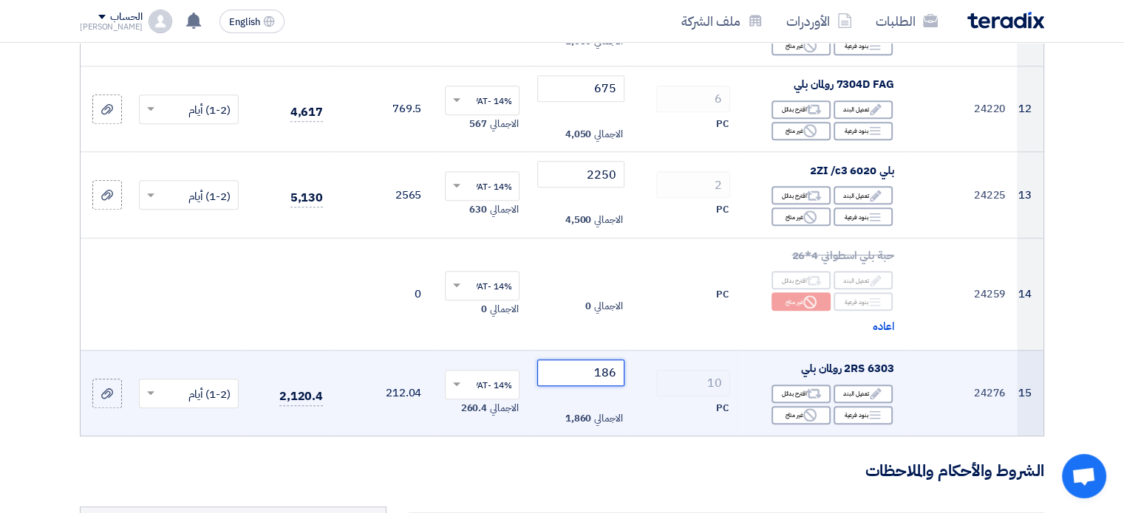
click at [611, 360] on input "186" at bounding box center [580, 373] width 86 height 27
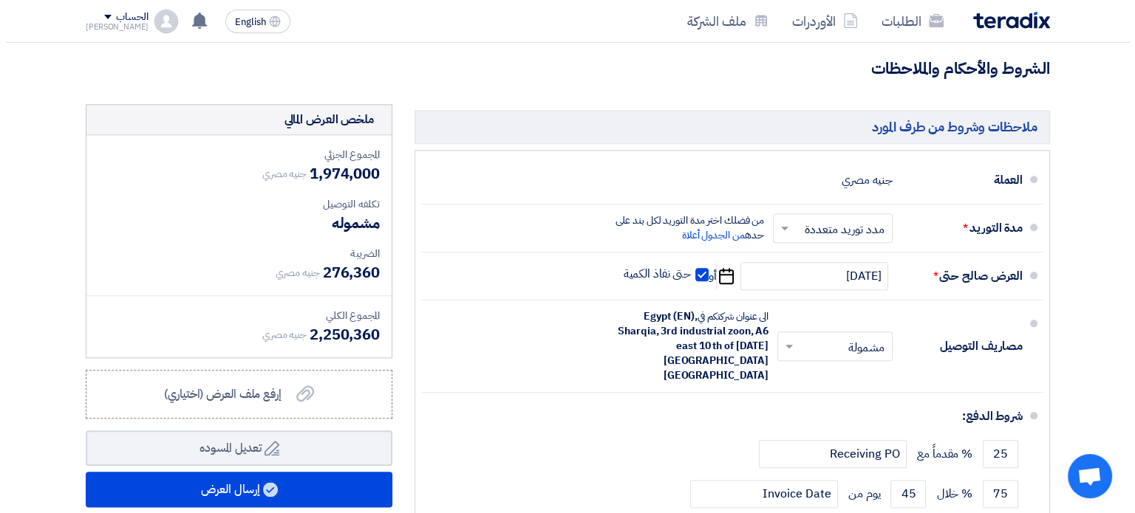
scroll to position [1637, 0]
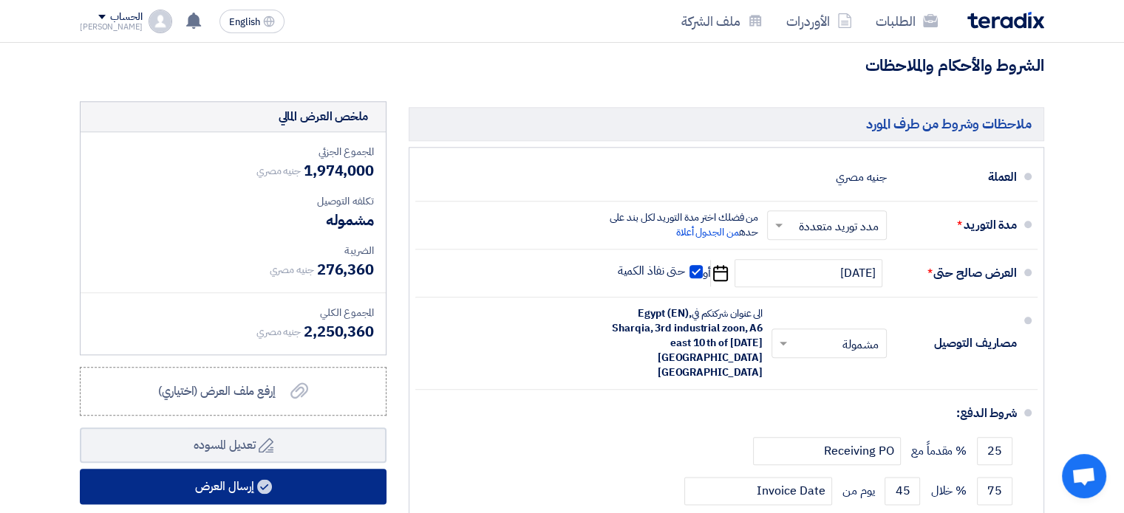
type input "180"
click at [322, 469] on button "إرسال العرض" at bounding box center [233, 486] width 307 height 35
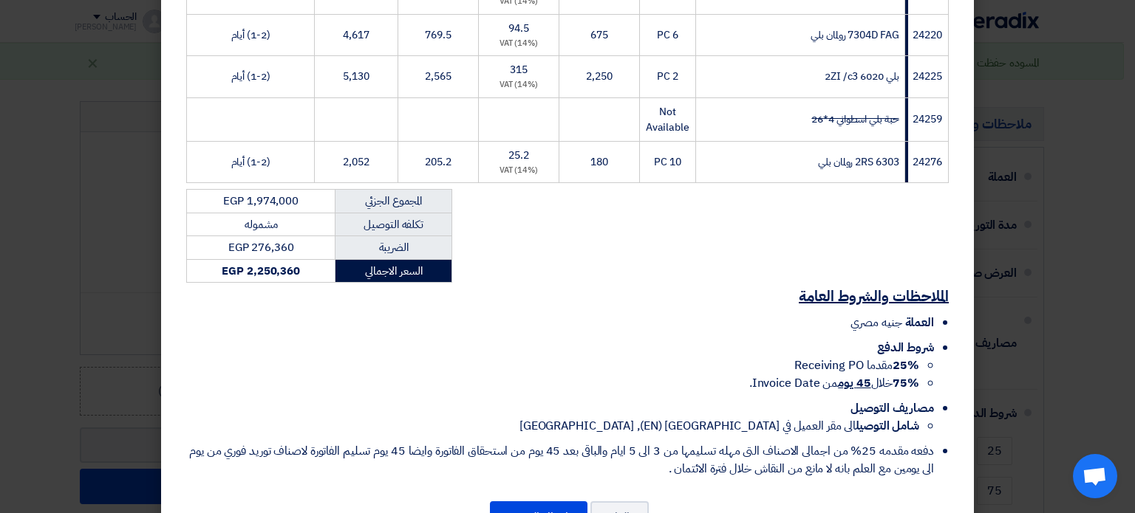
scroll to position [780, 0]
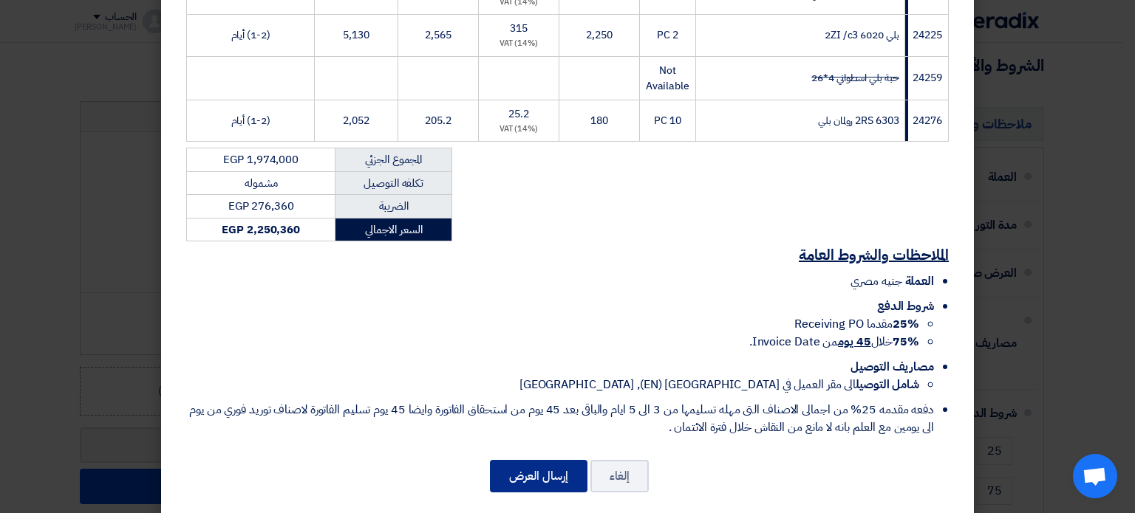
click at [533, 460] on button "إرسال العرض" at bounding box center [539, 476] width 98 height 33
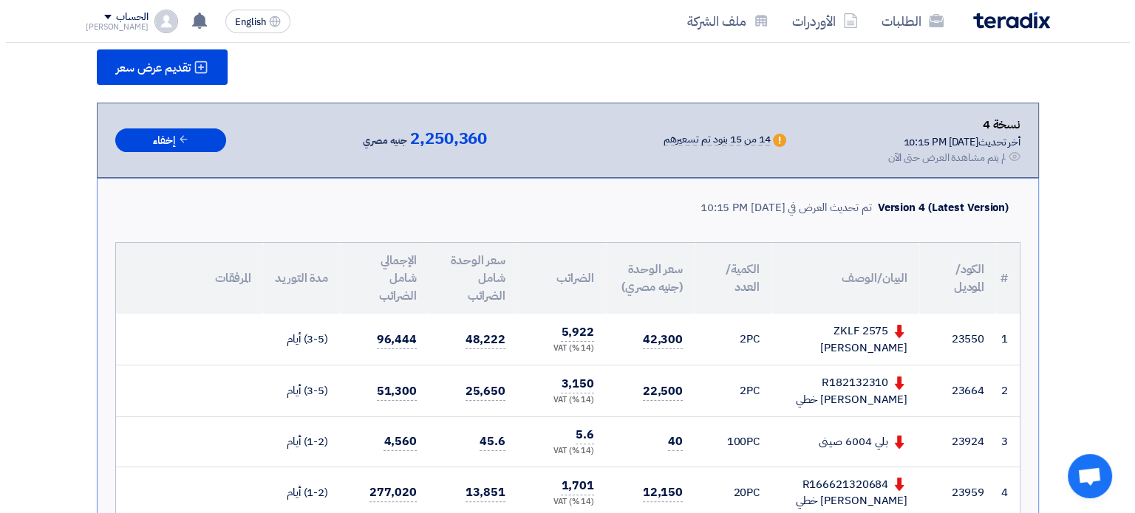
scroll to position [205, 0]
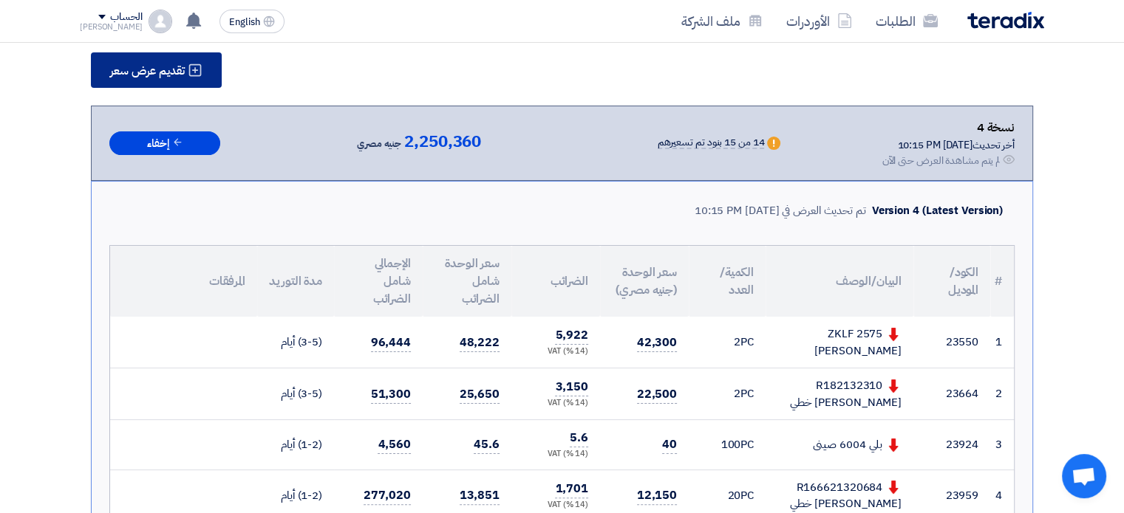
click at [145, 70] on span "تقديم عرض سعر" at bounding box center [147, 71] width 75 height 12
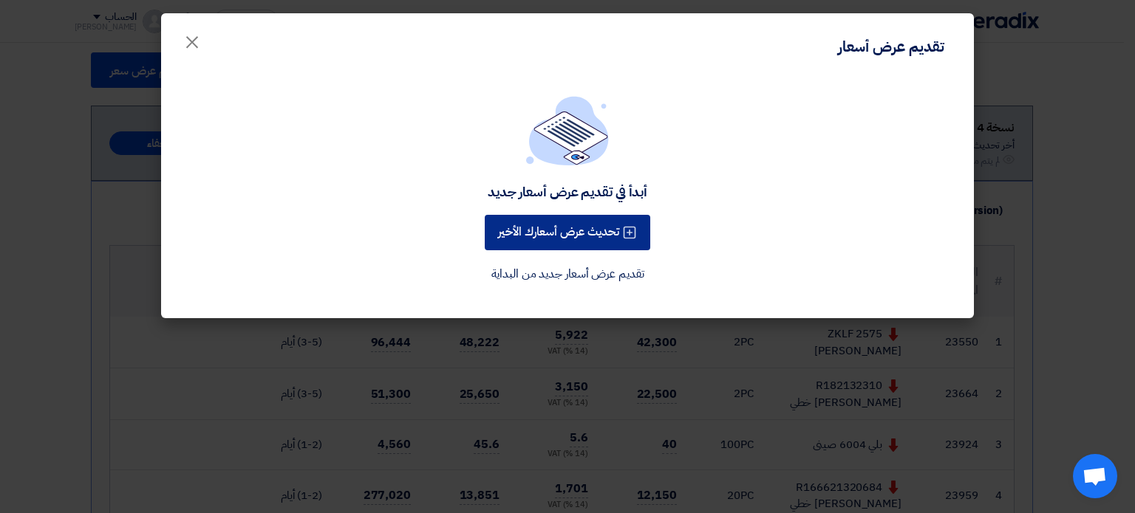
click at [579, 230] on button "تحديث عرض أسعارك الأخير" at bounding box center [567, 232] width 165 height 35
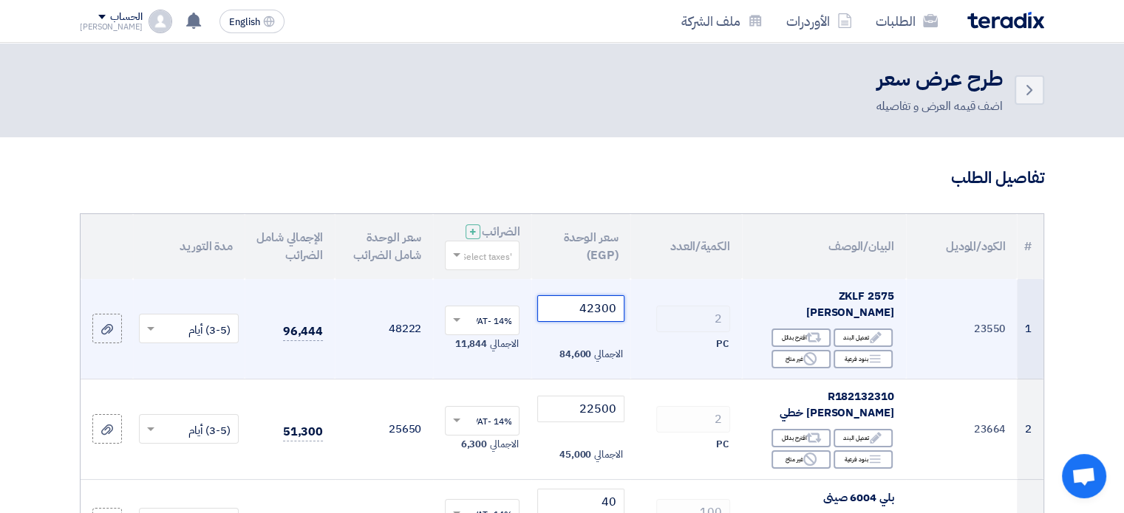
click at [596, 298] on input "42300" at bounding box center [580, 309] width 86 height 27
paste input "042"
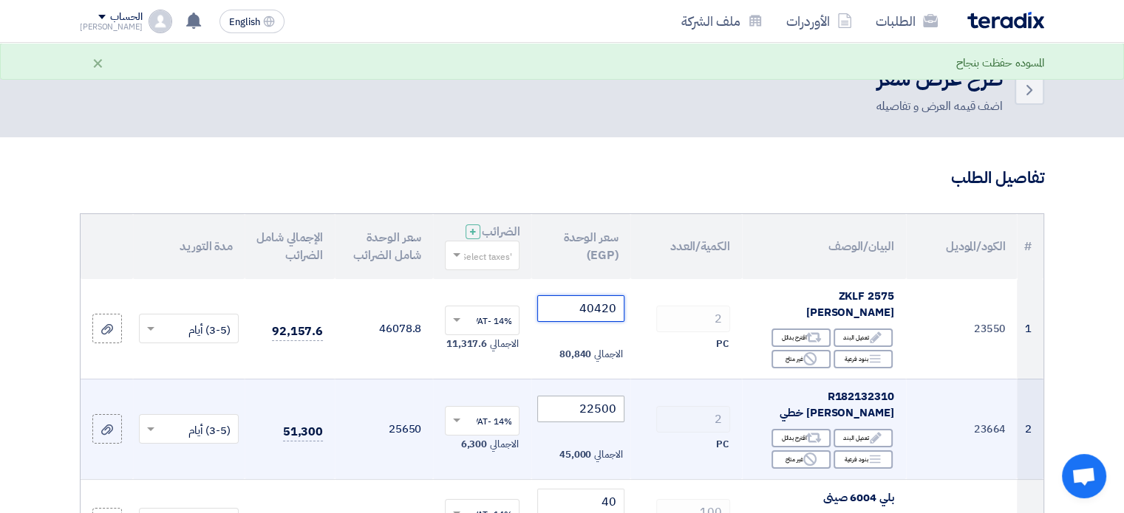
type input "40420"
click at [599, 396] on input "22500" at bounding box center [580, 409] width 86 height 27
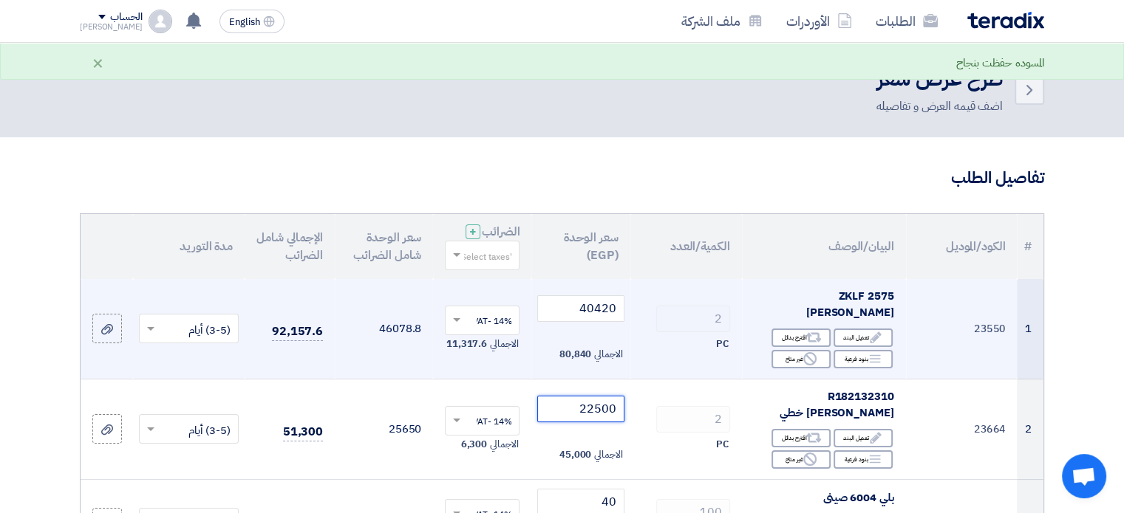
paste input "1"
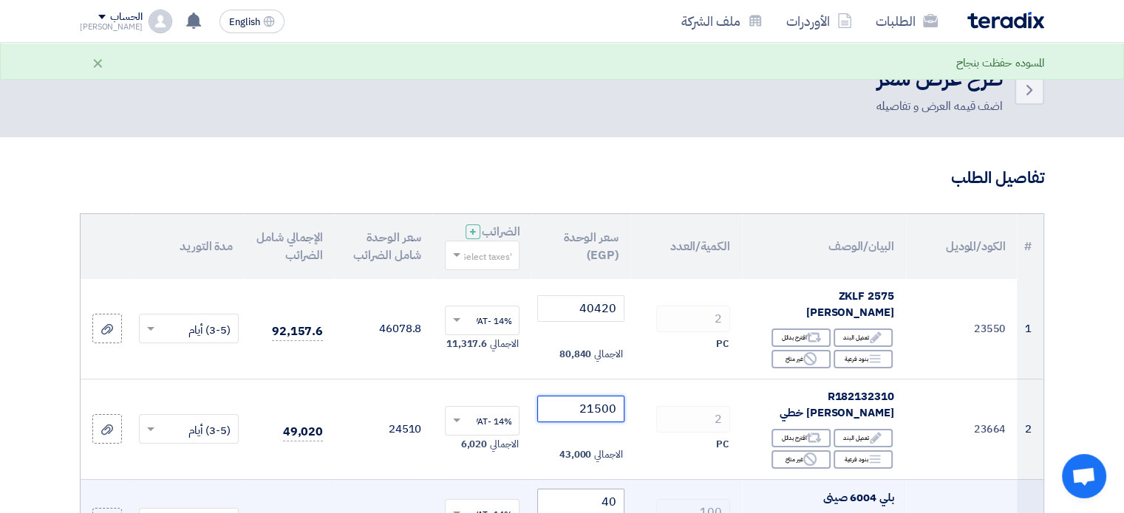
type input "21500"
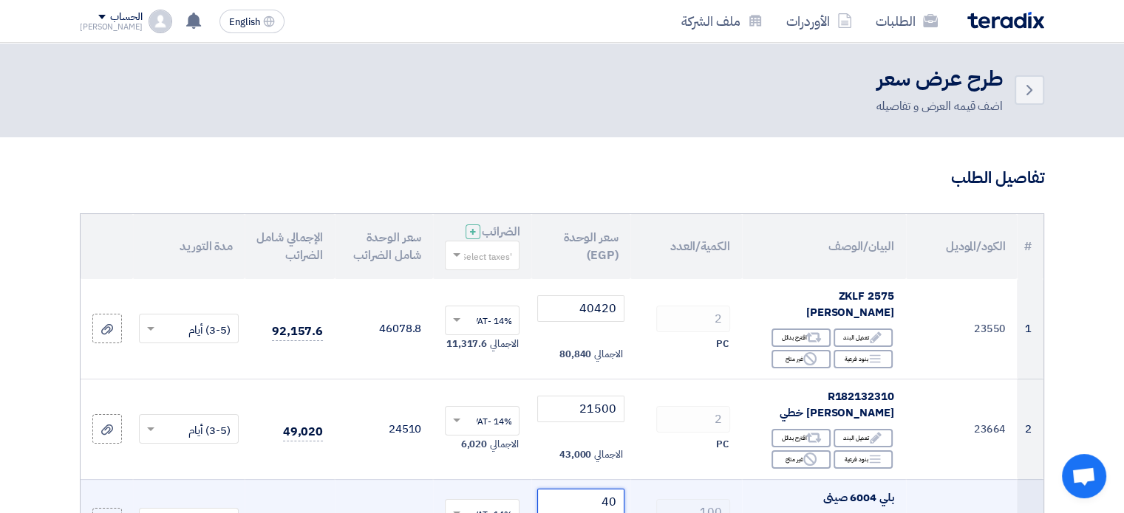
click at [609, 489] on input "40" at bounding box center [580, 502] width 86 height 27
paste input "39"
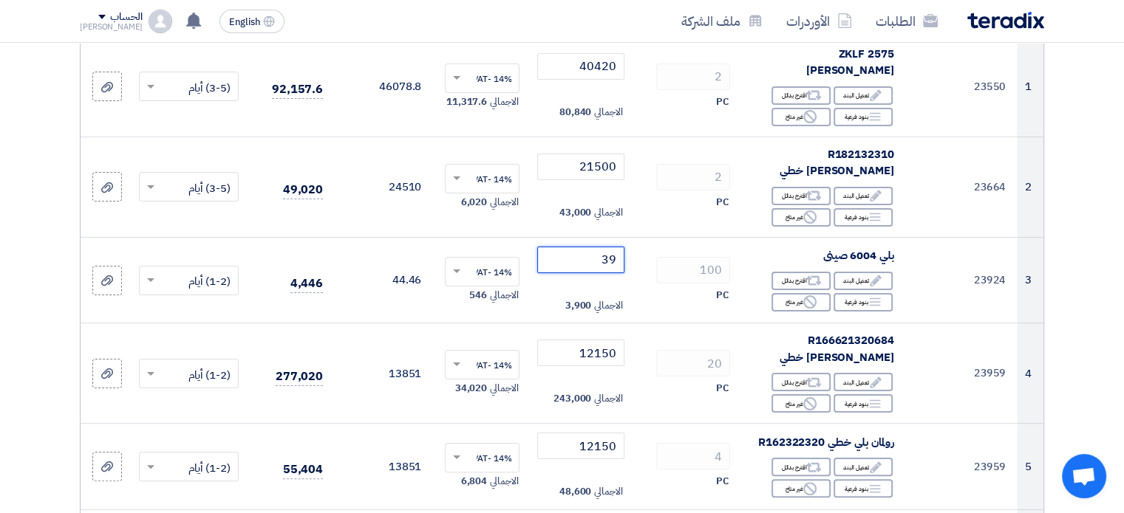
scroll to position [245, 0]
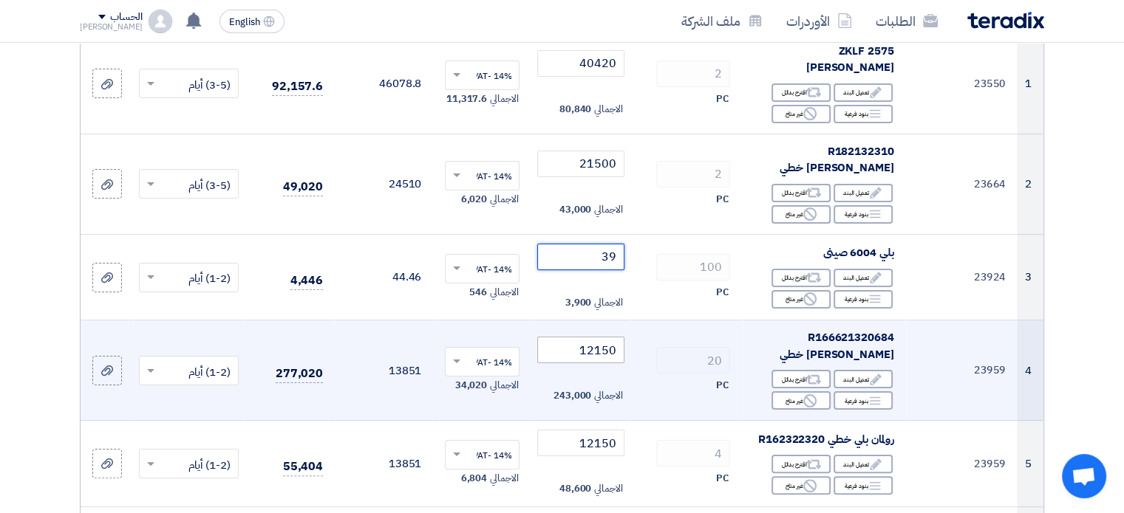
type input "39"
click at [590, 337] on input "12150" at bounding box center [580, 350] width 86 height 27
click at [598, 337] on input "12150" at bounding box center [580, 350] width 86 height 27
paste input "161"
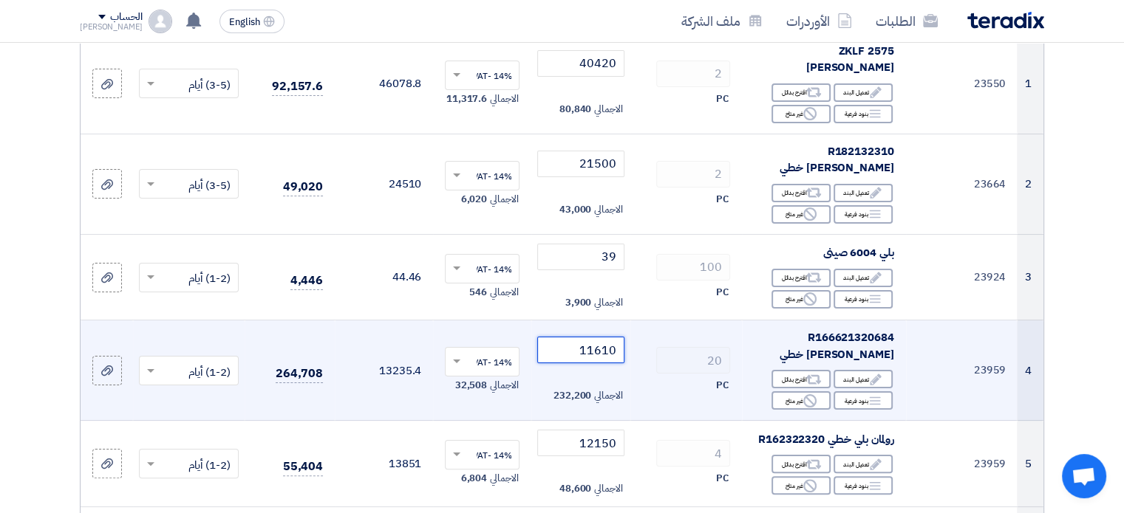
type input "11610"
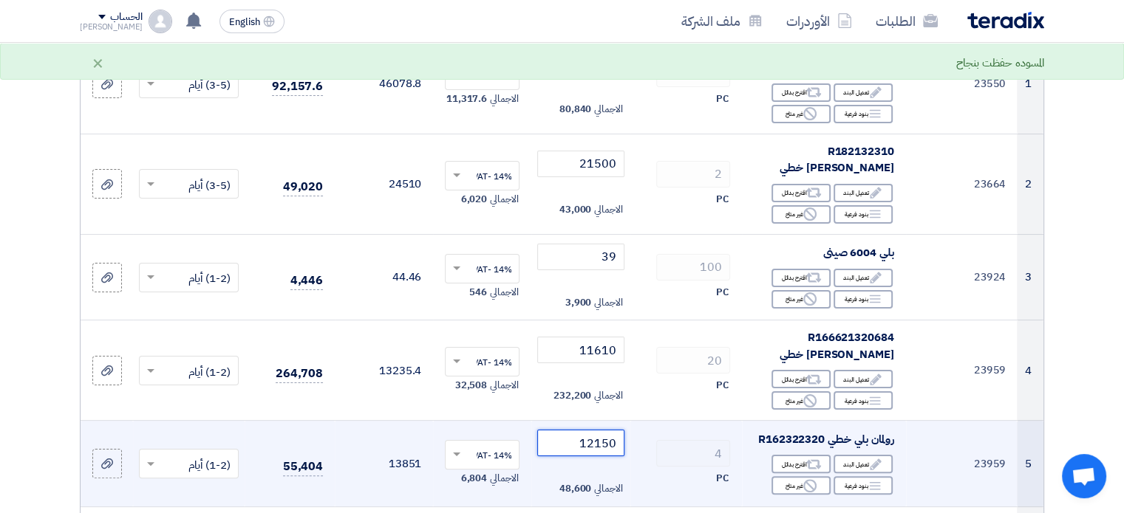
click at [593, 430] on input "12150" at bounding box center [580, 443] width 86 height 27
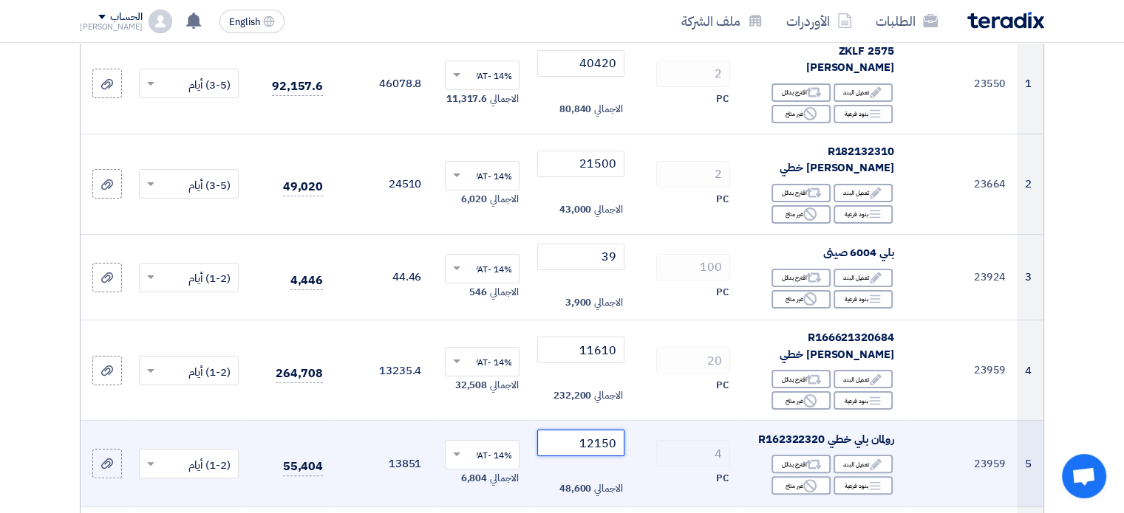
paste input "161"
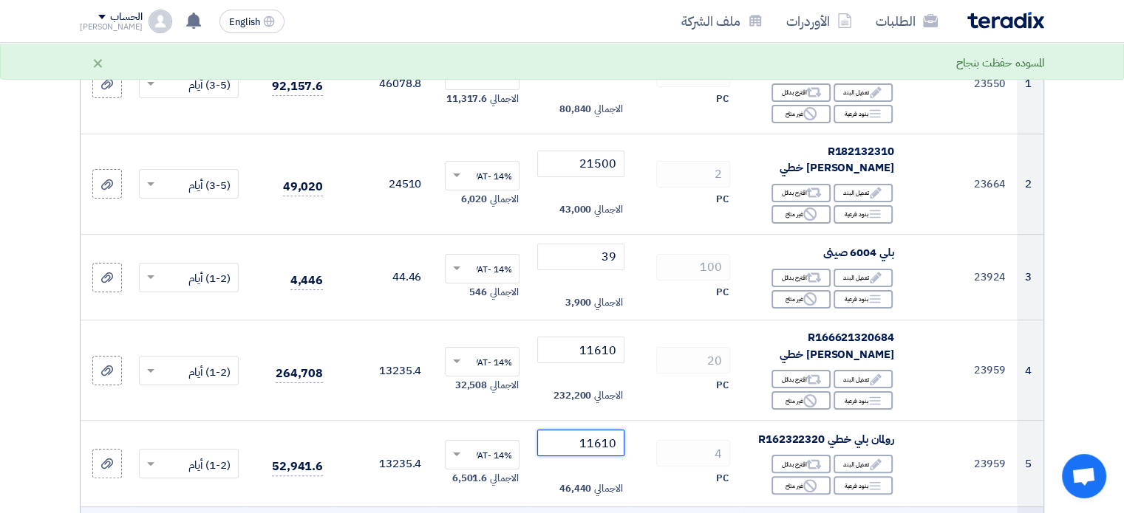
type input "11610"
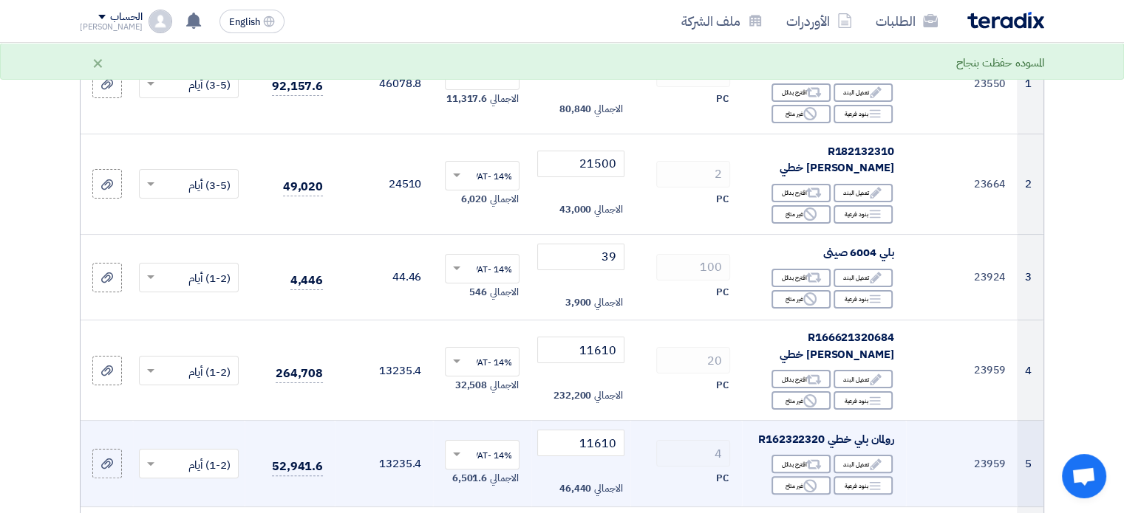
click at [609, 446] on td "11610 الاجمالي 46,440" at bounding box center [580, 464] width 98 height 86
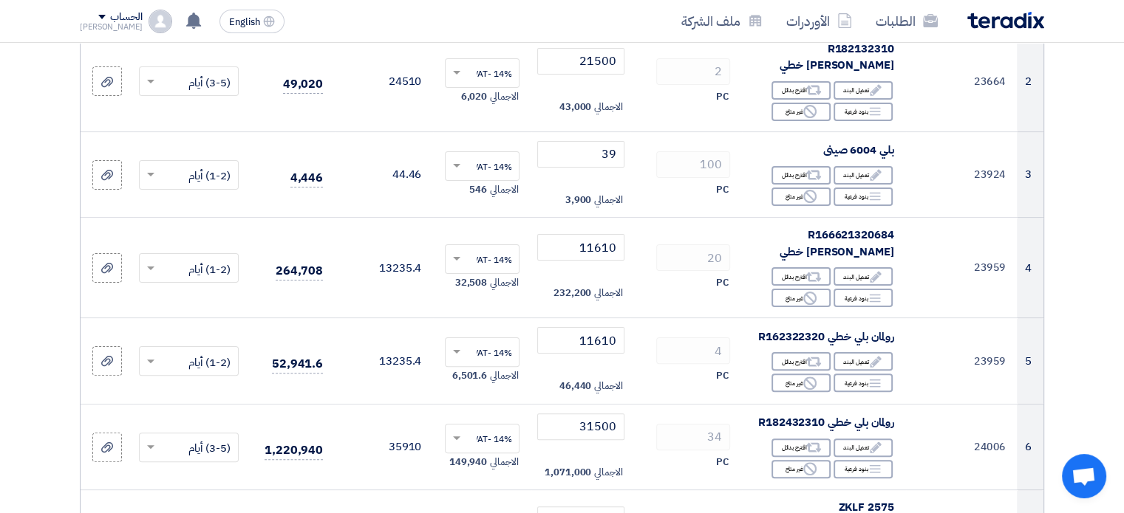
scroll to position [351, 0]
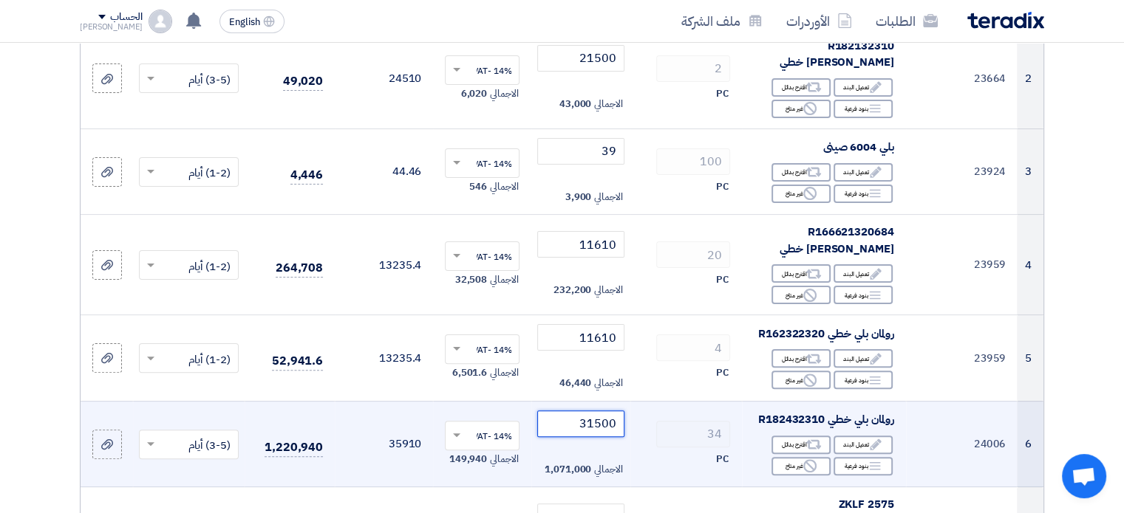
click at [607, 411] on input "31500" at bounding box center [580, 424] width 86 height 27
paste input "01"
type input "30100"
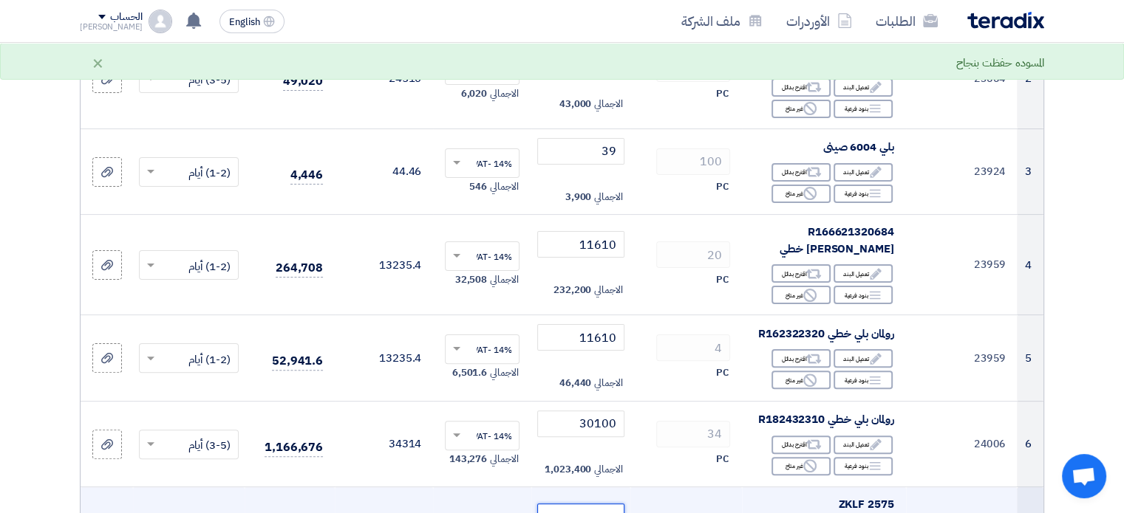
click at [605, 504] on input "42300" at bounding box center [580, 517] width 86 height 27
paste input "042"
type input "40420"
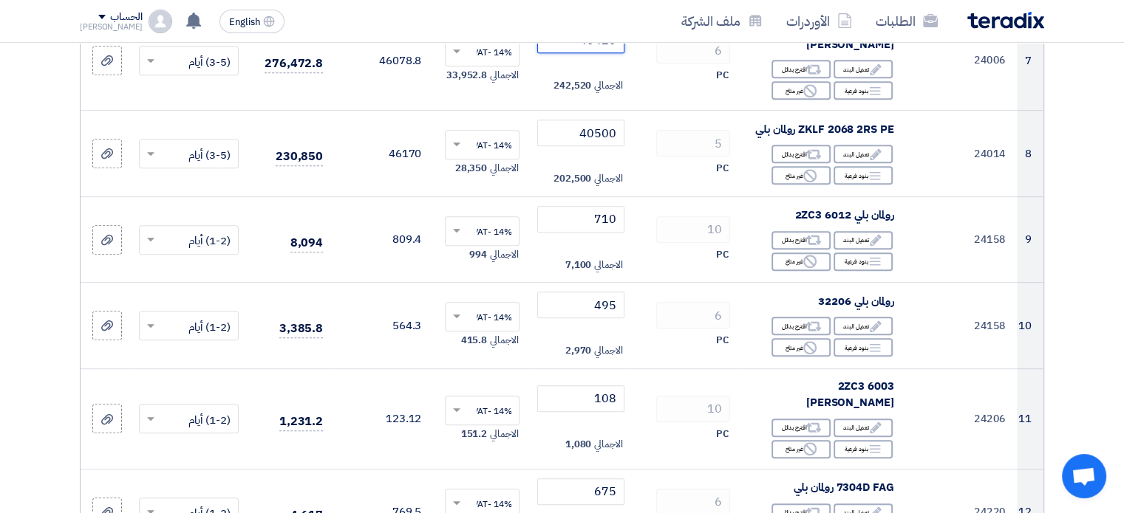
scroll to position [831, 0]
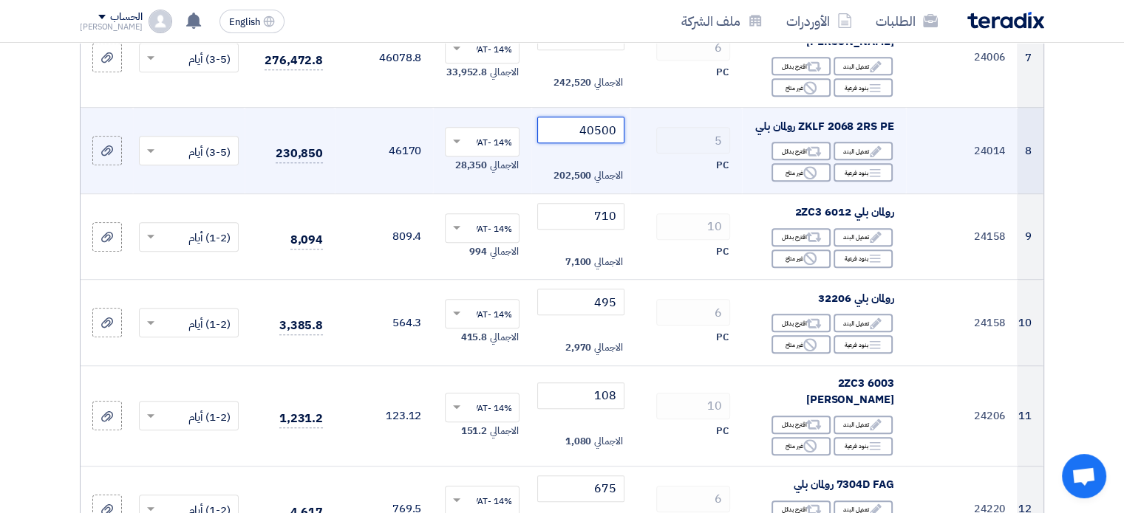
click at [611, 117] on input "40500" at bounding box center [580, 130] width 86 height 27
paste input "387"
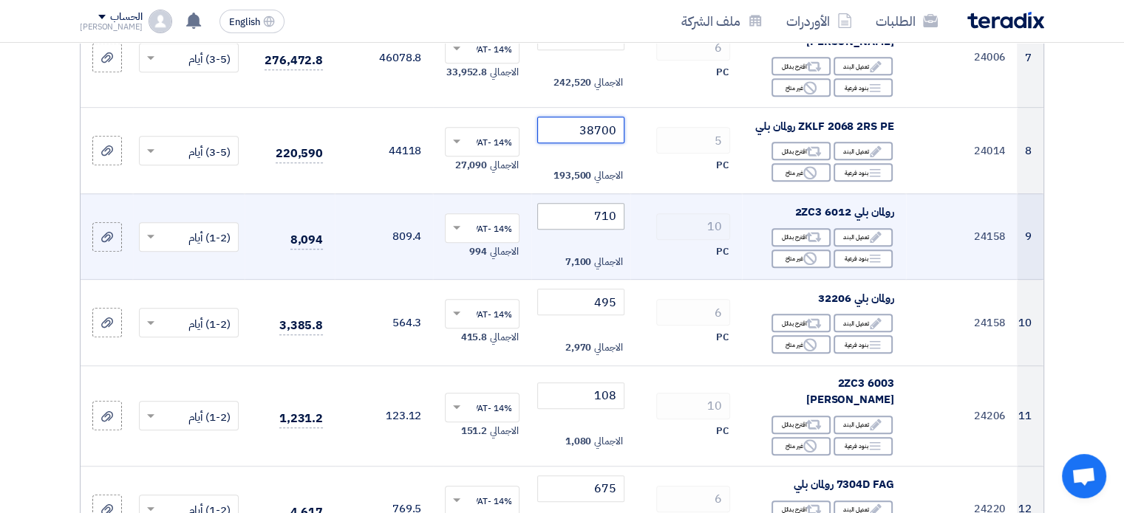
type input "38700"
click at [607, 203] on input "710" at bounding box center [580, 216] width 86 height 27
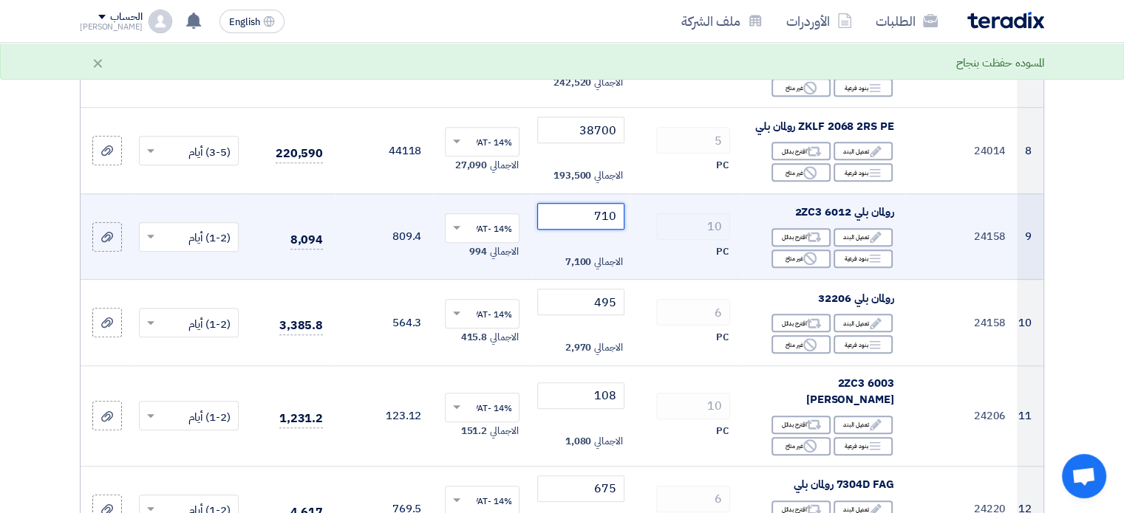
paste input "679"
type input "679"
click at [583, 232] on td "679 الاجمالي 6,790" at bounding box center [580, 237] width 98 height 86
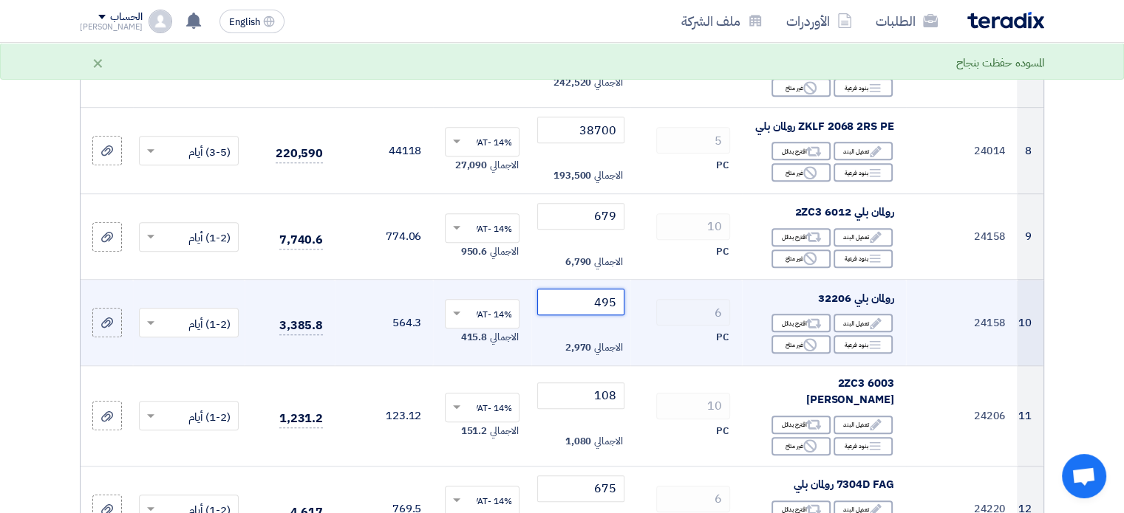
click at [610, 289] on input "495" at bounding box center [580, 302] width 86 height 27
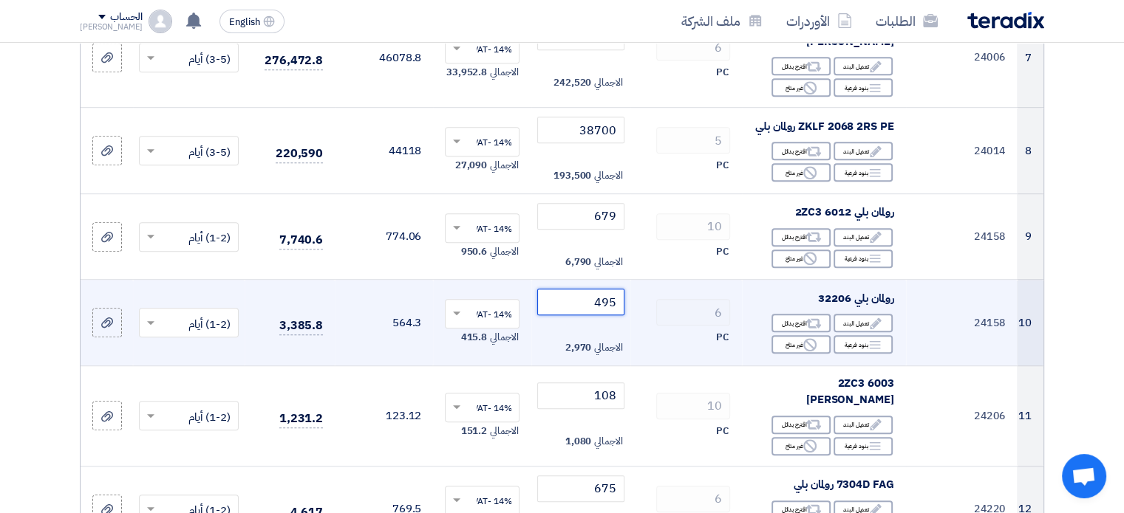
paste input "73"
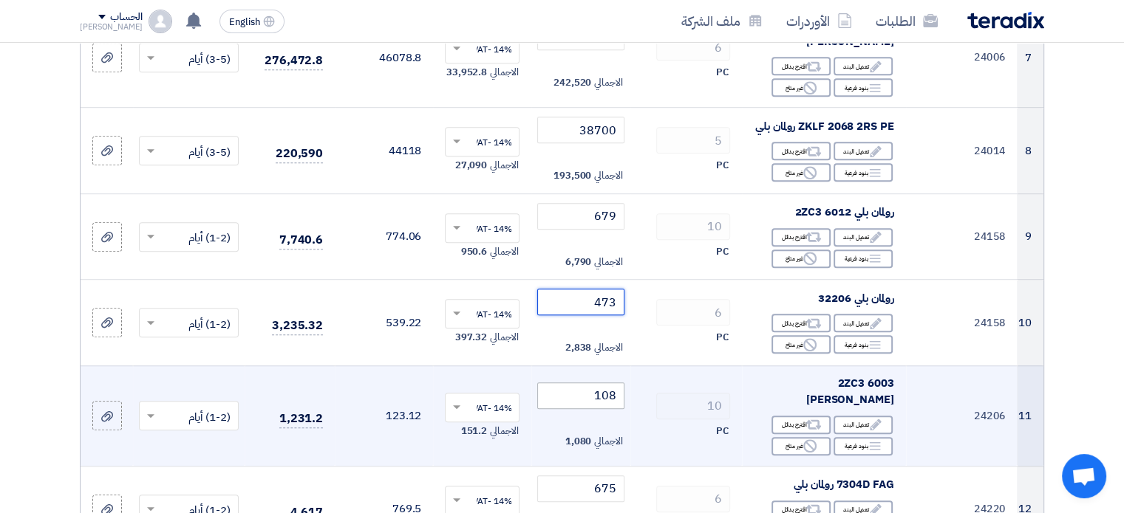
type input "473"
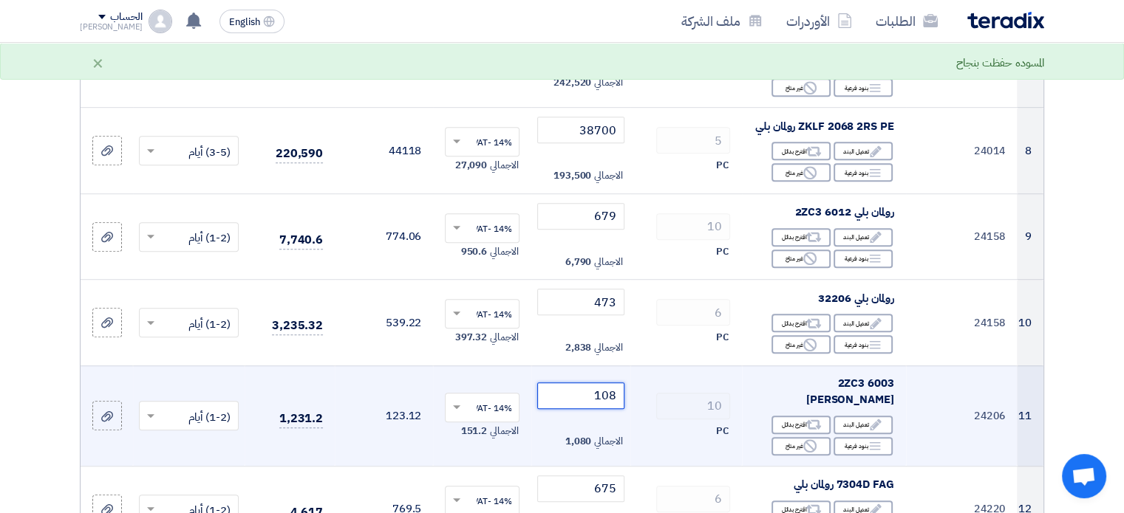
click at [602, 383] on input "108" at bounding box center [580, 396] width 86 height 27
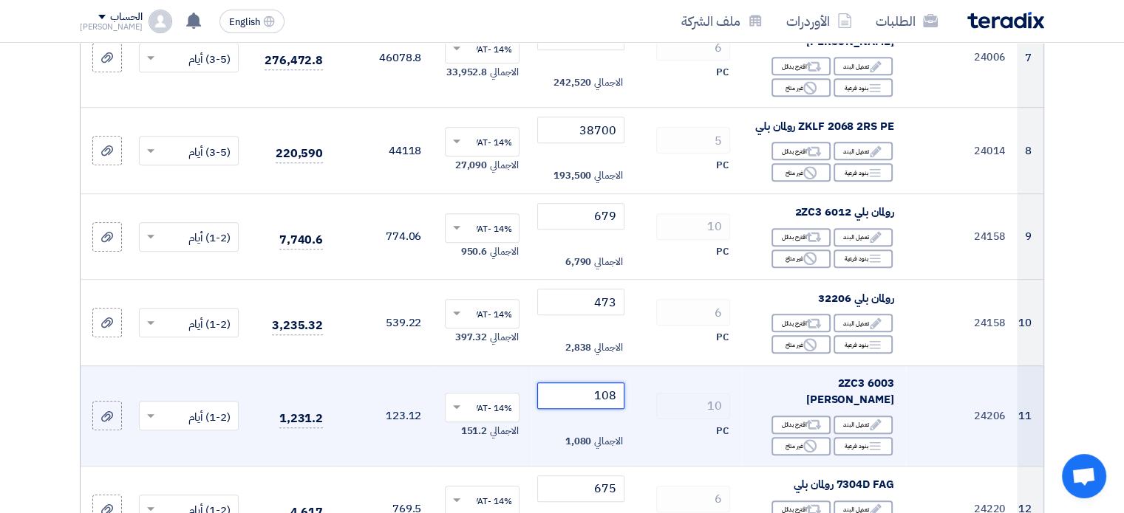
paste input "3"
type input "103"
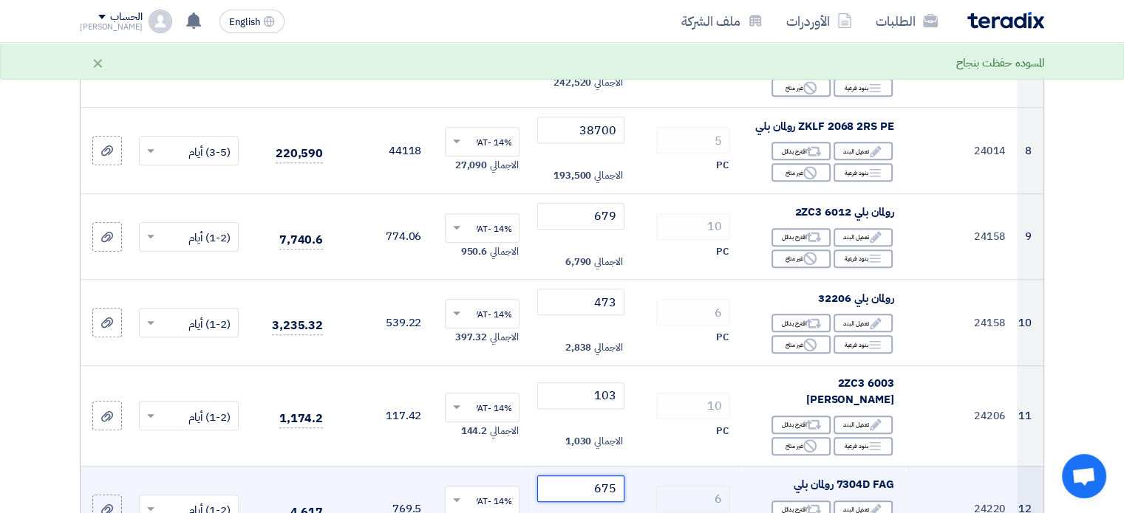
click at [601, 476] on input "675" at bounding box center [580, 489] width 86 height 27
paste input "4"
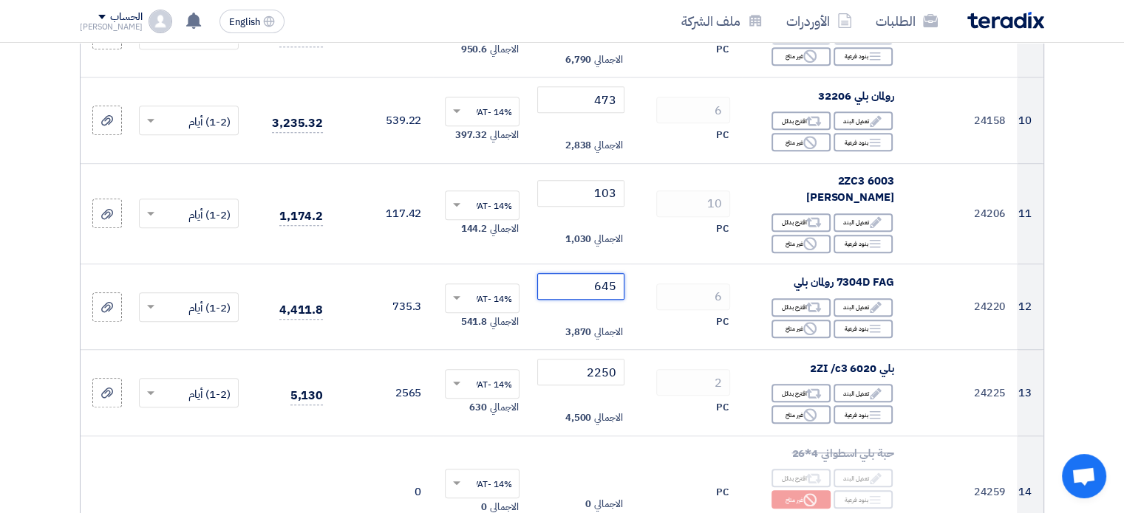
scroll to position [1055, 0]
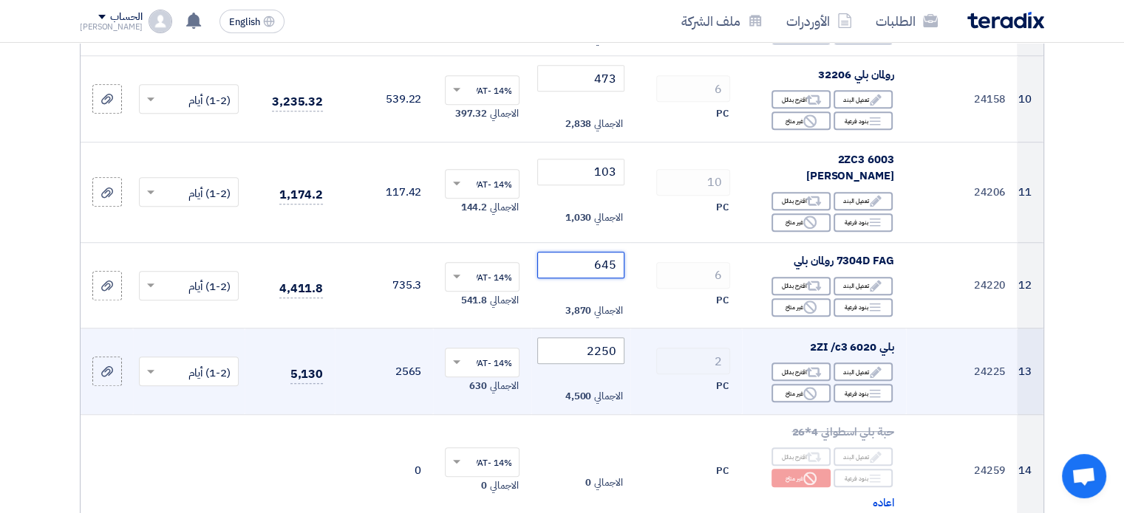
type input "645"
click at [600, 338] on input "2250" at bounding box center [580, 351] width 86 height 27
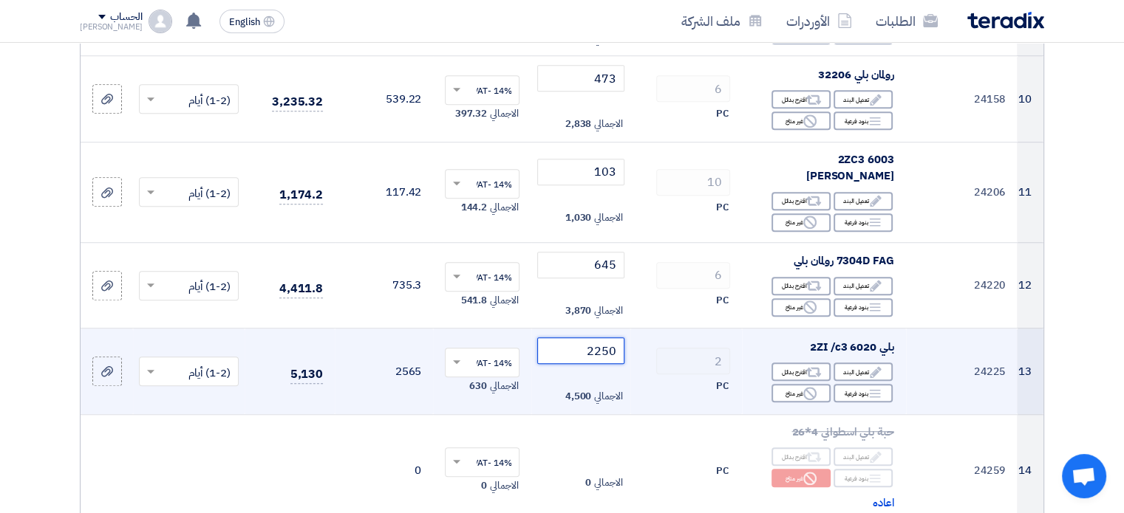
paste input "1"
type input "2150"
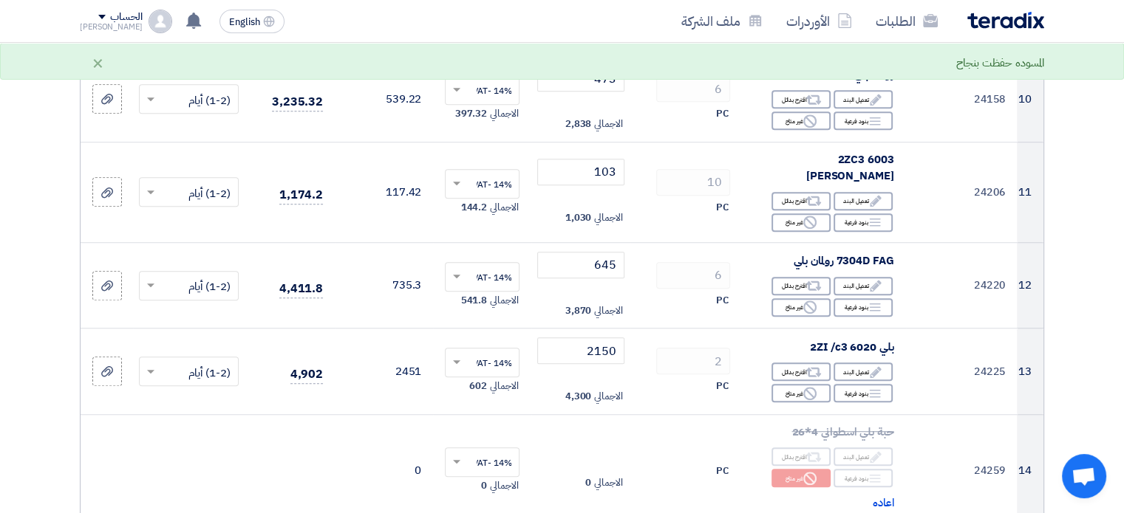
paste input "72"
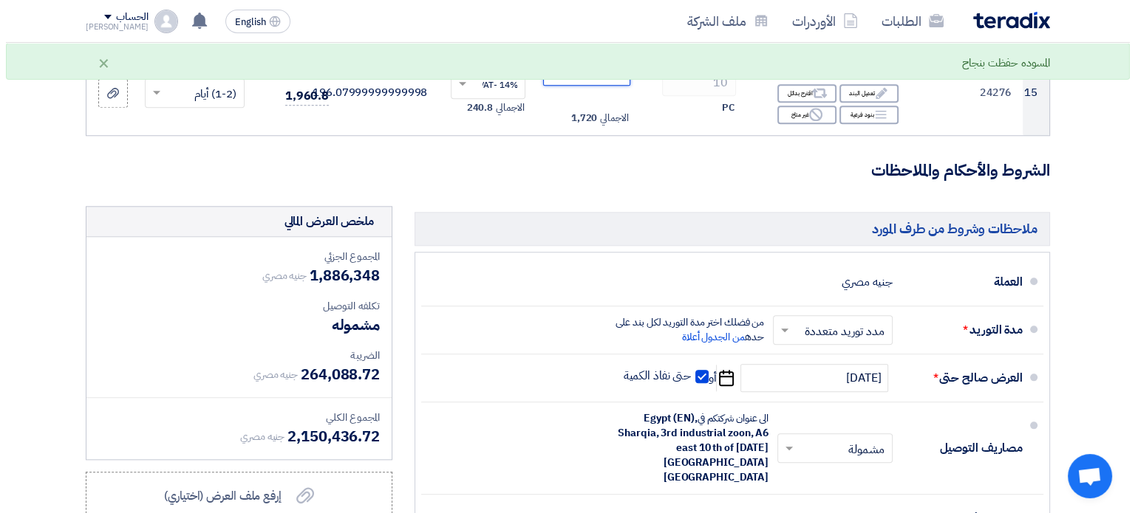
scroll to position [1579, 0]
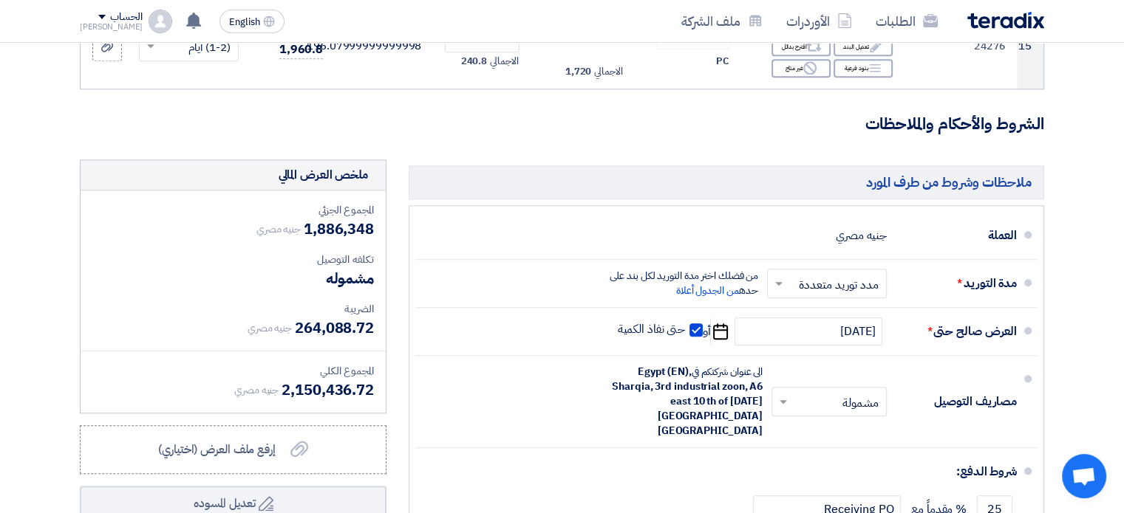
type input "172"
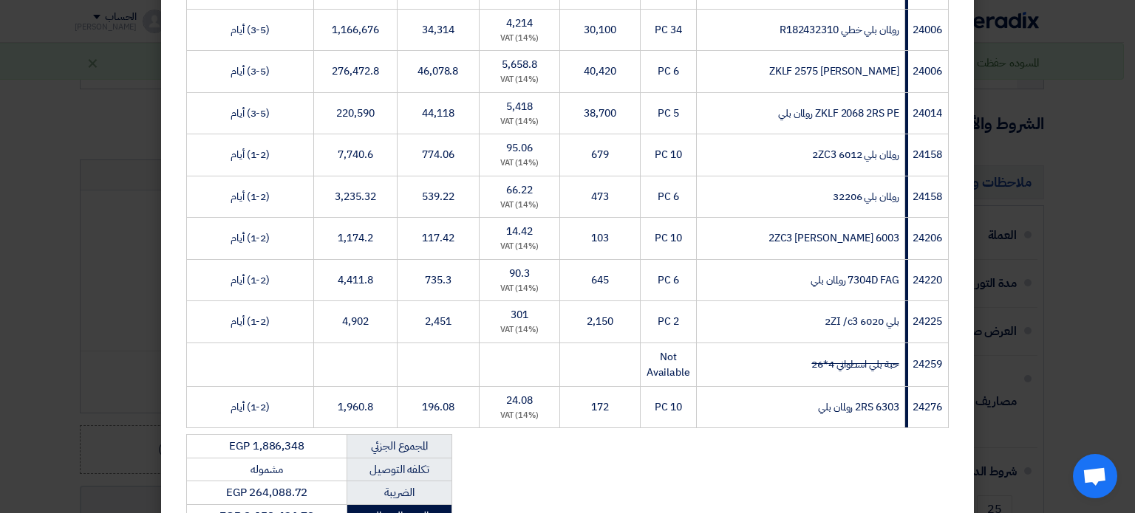
scroll to position [780, 0]
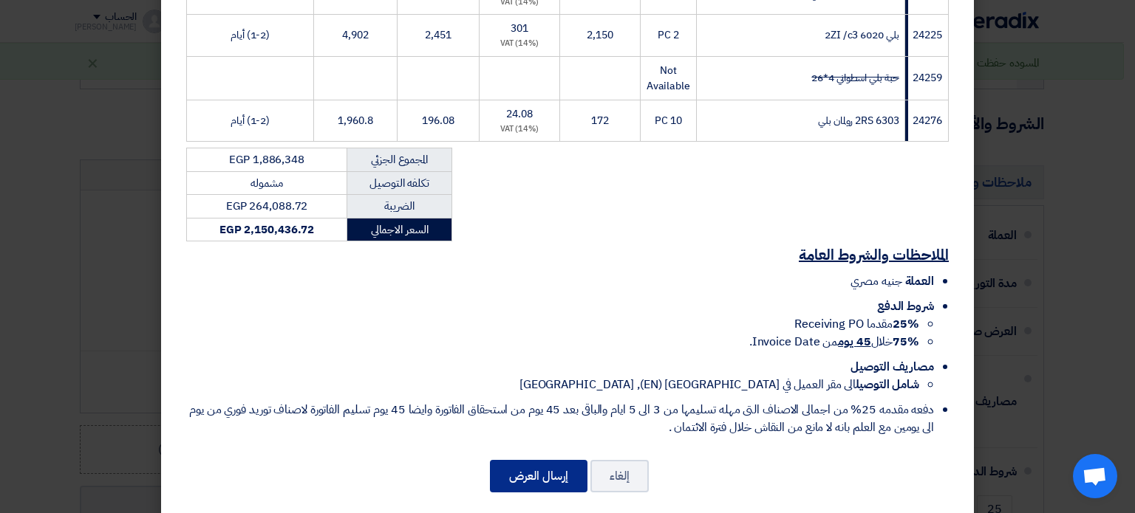
click at [514, 465] on button "إرسال العرض" at bounding box center [539, 476] width 98 height 33
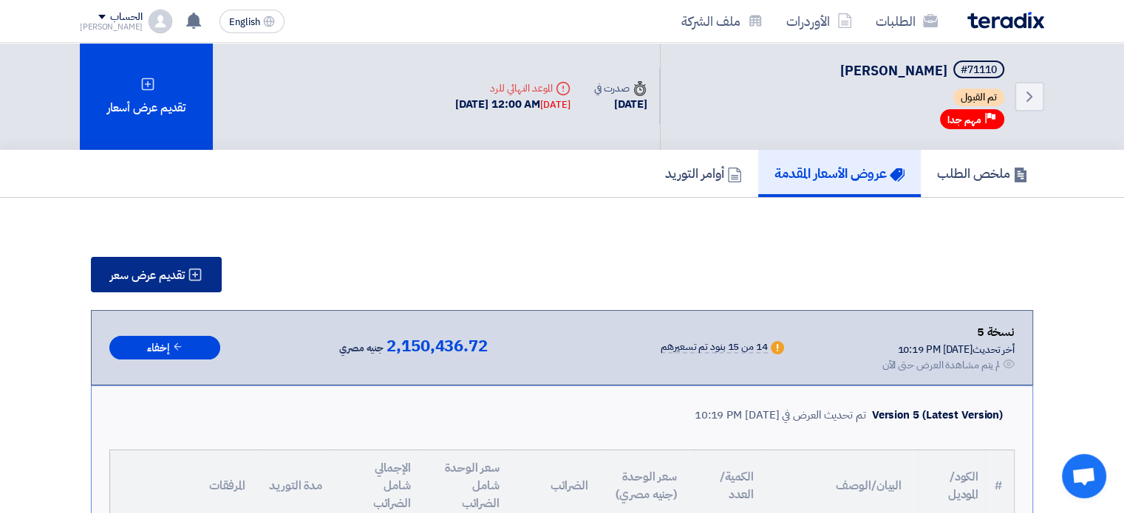
click at [160, 278] on span "تقديم عرض سعر" at bounding box center [147, 276] width 75 height 12
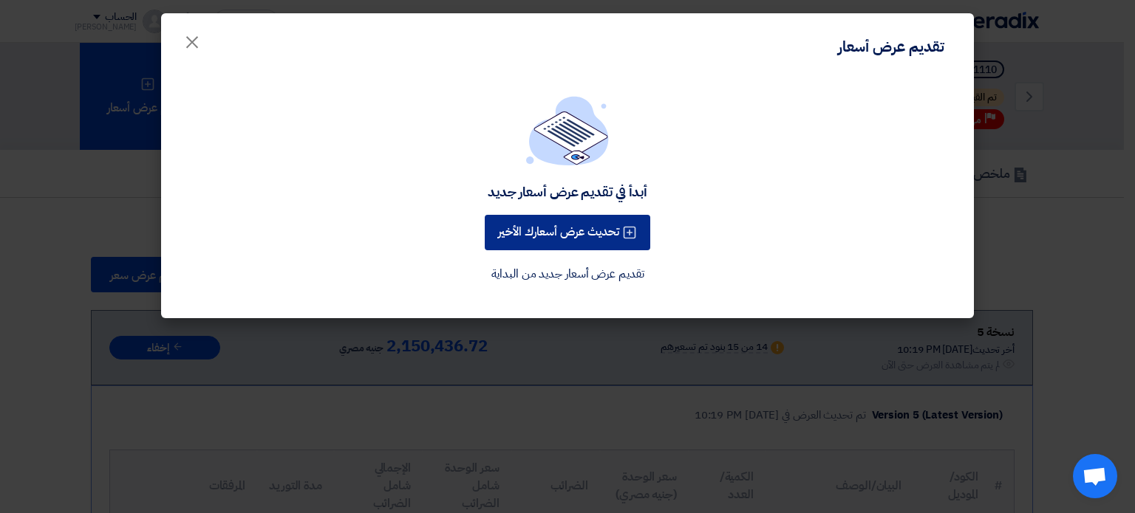
click at [545, 238] on button "تحديث عرض أسعارك الأخير" at bounding box center [567, 232] width 165 height 35
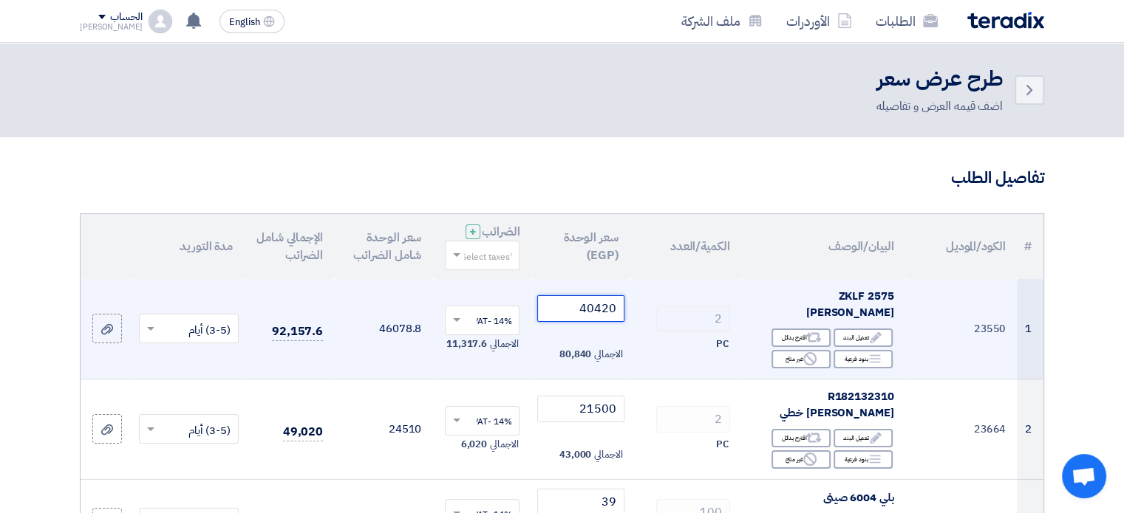
click at [597, 303] on input "40420" at bounding box center [580, 309] width 86 height 27
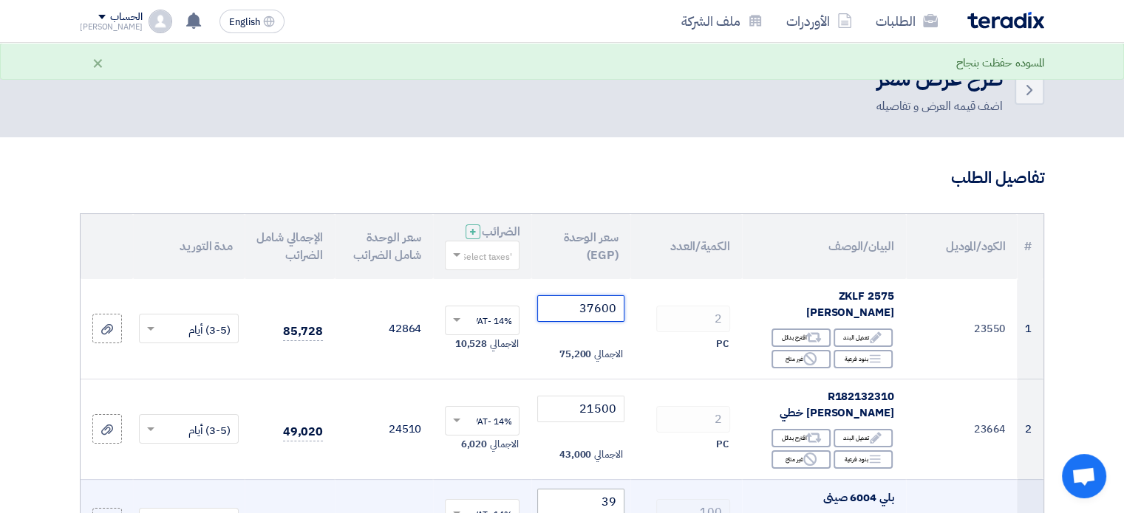
type input "37600"
click at [597, 489] on input "39" at bounding box center [580, 502] width 86 height 27
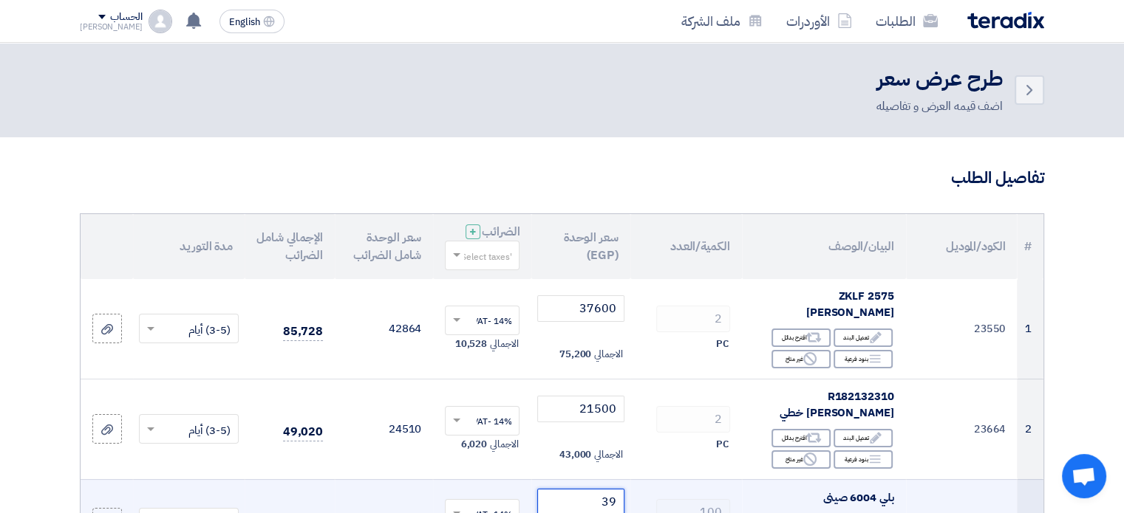
click at [609, 489] on input "39" at bounding box center [580, 502] width 86 height 27
paste input "6"
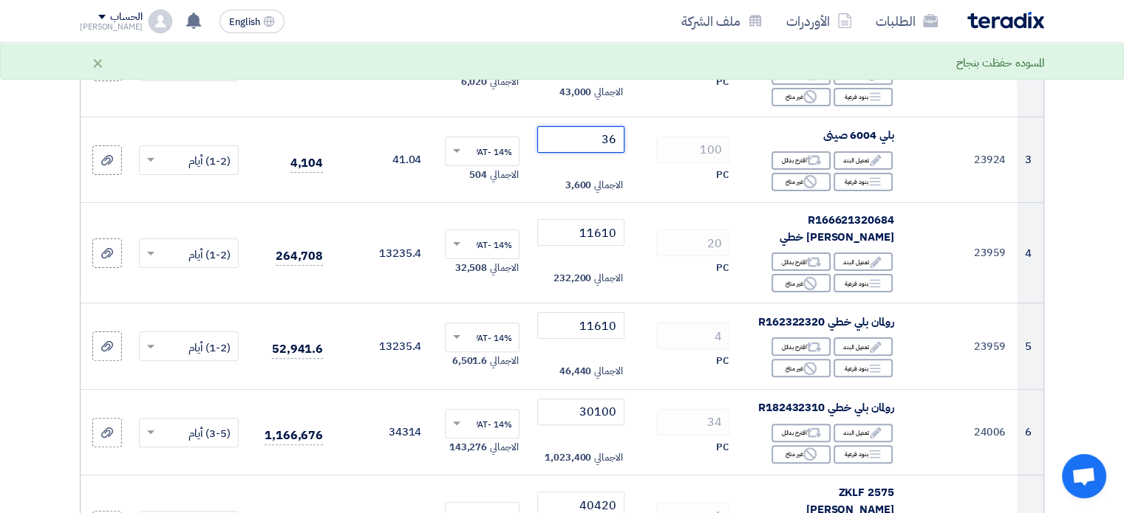
scroll to position [400, 0]
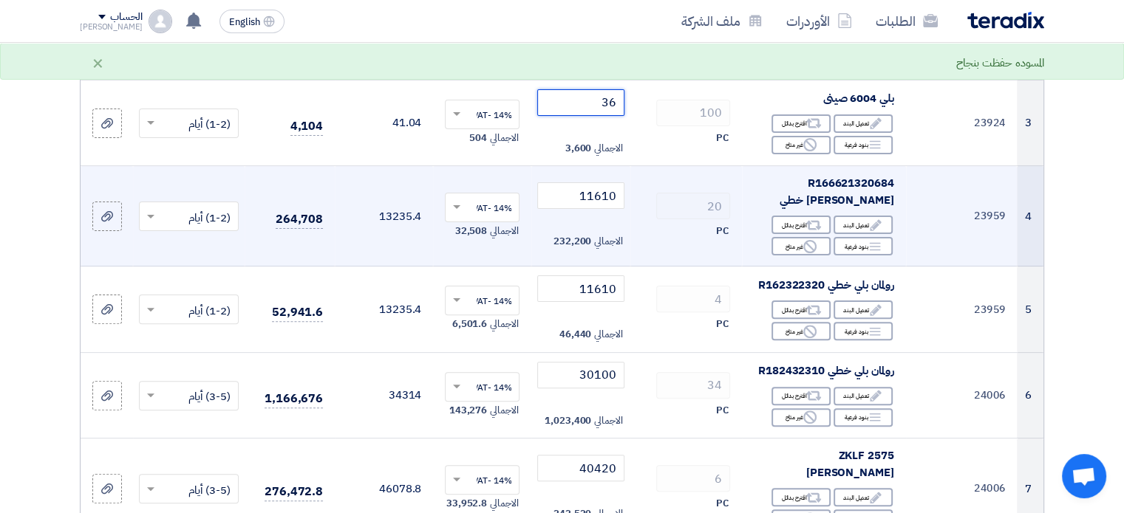
type input "36"
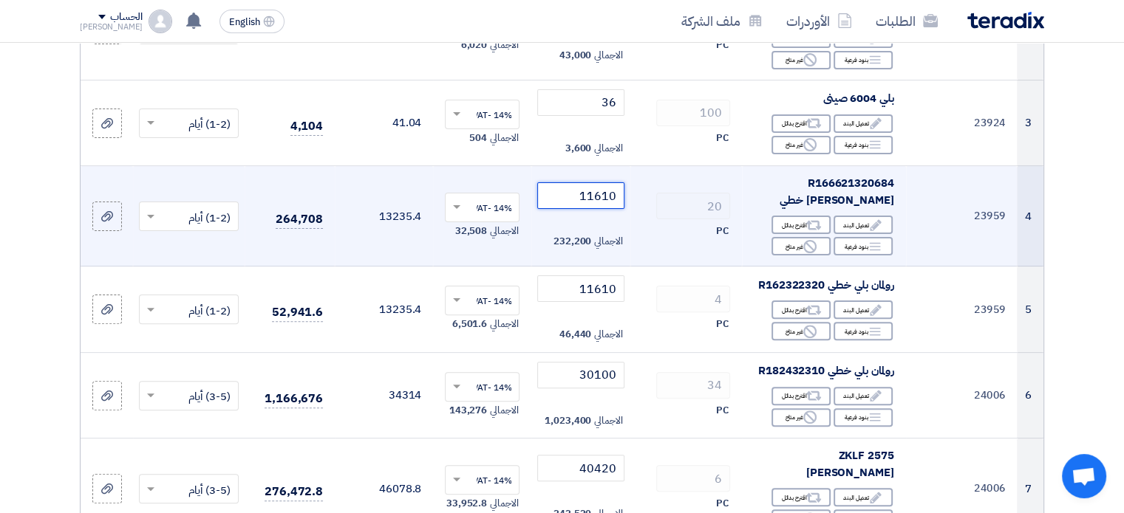
click at [591, 182] on input "11610" at bounding box center [580, 195] width 86 height 27
paste input "080"
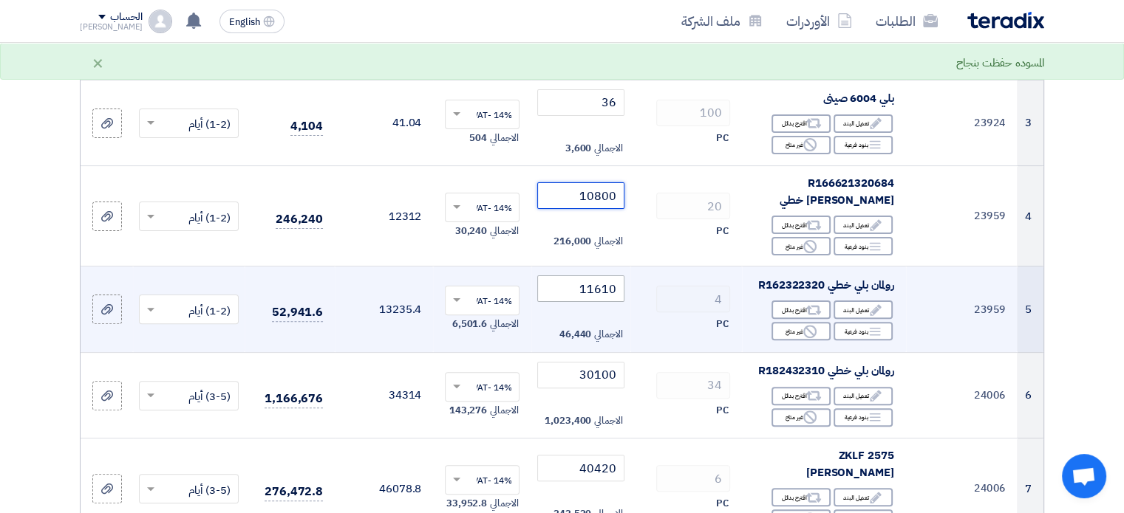
type input "10800"
click at [603, 276] on input "11610" at bounding box center [580, 289] width 86 height 27
paste input "080"
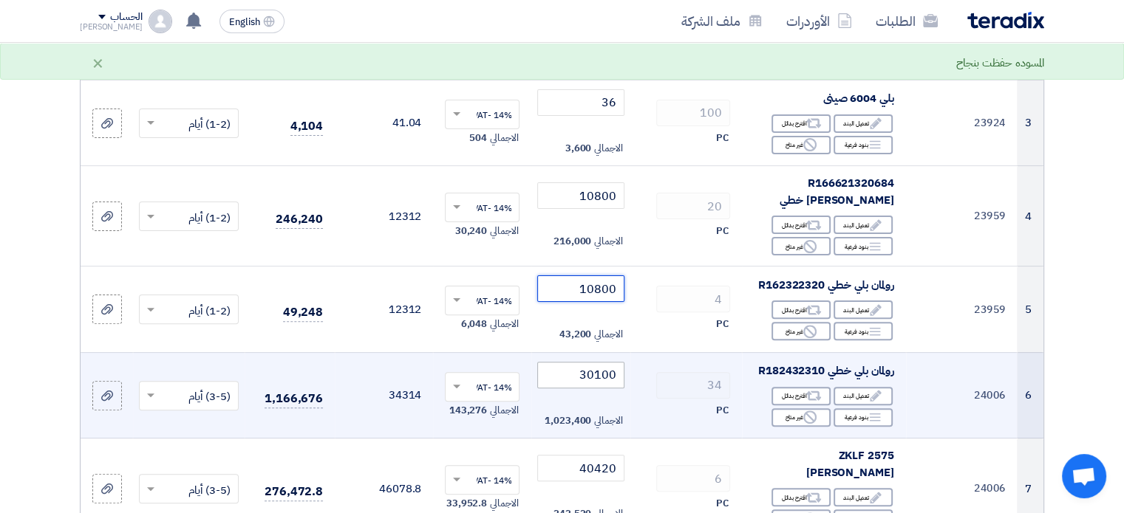
type input "10800"
click at [599, 362] on input "30100" at bounding box center [580, 375] width 86 height 27
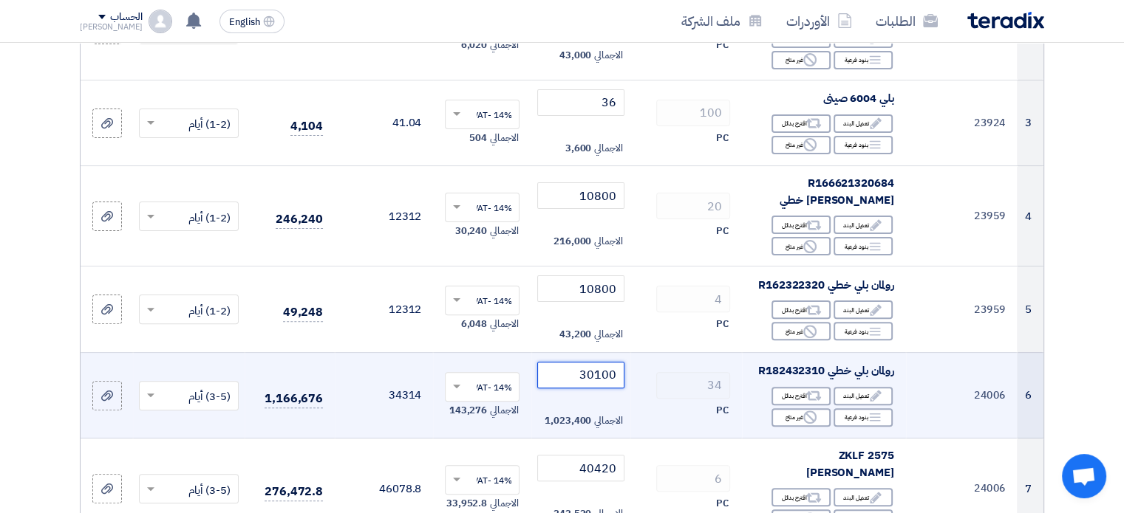
paste input "280"
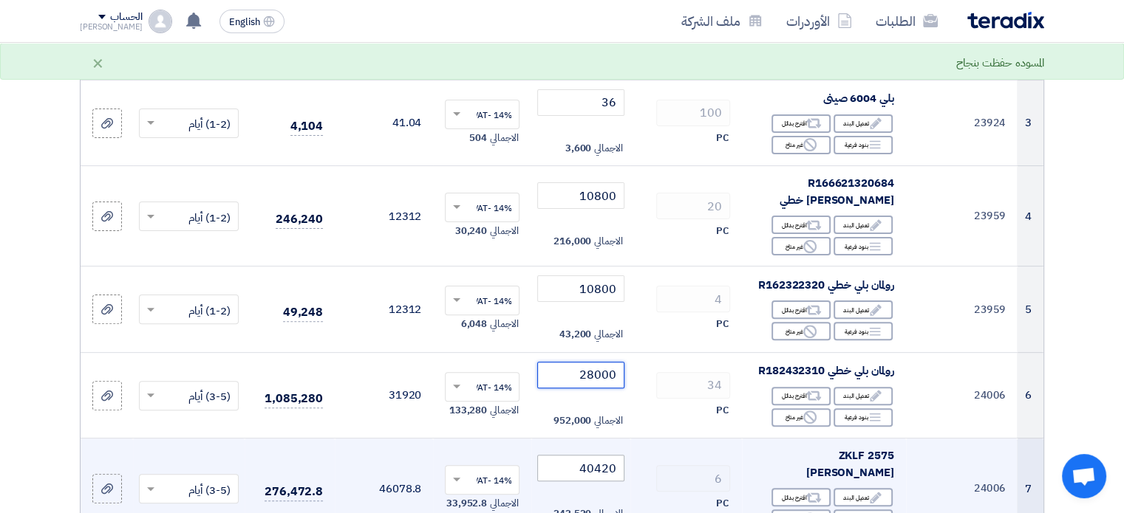
type input "28000"
click at [606, 455] on input "40420" at bounding box center [580, 468] width 86 height 27
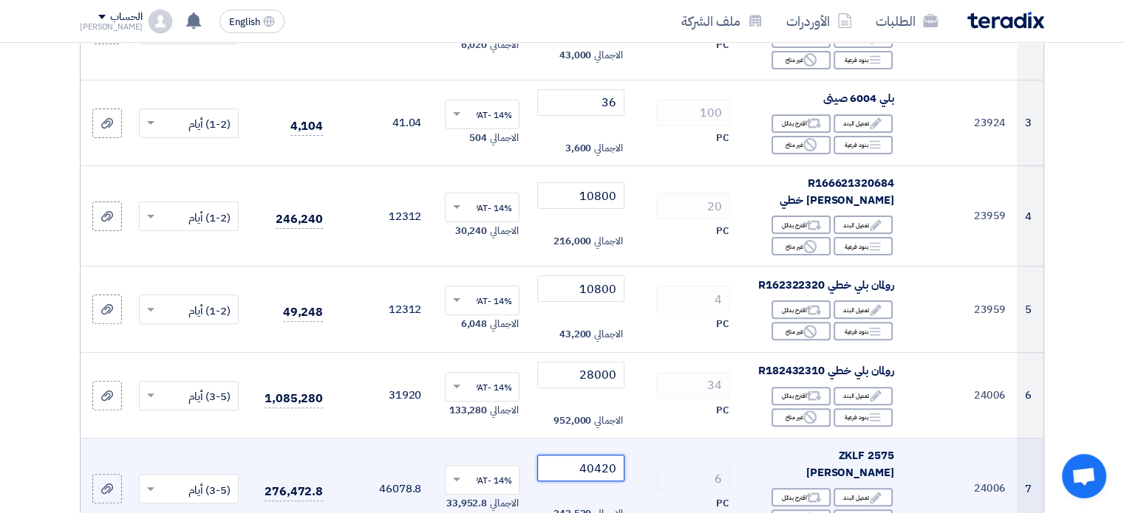
paste input "3760"
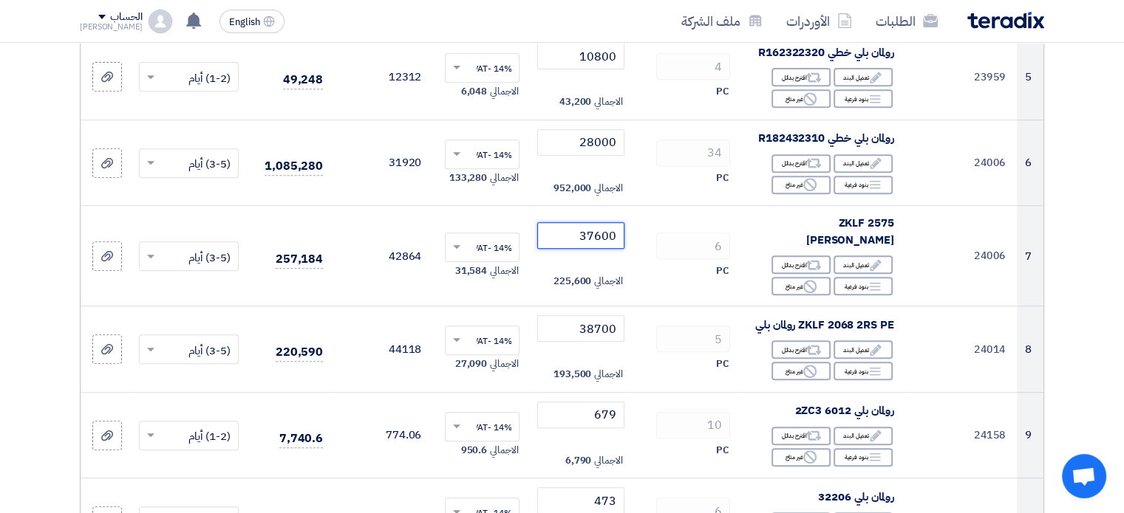
scroll to position [648, 0]
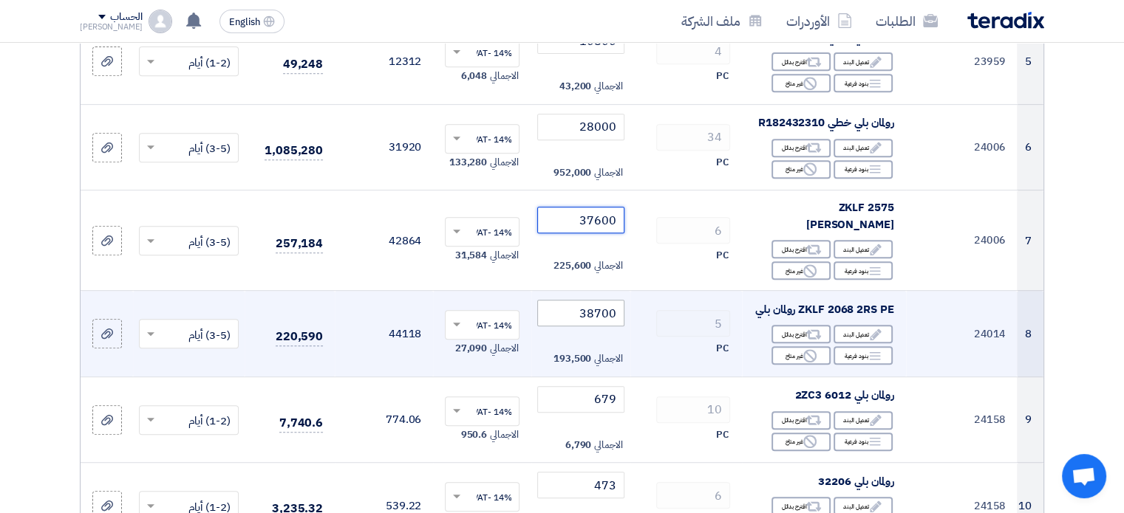
type input "37600"
click at [589, 300] on input "38700" at bounding box center [580, 313] width 86 height 27
paste input "60"
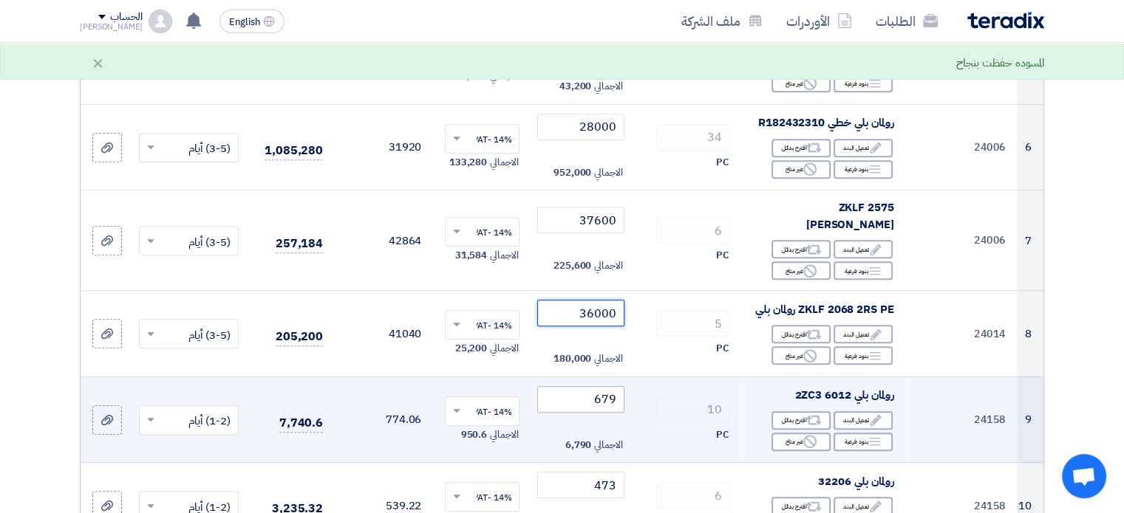
type input "36000"
click at [610, 386] on input "679" at bounding box center [580, 399] width 86 height 27
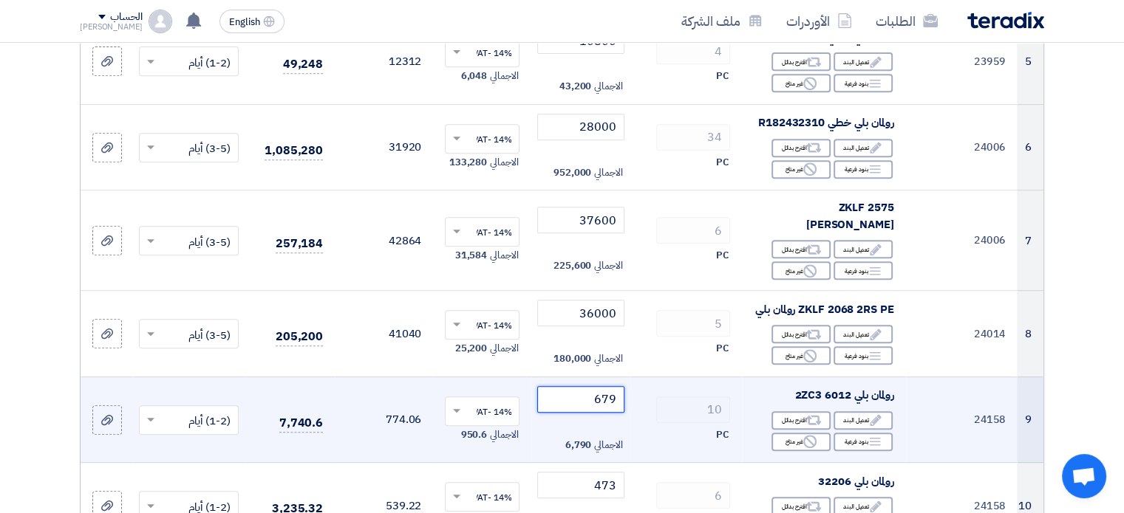
paste input "32"
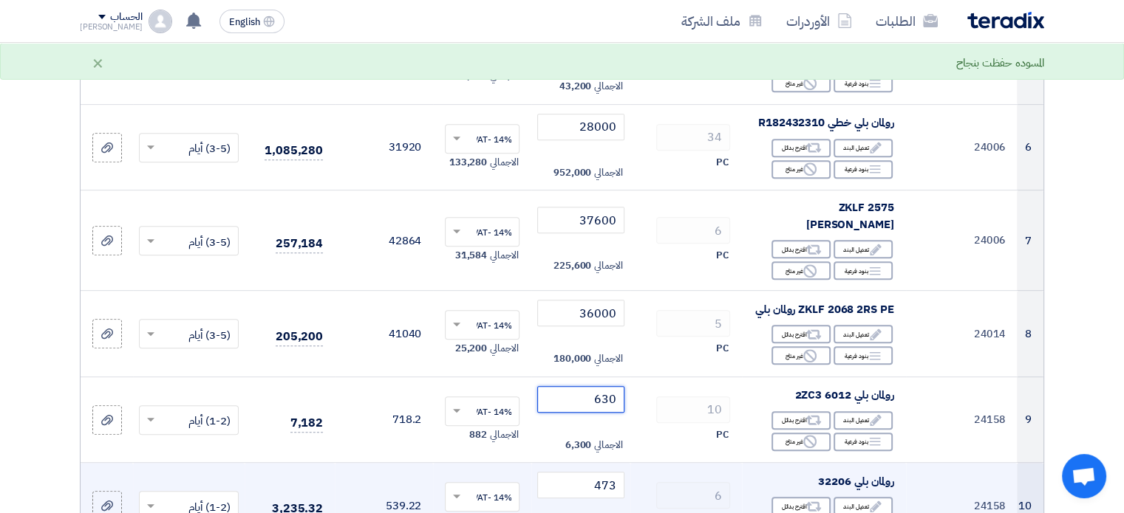
type input "630"
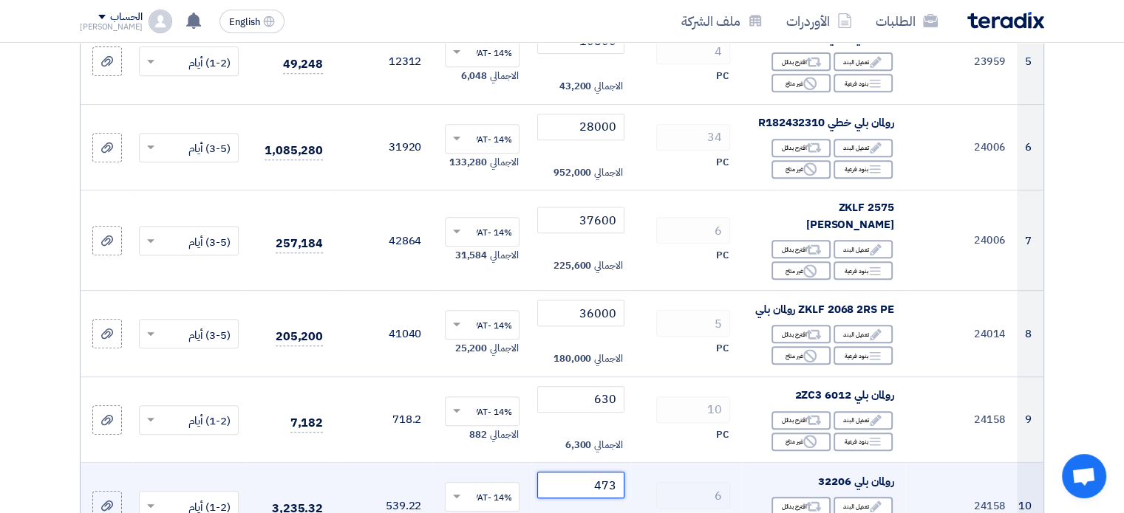
click at [603, 472] on input "473" at bounding box center [580, 485] width 86 height 27
paste input "40"
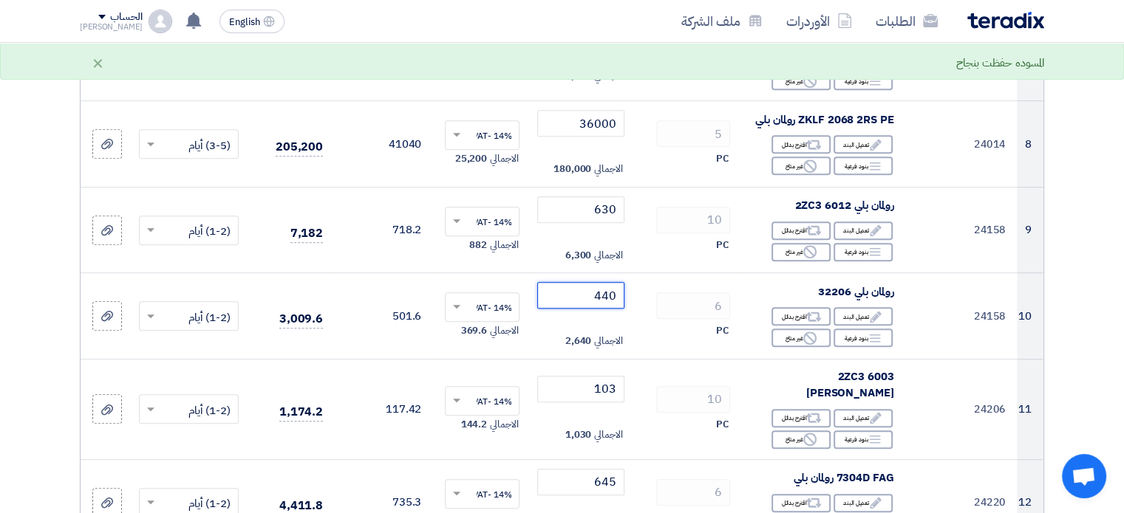
scroll to position [899, 0]
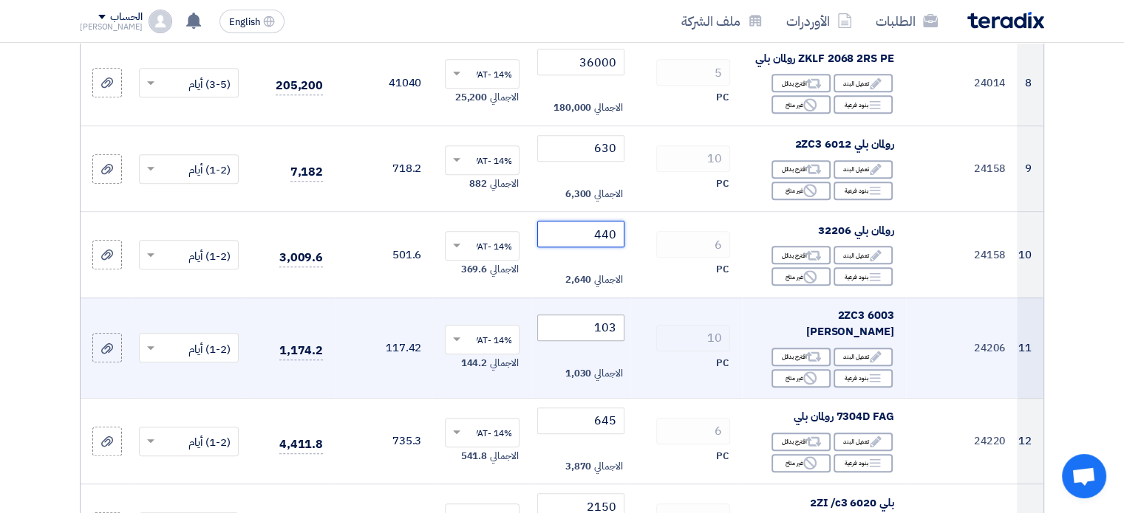
type input "440"
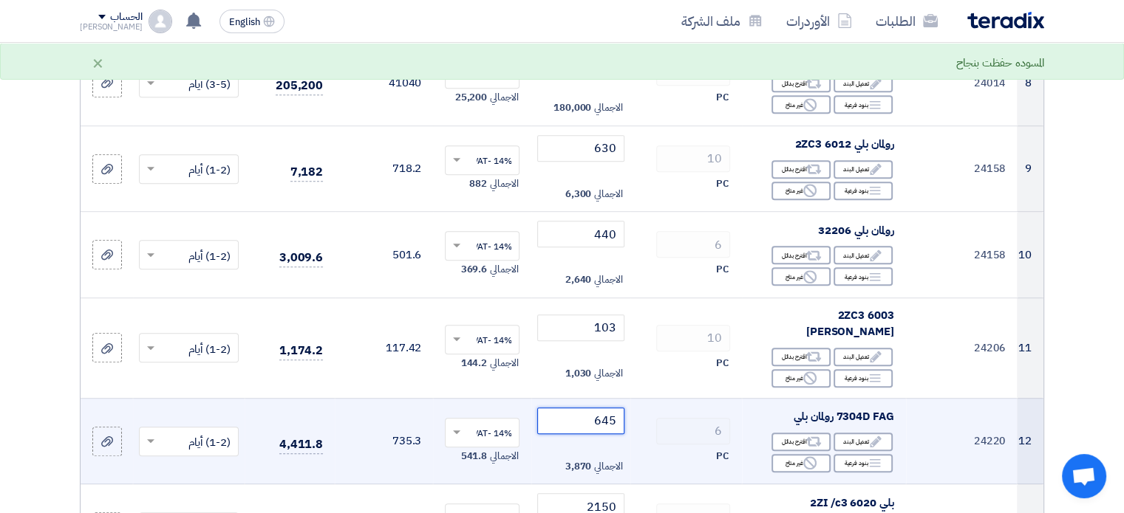
click at [606, 408] on input "645" at bounding box center [580, 421] width 86 height 27
paste input "96"
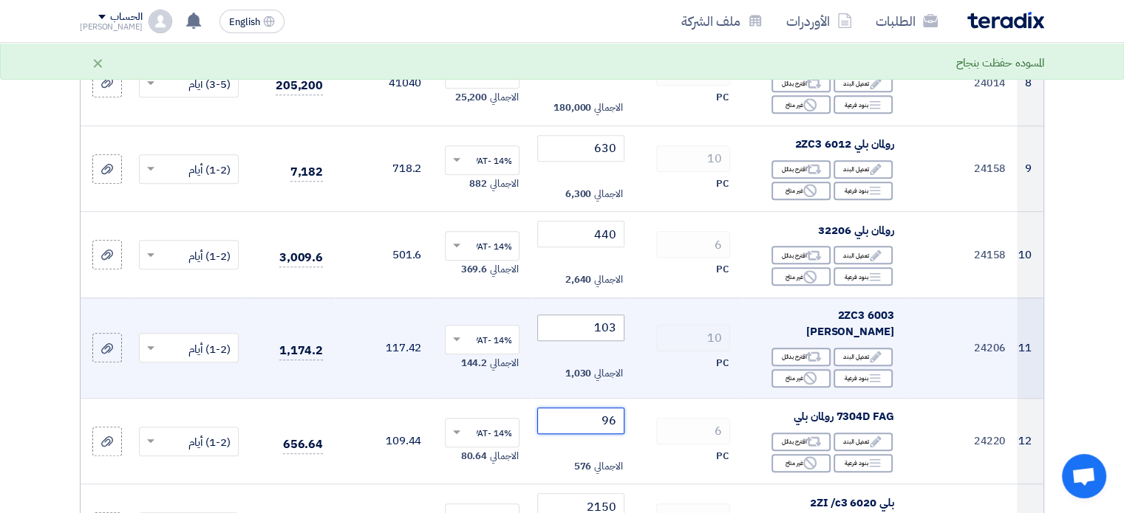
type input "96"
click at [606, 315] on input "103" at bounding box center [580, 328] width 86 height 27
paste input "96"
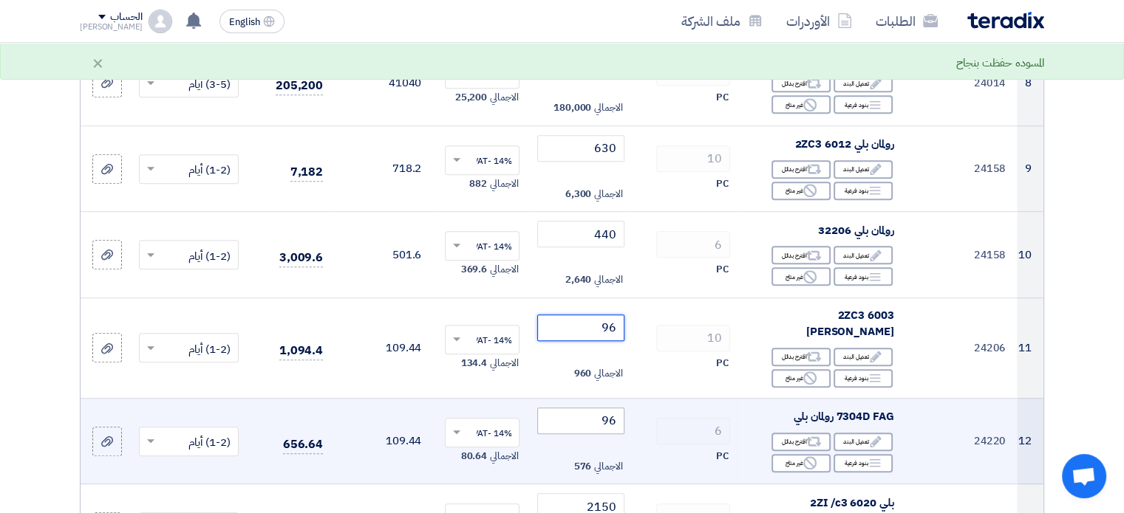
type input "96"
click at [607, 408] on input "96" at bounding box center [580, 421] width 86 height 27
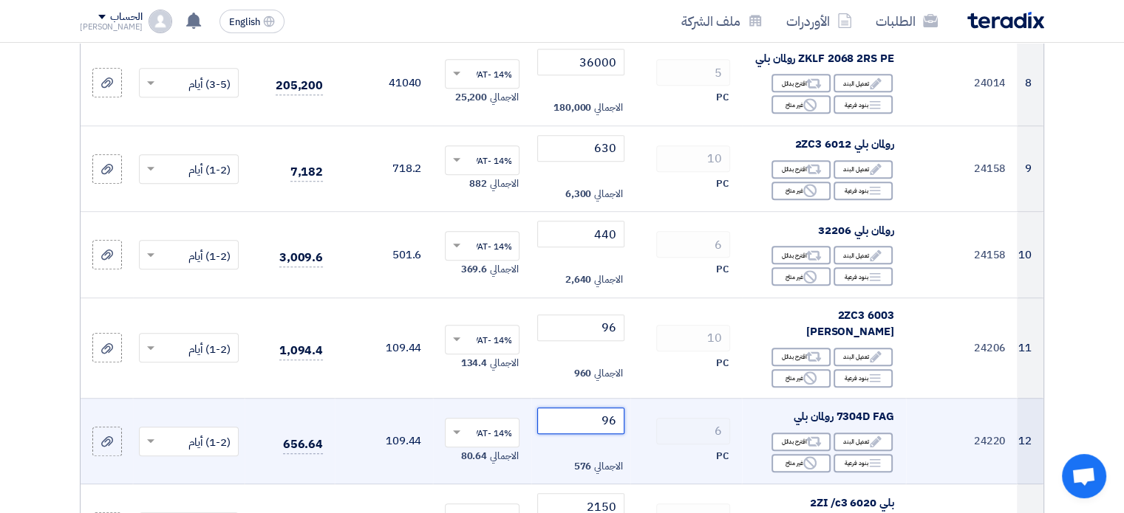
paste input "600"
type input "600"
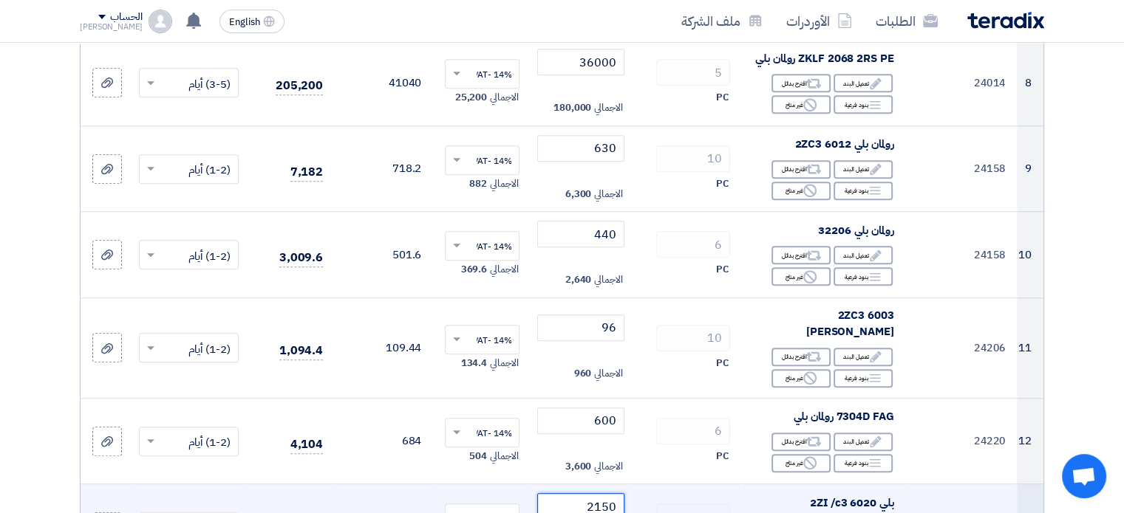
click at [609, 494] on input "2150" at bounding box center [580, 507] width 86 height 27
paste input "00"
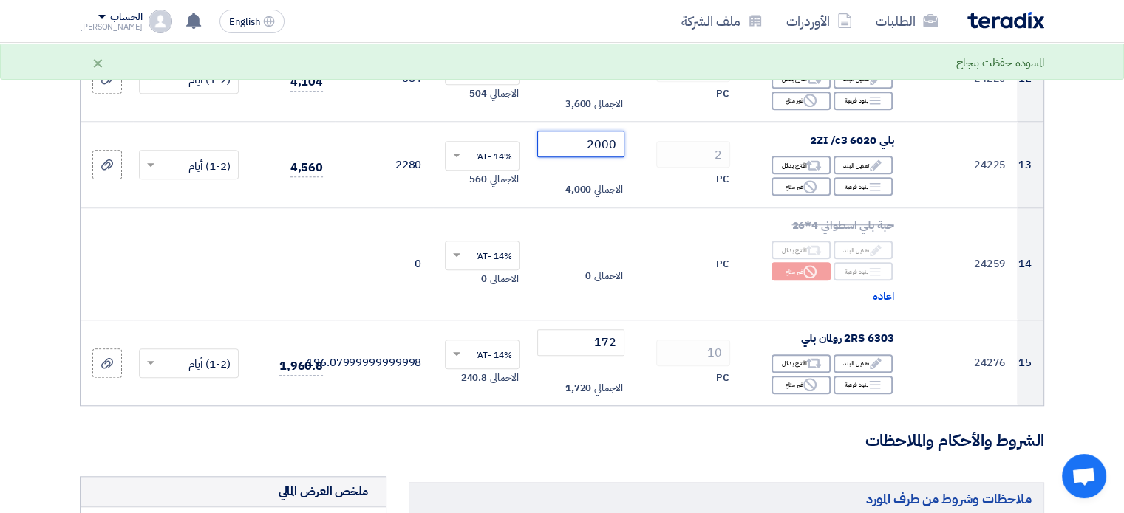
scroll to position [1265, 0]
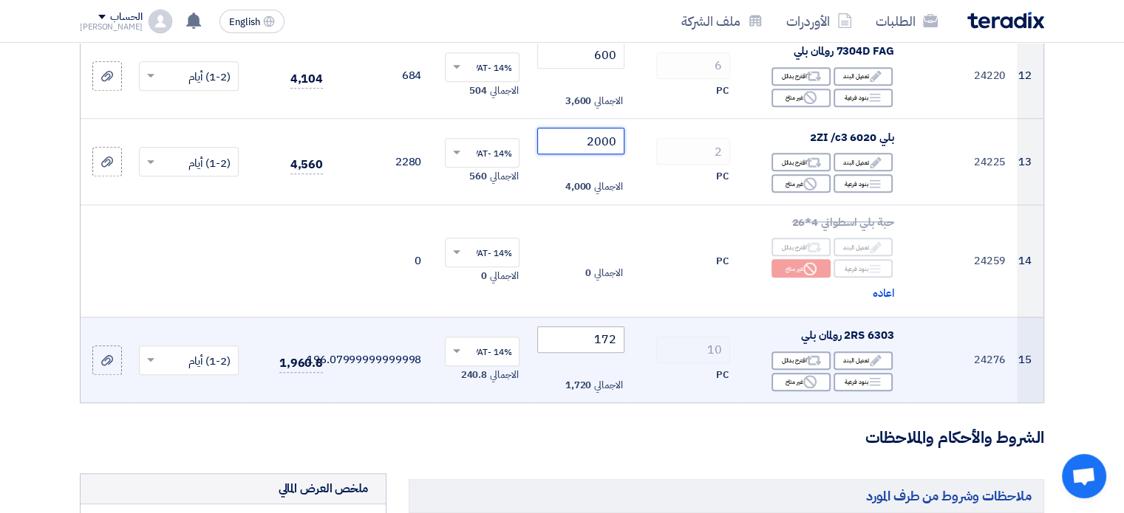
type input "2000"
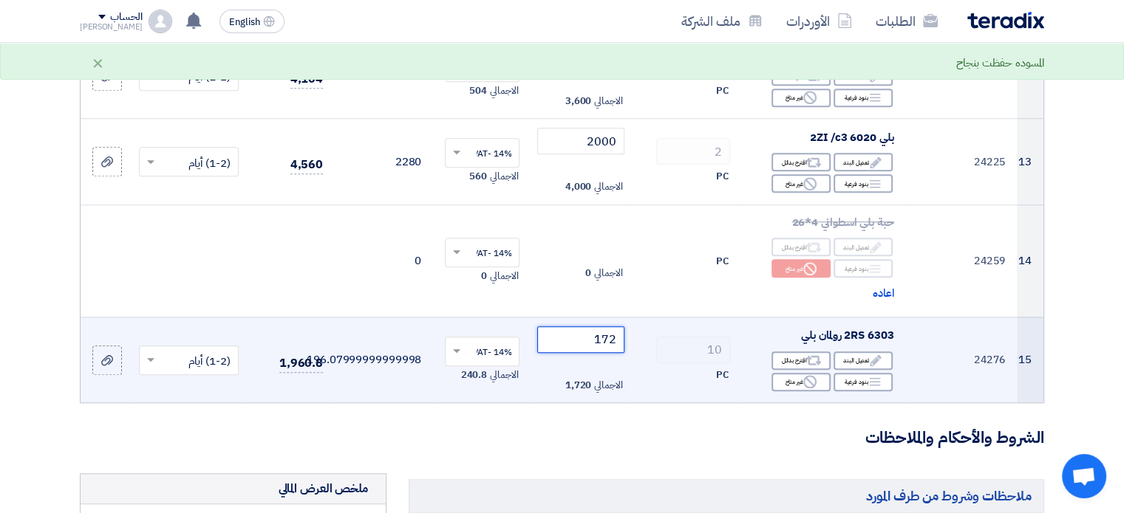
click at [609, 327] on input "172" at bounding box center [580, 340] width 86 height 27
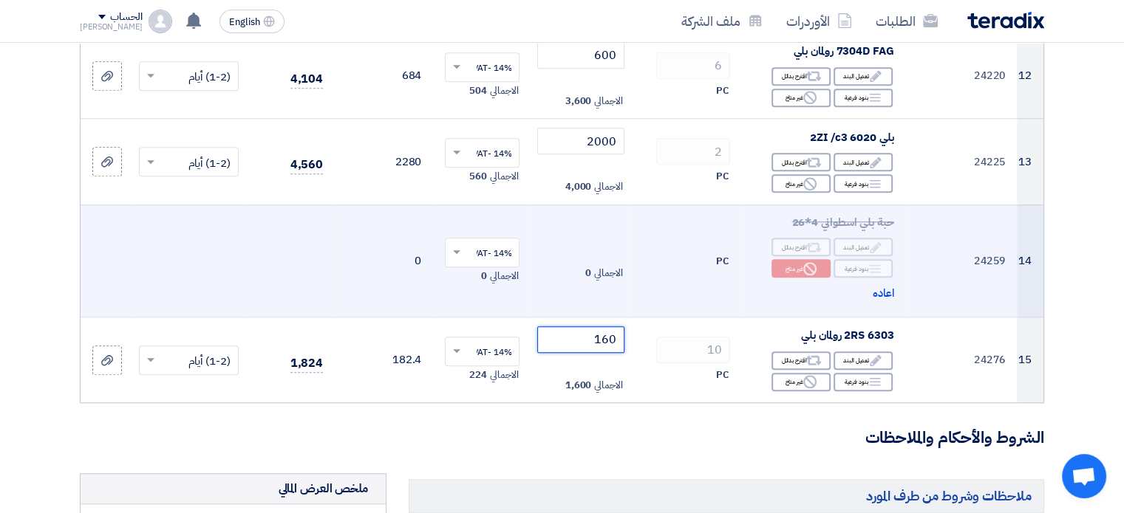
type input "160"
click at [353, 219] on td "0" at bounding box center [384, 261] width 98 height 112
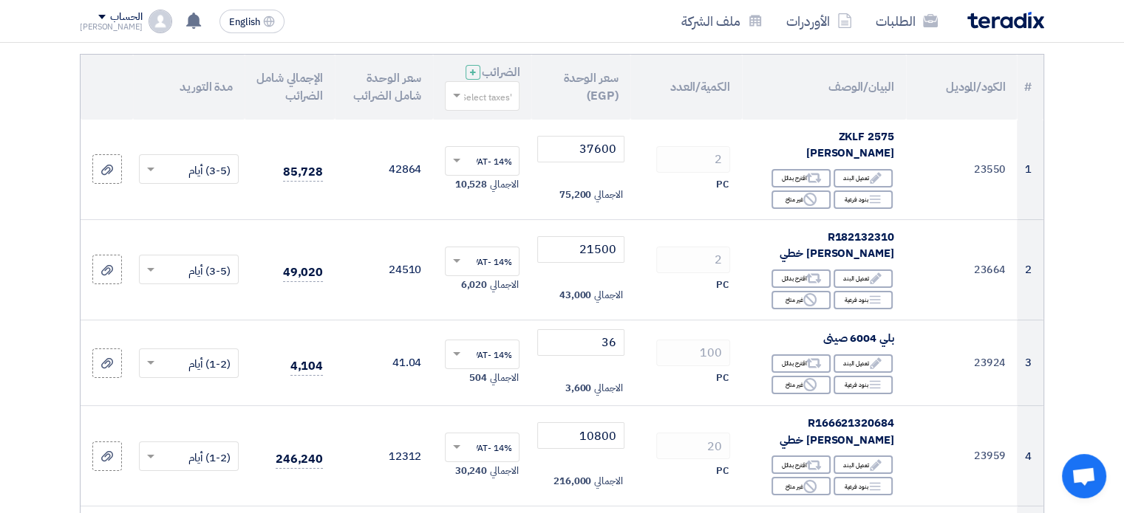
scroll to position [119, 0]
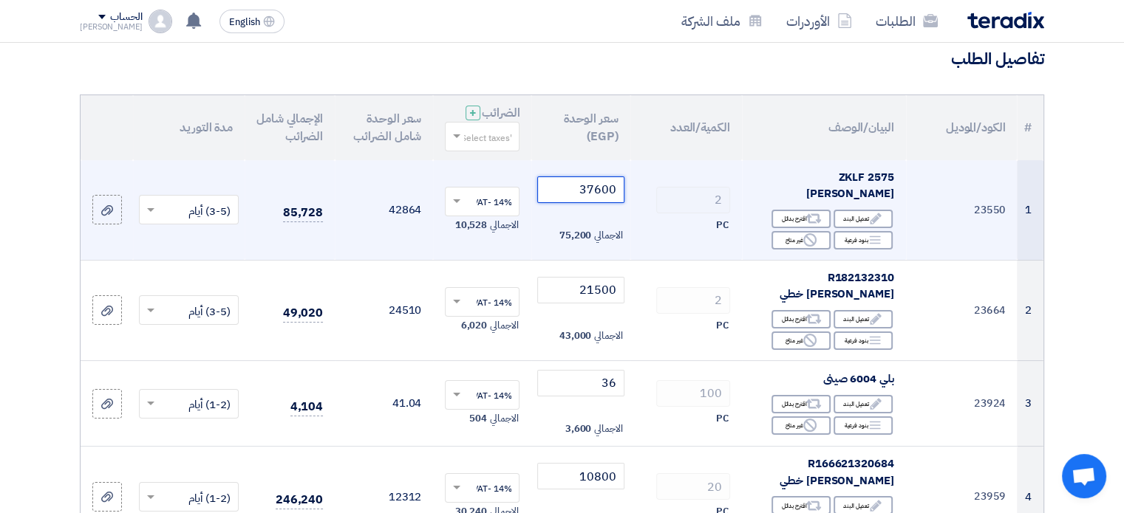
click at [600, 177] on input "37600" at bounding box center [580, 190] width 86 height 27
click at [600, 182] on input "37600" at bounding box center [580, 190] width 86 height 27
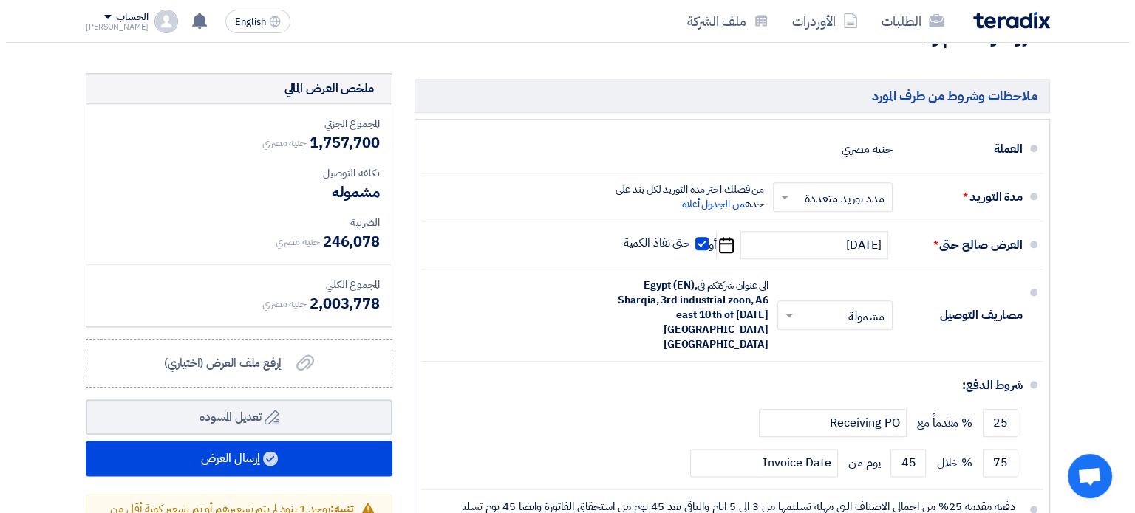
scroll to position [1696, 0]
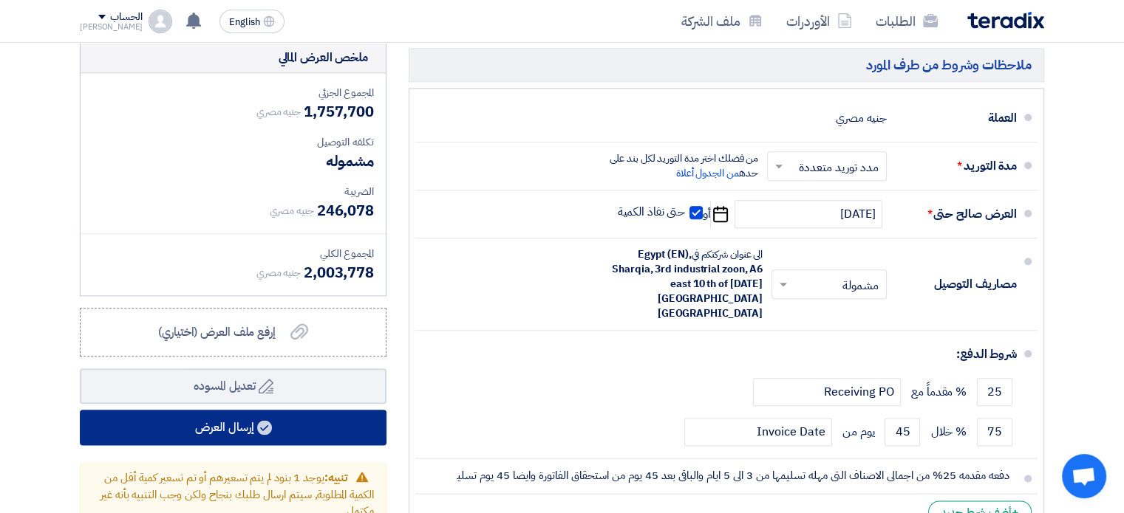
click at [326, 410] on button "إرسال العرض" at bounding box center [233, 427] width 307 height 35
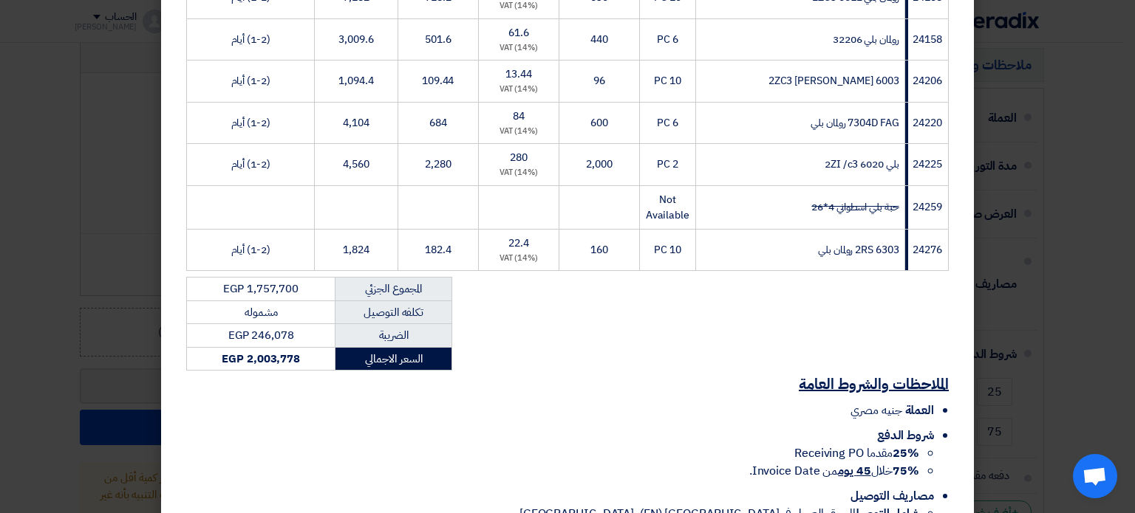
scroll to position [780, 0]
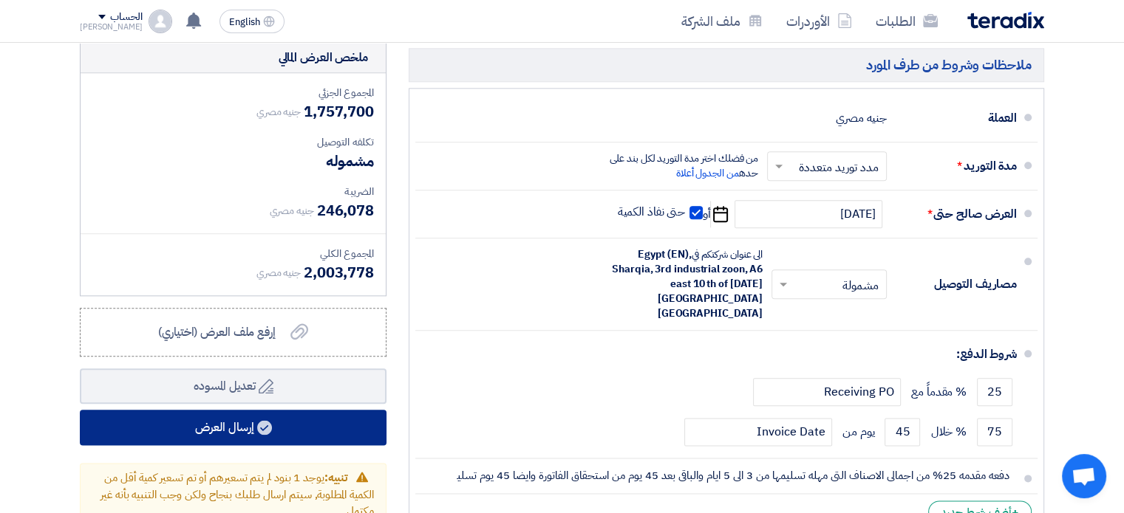
click at [307, 410] on button "إرسال العرض" at bounding box center [233, 427] width 307 height 35
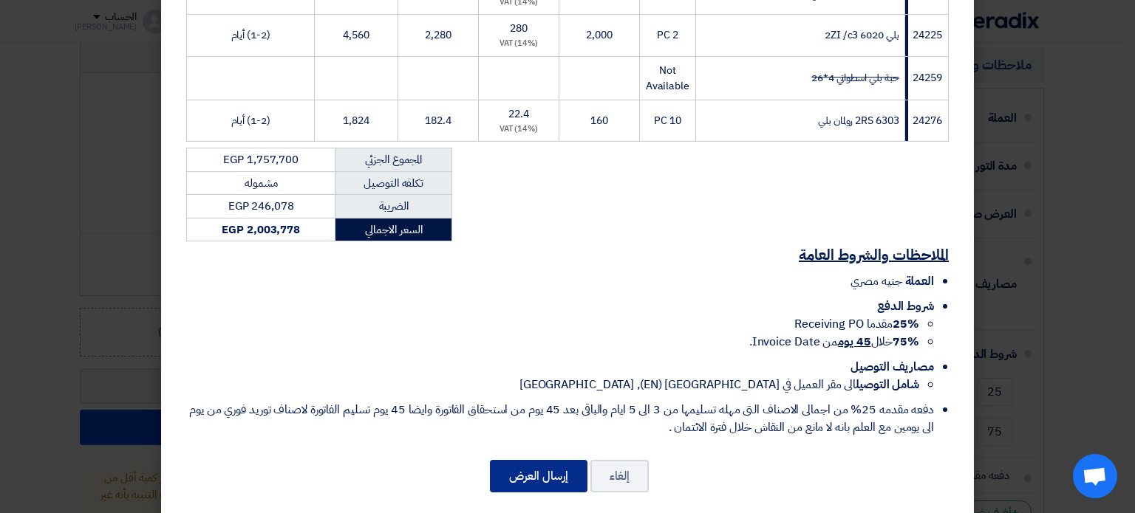
click at [545, 465] on button "إرسال العرض" at bounding box center [539, 476] width 98 height 33
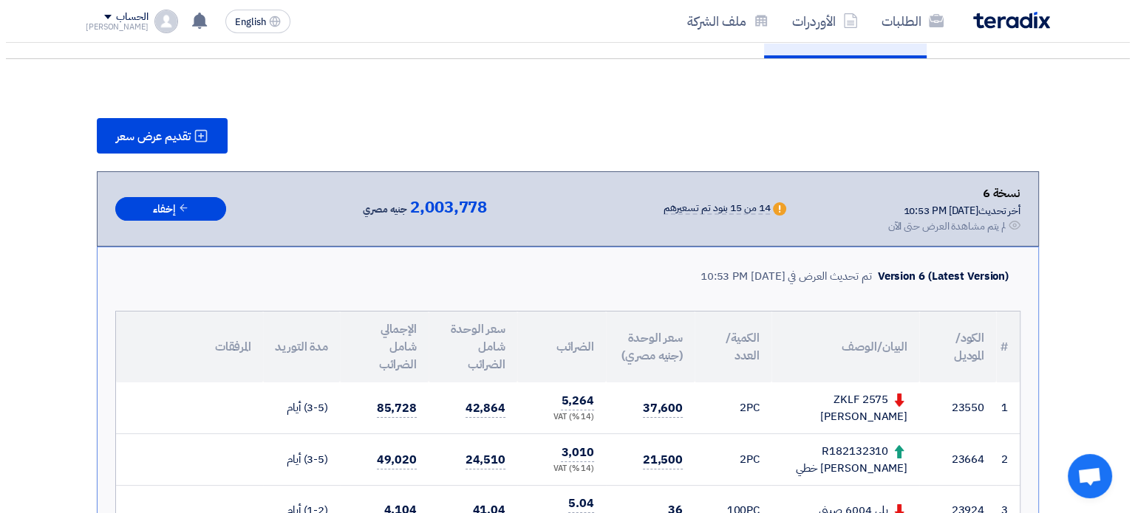
scroll to position [130, 0]
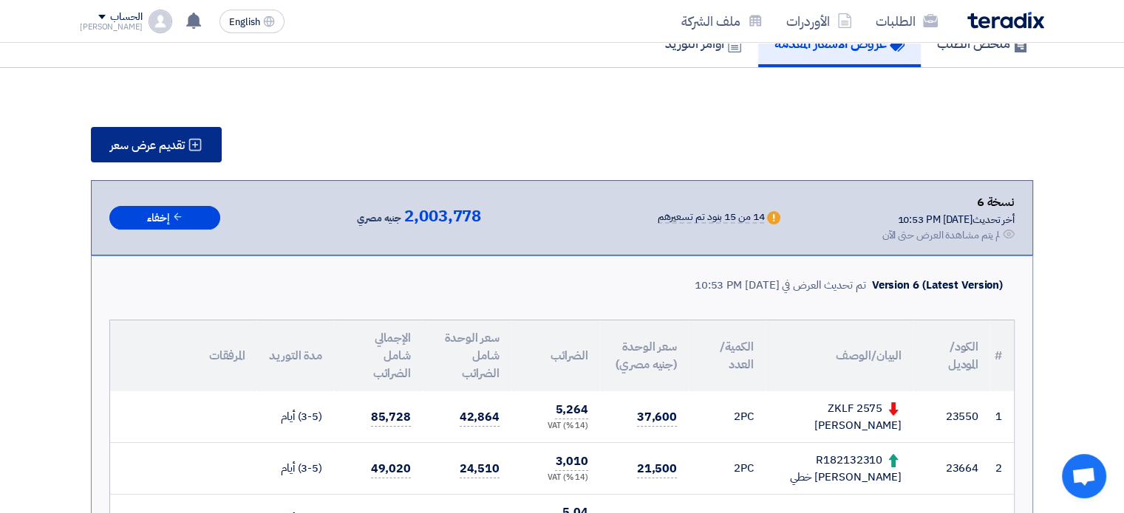
click at [180, 147] on span "تقديم عرض سعر" at bounding box center [147, 146] width 75 height 12
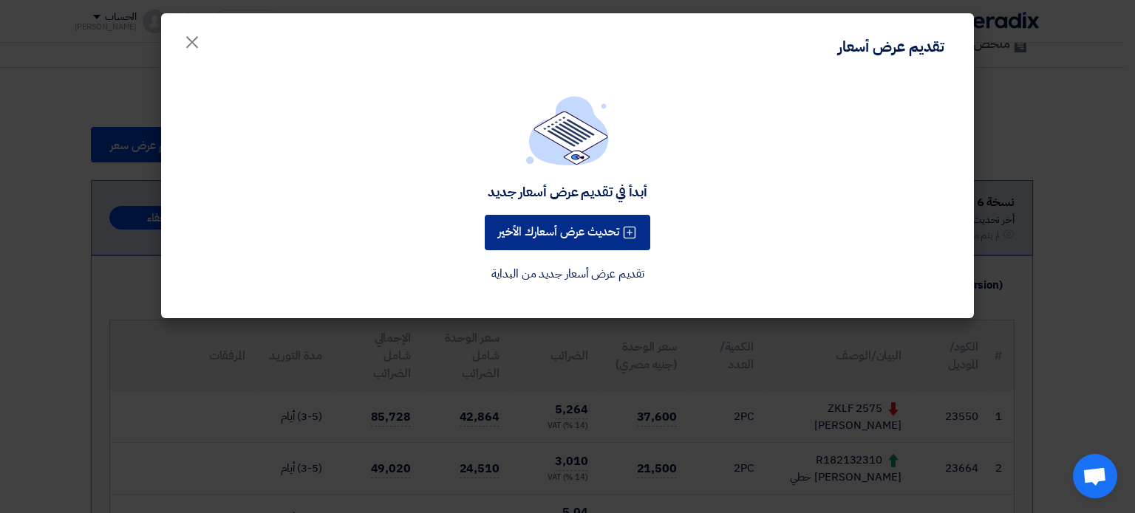
click at [561, 236] on button "تحديث عرض أسعارك الأخير" at bounding box center [567, 232] width 165 height 35
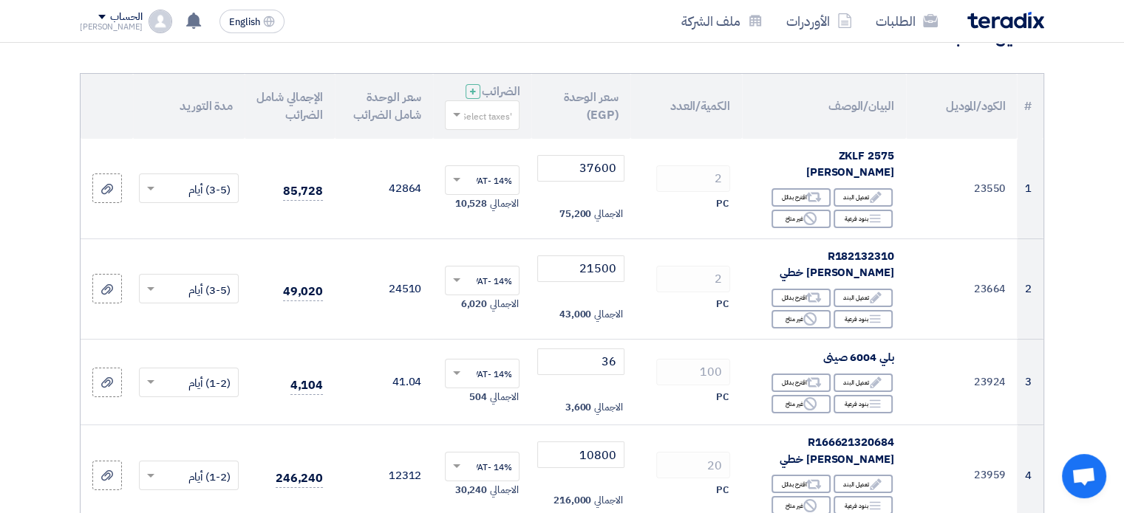
scroll to position [125, 0]
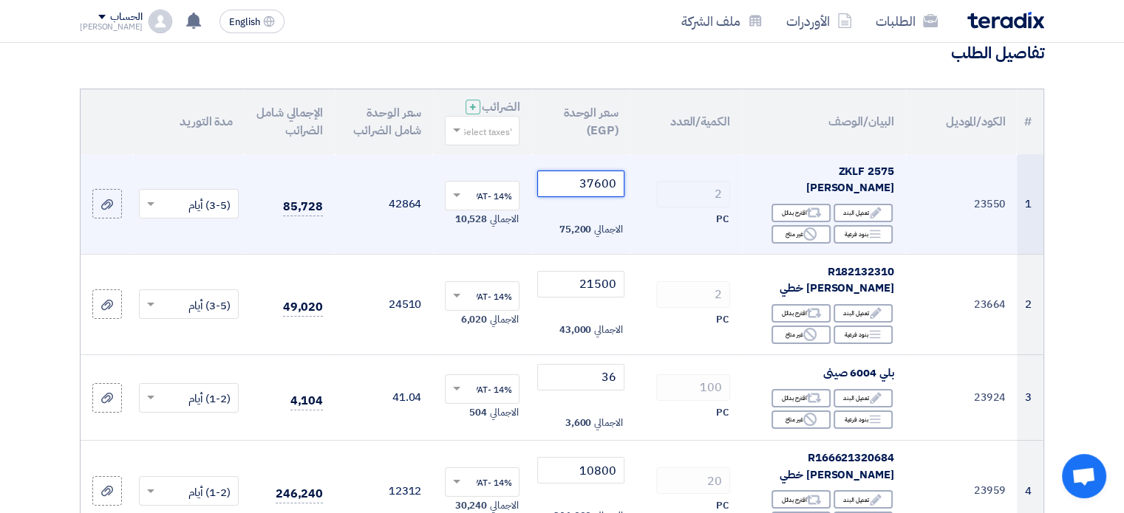
click at [585, 180] on input "37600" at bounding box center [580, 184] width 86 height 27
paste input "525"
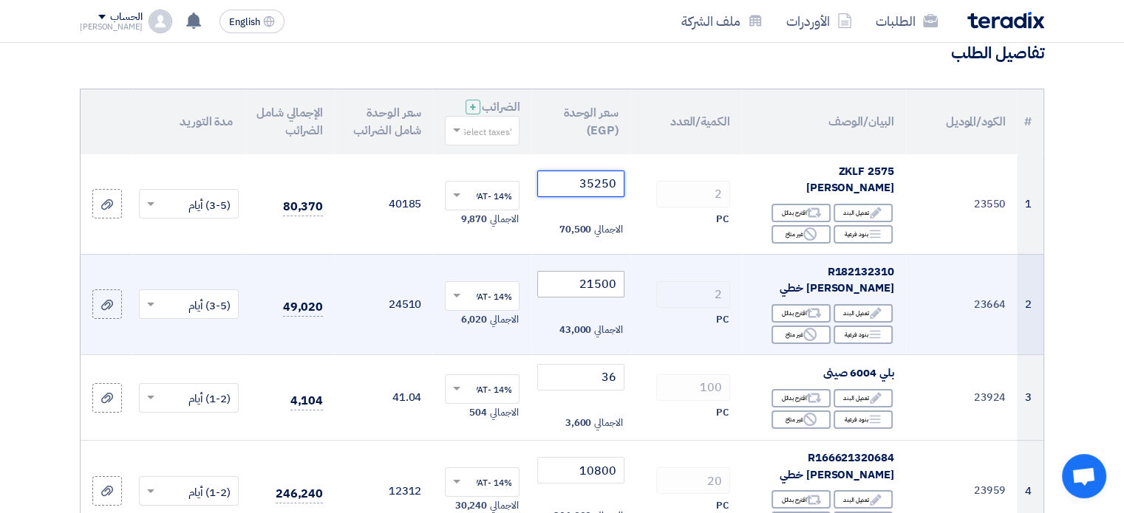
type input "35250"
click at [598, 271] on input "21500" at bounding box center [580, 284] width 86 height 27
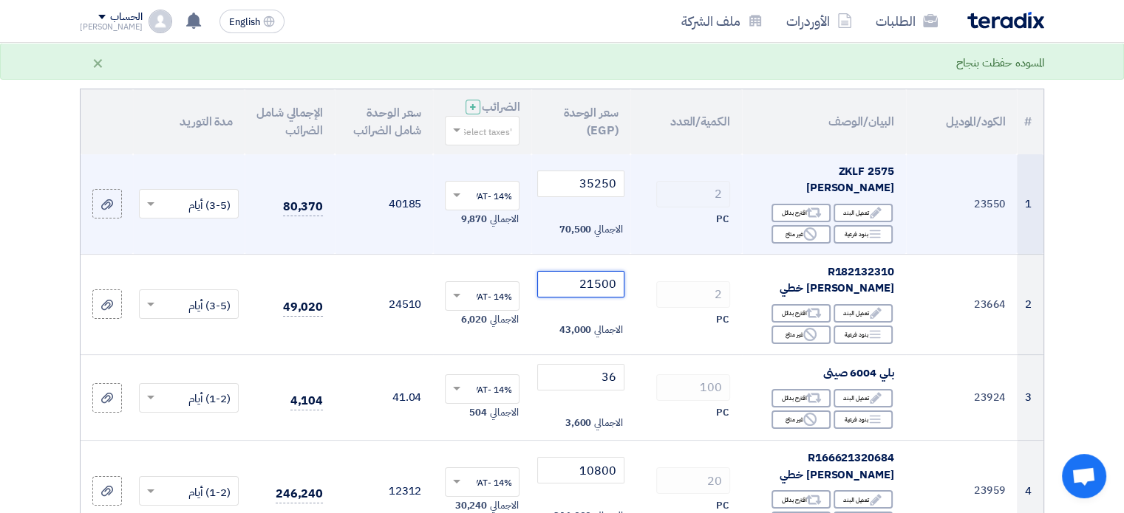
paste input "00"
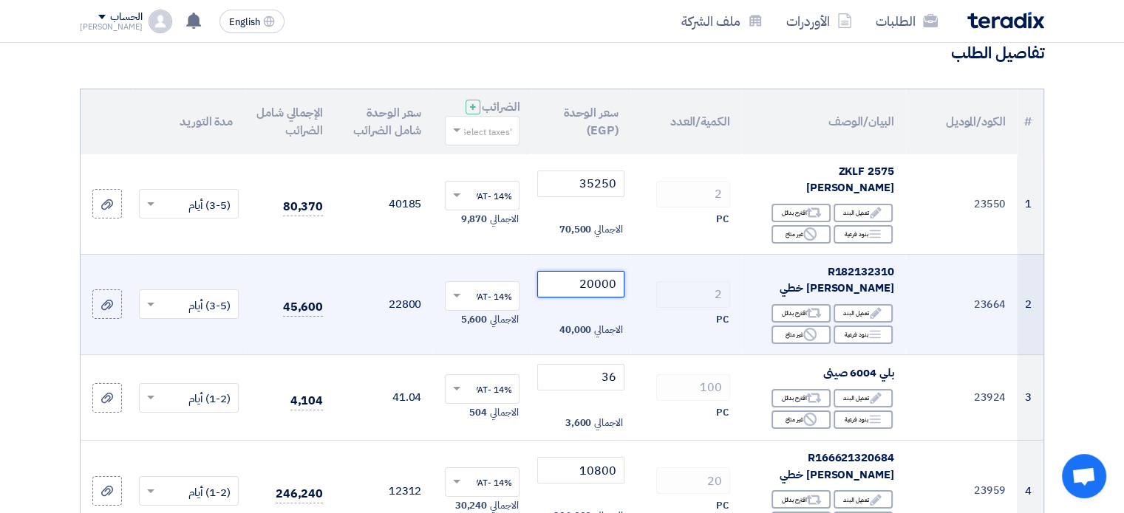
click at [591, 271] on input "20000" at bounding box center [580, 284] width 86 height 27
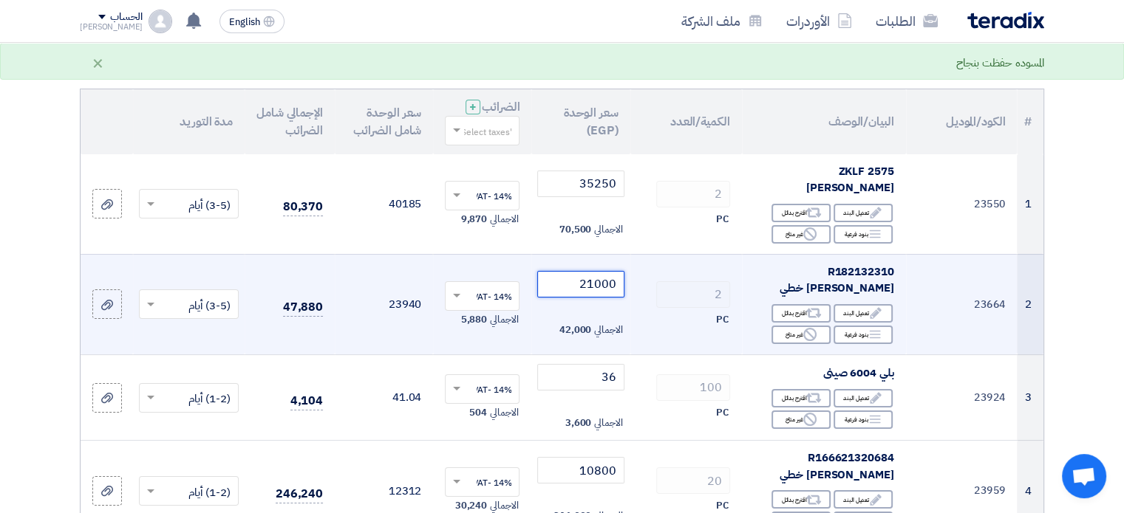
click at [600, 271] on input "21000" at bounding box center [580, 284] width 86 height 27
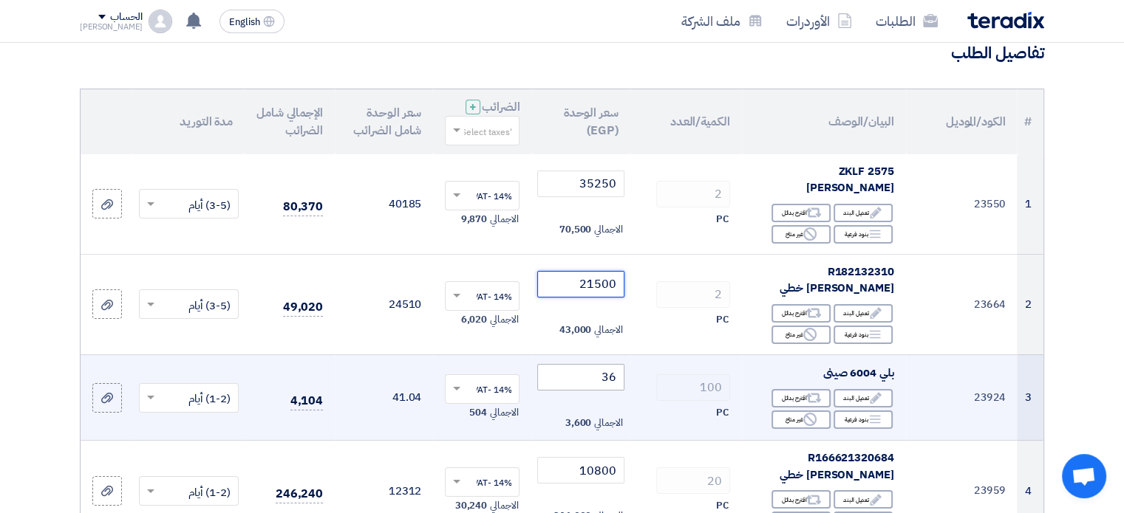
type input "21500"
click at [604, 364] on input "36" at bounding box center [580, 377] width 86 height 27
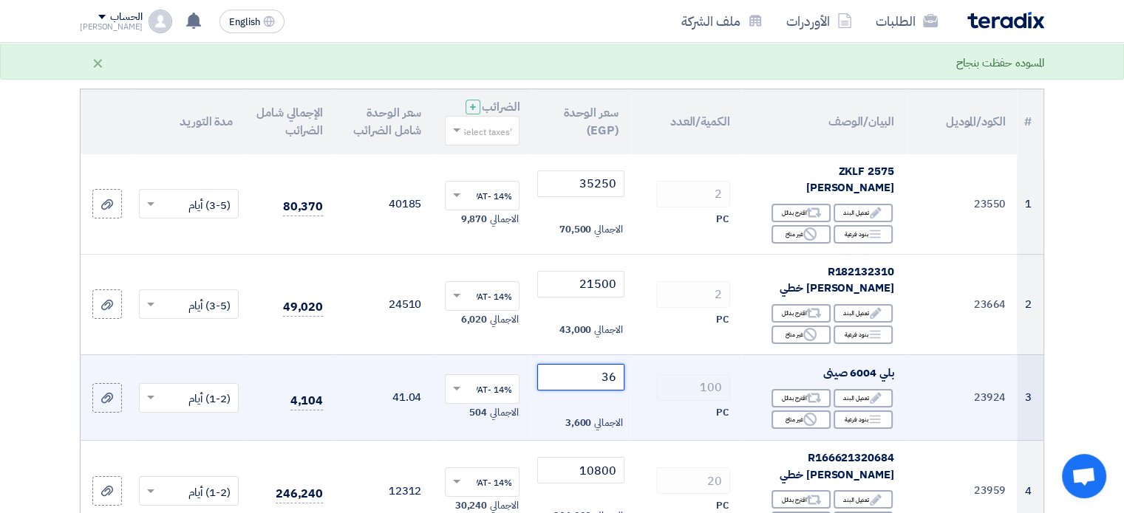
click at [615, 364] on input "36" at bounding box center [580, 377] width 86 height 27
paste input "4"
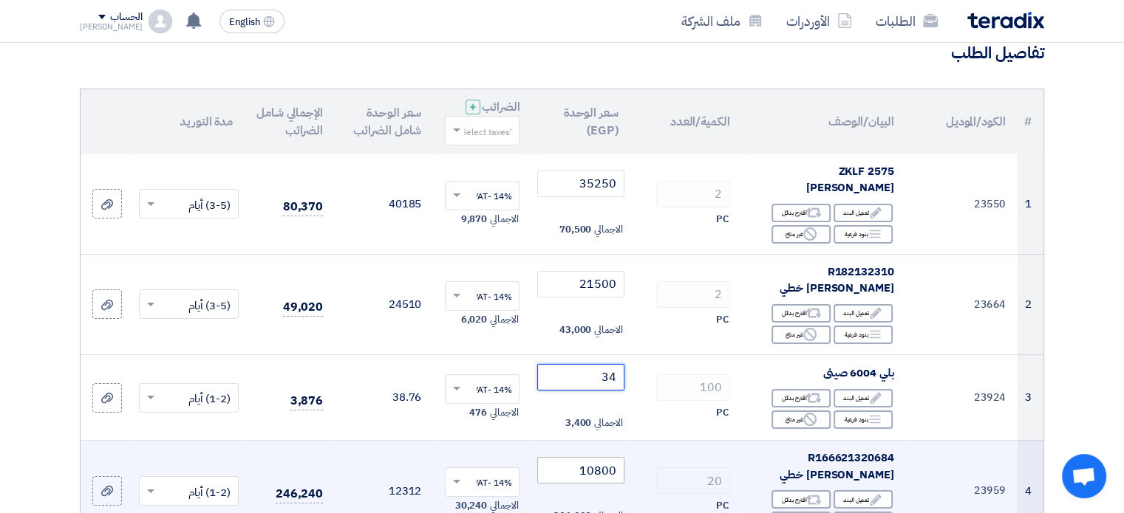
type input "34"
click at [593, 457] on input "10800" at bounding box center [580, 470] width 86 height 27
paste input "125"
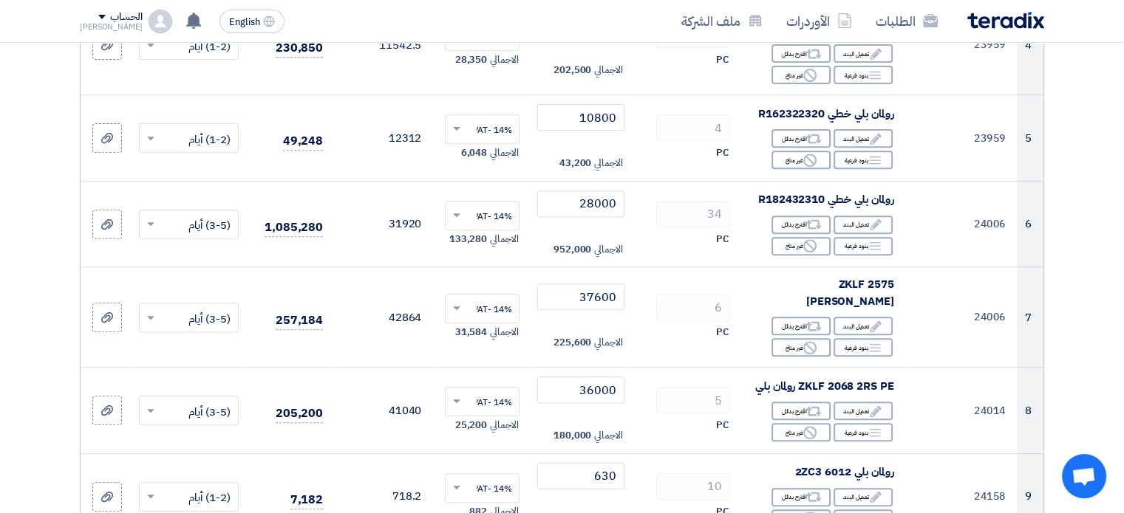
scroll to position [578, 0]
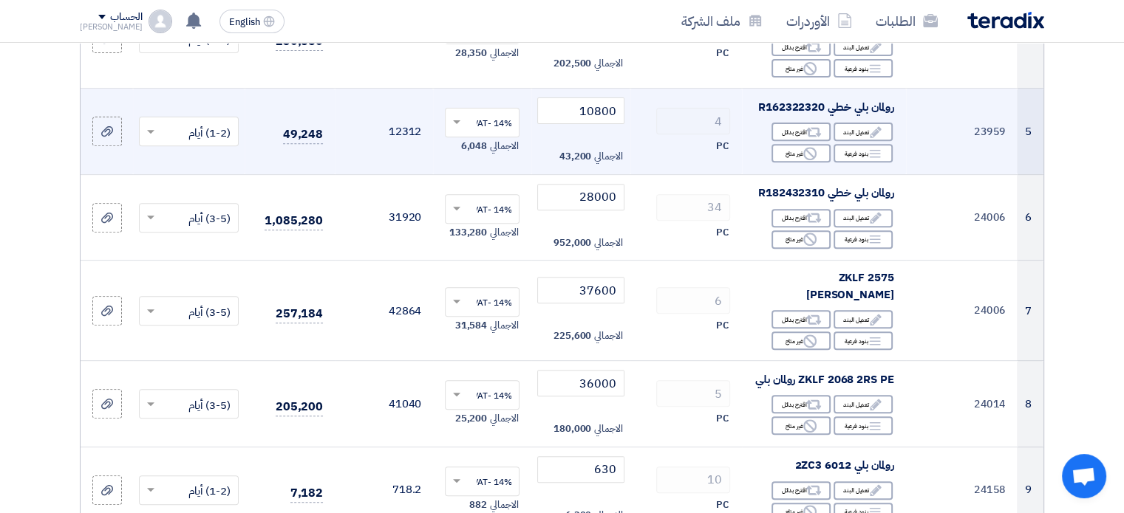
type input "10125"
click at [591, 98] on input "10800" at bounding box center [580, 111] width 86 height 27
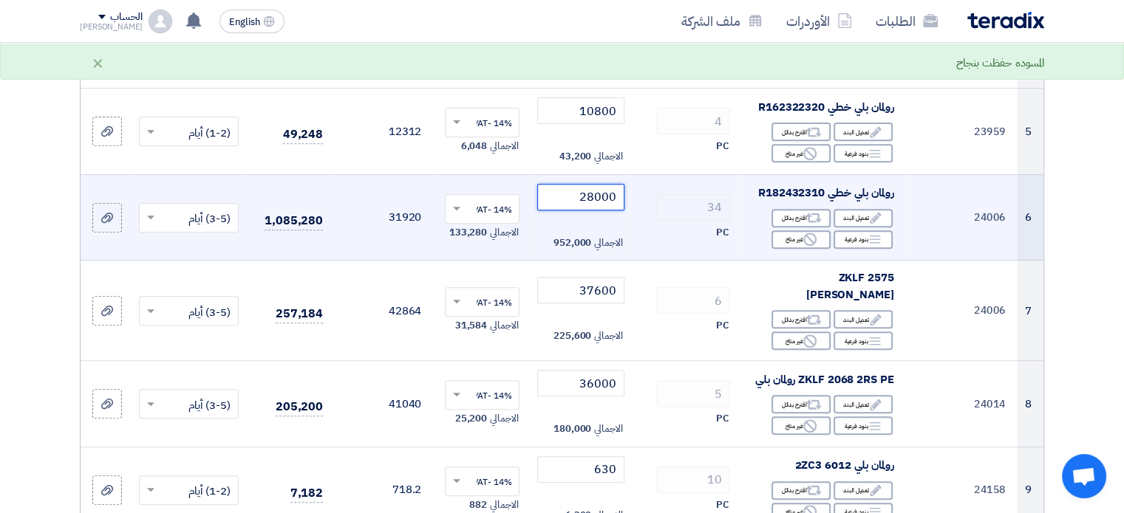
click at [590, 184] on input "28000" at bounding box center [580, 197] width 86 height 27
paste input "625"
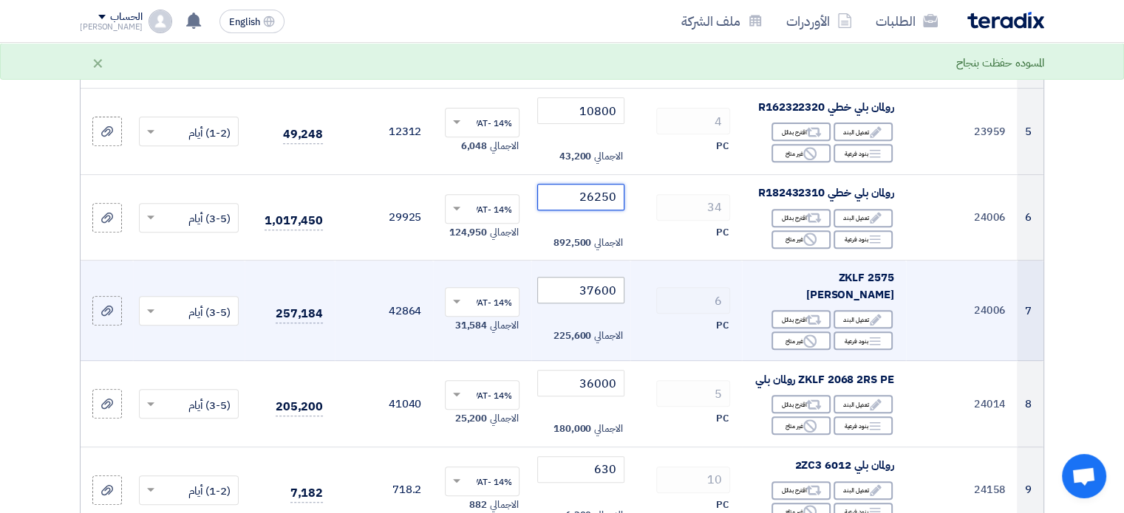
type input "26250"
click at [597, 277] on input "37600" at bounding box center [580, 290] width 86 height 27
paste input "525"
type input "35250"
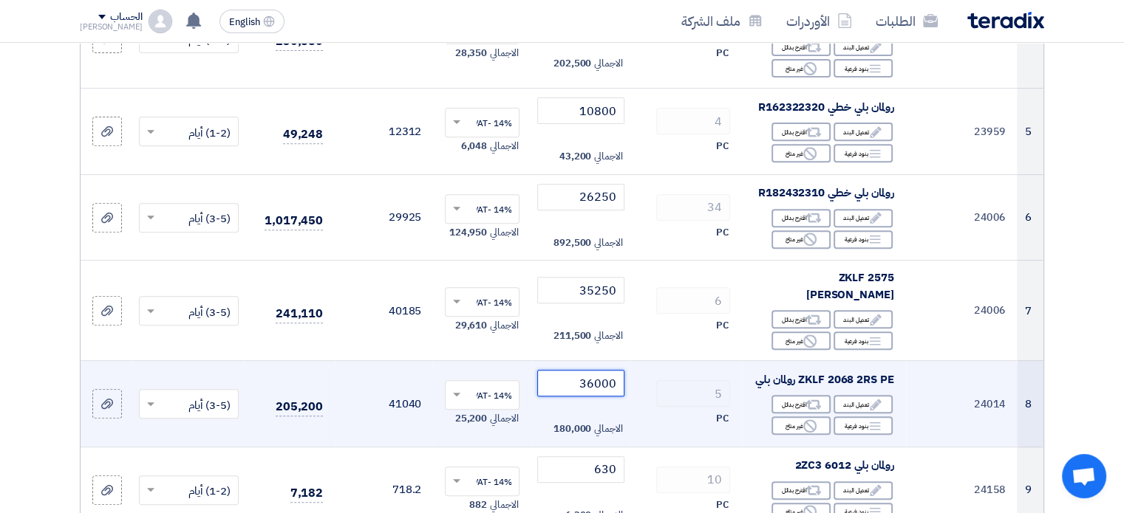
click at [590, 370] on input "36000" at bounding box center [580, 383] width 86 height 27
paste input "375"
type input "33750"
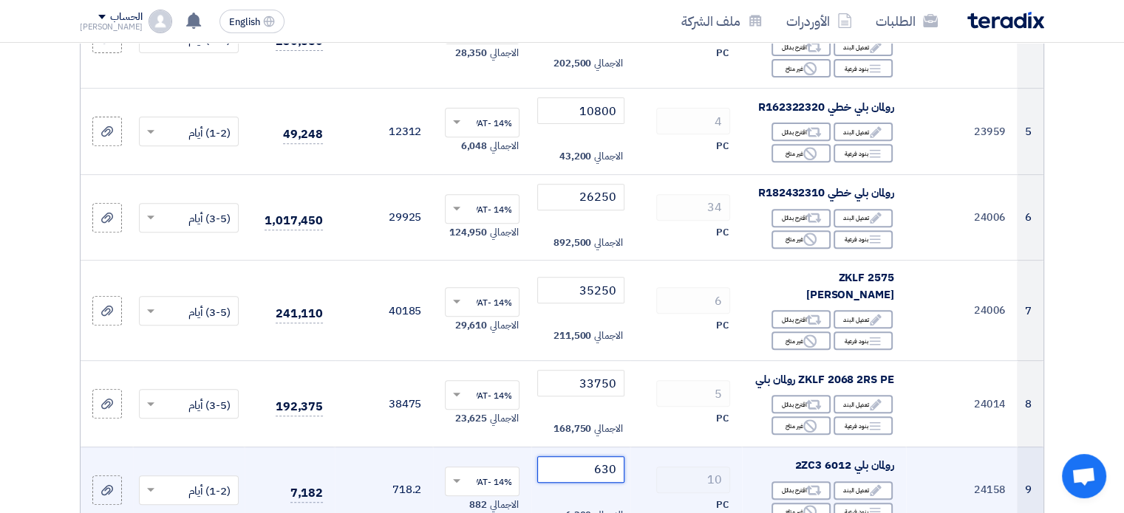
click at [603, 457] on input "630" at bounding box center [580, 470] width 86 height 27
paste input "593"
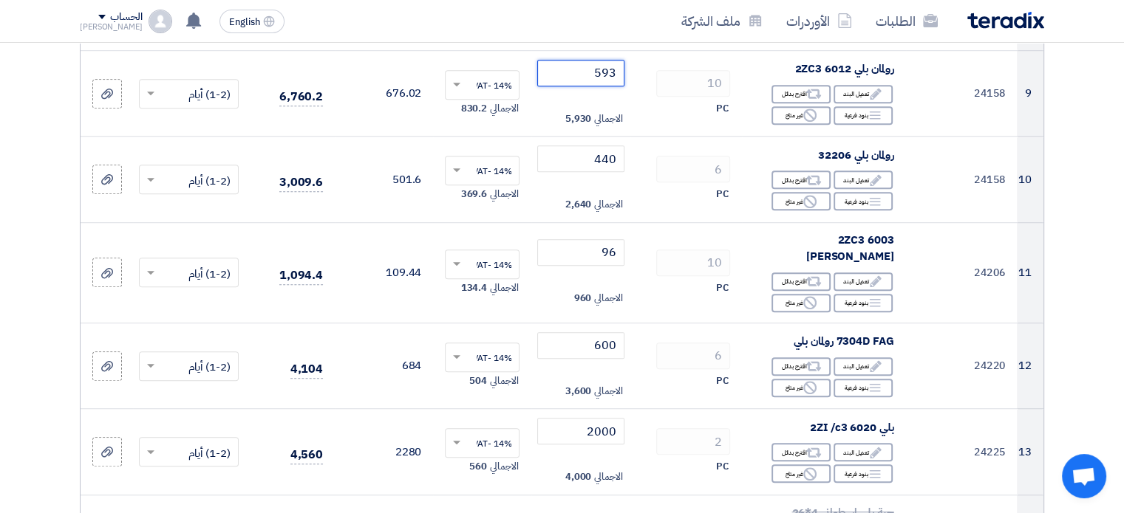
scroll to position [981, 0]
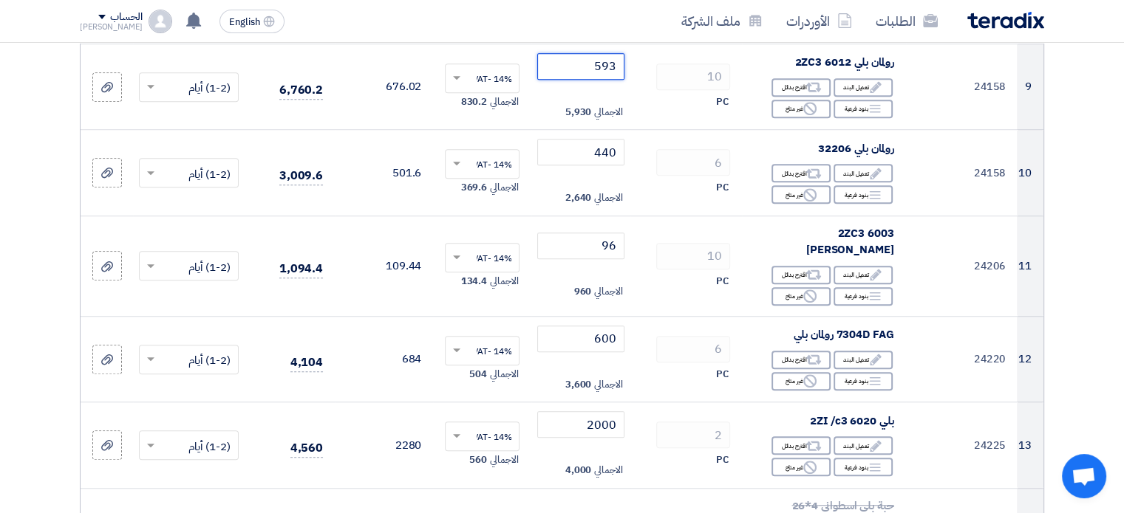
type input "593"
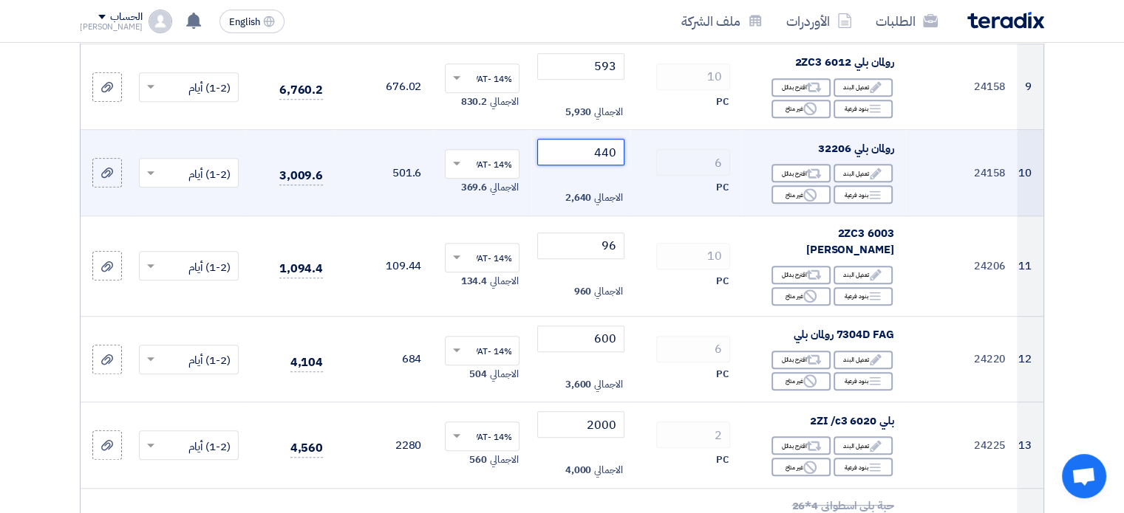
click at [603, 139] on input "440" at bounding box center [580, 152] width 86 height 27
paste input "13"
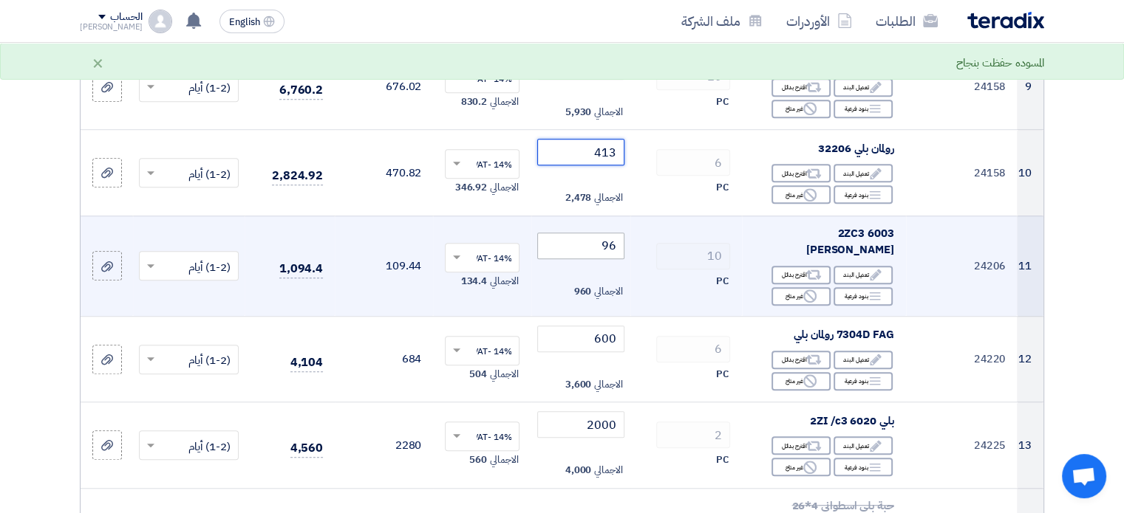
type input "413"
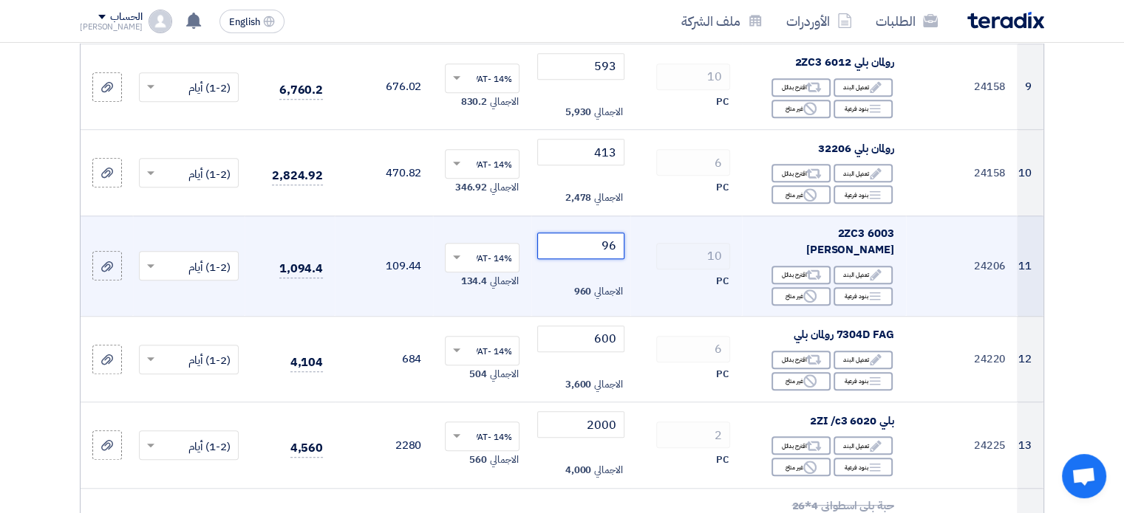
click at [610, 233] on input "96" at bounding box center [580, 246] width 86 height 27
paste input "0"
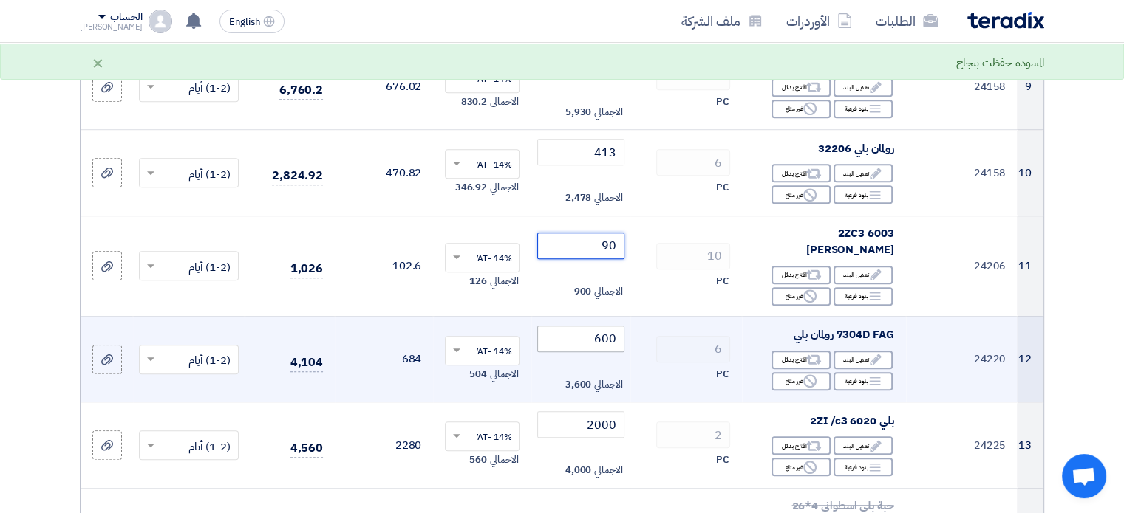
type input "90"
click at [612, 326] on input "600" at bounding box center [580, 339] width 86 height 27
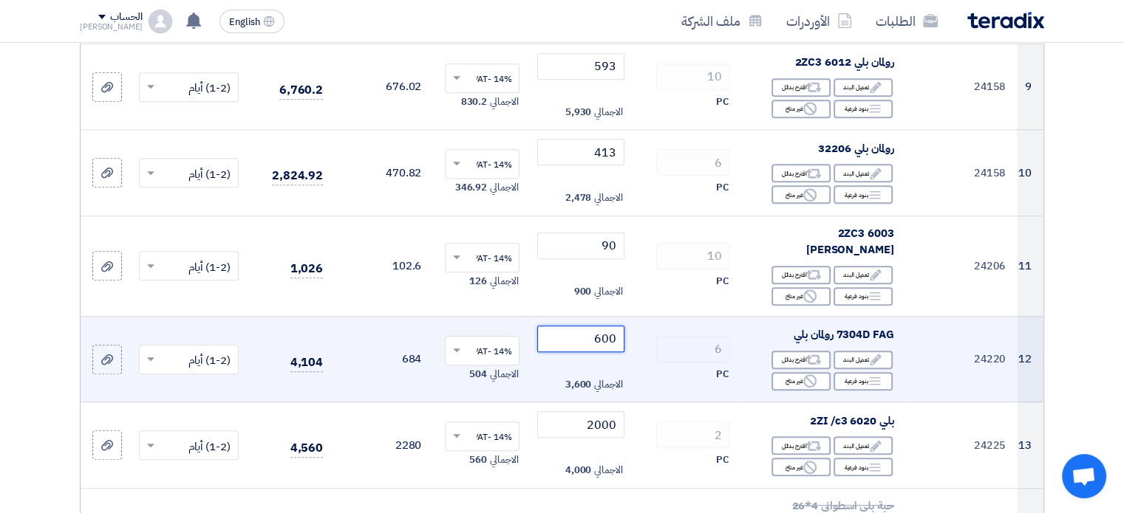
click at [603, 326] on input "600" at bounding box center [580, 339] width 86 height 27
paste input "563"
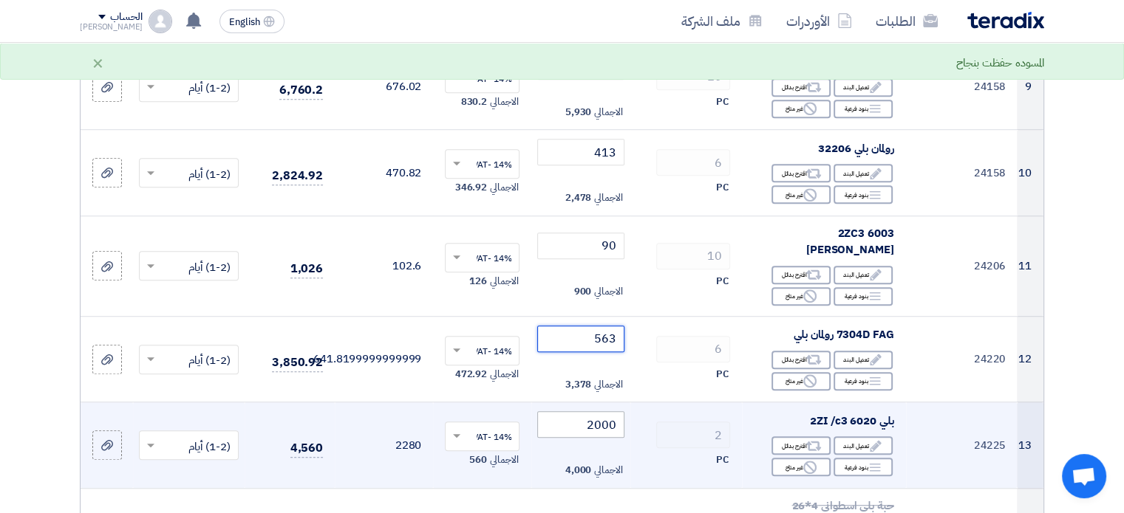
type input "563"
click at [592, 412] on input "2000" at bounding box center [580, 425] width 86 height 27
click at [590, 412] on input "2000" at bounding box center [580, 425] width 86 height 27
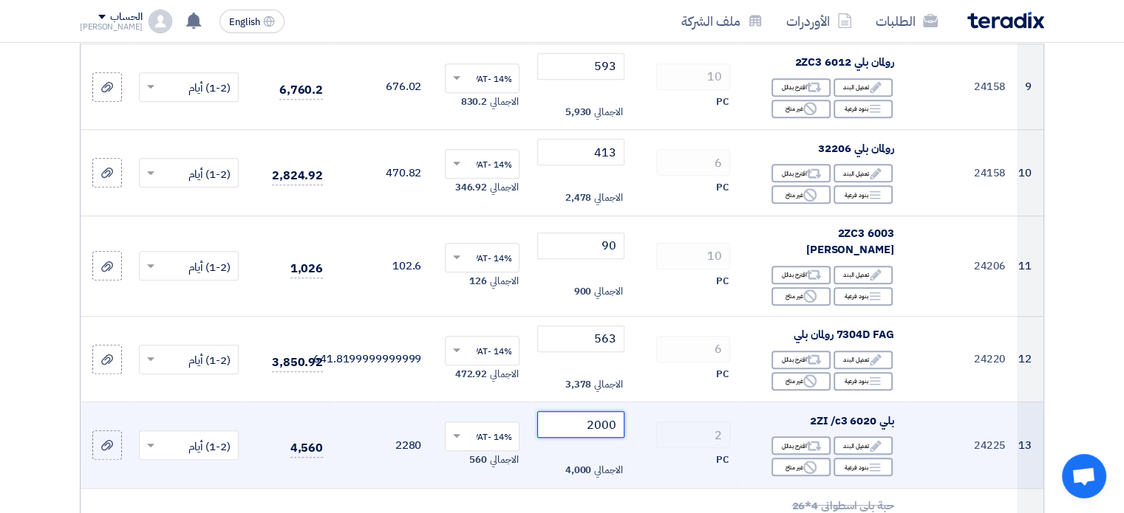
click at [600, 412] on input "2000" at bounding box center [580, 425] width 86 height 27
paste input "1875"
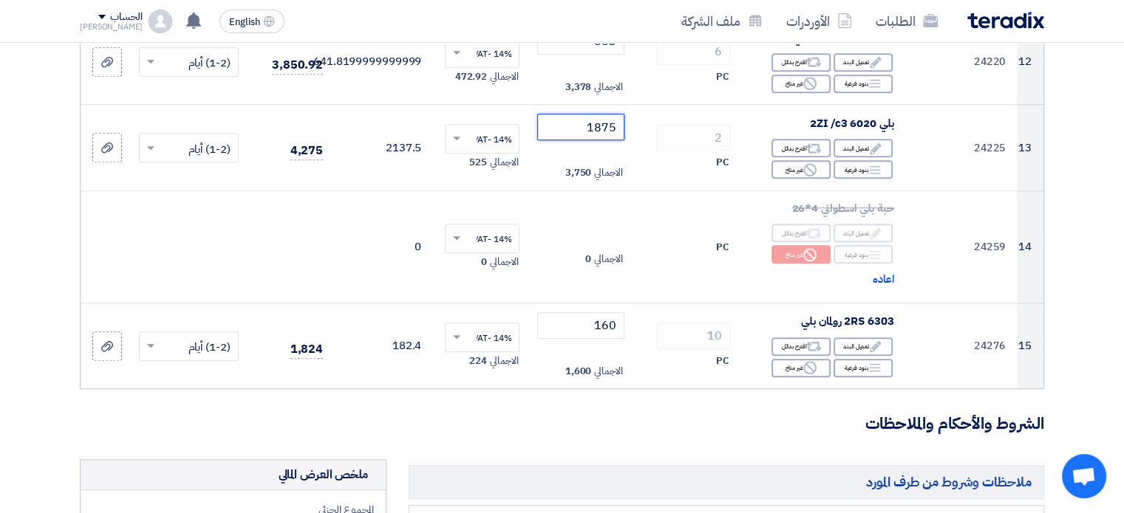
scroll to position [1303, 0]
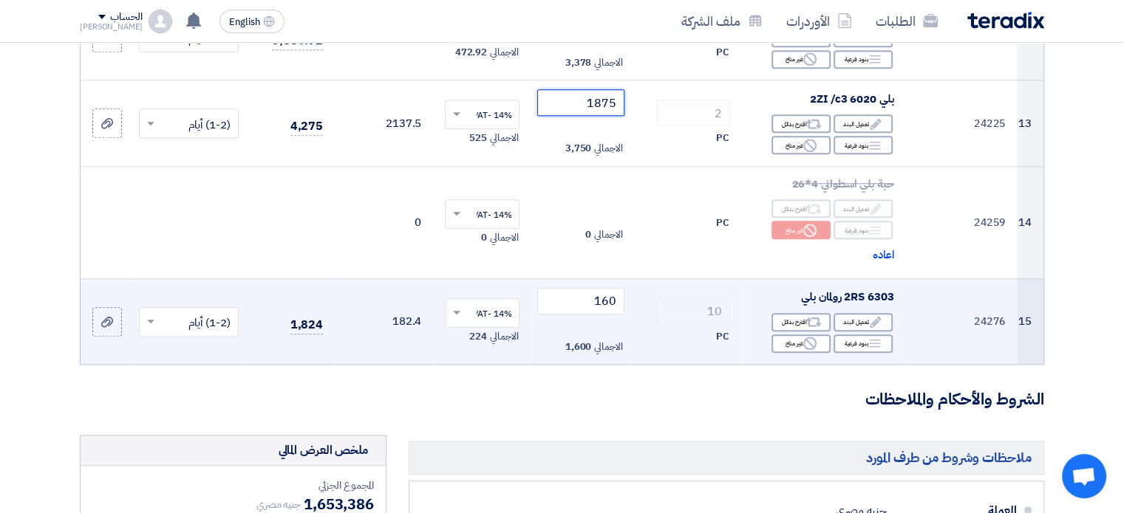
type input "1875"
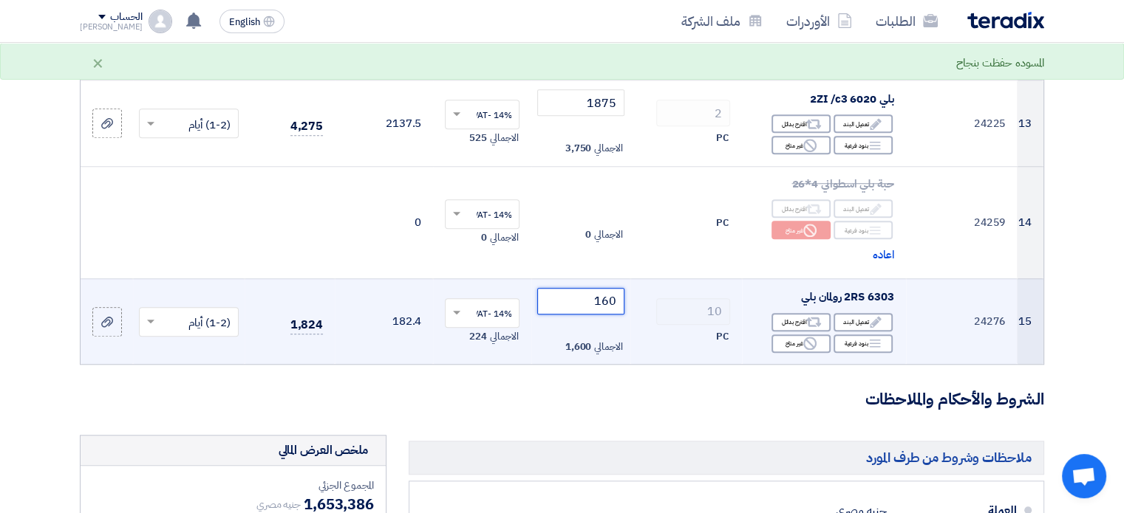
click at [609, 288] on input "160" at bounding box center [580, 301] width 86 height 27
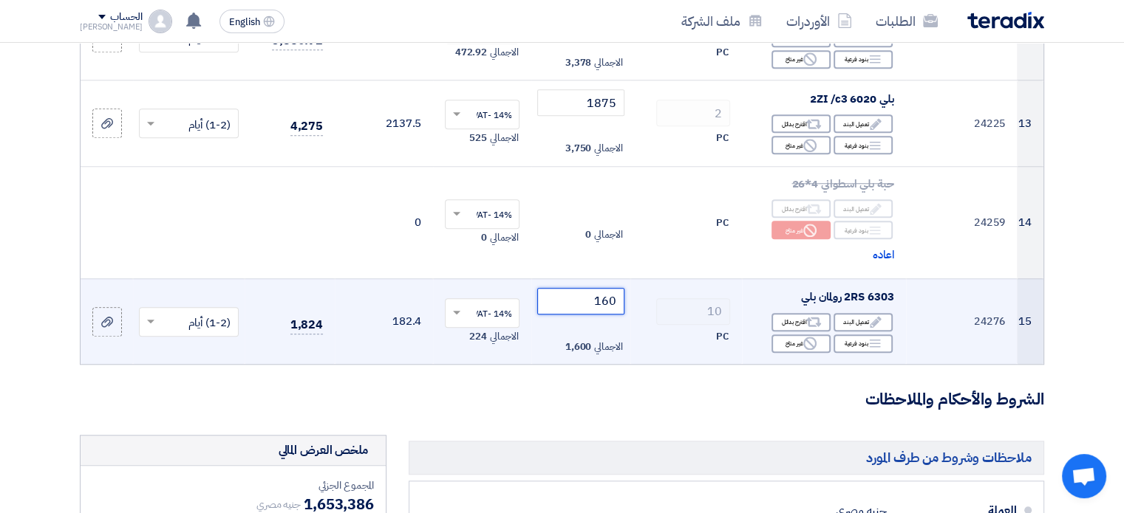
paste input "5"
type input "150"
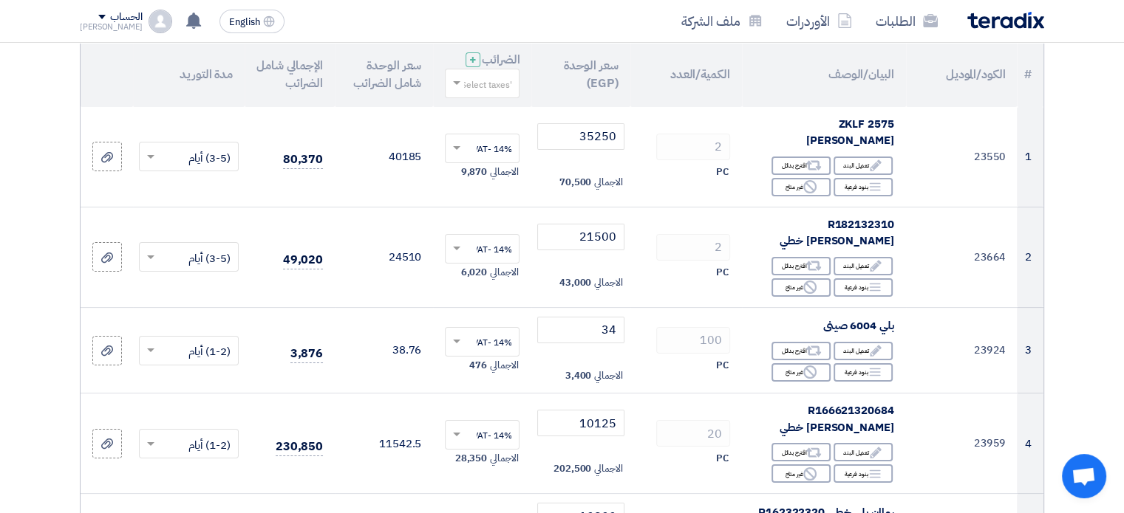
scroll to position [148, 0]
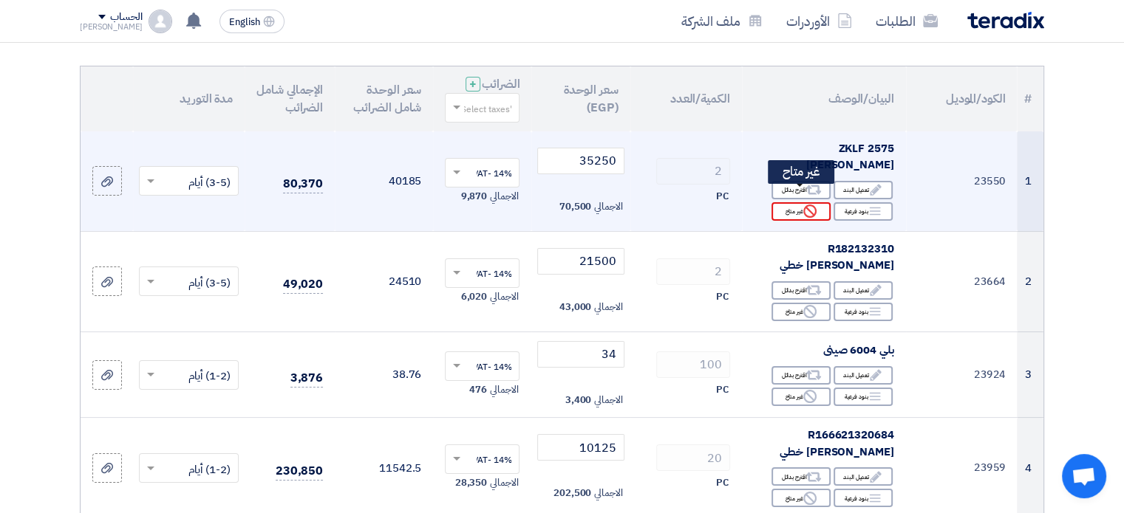
click at [814, 205] on use at bounding box center [809, 211] width 13 height 13
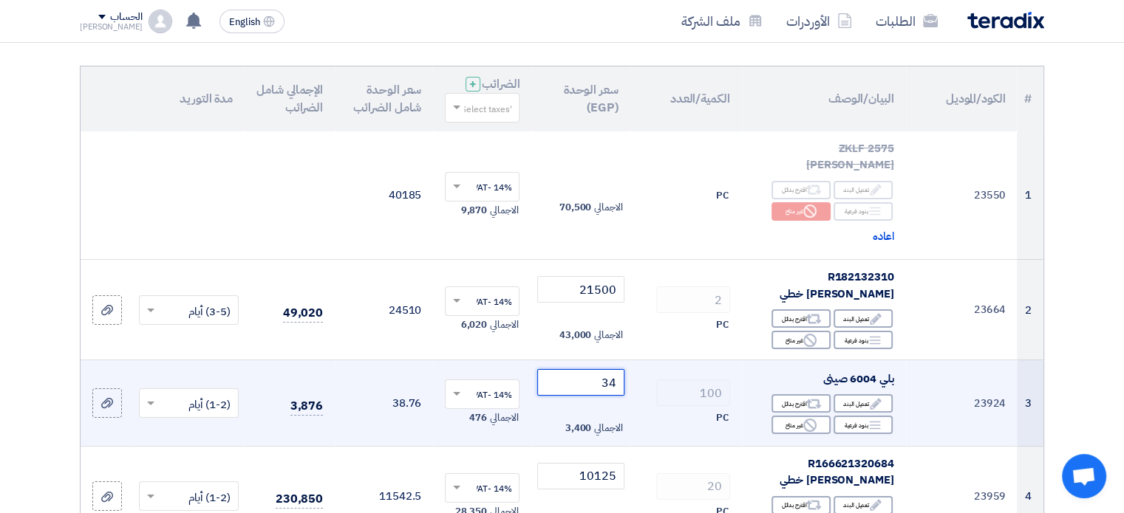
click at [615, 369] on input "34" at bounding box center [580, 382] width 86 height 27
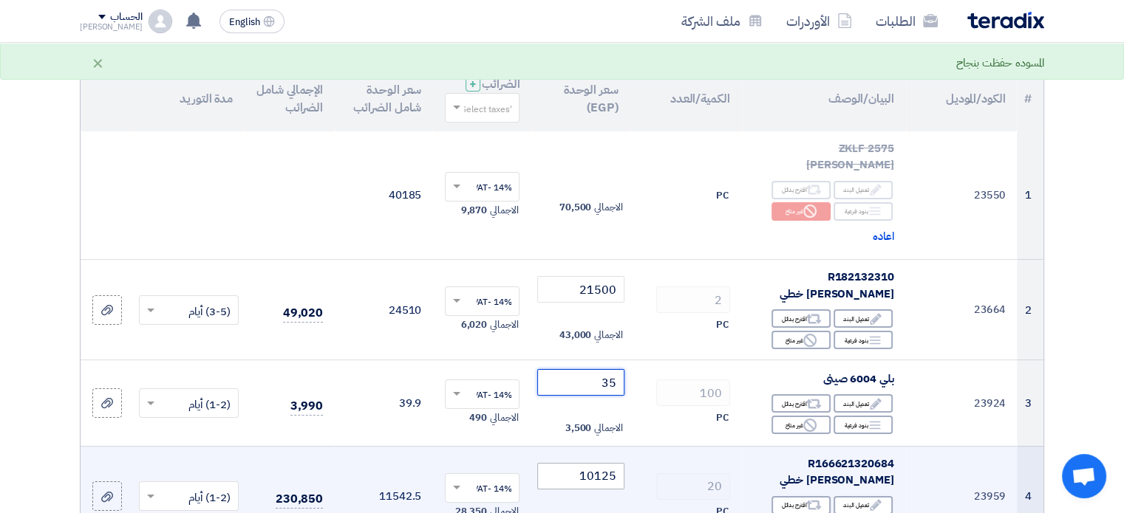
type input "35"
click at [606, 463] on input "10125" at bounding box center [580, 476] width 86 height 27
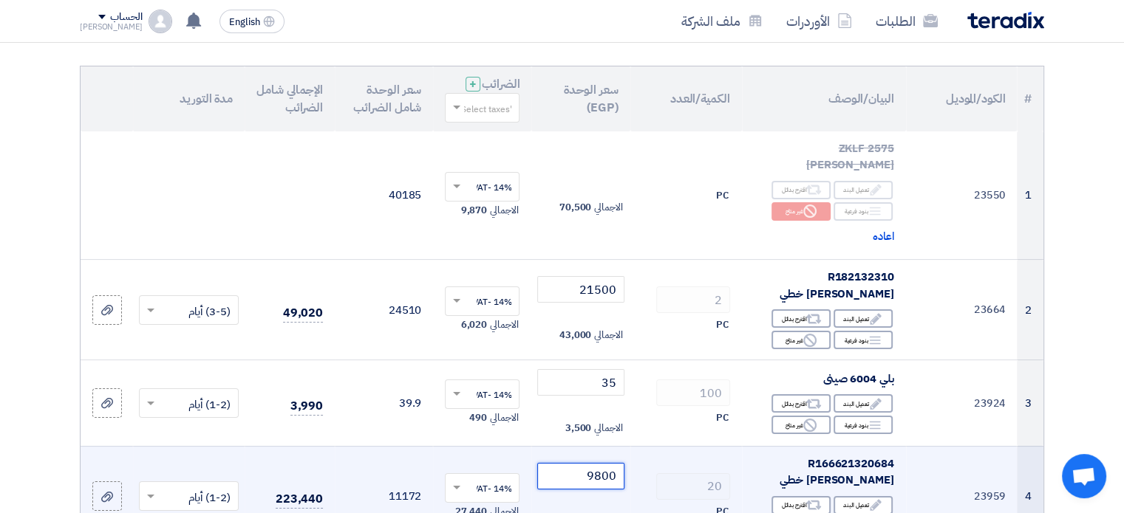
type input "9800"
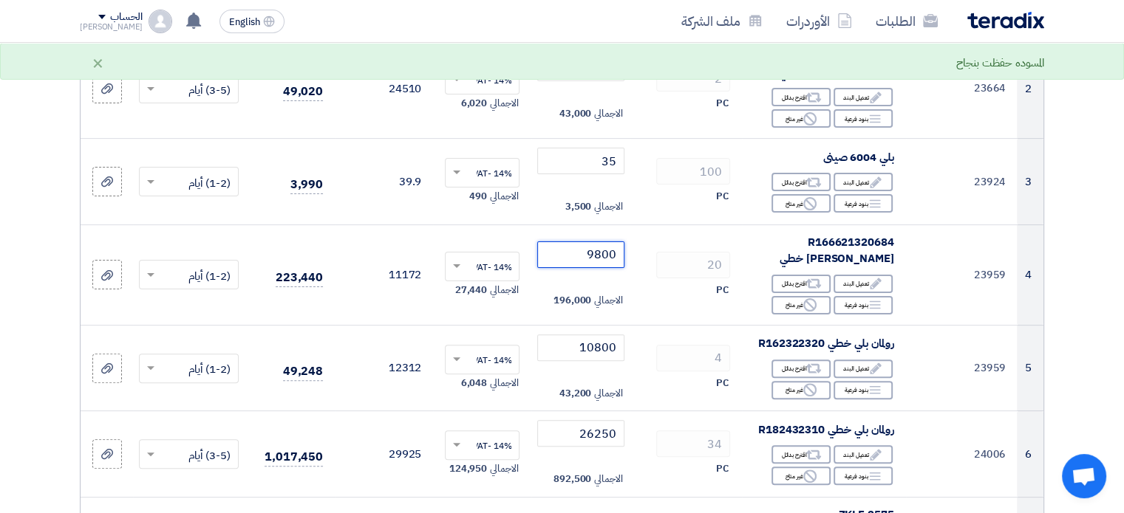
scroll to position [389, 0]
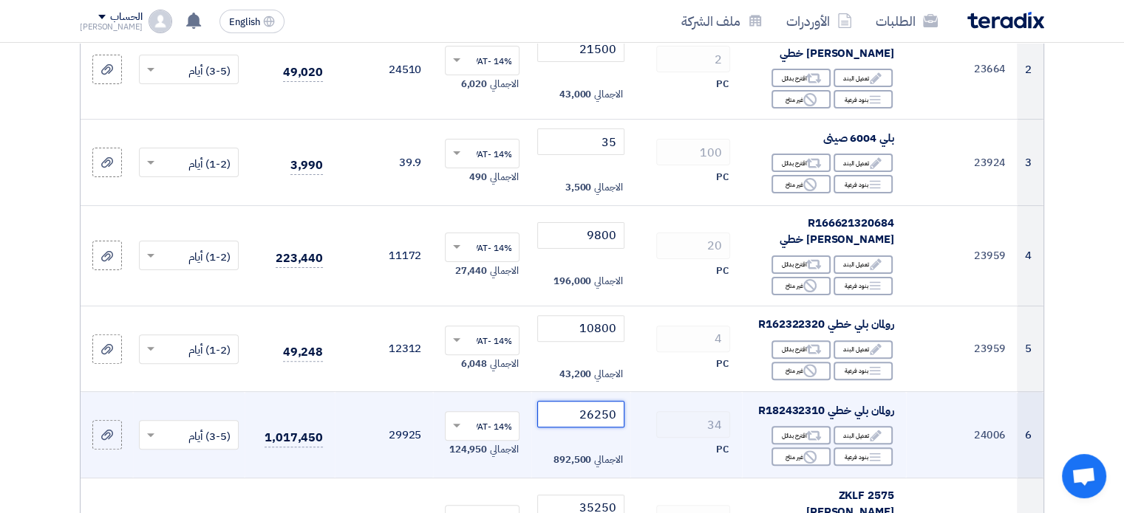
click at [596, 401] on input "26250" at bounding box center [580, 414] width 86 height 27
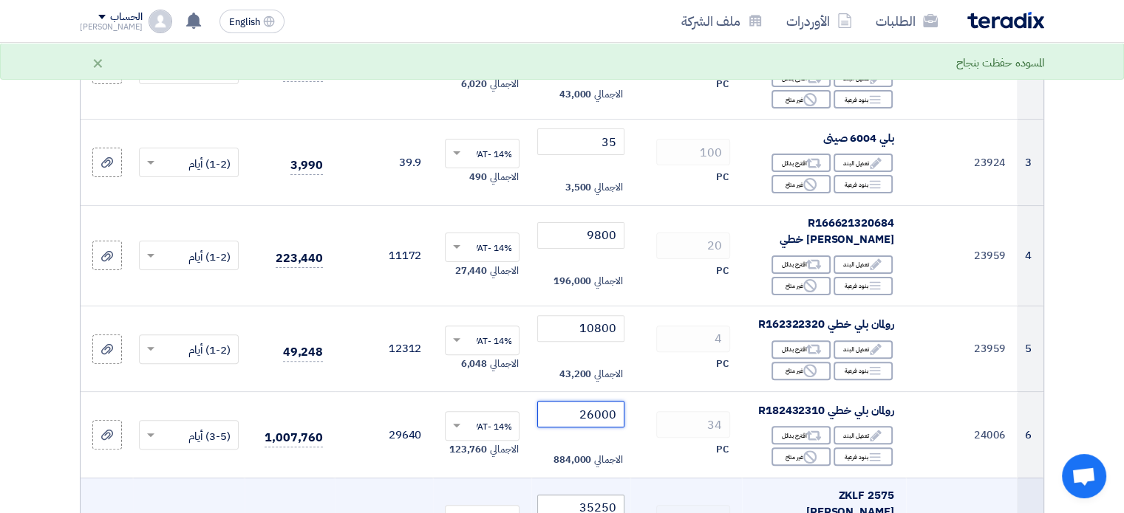
type input "26000"
click at [591, 495] on input "35250" at bounding box center [580, 508] width 86 height 27
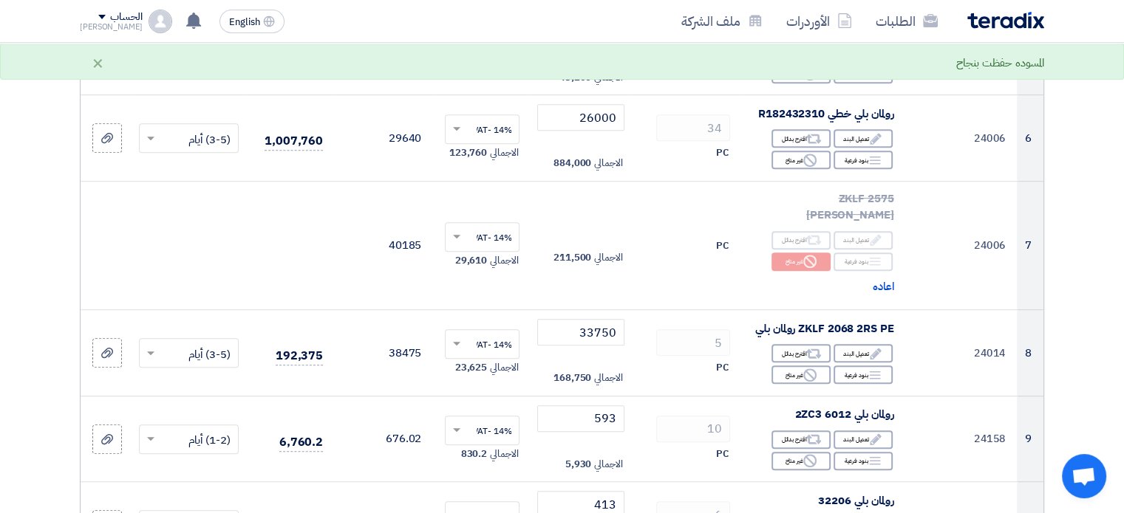
scroll to position [692, 0]
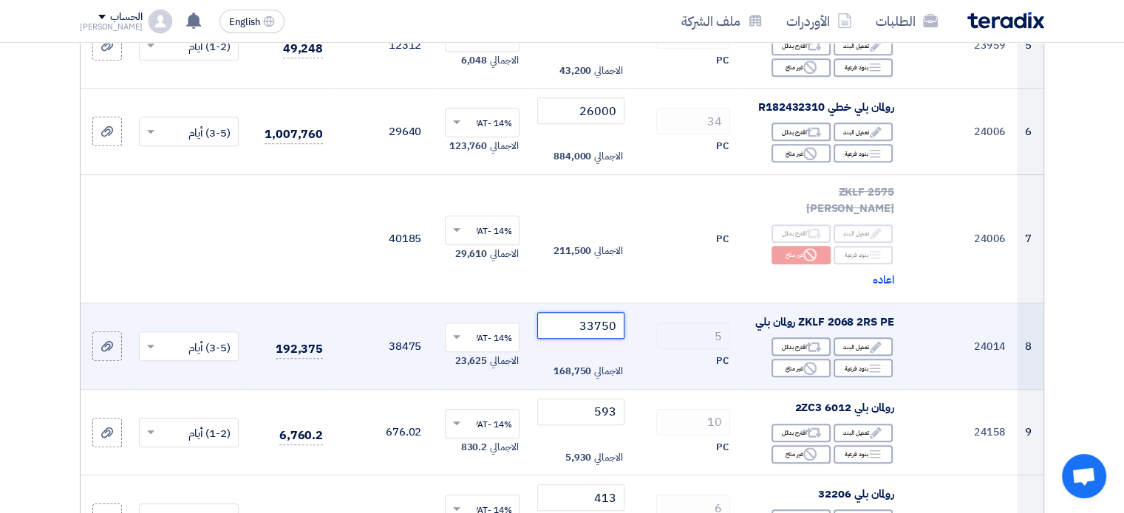
click at [600, 313] on input "33750" at bounding box center [580, 326] width 86 height 27
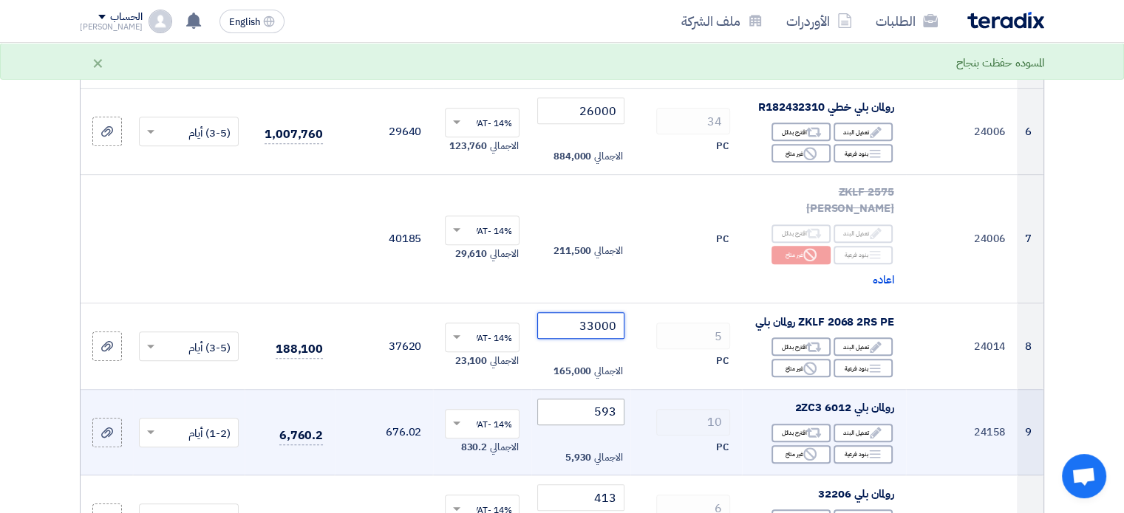
type input "33000"
click at [604, 399] on input "593" at bounding box center [580, 412] width 86 height 27
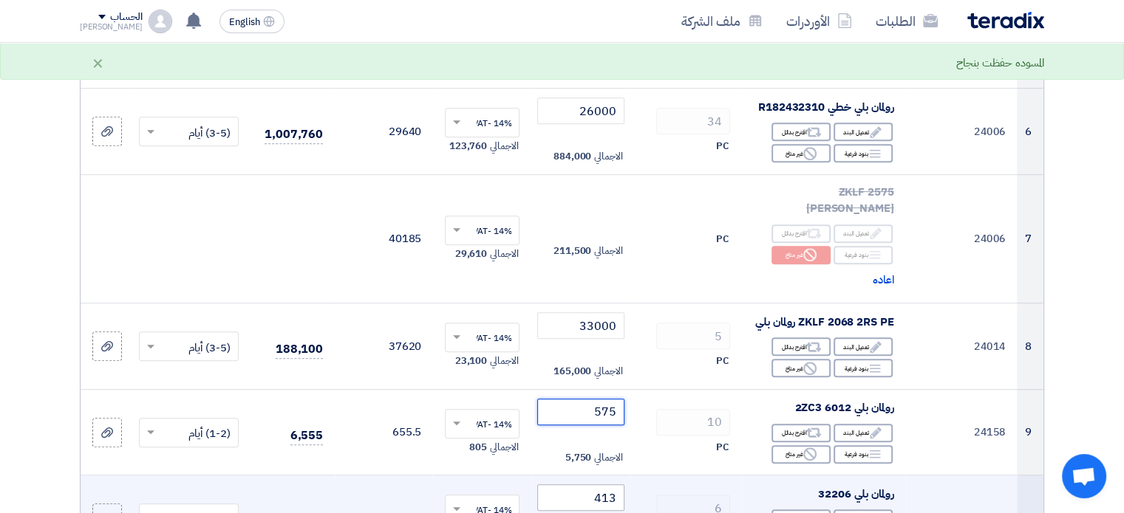
type input "575"
click at [607, 485] on input "413" at bounding box center [580, 498] width 86 height 27
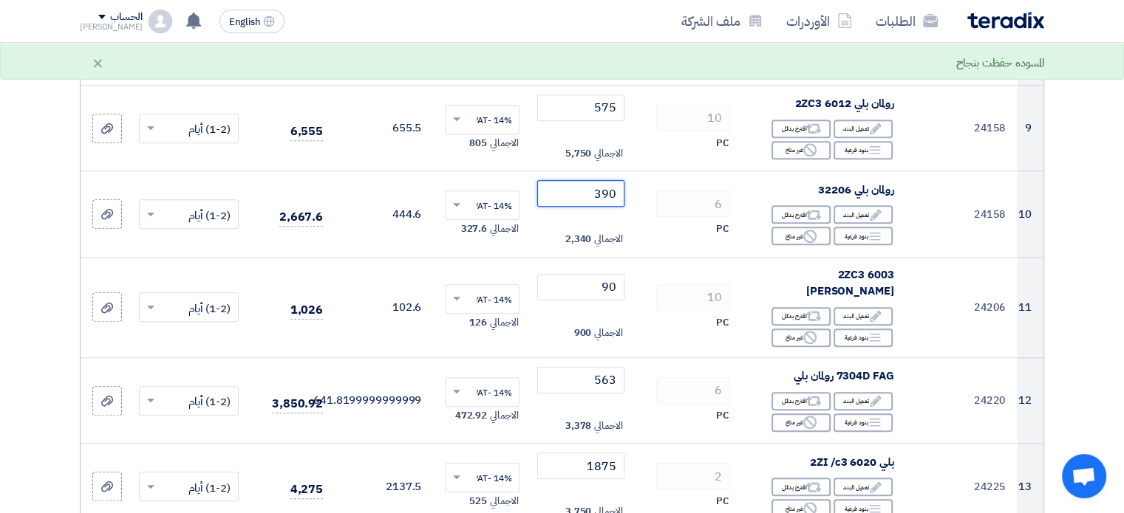
scroll to position [1016, 0]
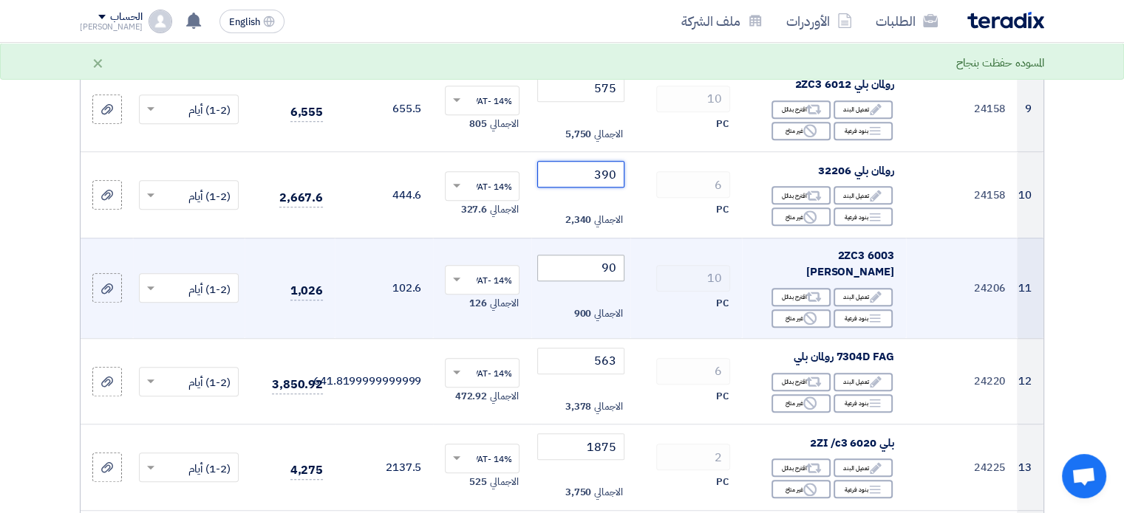
type input "390"
click at [605, 255] on input "90" at bounding box center [580, 268] width 86 height 27
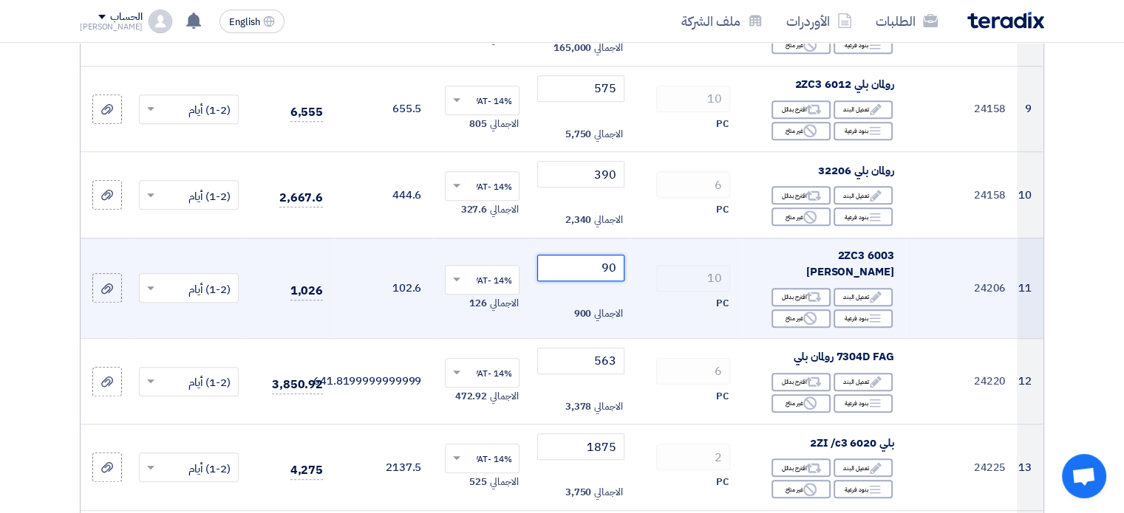
click at [609, 255] on input "90" at bounding box center [580, 268] width 86 height 27
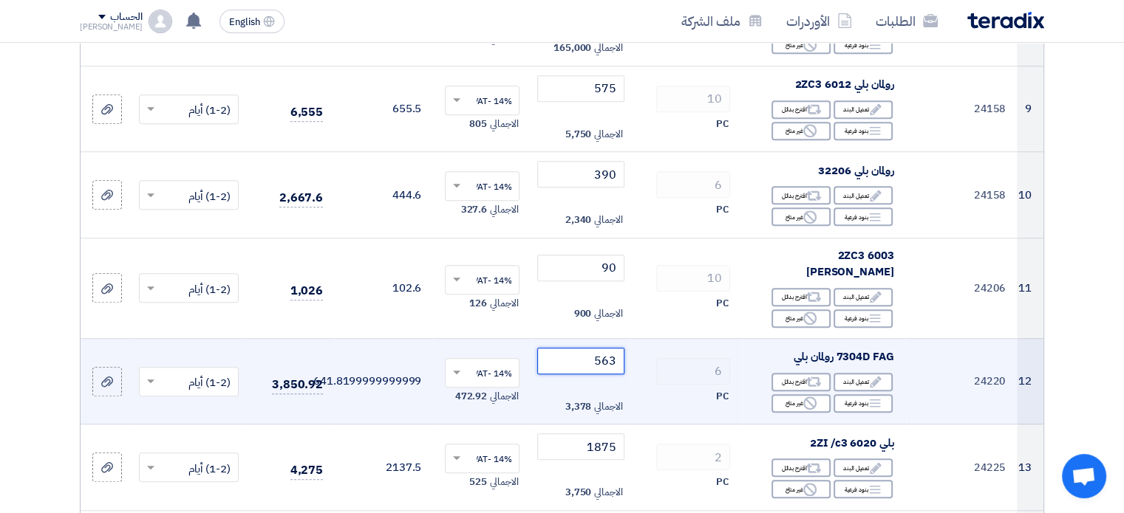
click at [608, 348] on input "563" at bounding box center [580, 361] width 86 height 27
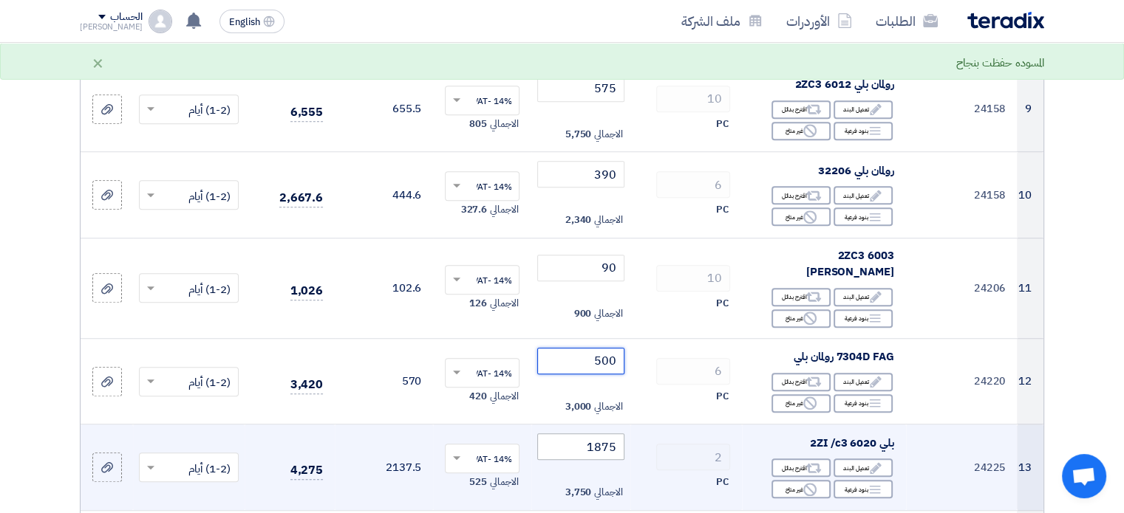
type input "500"
click at [596, 434] on input "1875" at bounding box center [580, 447] width 86 height 27
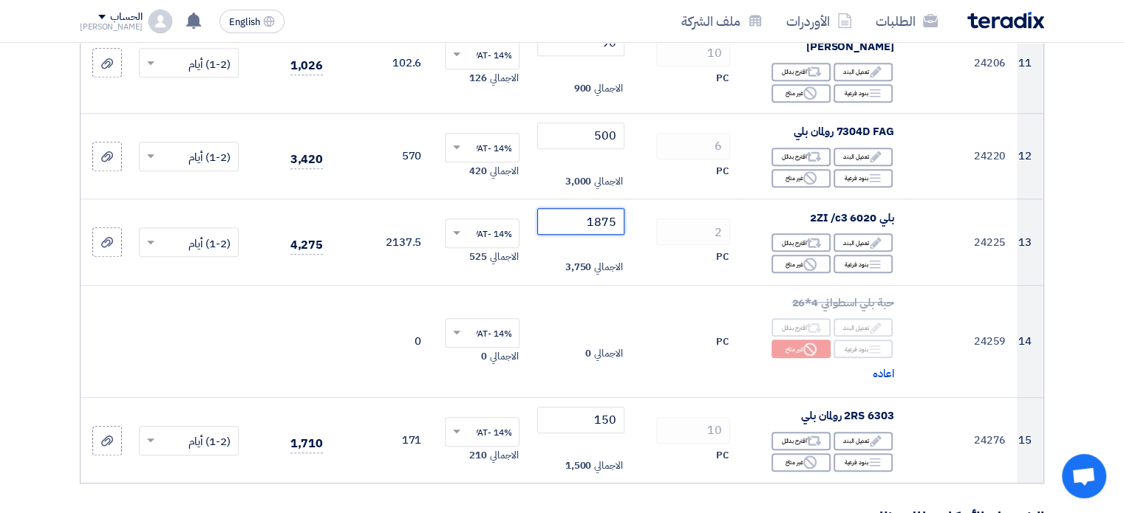
scroll to position [1269, 0]
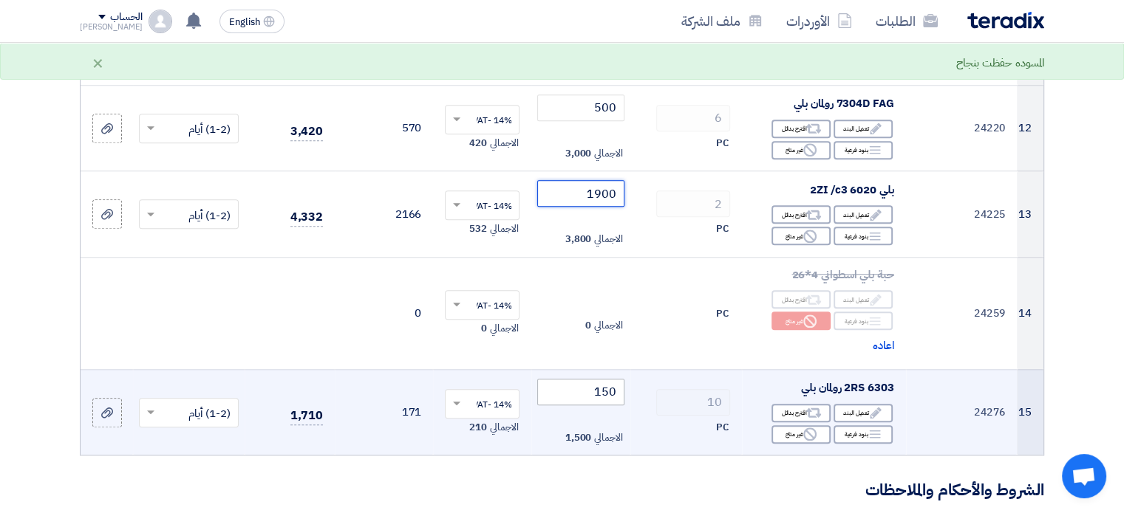
type input "1900"
click at [606, 379] on input "150" at bounding box center [580, 392] width 86 height 27
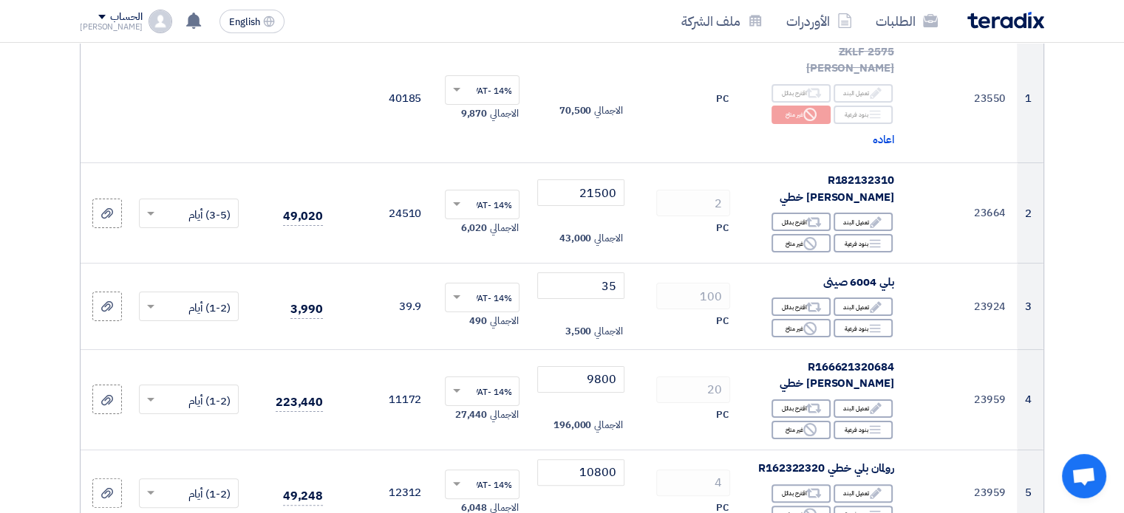
scroll to position [235, 0]
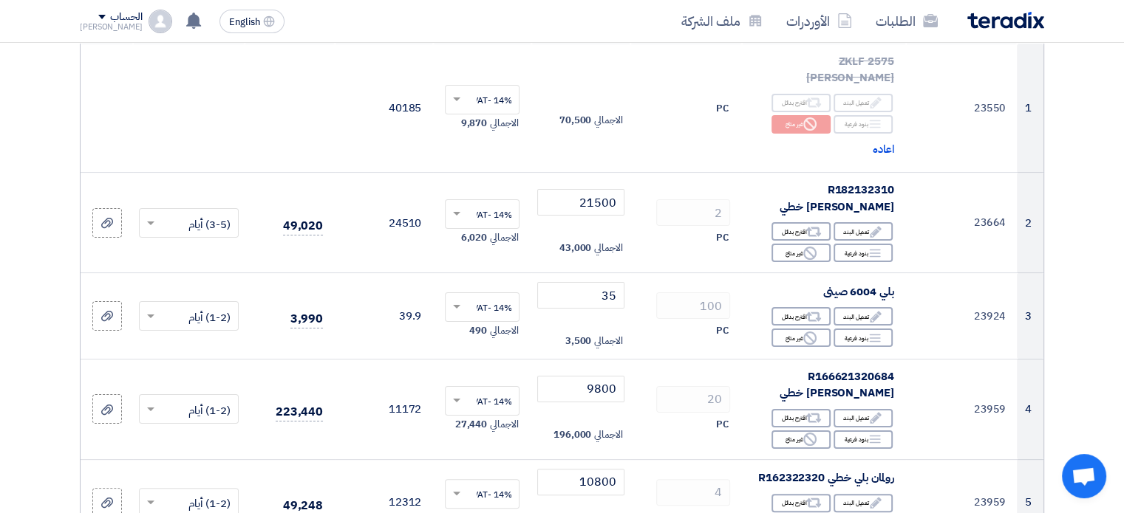
type input "140"
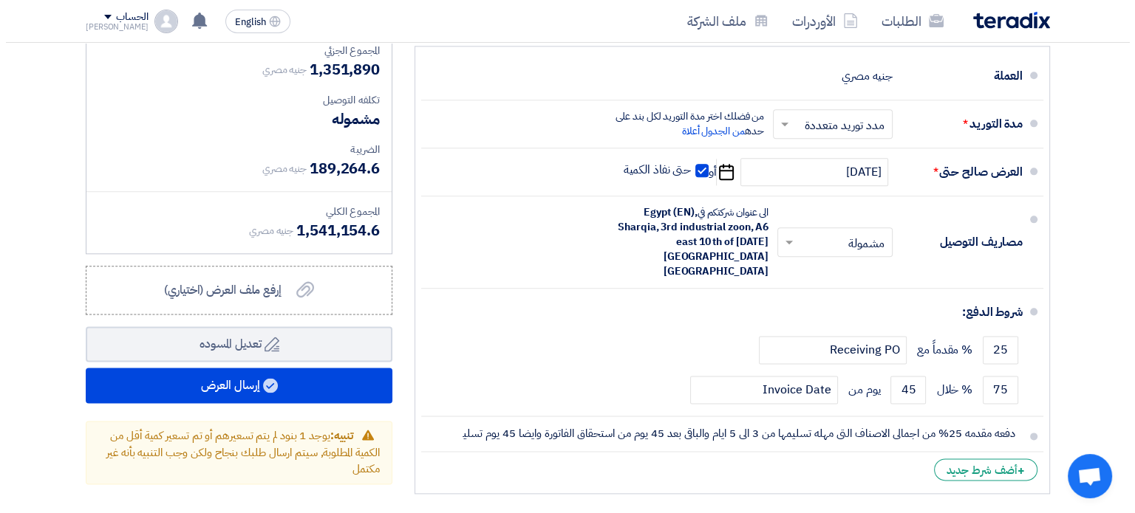
scroll to position [1766, 0]
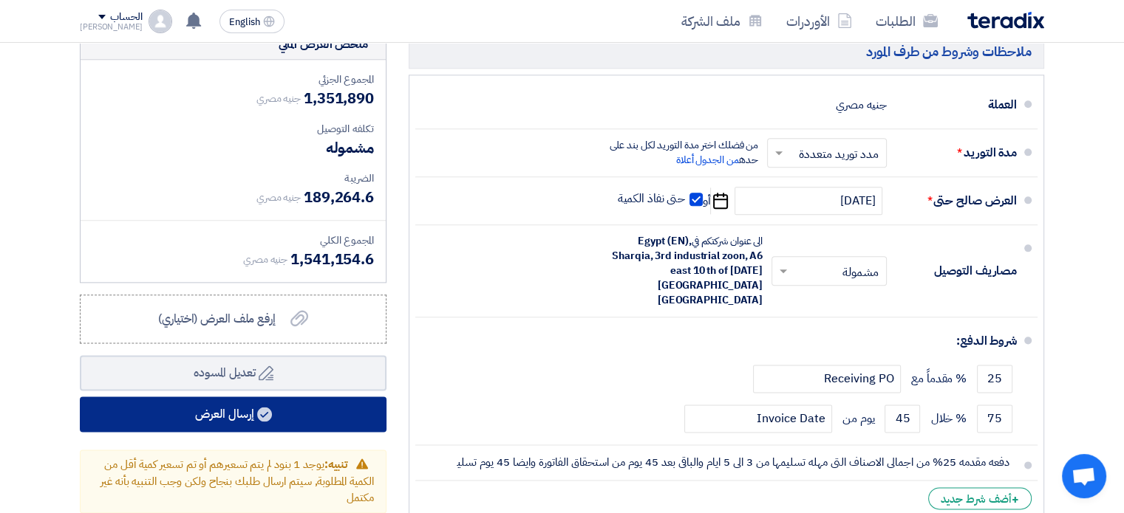
click at [294, 397] on button "إرسال العرض" at bounding box center [233, 414] width 307 height 35
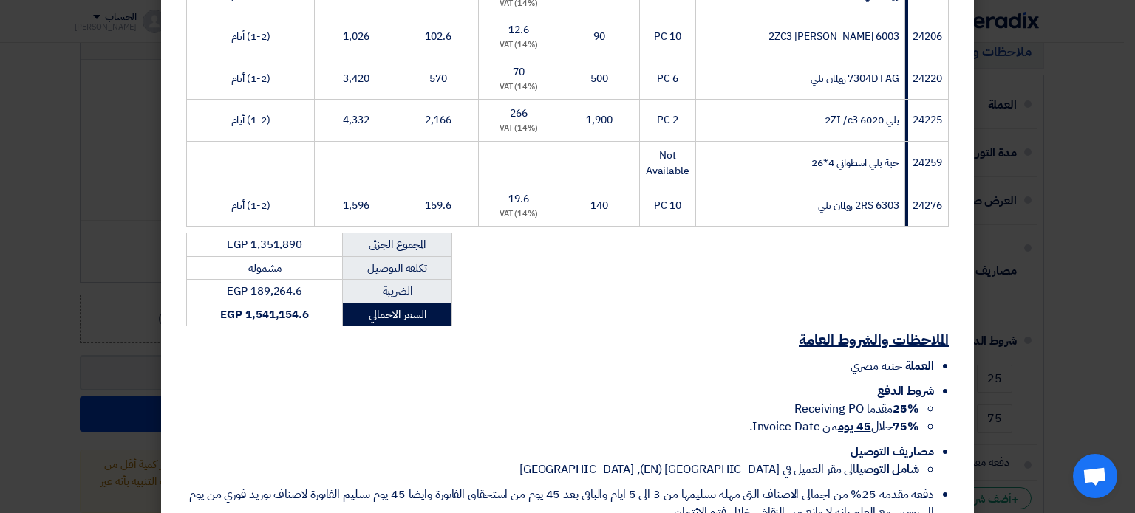
scroll to position [783, 0]
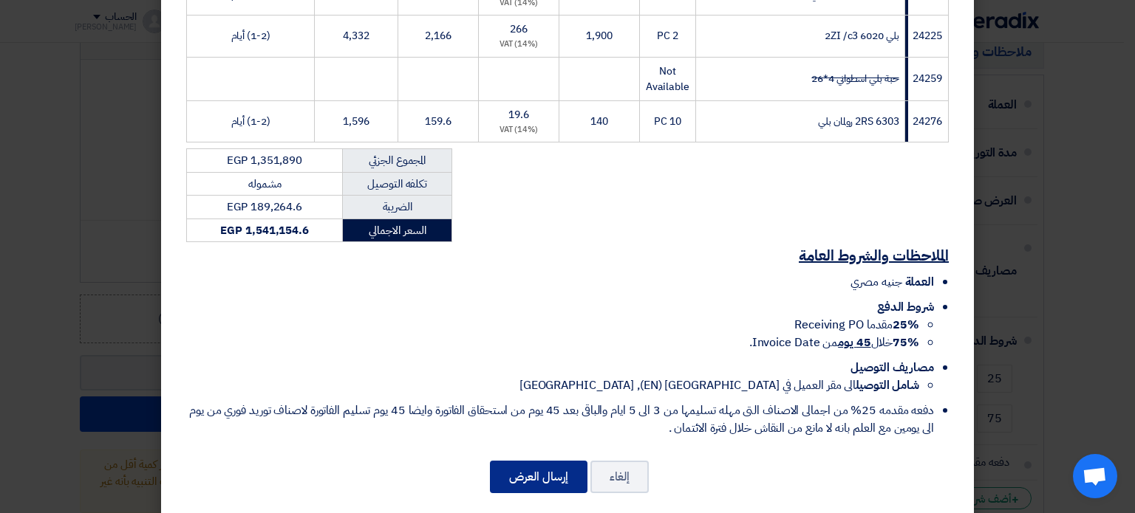
click at [535, 461] on button "إرسال العرض" at bounding box center [539, 477] width 98 height 33
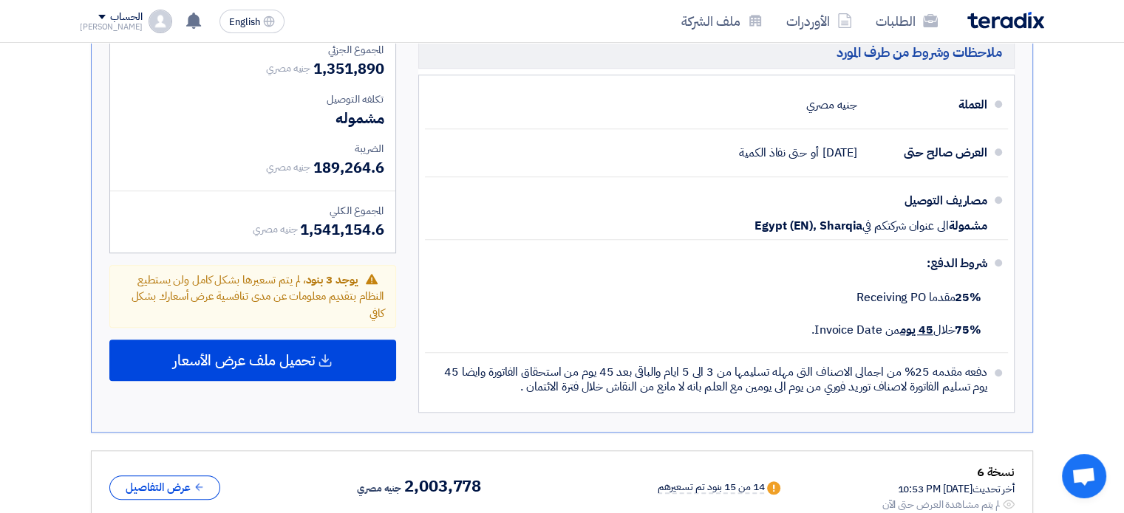
scroll to position [1361, 0]
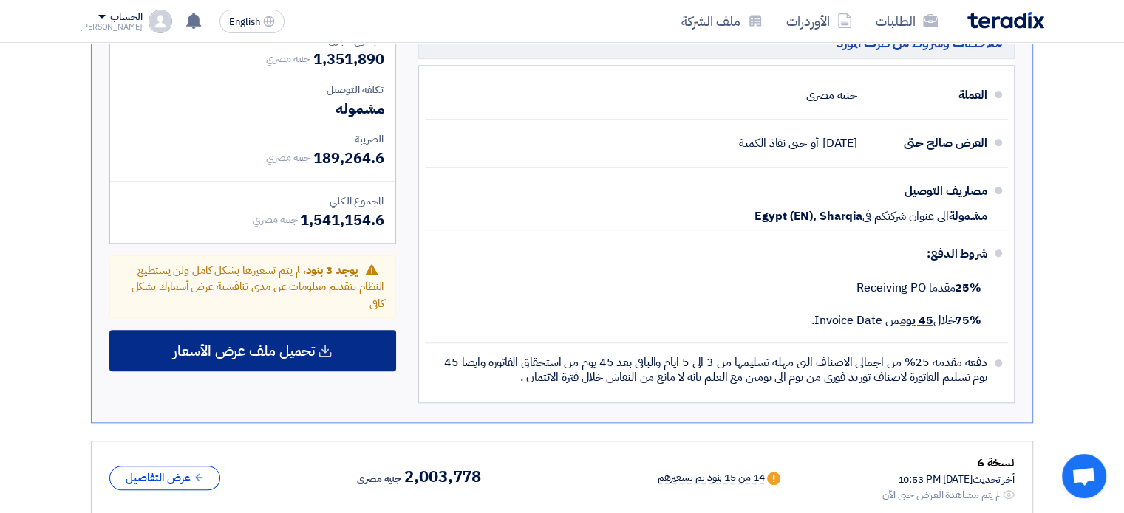
click at [254, 344] on span "تحميل ملف عرض الأسعار" at bounding box center [244, 350] width 142 height 13
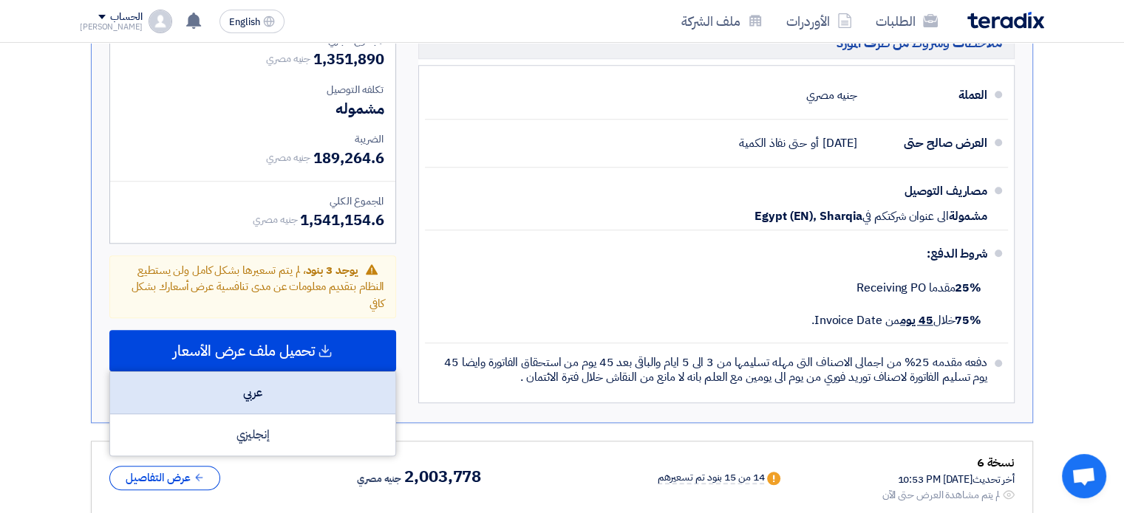
click at [268, 372] on div "عربي" at bounding box center [252, 393] width 285 height 42
click at [278, 372] on div "عربي" at bounding box center [252, 393] width 285 height 42
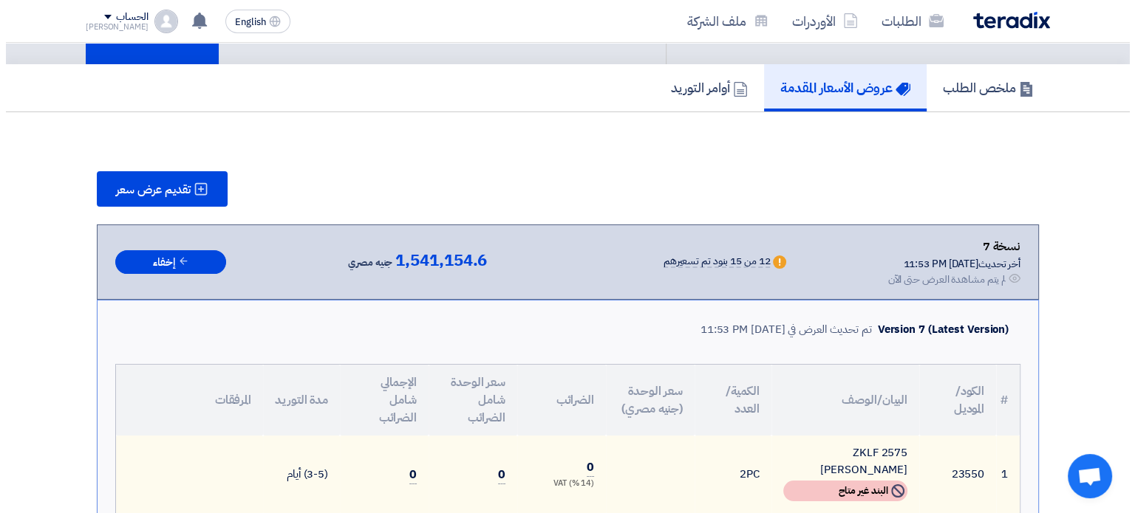
scroll to position [80, 0]
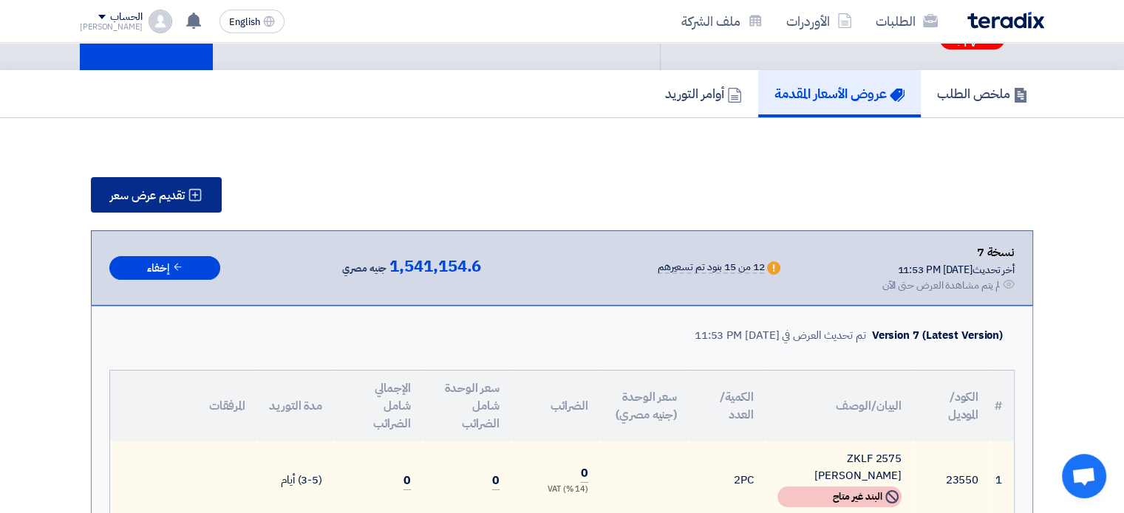
click at [152, 200] on span "تقديم عرض سعر" at bounding box center [147, 196] width 75 height 12
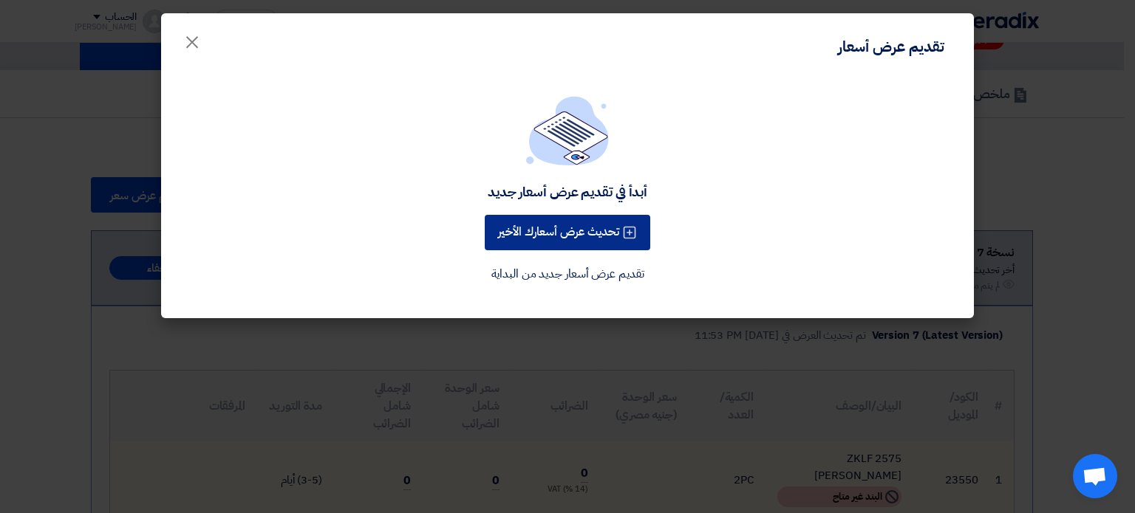
click at [552, 239] on button "تحديث عرض أسعارك الأخير" at bounding box center [567, 232] width 165 height 35
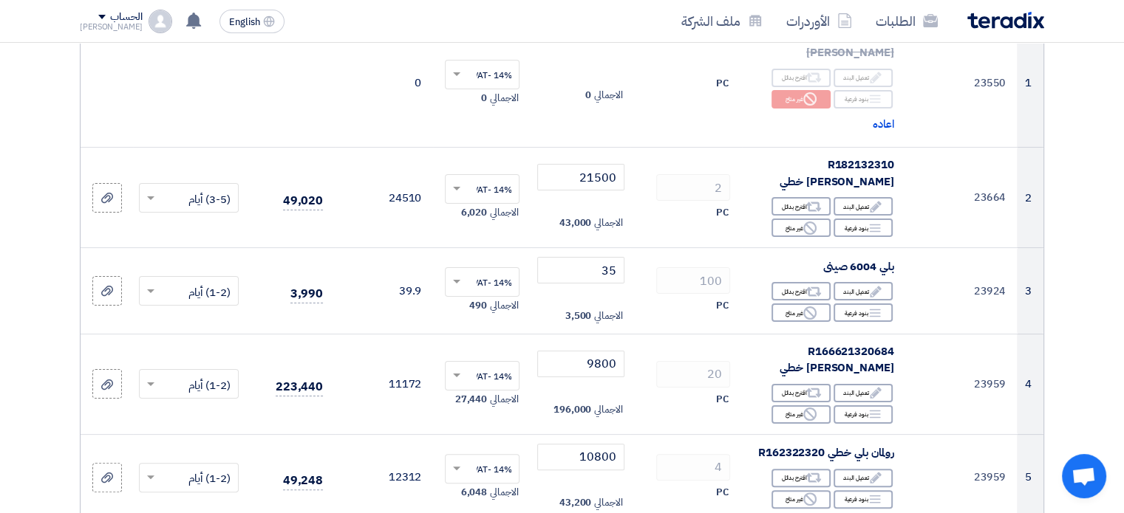
scroll to position [263, 0]
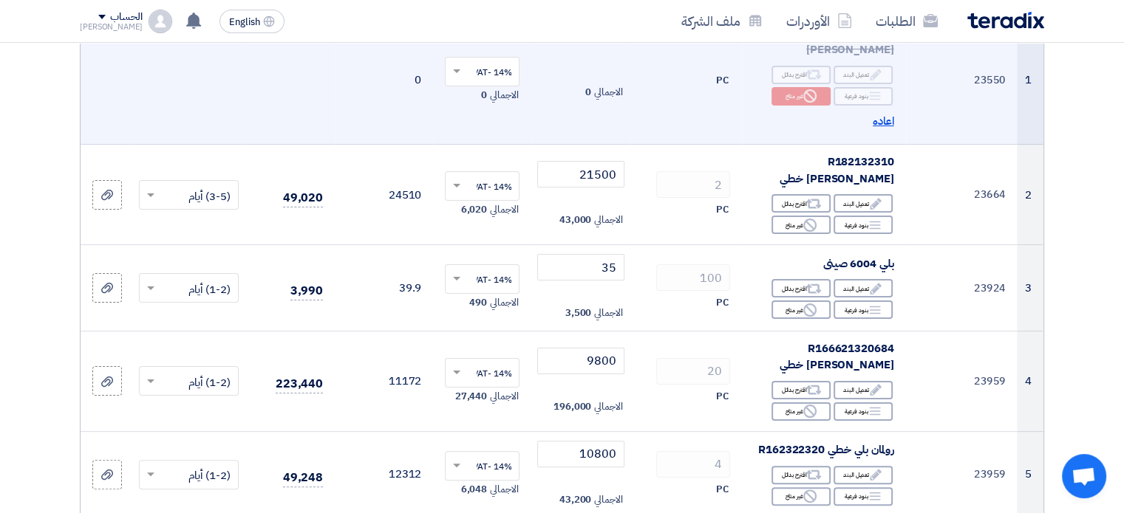
click at [877, 113] on span "اعاده" at bounding box center [883, 121] width 21 height 17
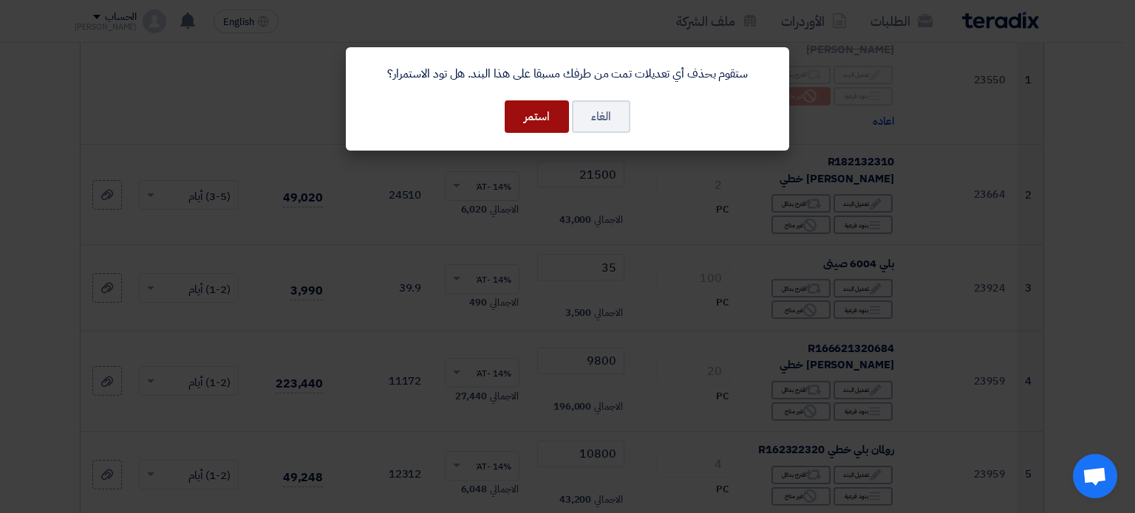
click at [559, 117] on button "استمر" at bounding box center [537, 116] width 64 height 33
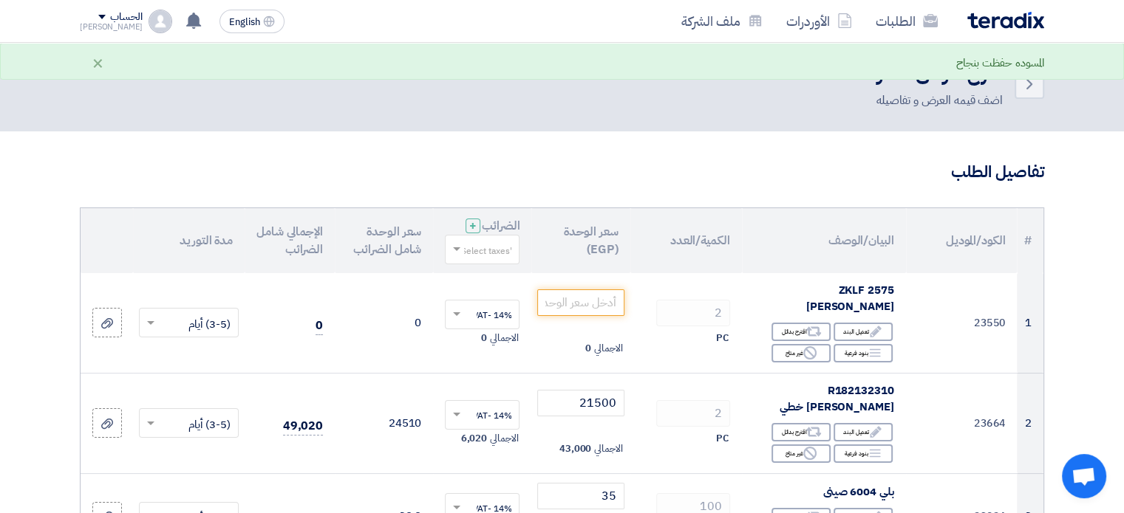
scroll to position [0, 0]
